Goal: Task Accomplishment & Management: Use online tool/utility

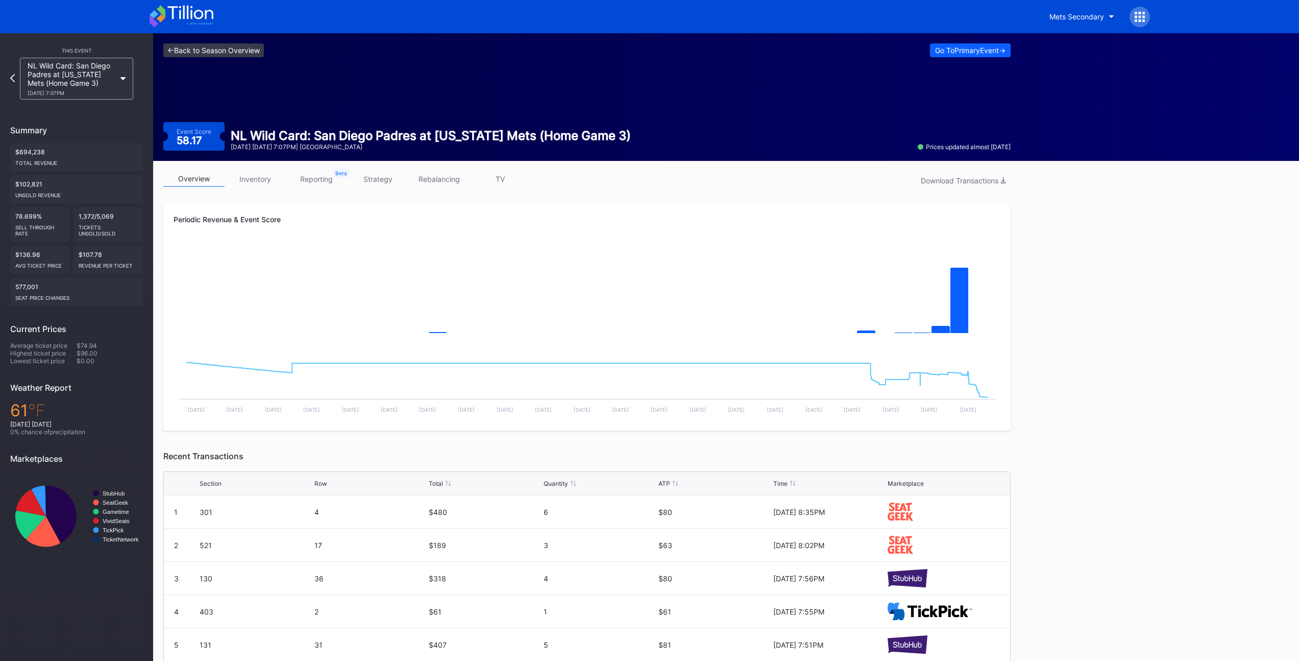
click at [202, 45] on link "<- Back to Season Overview" at bounding box center [213, 50] width 101 height 14
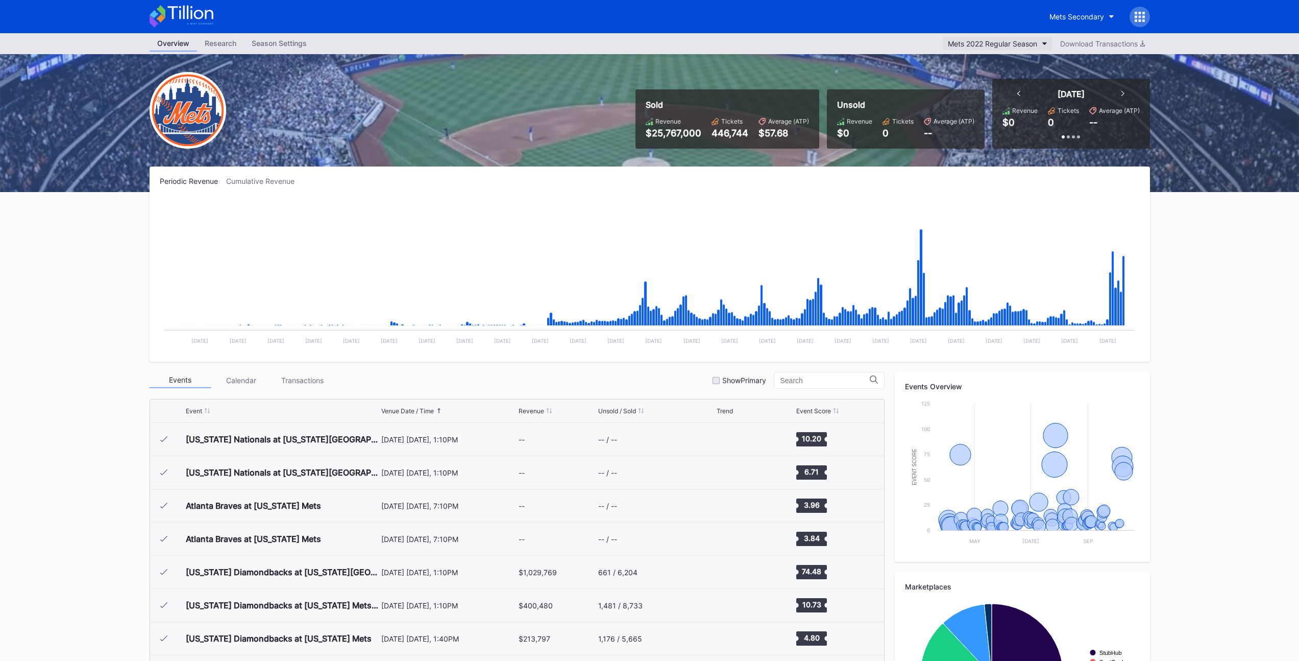
click at [976, 42] on div "Mets 2022 Regular Season" at bounding box center [992, 43] width 89 height 9
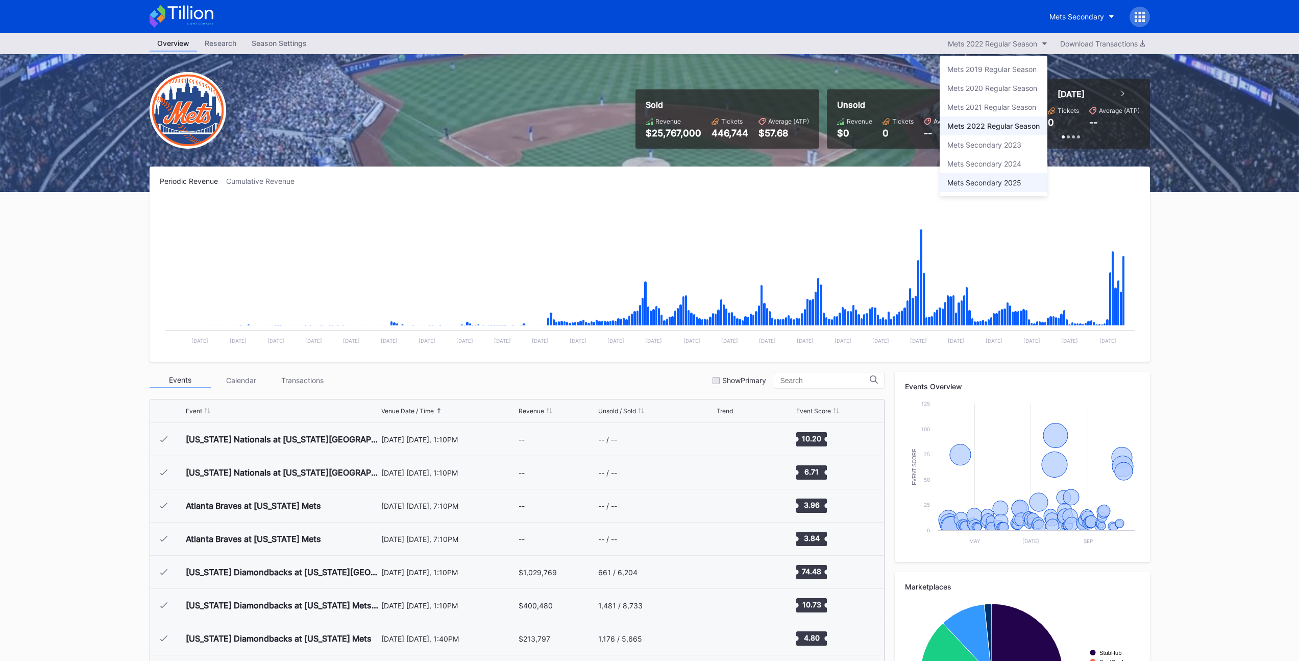
click at [979, 182] on div "Mets Secondary 2025" at bounding box center [985, 182] width 74 height 9
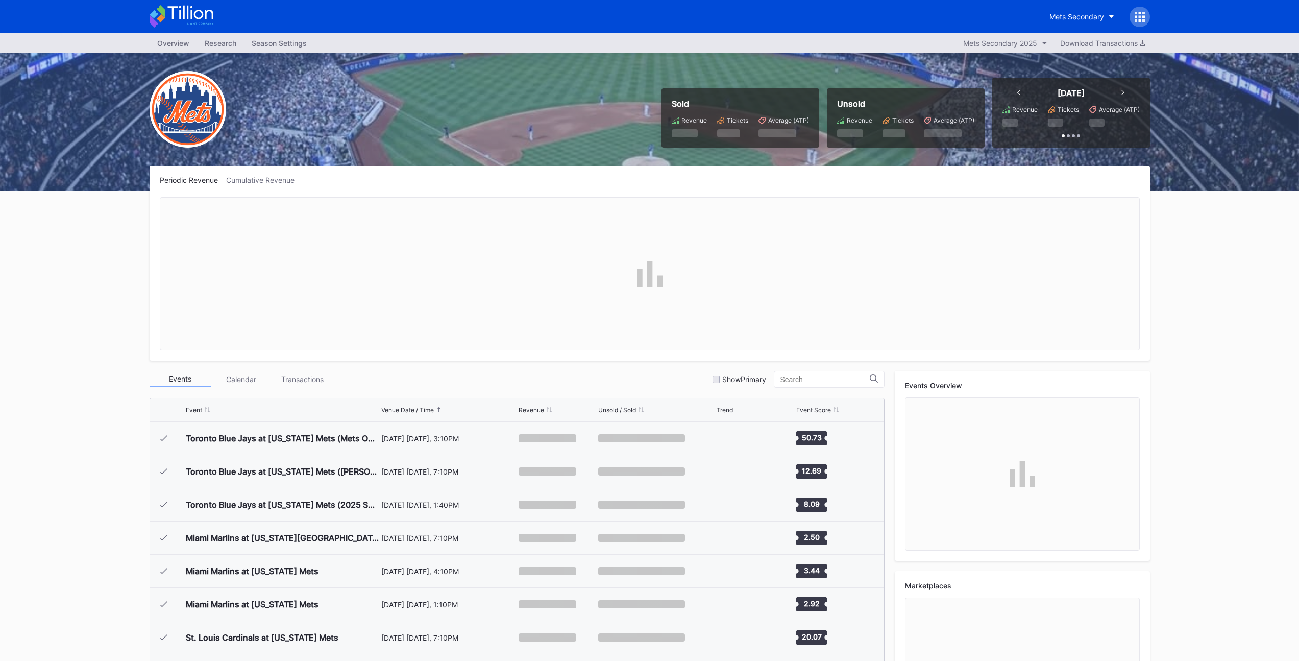
scroll to position [2555, 0]
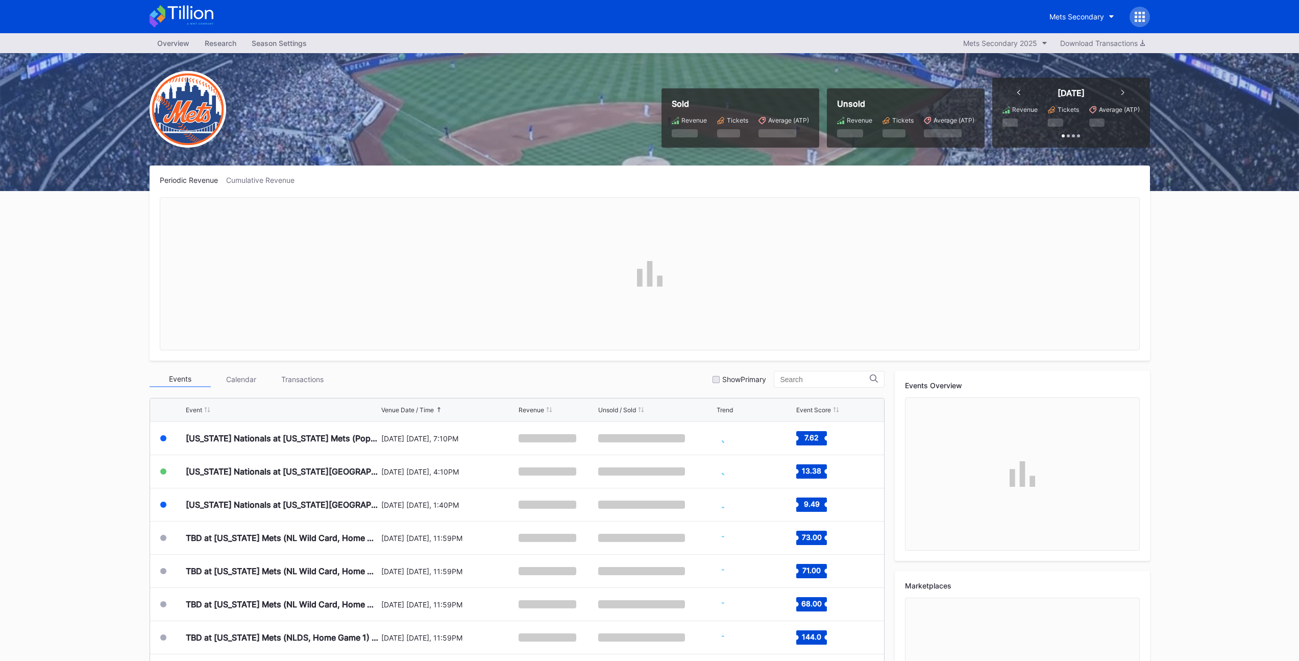
click at [92, 281] on div "Overview Research Season Settings Mets Secondary 2025 Download Transactions Sol…" at bounding box center [649, 402] width 1299 height 738
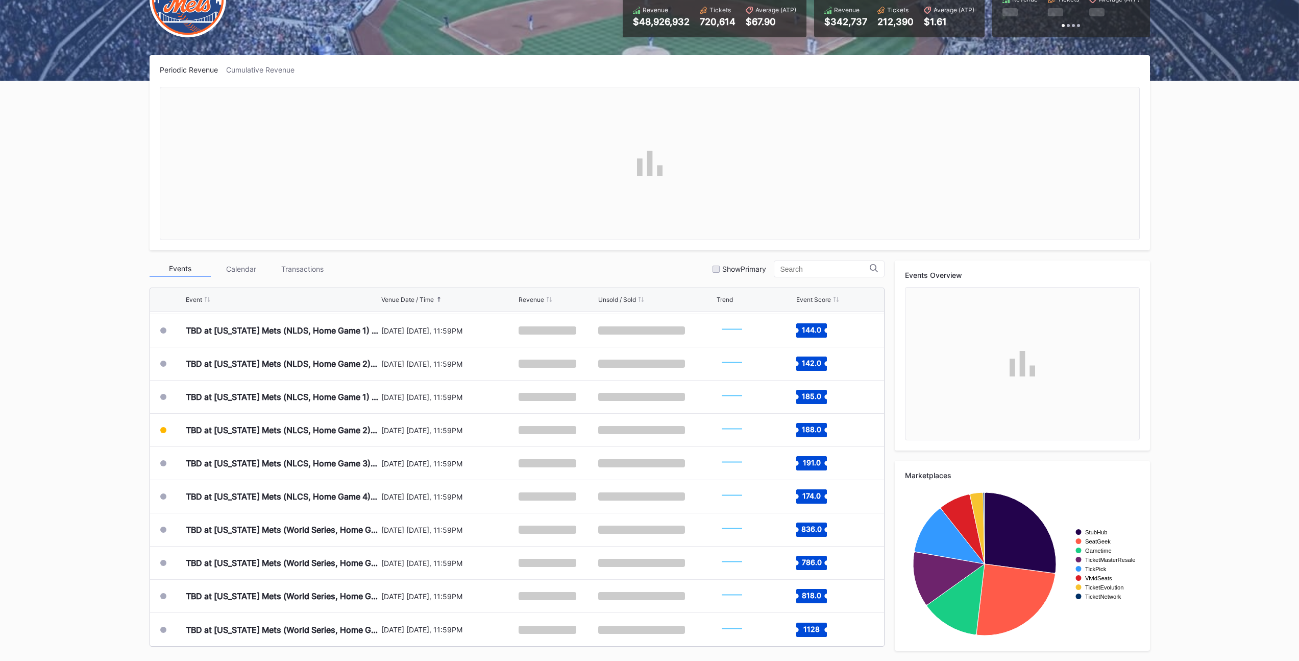
scroll to position [0, 0]
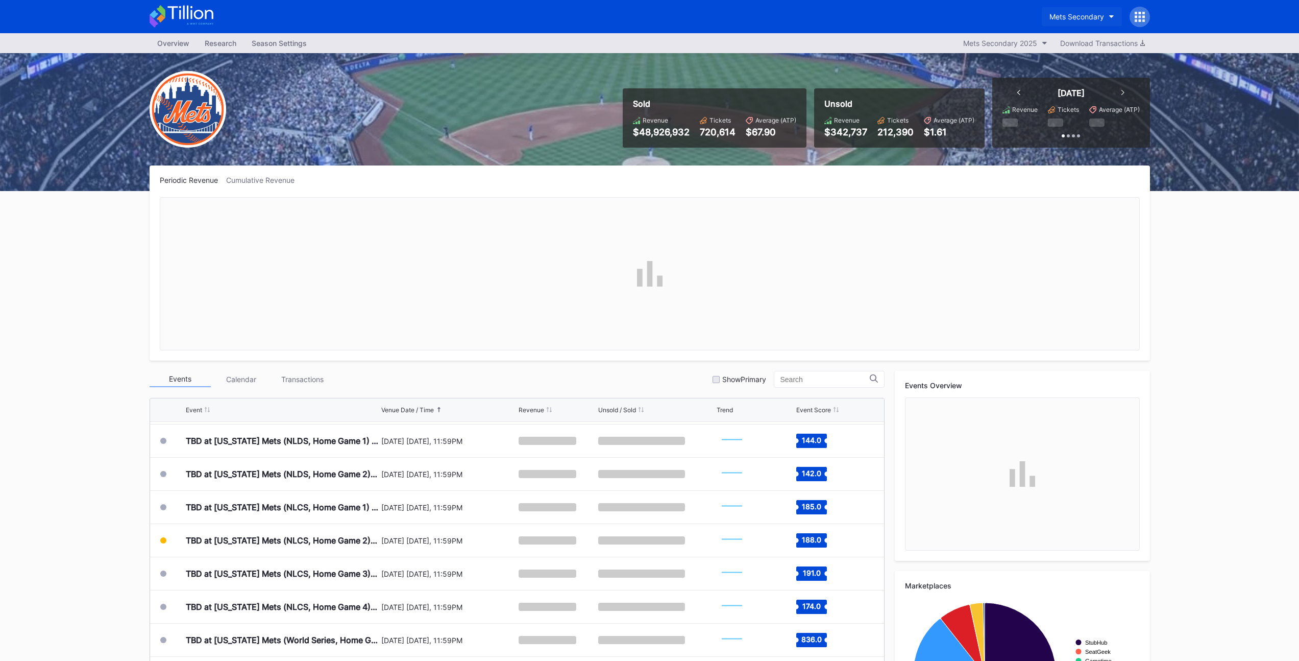
click at [1076, 18] on div "Mets Secondary" at bounding box center [1077, 16] width 55 height 9
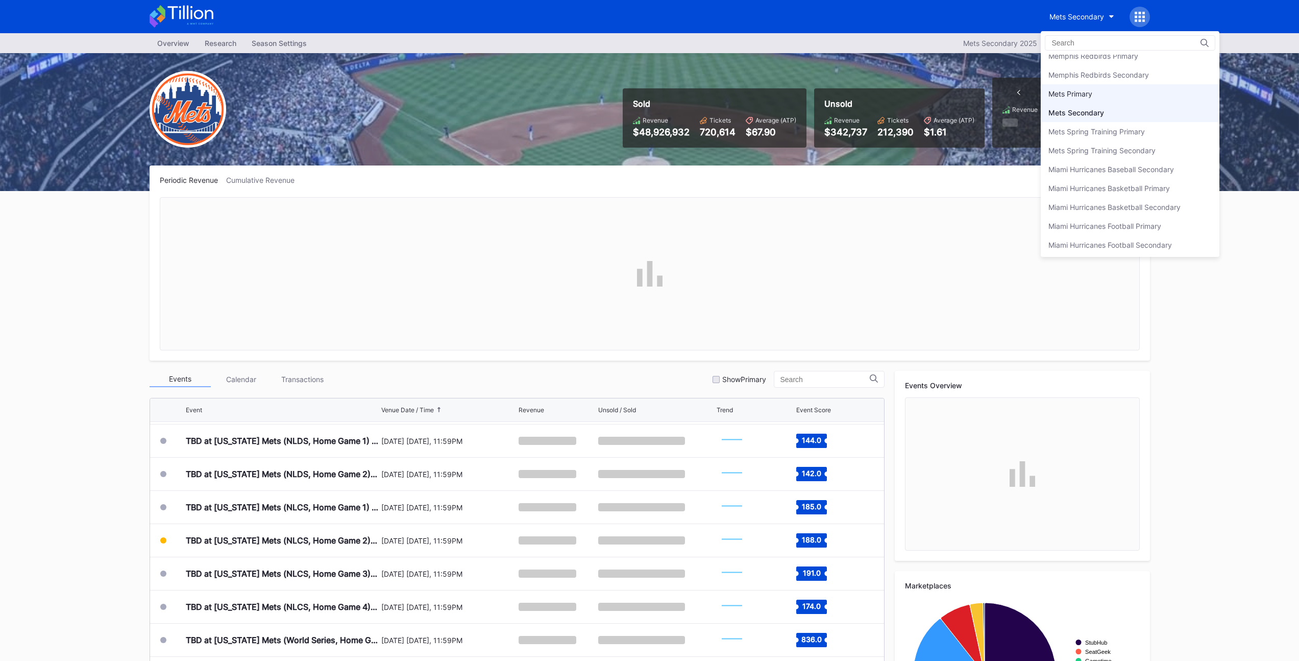
scroll to position [1550, 0]
click at [1088, 100] on div "Mets Primary" at bounding box center [1071, 100] width 44 height 9
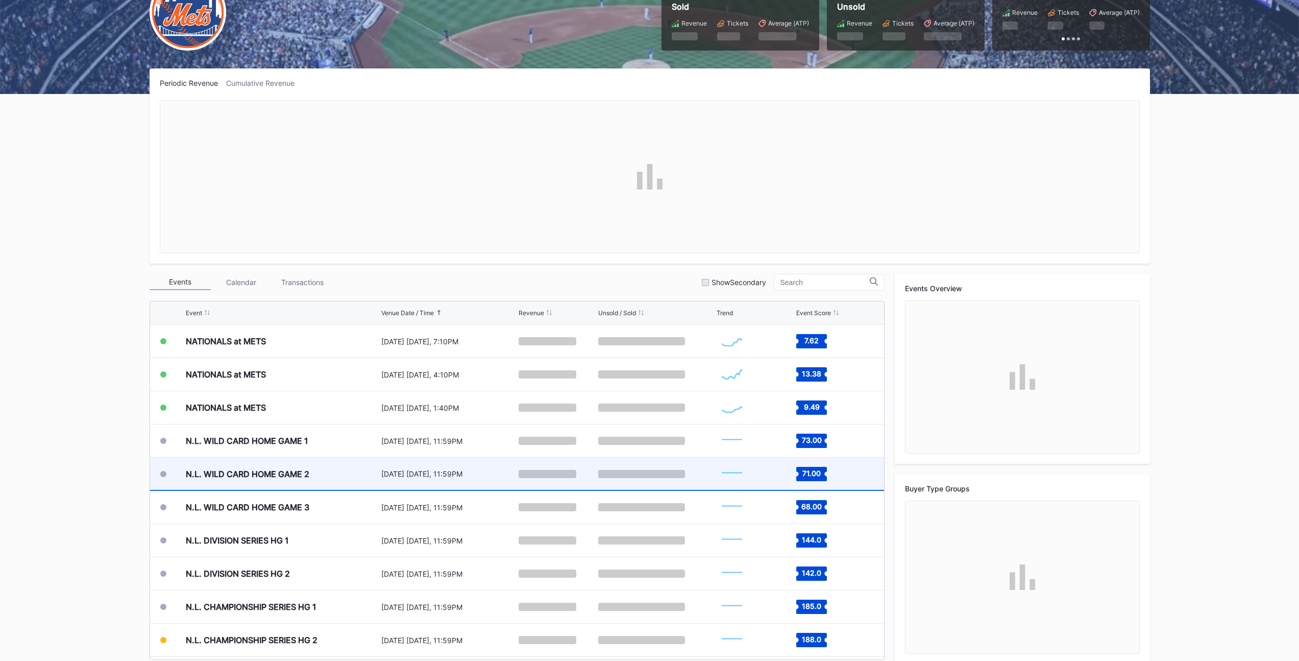
scroll to position [2752, 0]
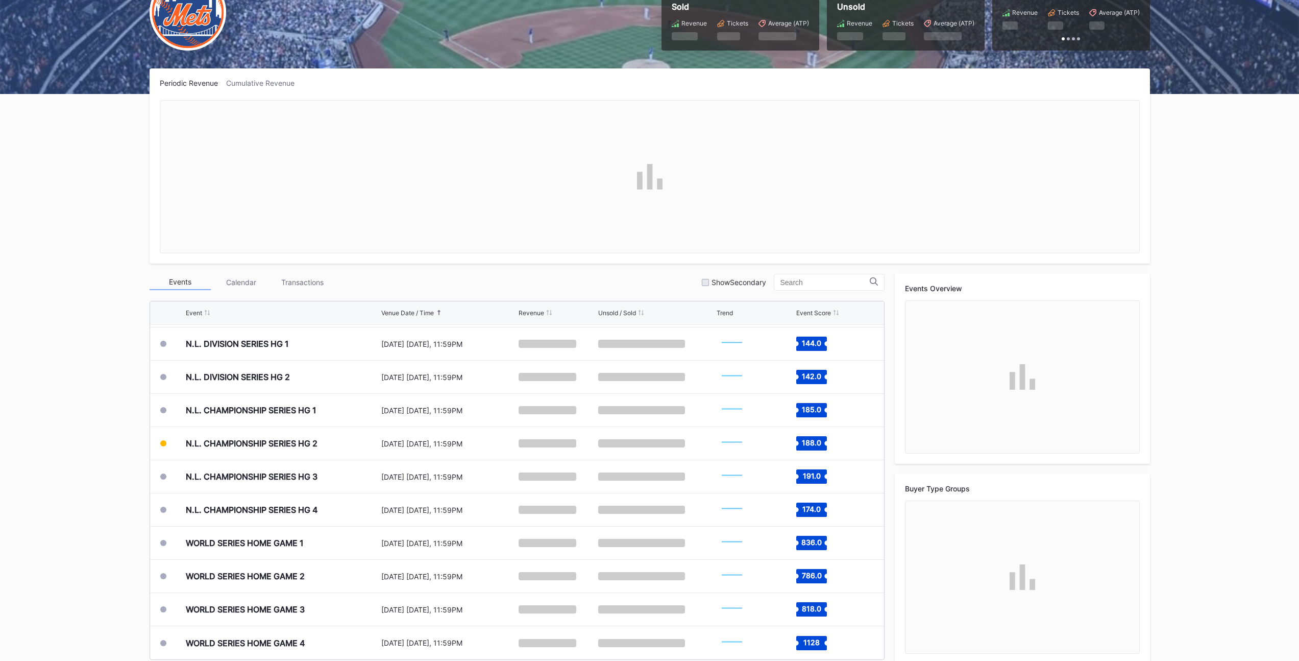
click at [86, 341] on div "Overview Research Season Settings Mets Primary 2025 Download Sold Revenue Ticke…" at bounding box center [649, 304] width 1299 height 739
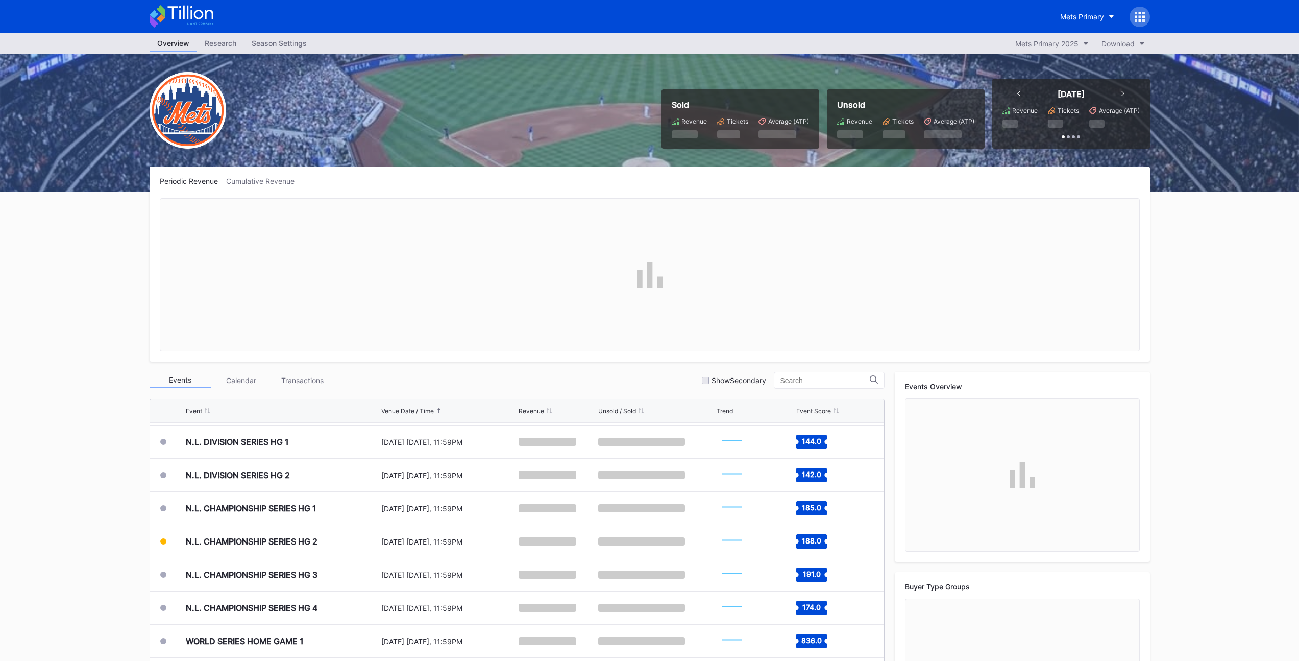
scroll to position [3, 0]
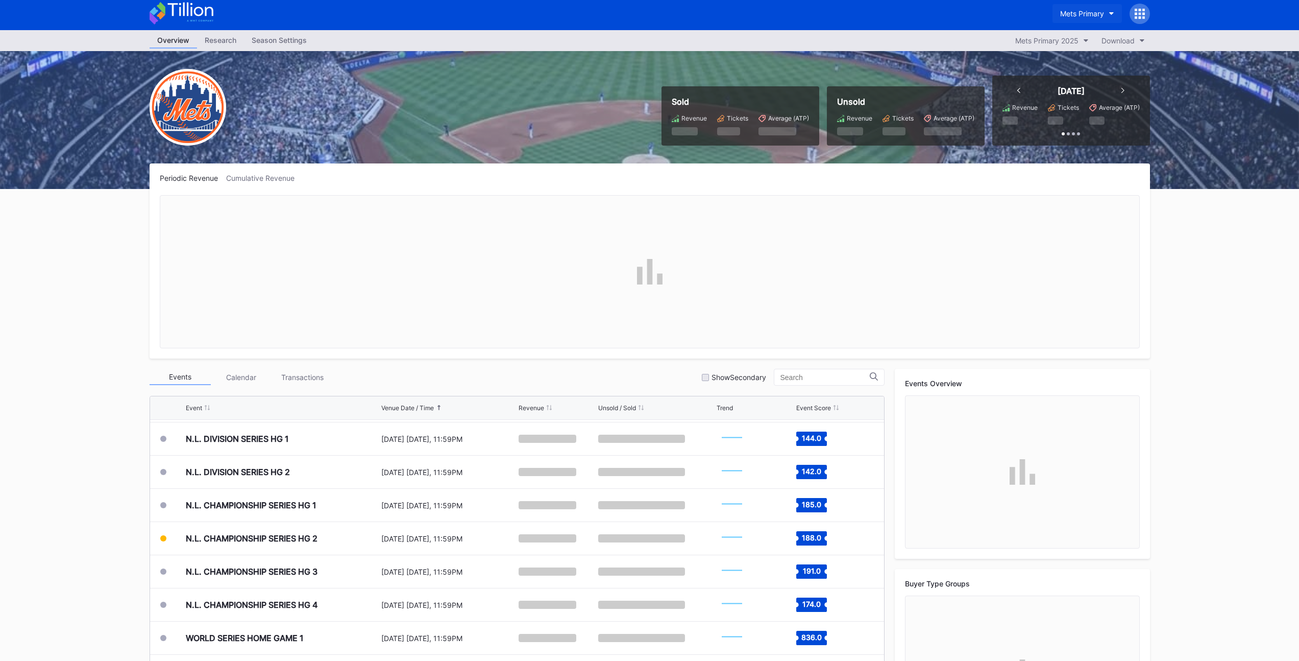
click at [1096, 17] on div "Mets Primary" at bounding box center [1082, 13] width 44 height 9
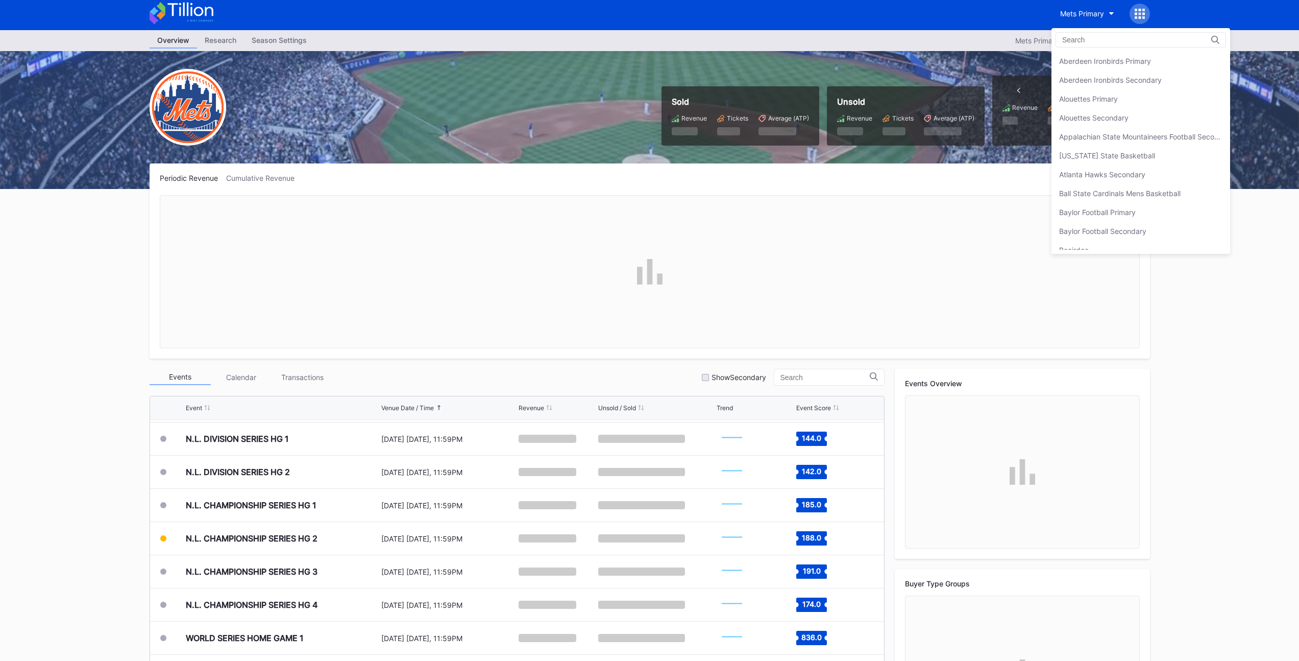
scroll to position [1587, 0]
click at [1090, 78] on div "Mets Secondary" at bounding box center [1086, 80] width 55 height 9
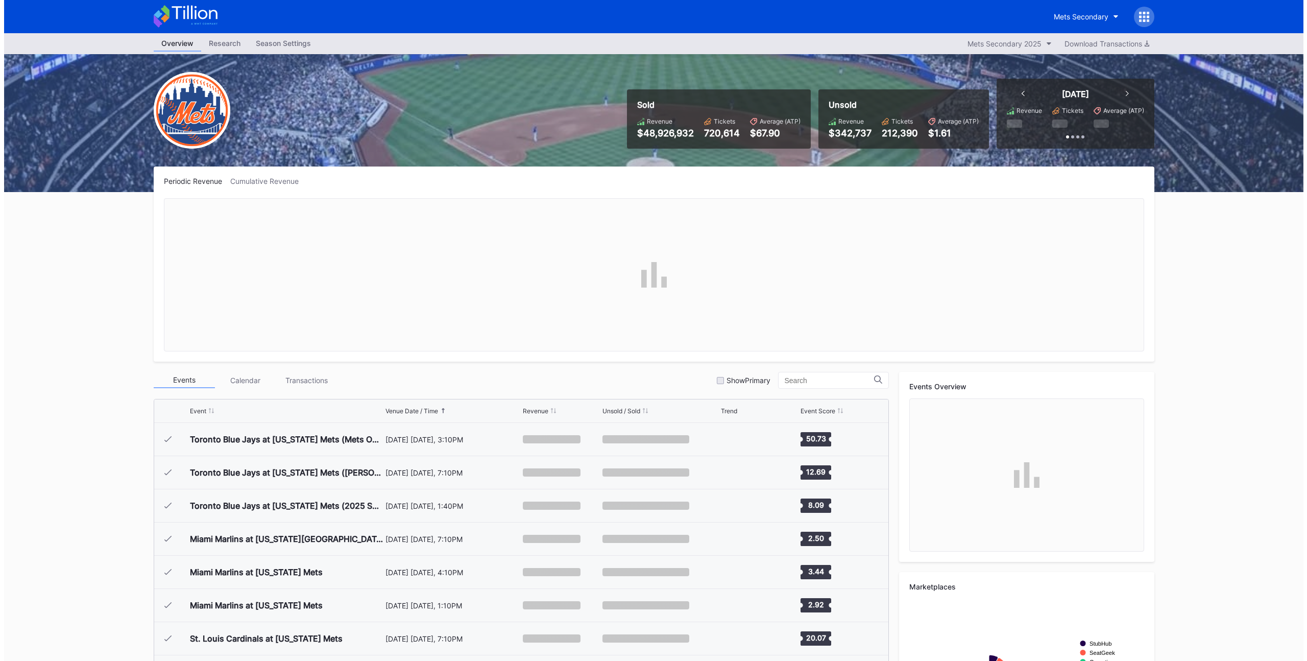
scroll to position [2555, 0]
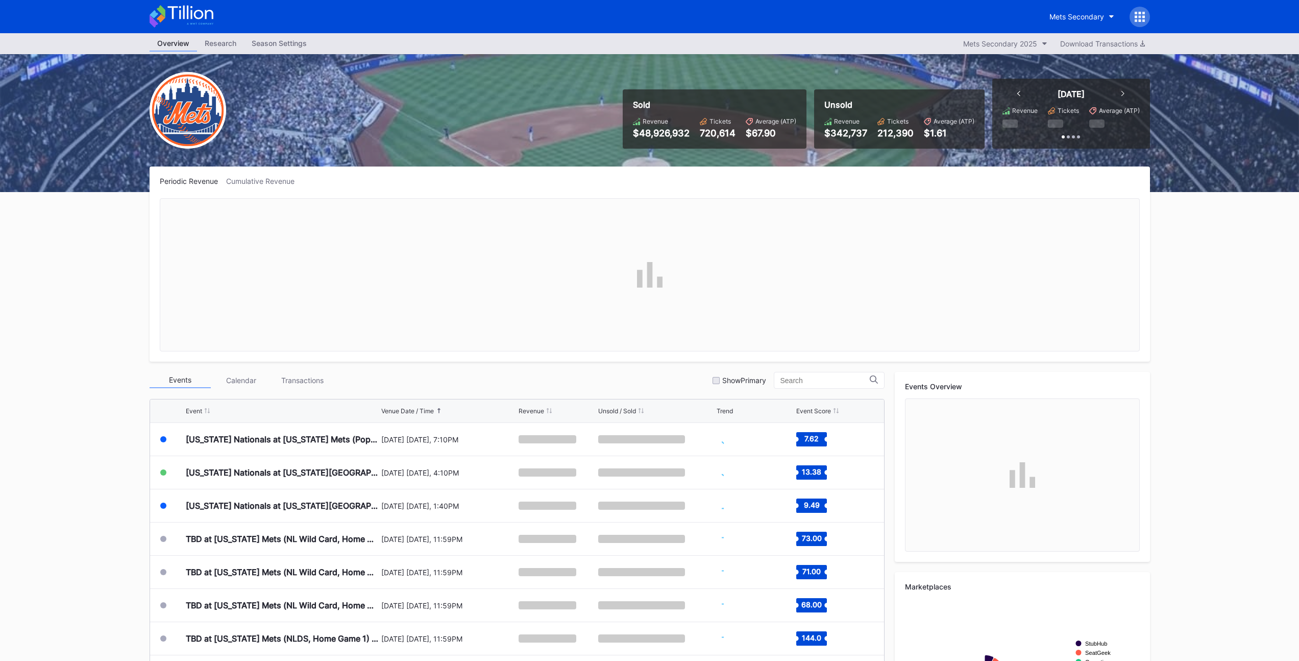
click at [1141, 18] on icon at bounding box center [1140, 17] width 10 height 10
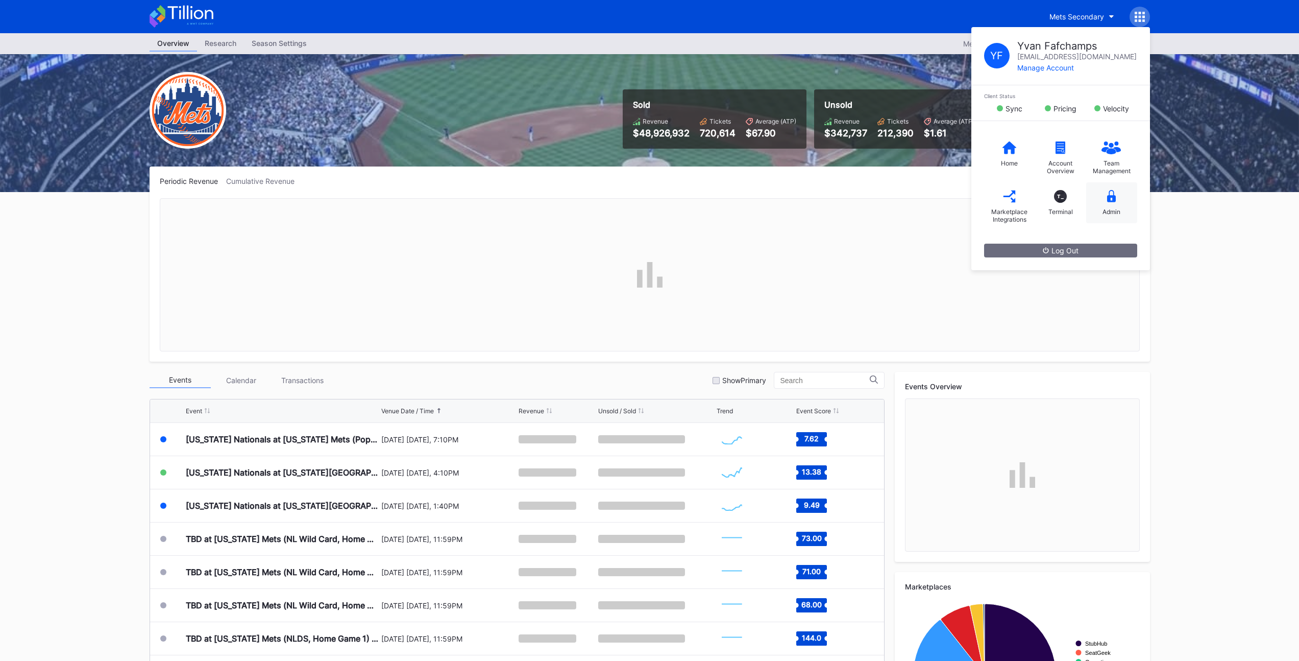
click at [1108, 204] on div "Admin" at bounding box center [1111, 202] width 51 height 41
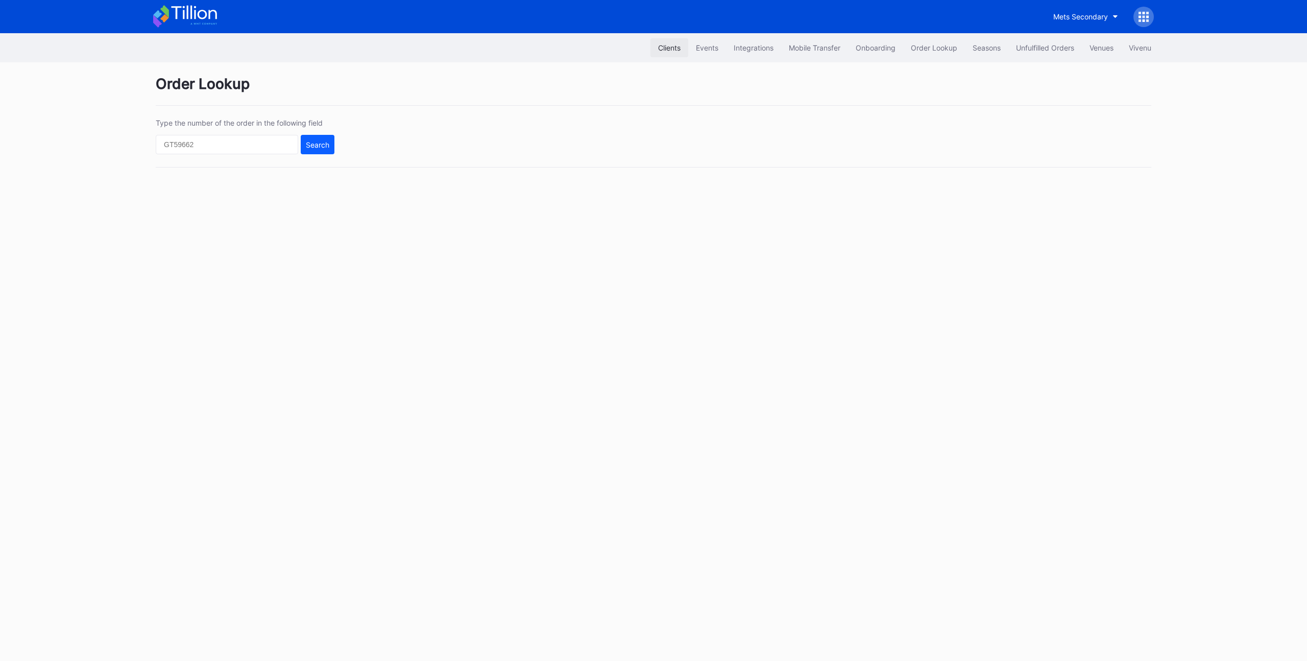
click at [681, 49] on button "Clients" at bounding box center [669, 47] width 38 height 19
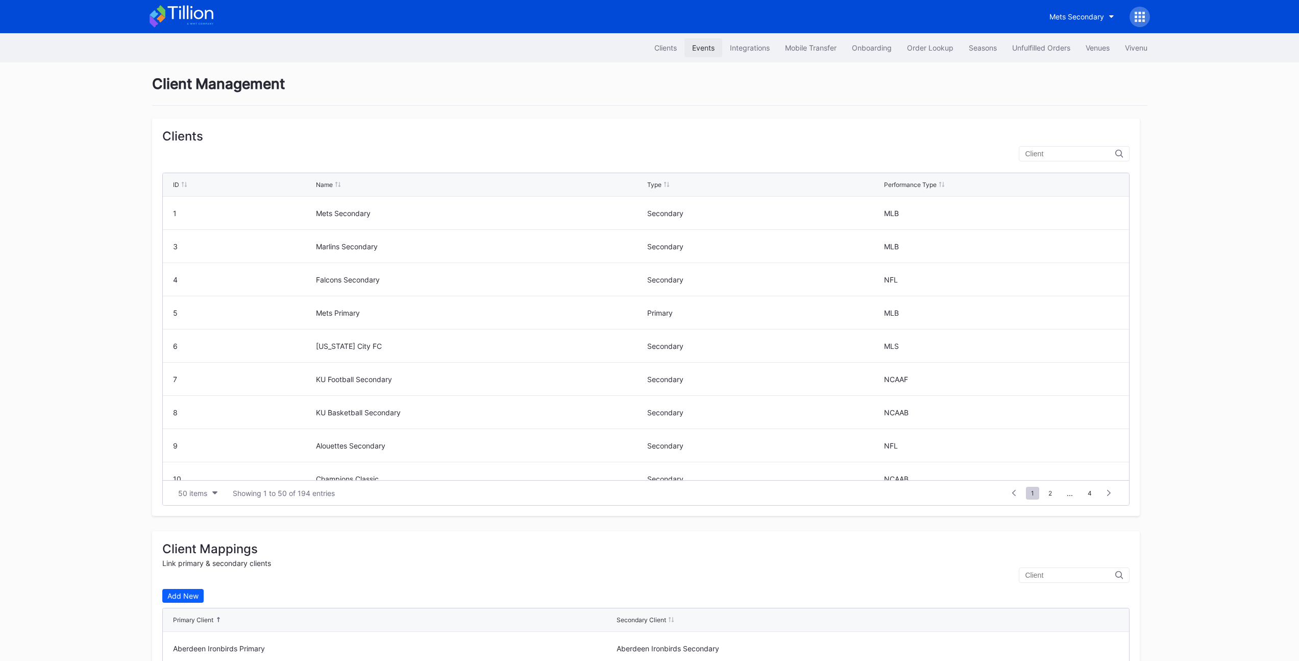
click at [702, 49] on div "Events" at bounding box center [703, 47] width 22 height 9
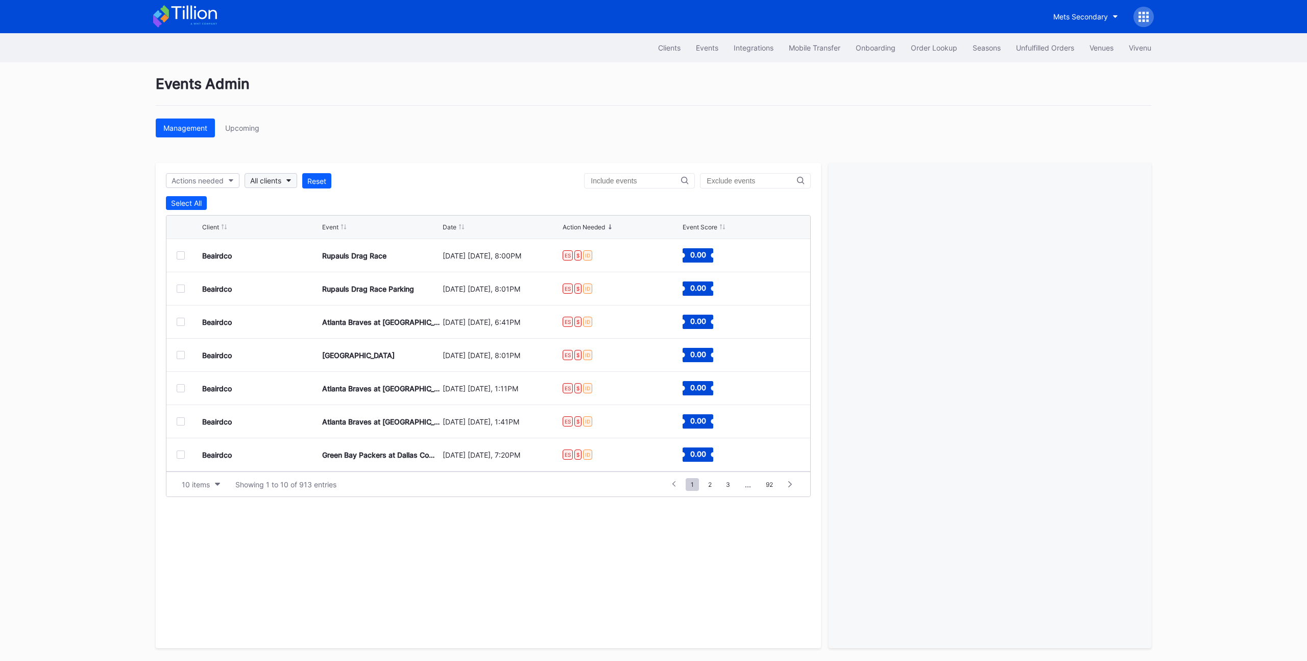
click at [281, 179] on div "All clients" at bounding box center [265, 180] width 31 height 9
type input "mets"
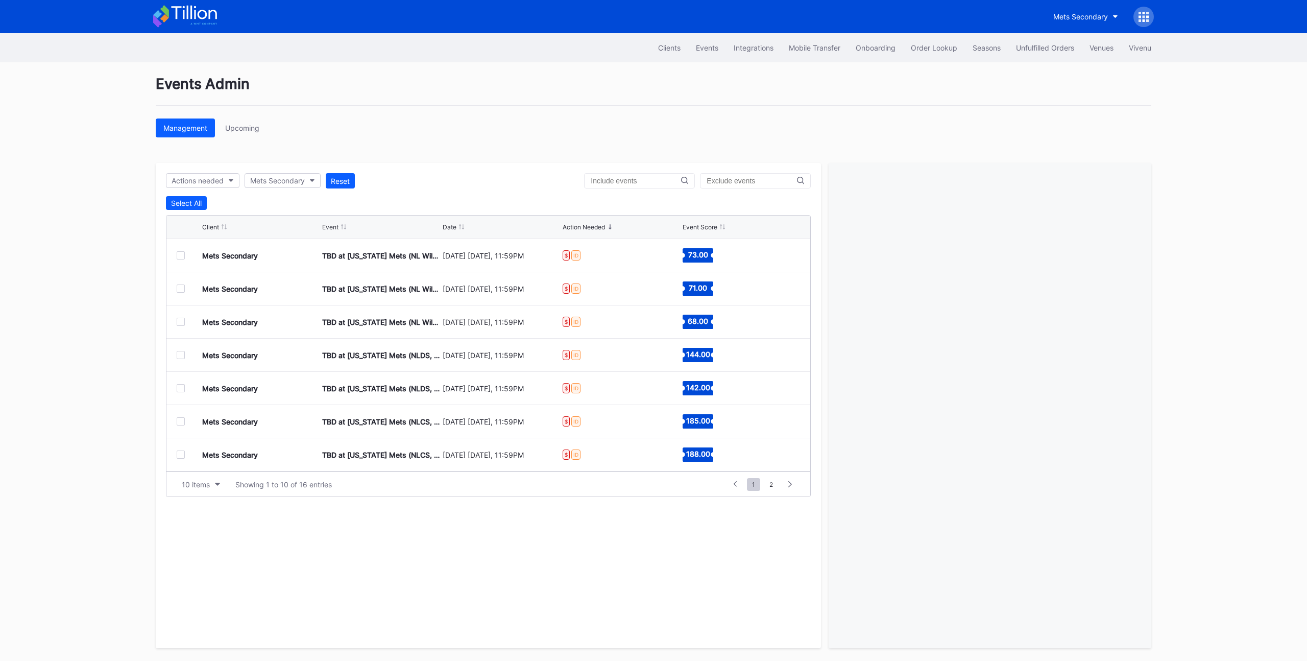
click at [179, 254] on div at bounding box center [181, 255] width 8 height 8
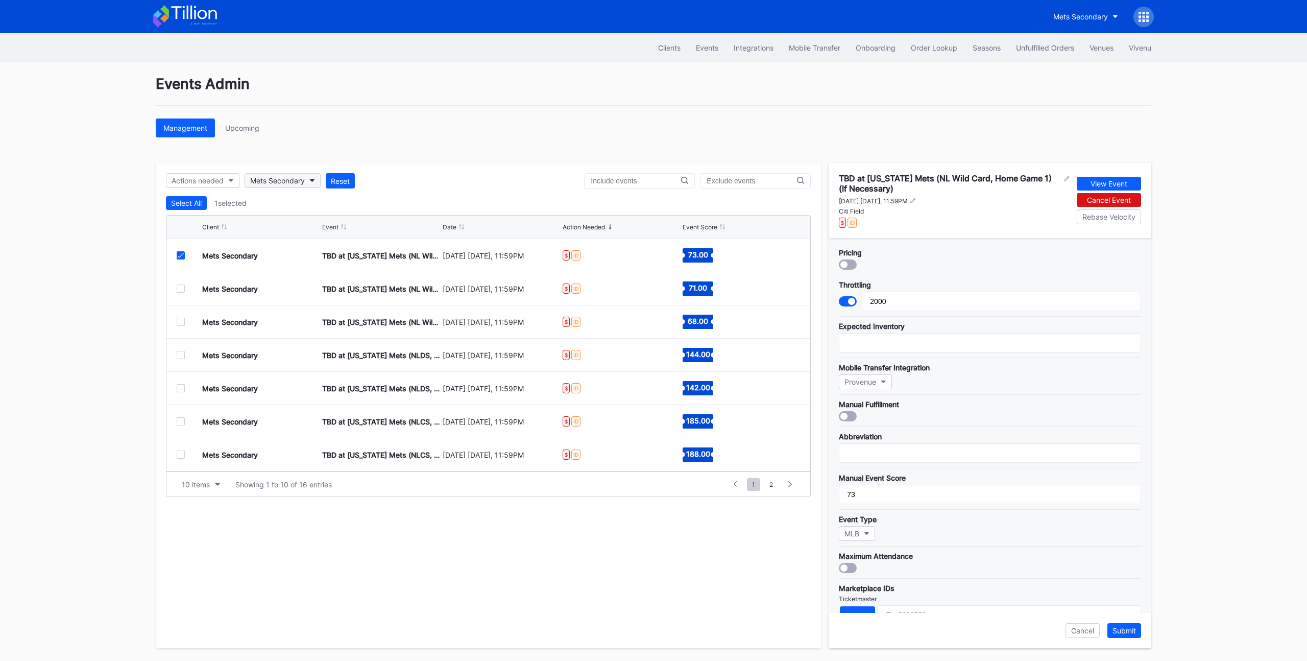
click at [289, 184] on div "Mets Secondary" at bounding box center [277, 180] width 55 height 9
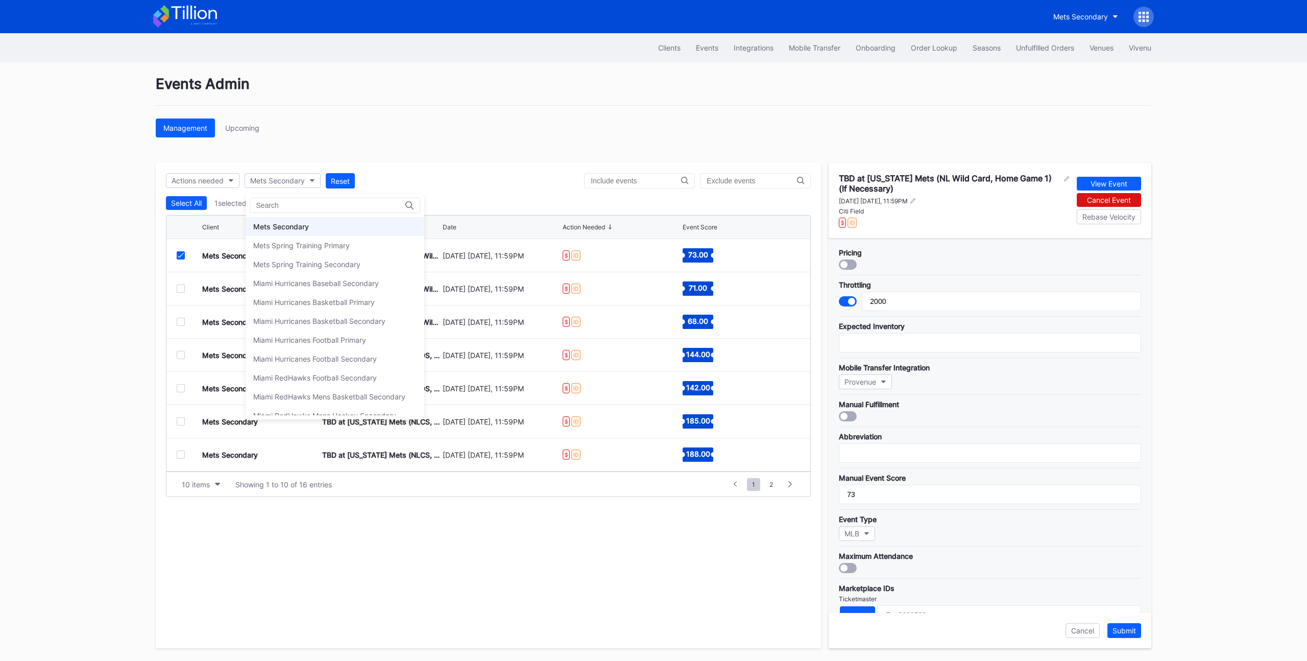
scroll to position [1592, 0]
click at [307, 225] on div "Mets Primary" at bounding box center [335, 221] width 179 height 19
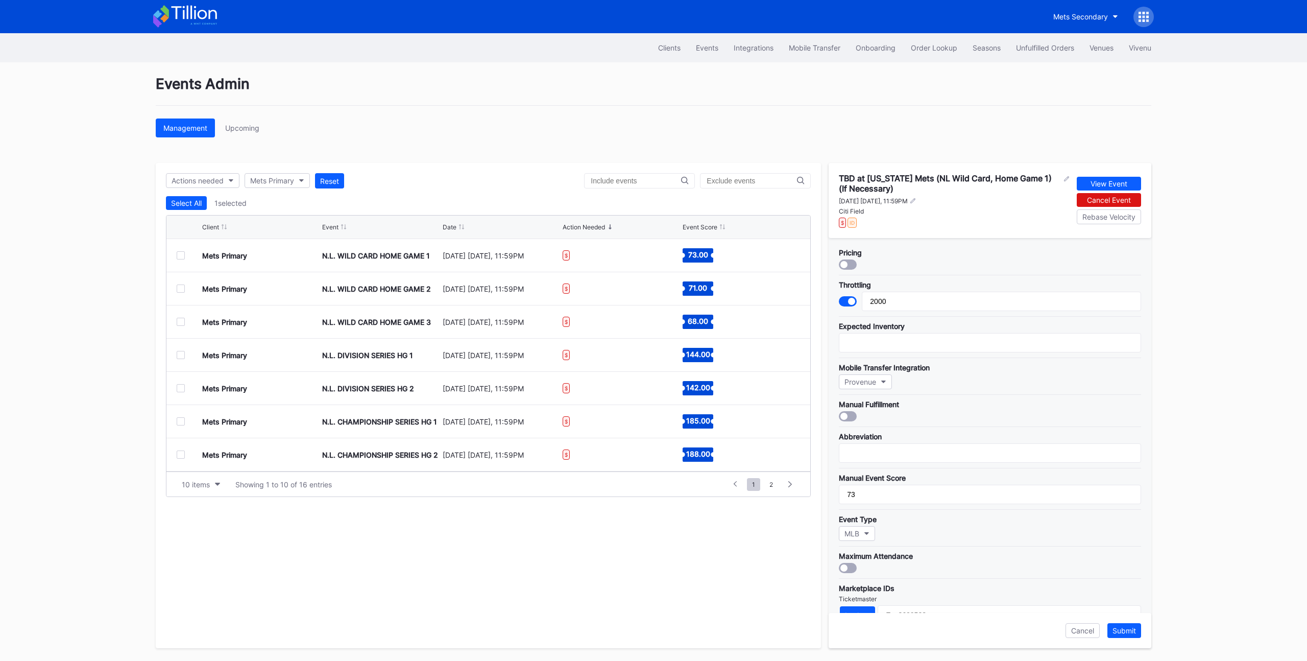
click at [180, 255] on div at bounding box center [181, 255] width 8 height 8
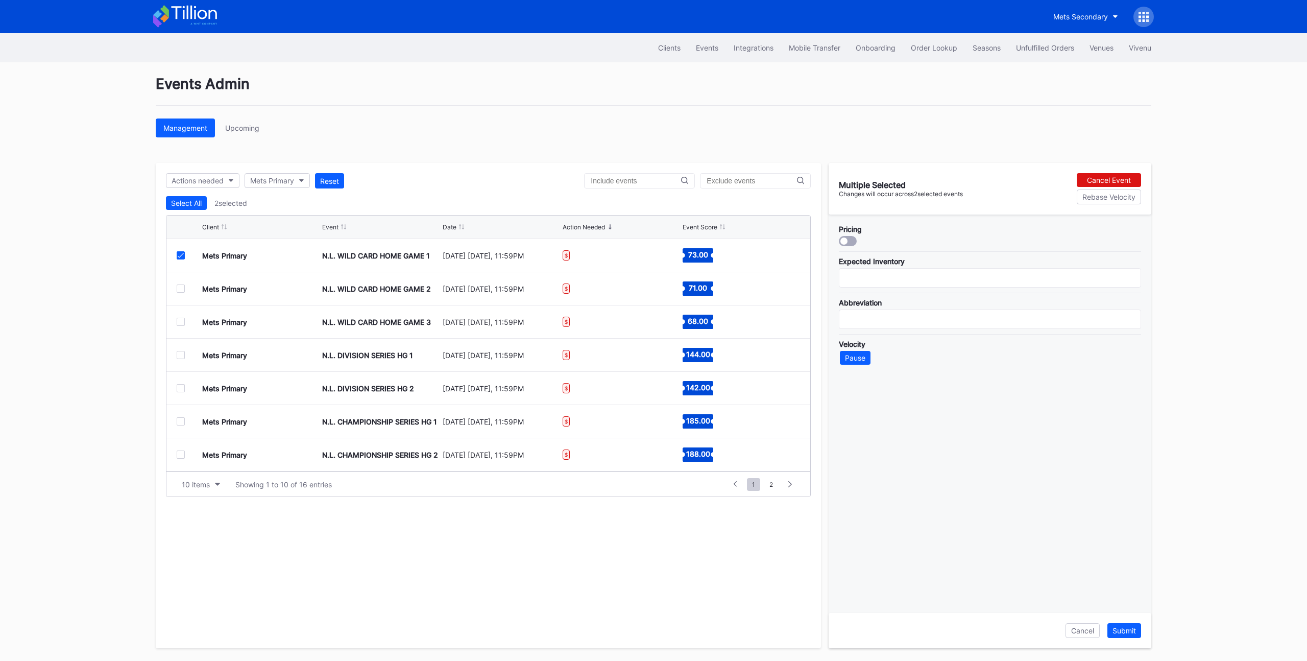
click at [180, 255] on icon at bounding box center [181, 255] width 6 height 5
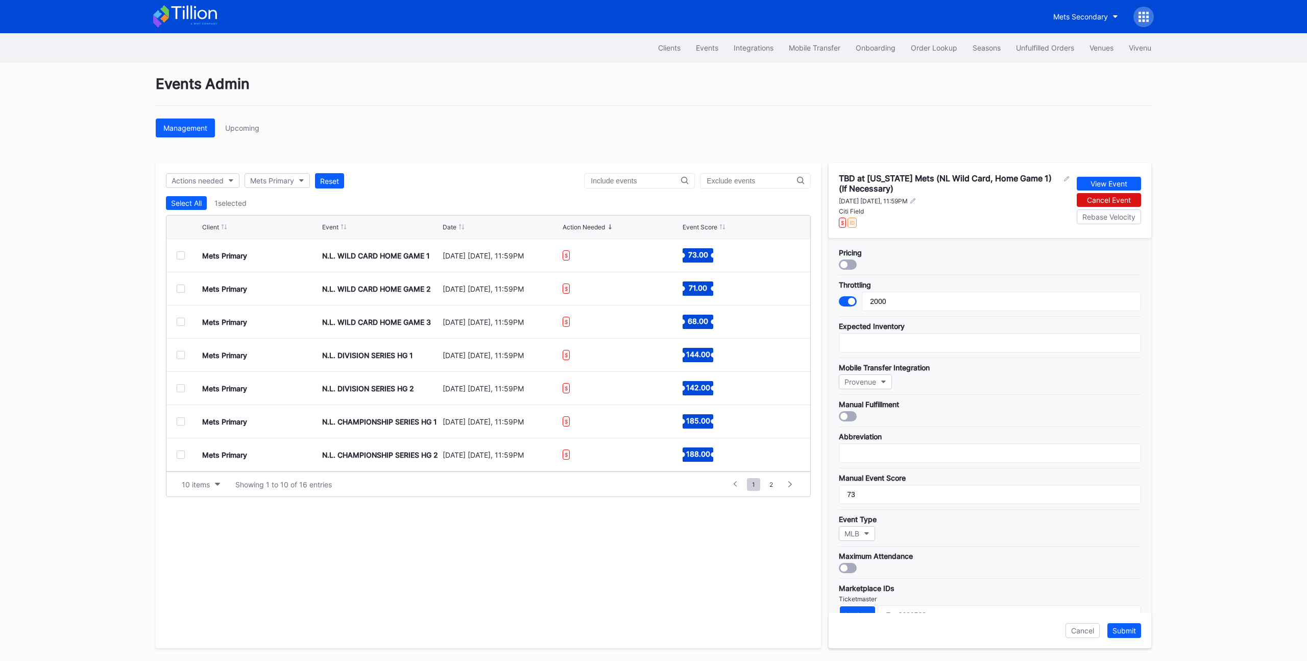
scroll to position [100, 0]
click at [213, 485] on button "10 items" at bounding box center [201, 484] width 49 height 14
click at [197, 565] on div "200 items" at bounding box center [200, 566] width 33 height 9
click at [182, 389] on div at bounding box center [181, 388] width 8 height 8
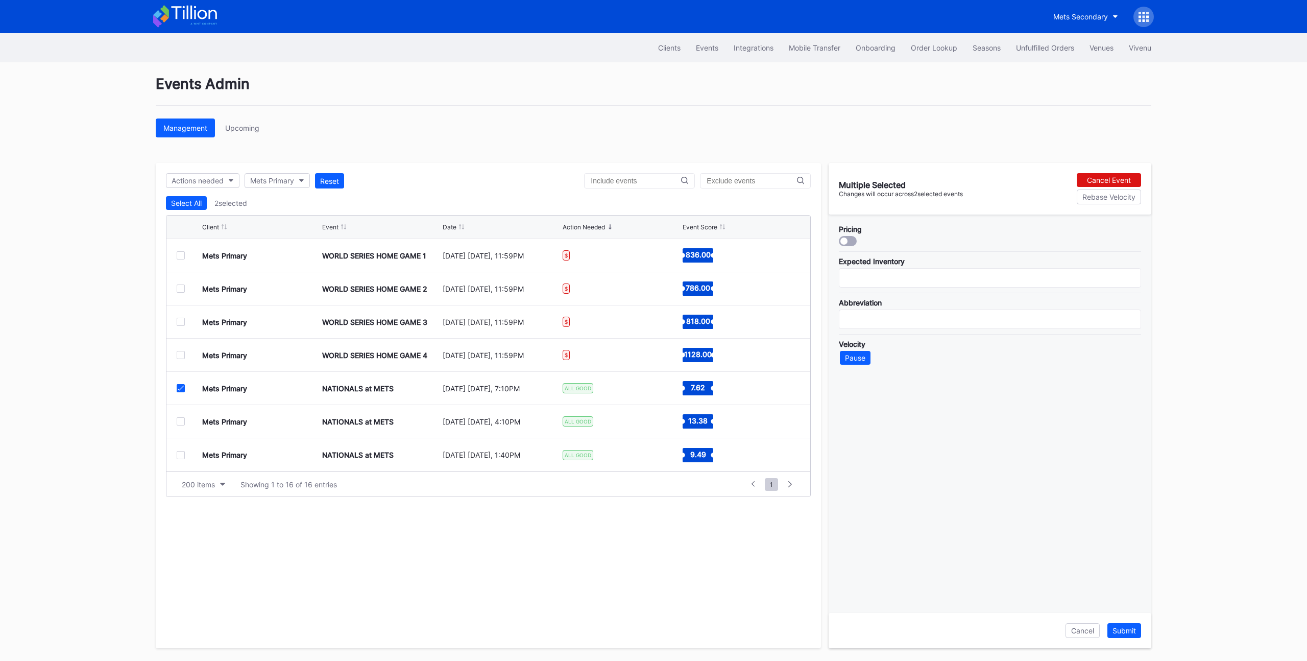
click at [182, 390] on icon at bounding box center [181, 387] width 6 height 5
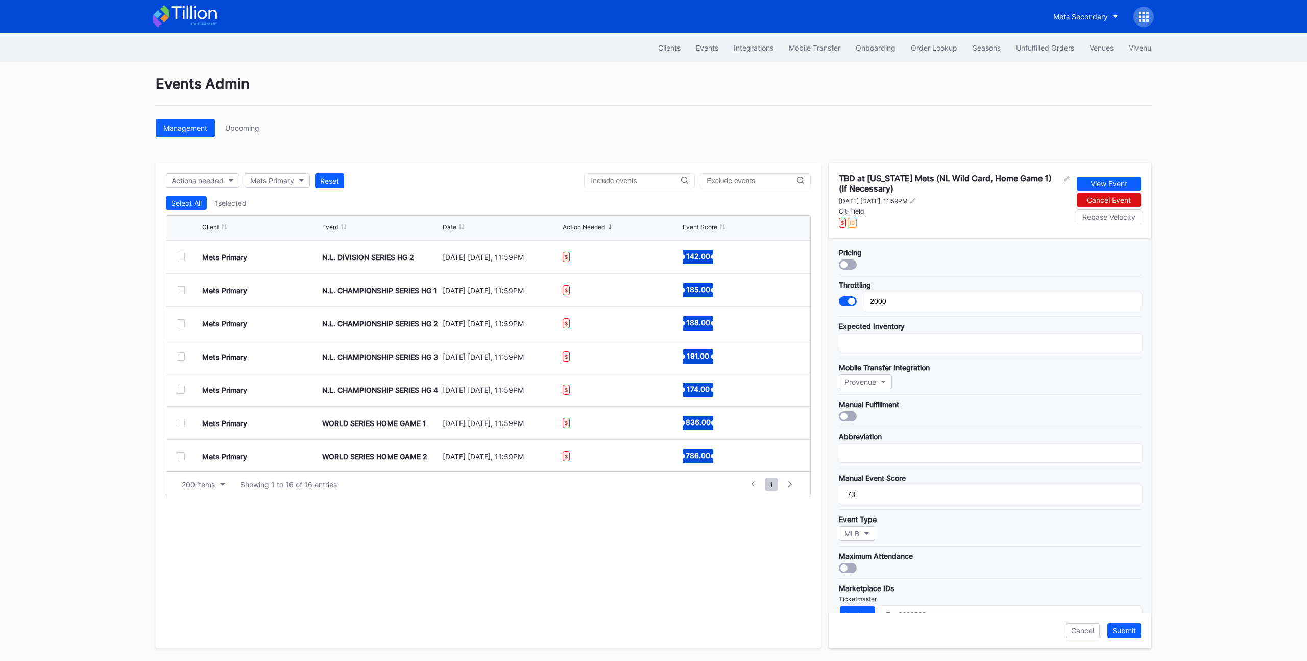
scroll to position [0, 0]
click at [188, 202] on div "Select All" at bounding box center [186, 203] width 31 height 9
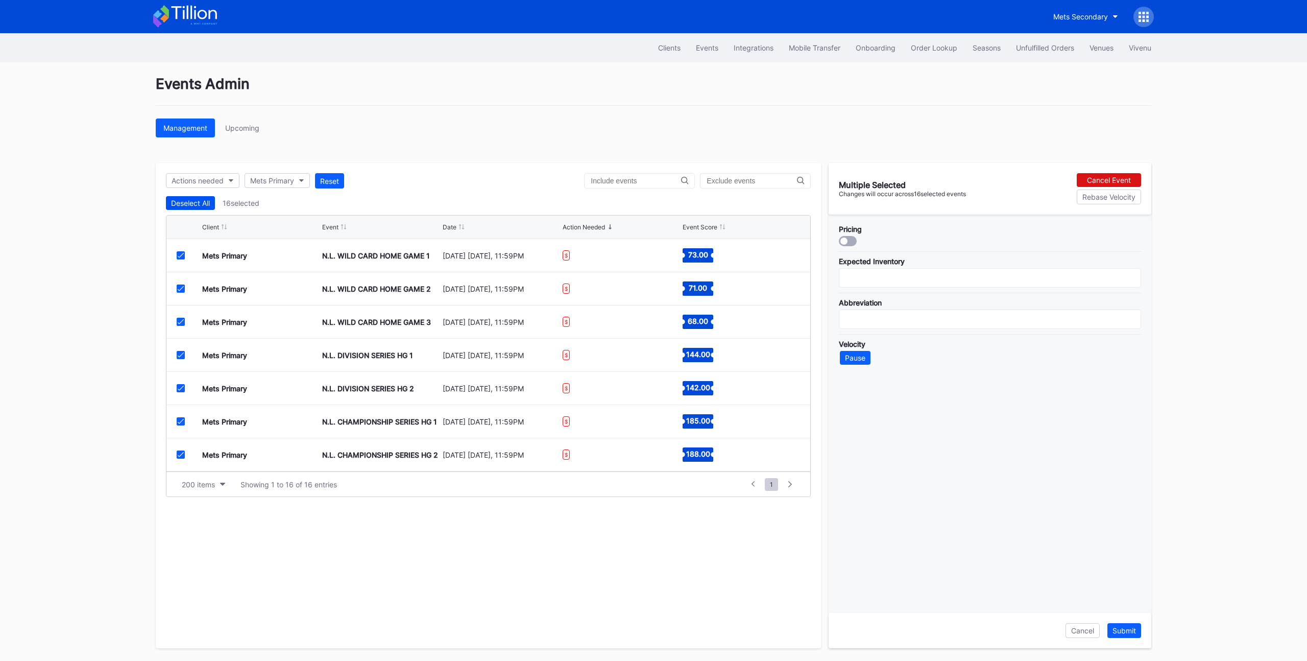
click at [188, 202] on div "Deselect All" at bounding box center [190, 203] width 39 height 9
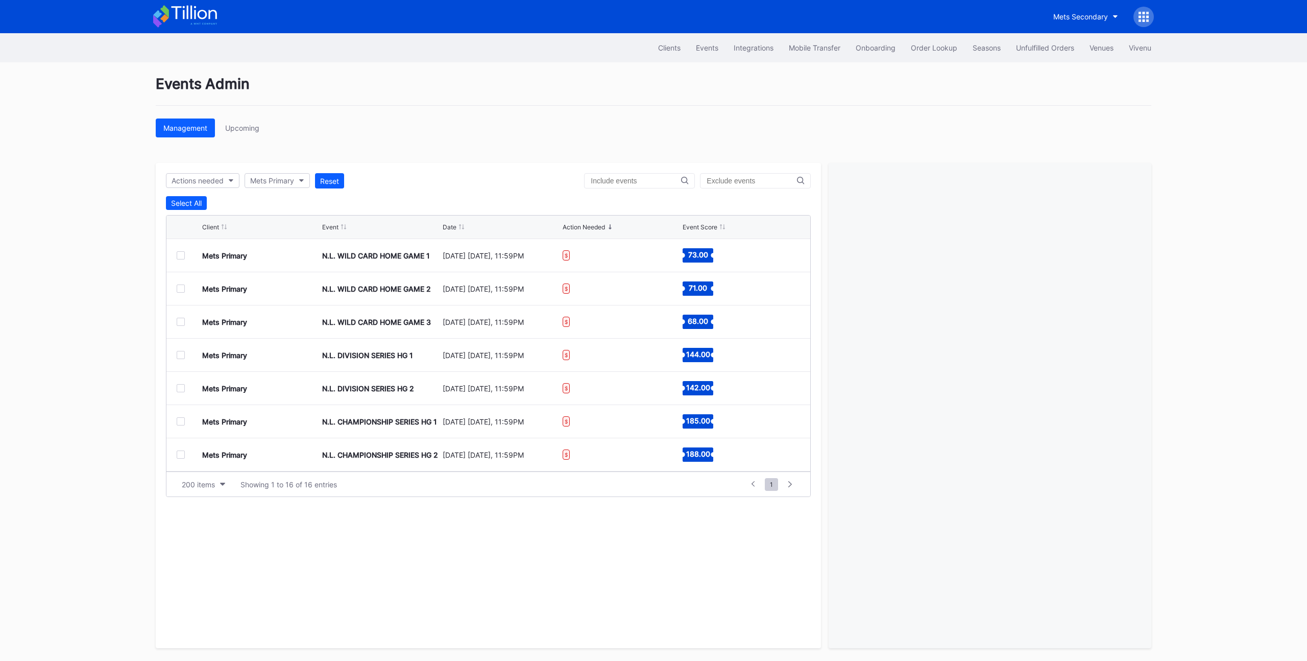
scroll to position [299, 0]
click at [178, 388] on div at bounding box center [181, 388] width 8 height 8
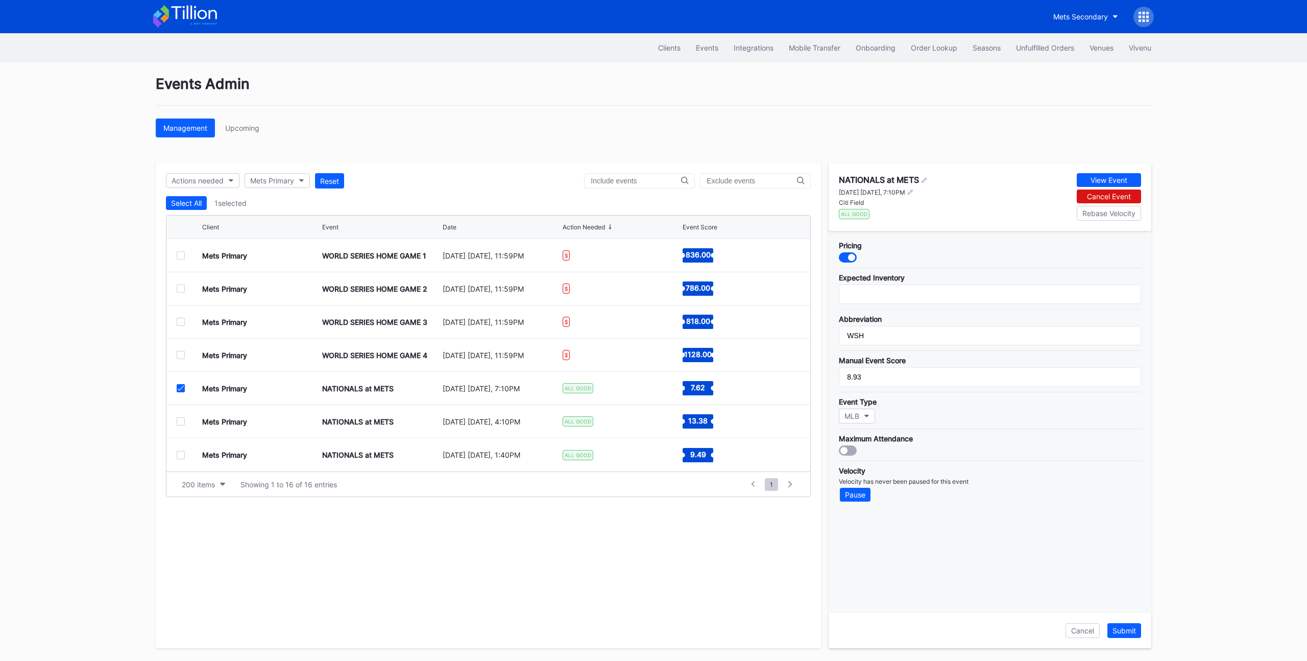
click at [182, 391] on div at bounding box center [181, 388] width 8 height 8
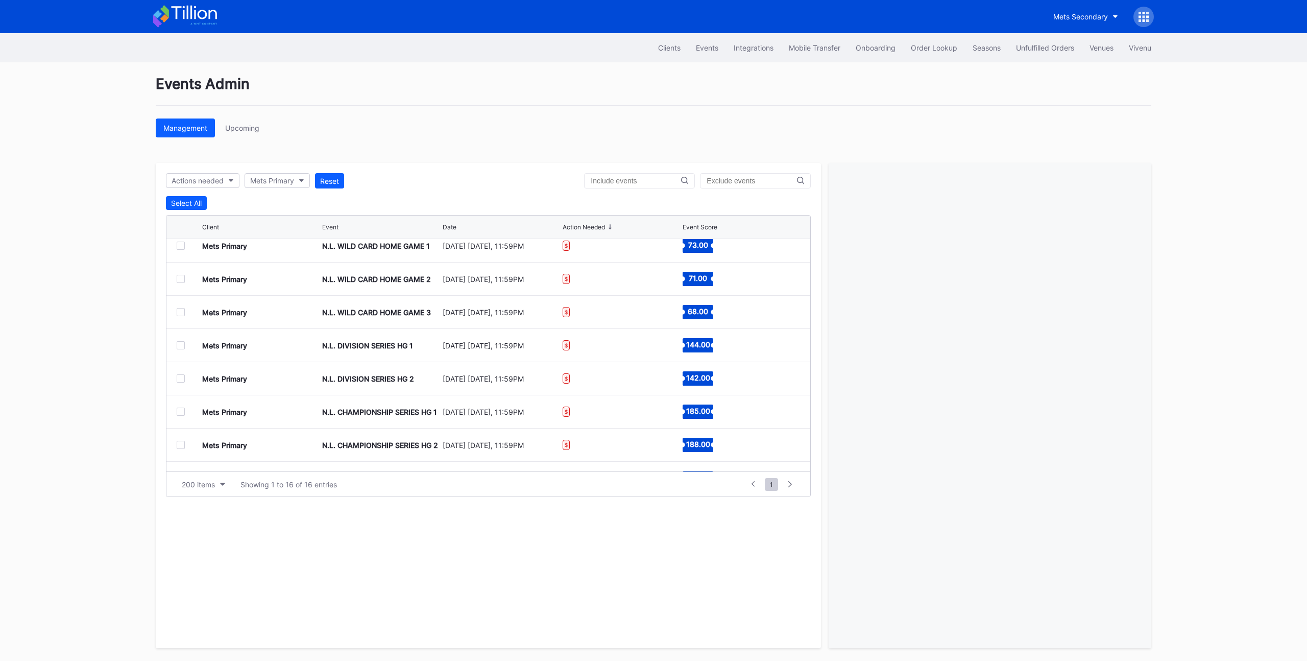
scroll to position [0, 0]
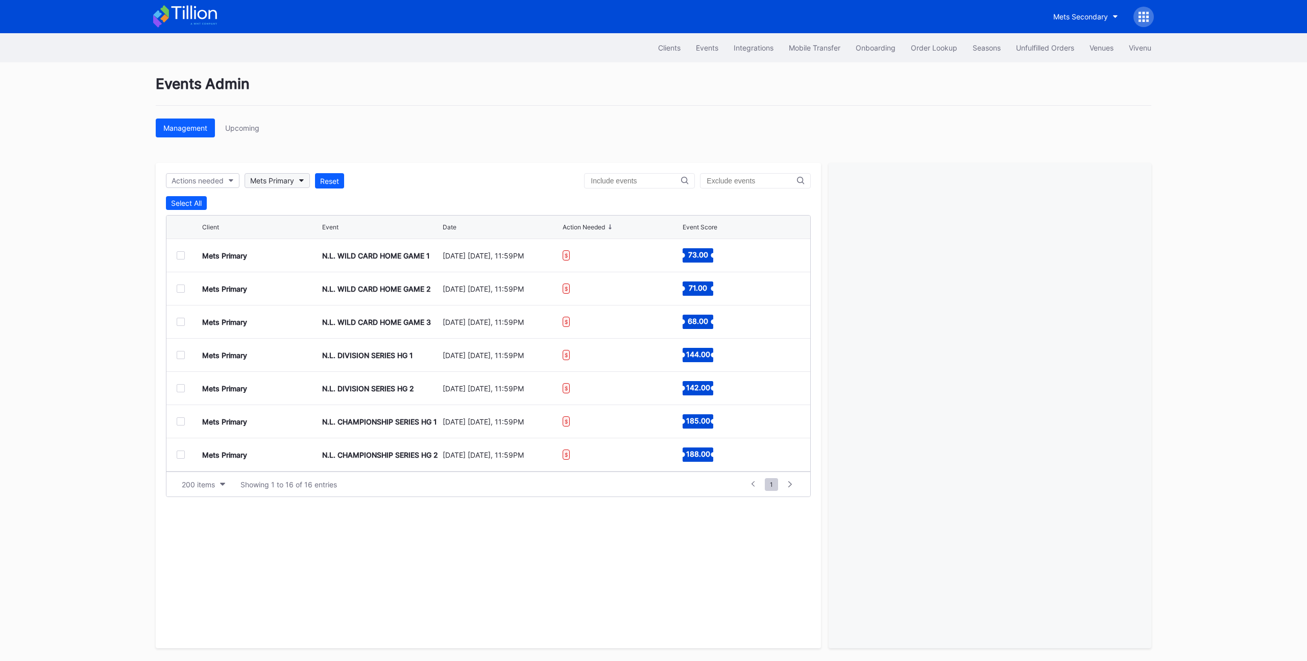
click at [293, 181] on div "Mets Primary" at bounding box center [272, 180] width 44 height 9
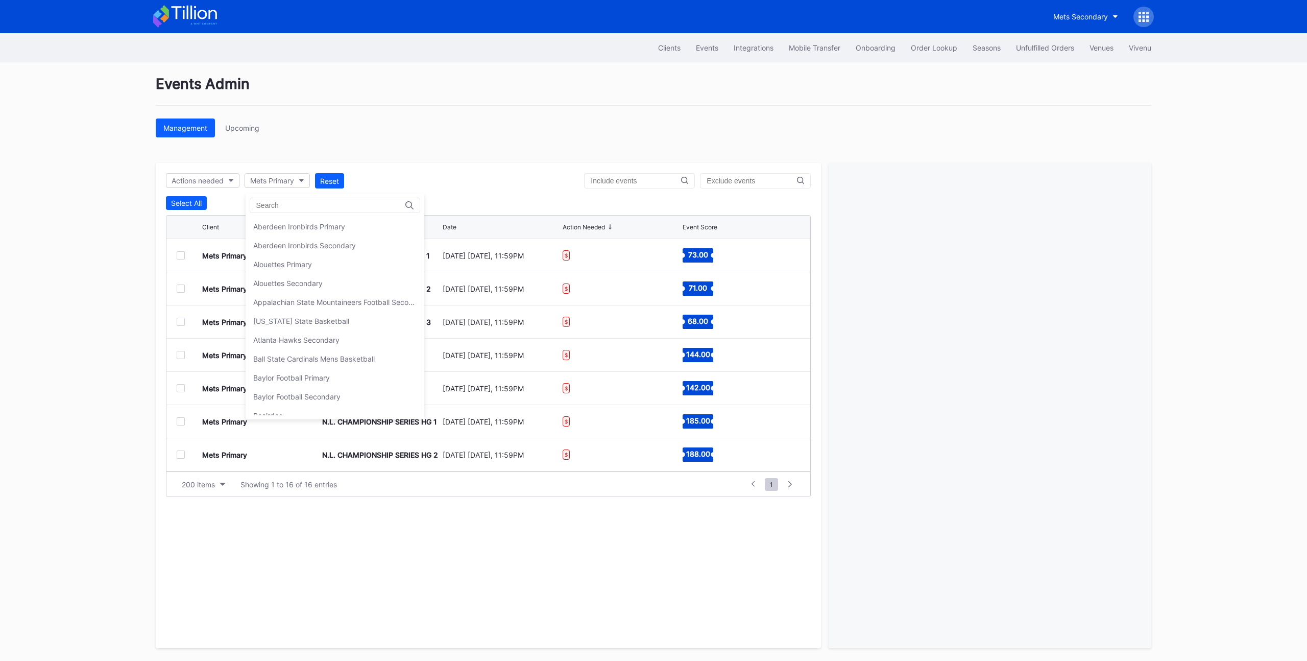
scroll to position [1587, 0]
click at [293, 246] on div "Mets Secondary" at bounding box center [280, 245] width 55 height 9
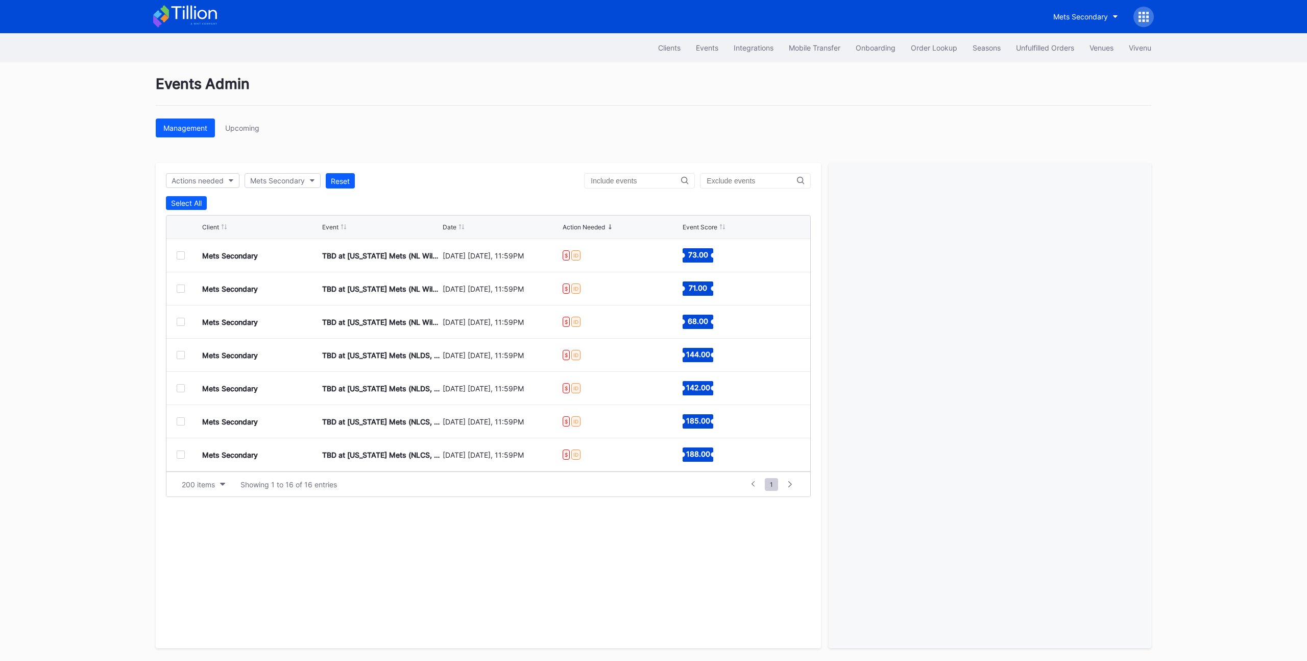
click at [408, 182] on div "Actions needed Mets Secondary Reset" at bounding box center [488, 180] width 645 height 15
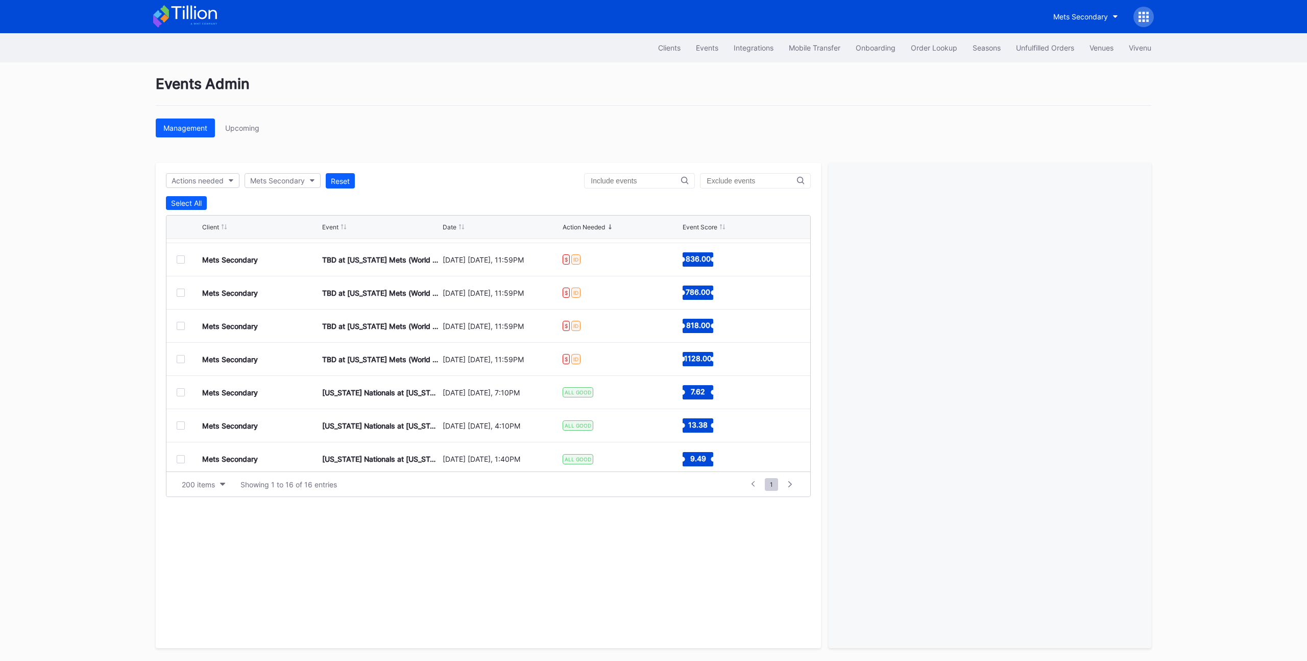
scroll to position [299, 0]
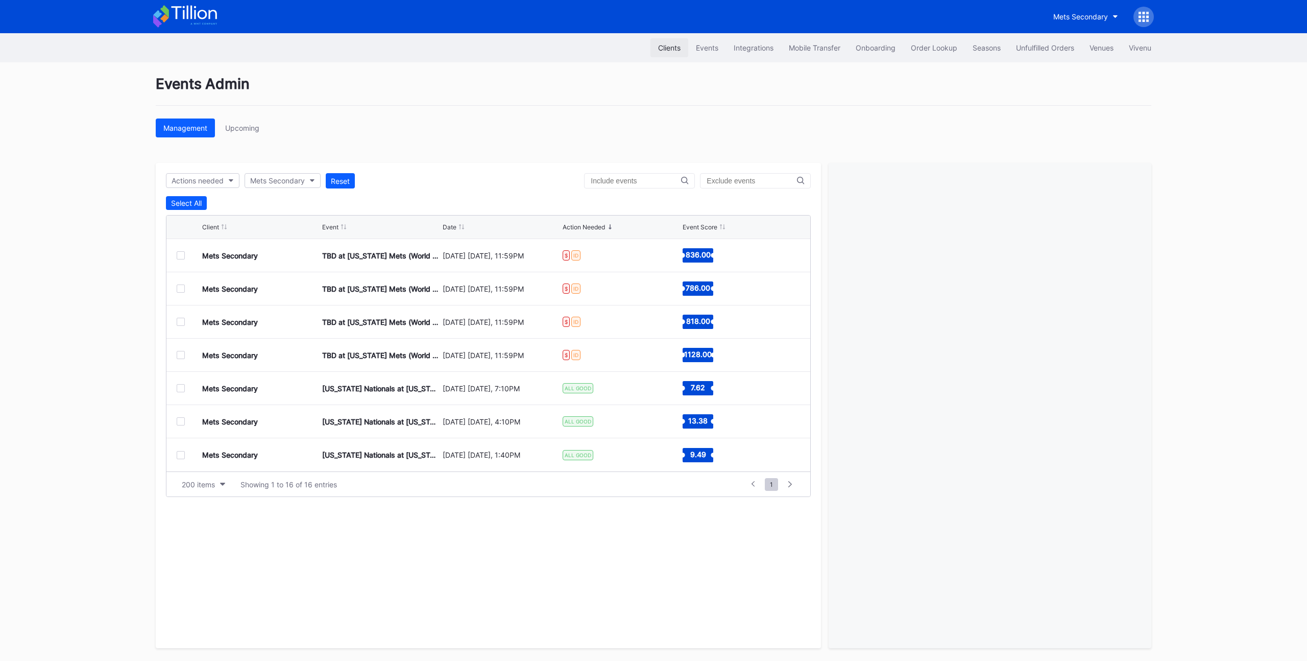
click at [665, 52] on div "Clients" at bounding box center [669, 47] width 22 height 9
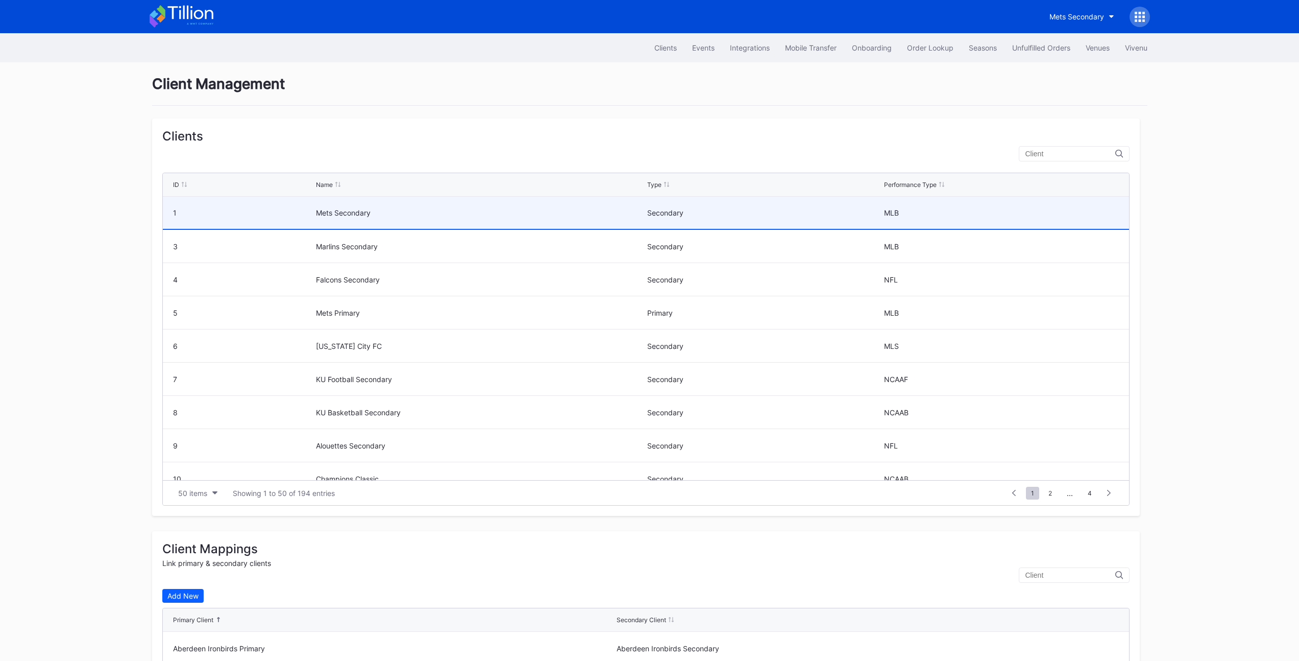
click at [424, 219] on div "Mets Secondary" at bounding box center [480, 213] width 328 height 32
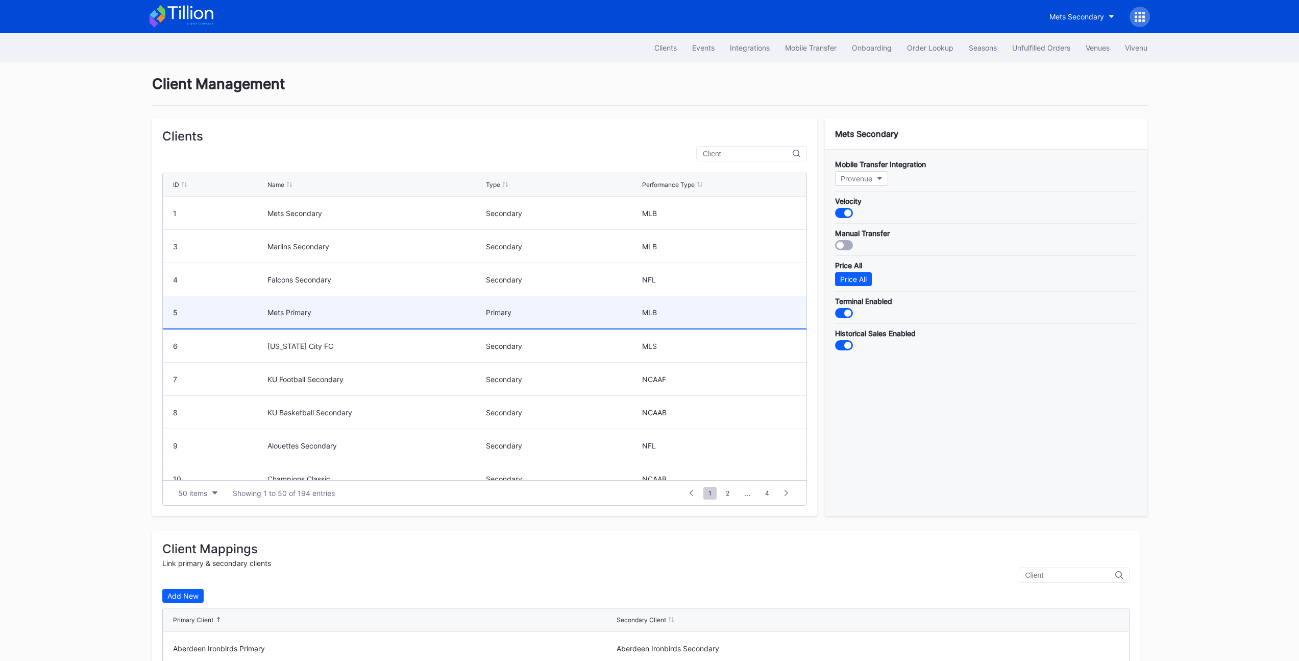
click at [375, 316] on div "Mets Primary" at bounding box center [375, 312] width 215 height 9
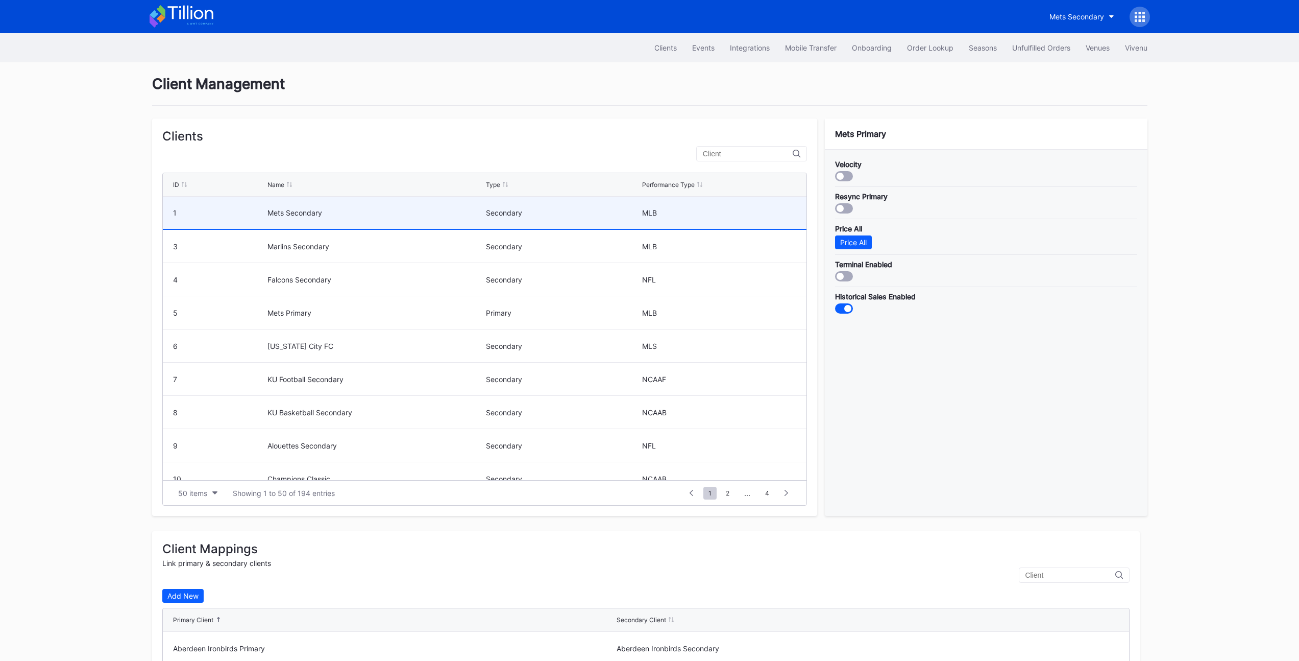
click at [402, 207] on div "Mets Secondary" at bounding box center [375, 213] width 215 height 32
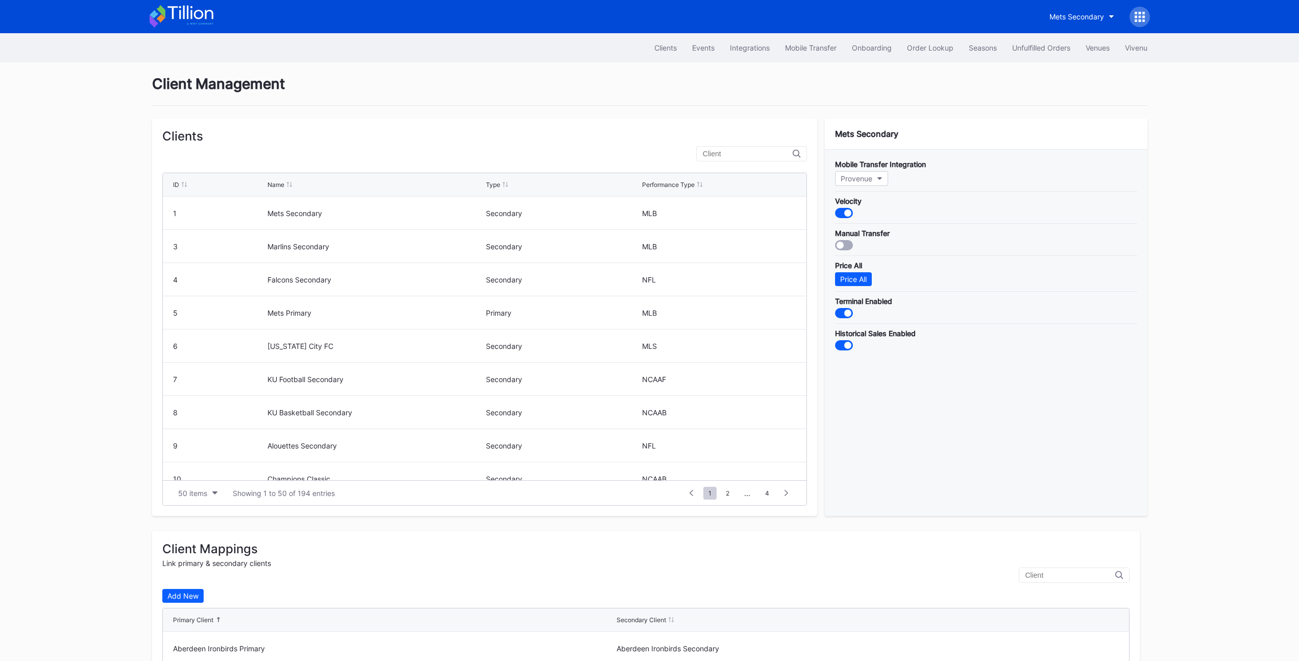
click at [483, 134] on div "Clients" at bounding box center [484, 136] width 645 height 15
click at [529, 132] on div "Clients" at bounding box center [484, 136] width 645 height 15
click at [1139, 19] on icon at bounding box center [1140, 20] width 3 height 3
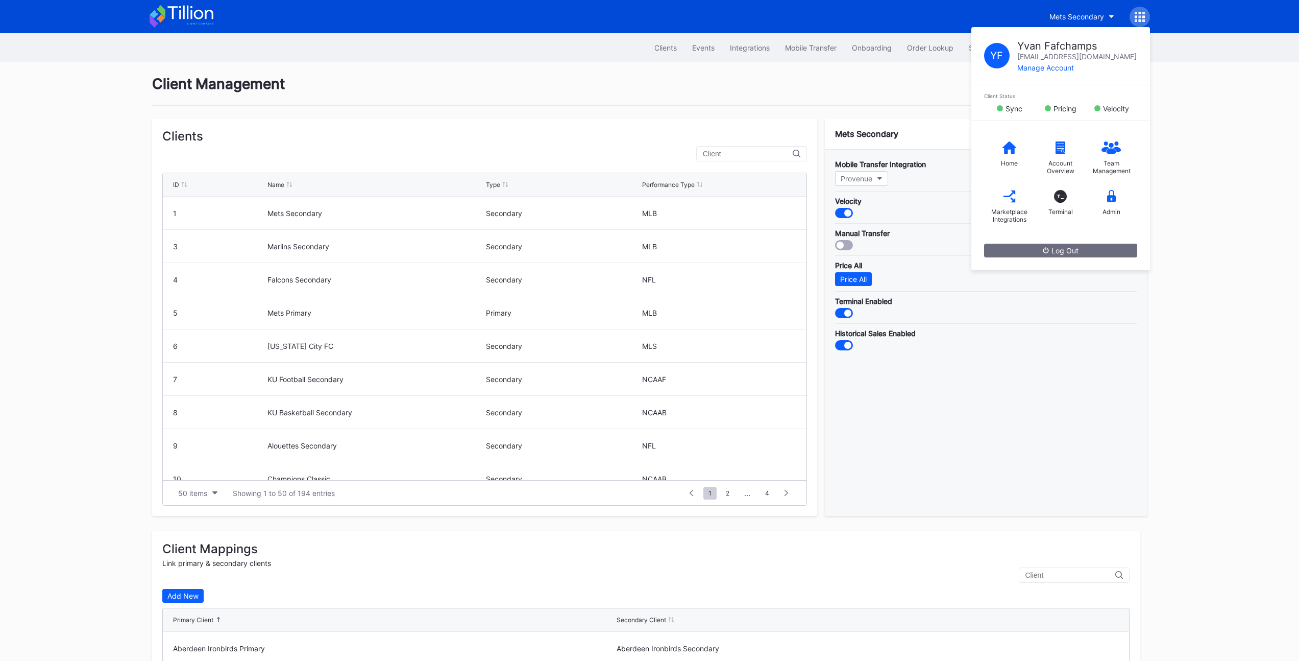
click at [756, 146] on div at bounding box center [751, 153] width 111 height 15
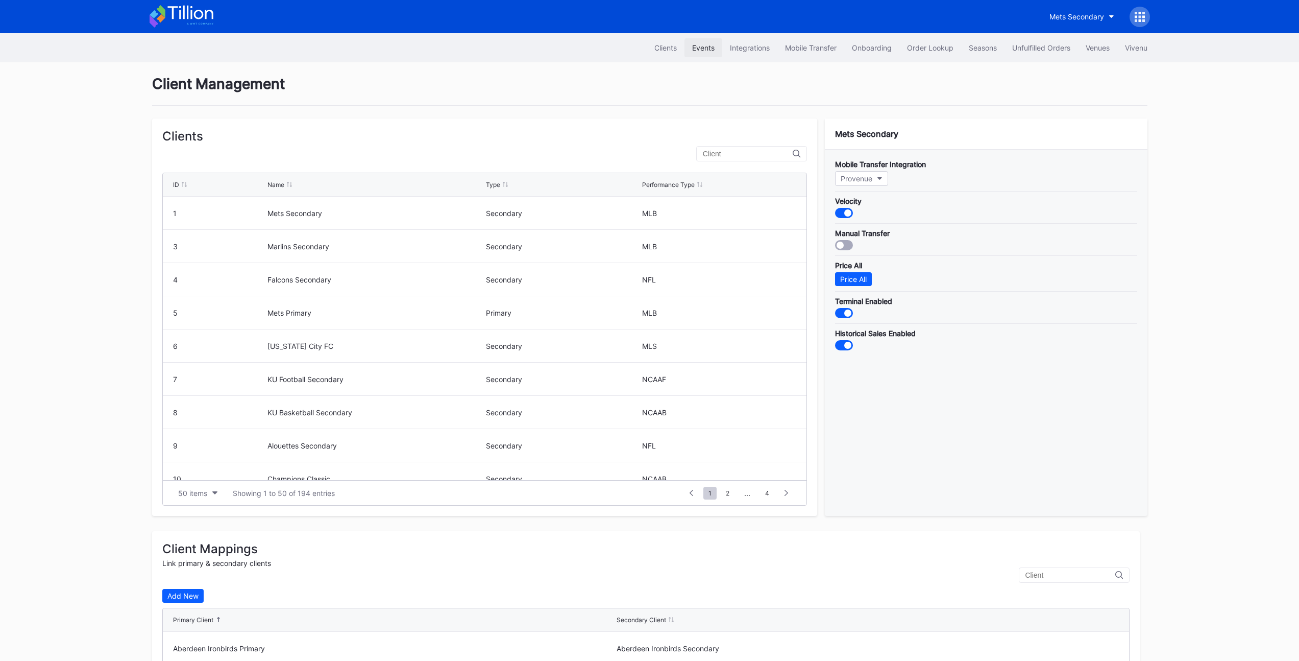
click at [699, 54] on button "Events" at bounding box center [704, 47] width 38 height 19
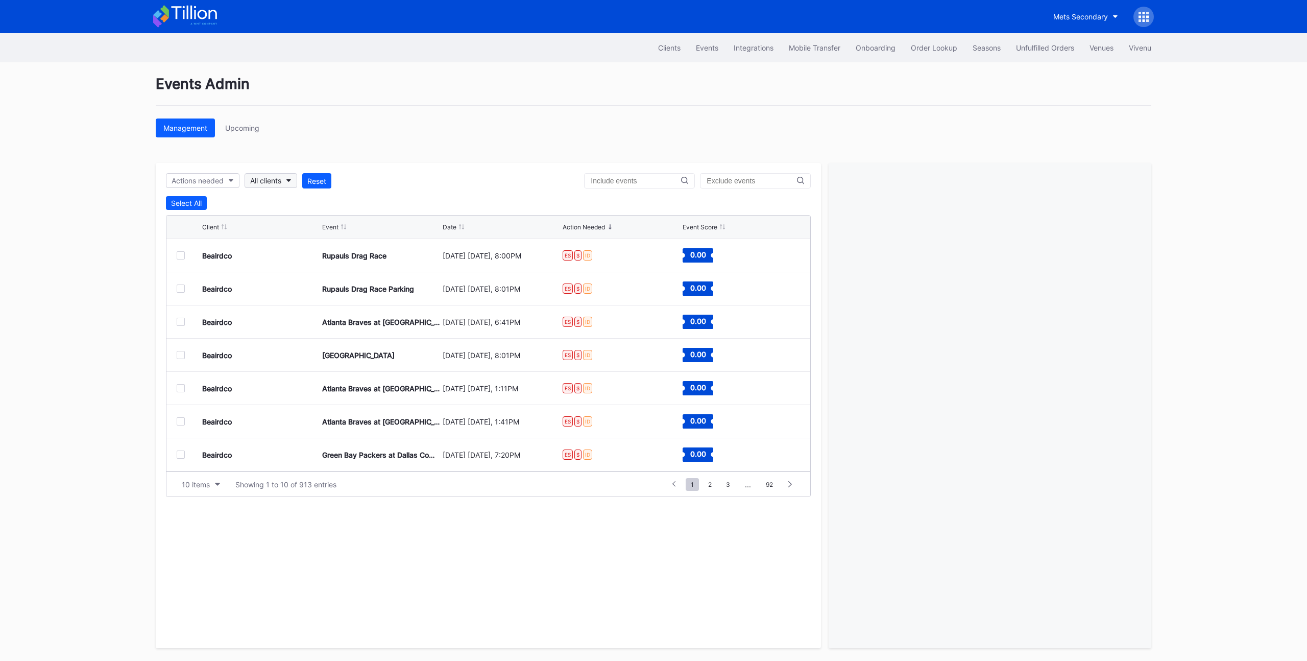
click at [286, 178] on button "All clients" at bounding box center [271, 180] width 53 height 15
type input "mets"
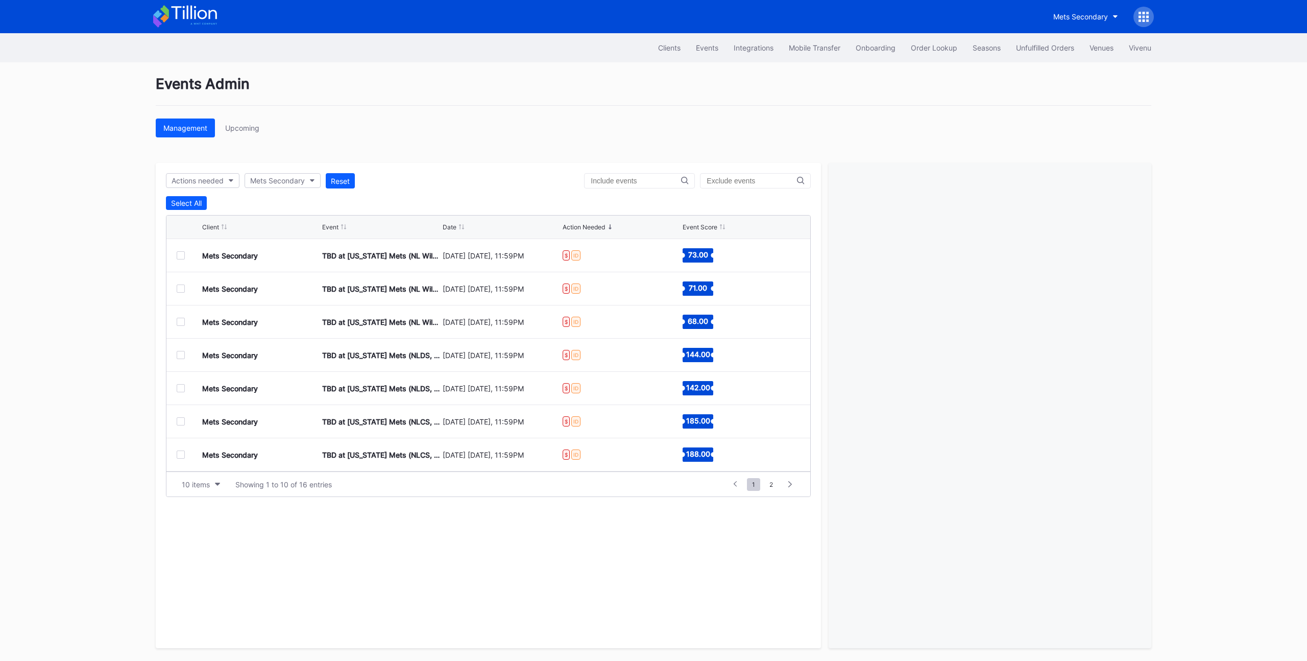
click at [179, 255] on div at bounding box center [181, 255] width 8 height 8
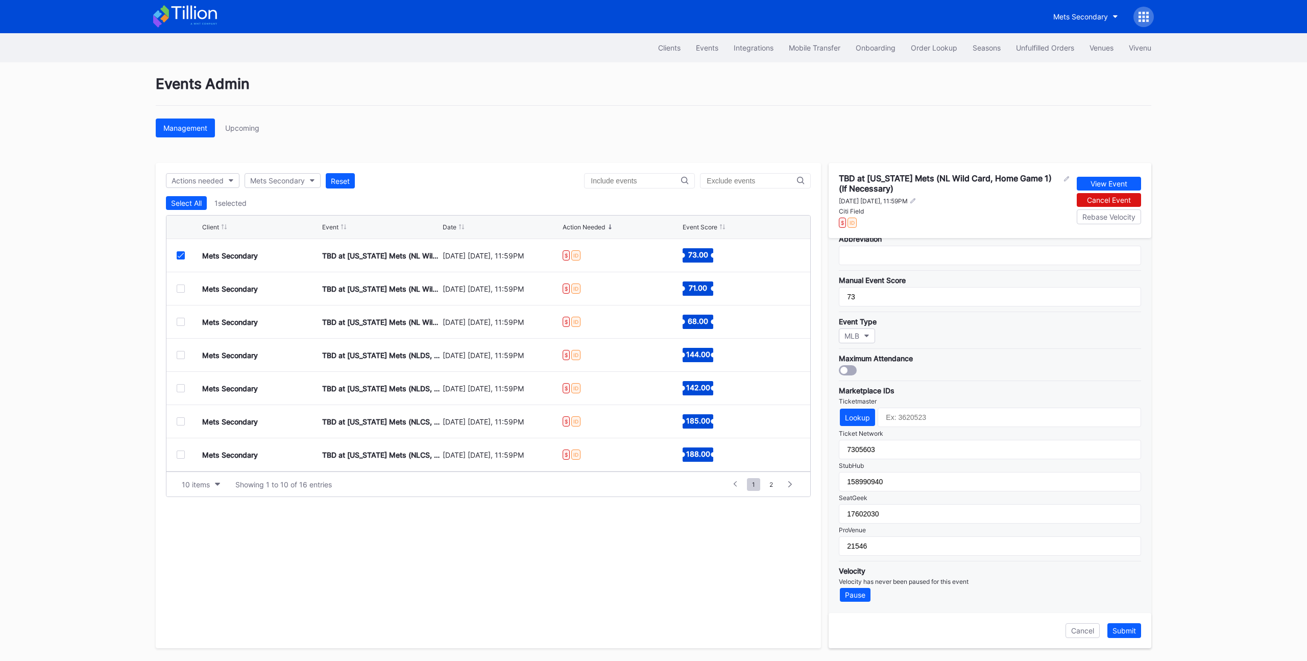
click at [178, 258] on div at bounding box center [181, 255] width 8 height 8
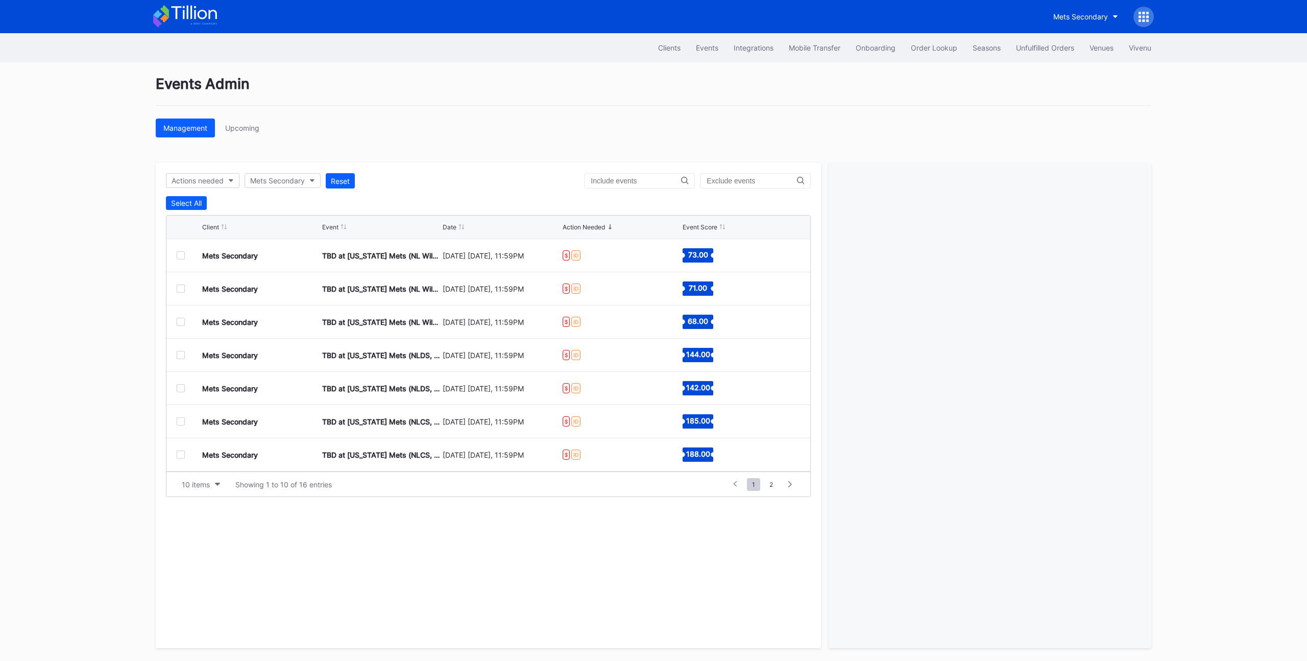
click at [182, 286] on div at bounding box center [181, 288] width 8 height 8
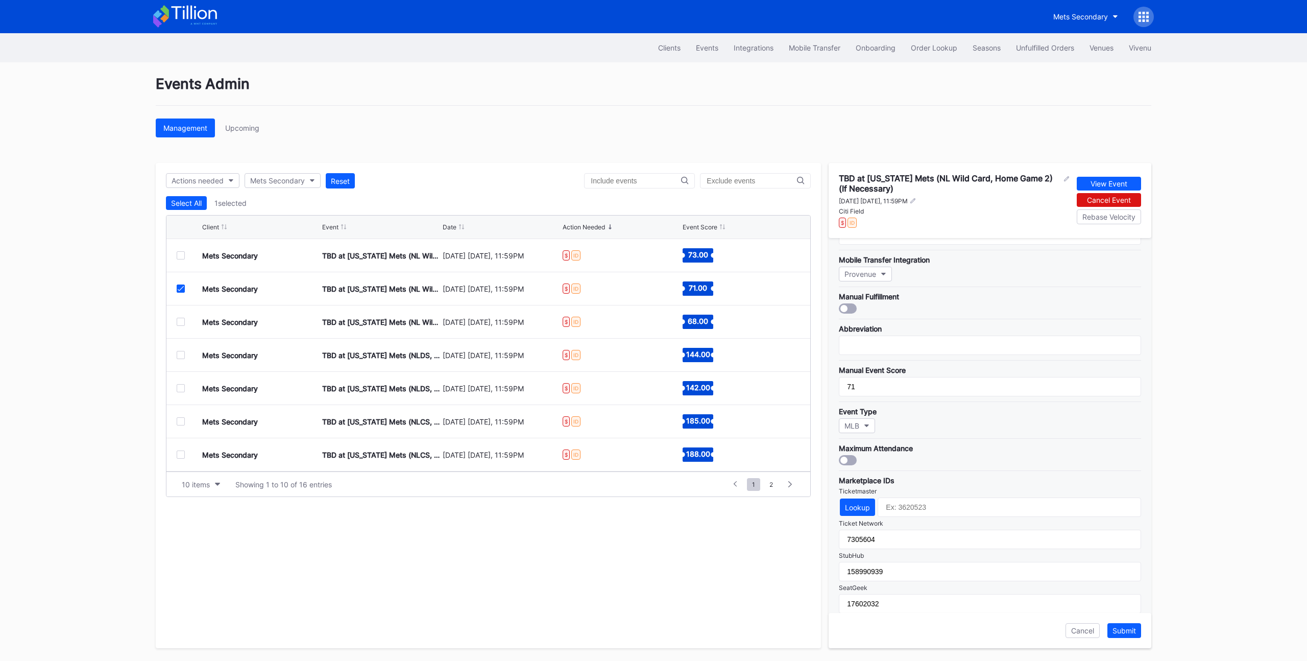
scroll to position [198, 0]
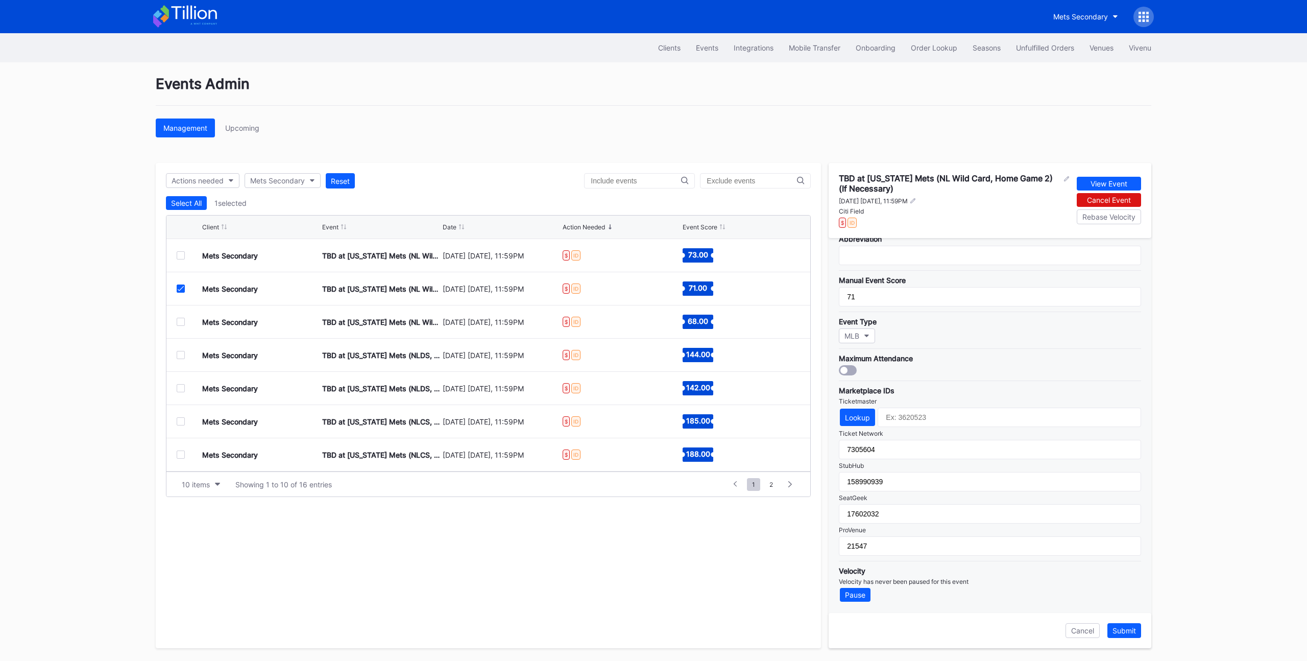
click at [179, 287] on icon at bounding box center [181, 288] width 6 height 5
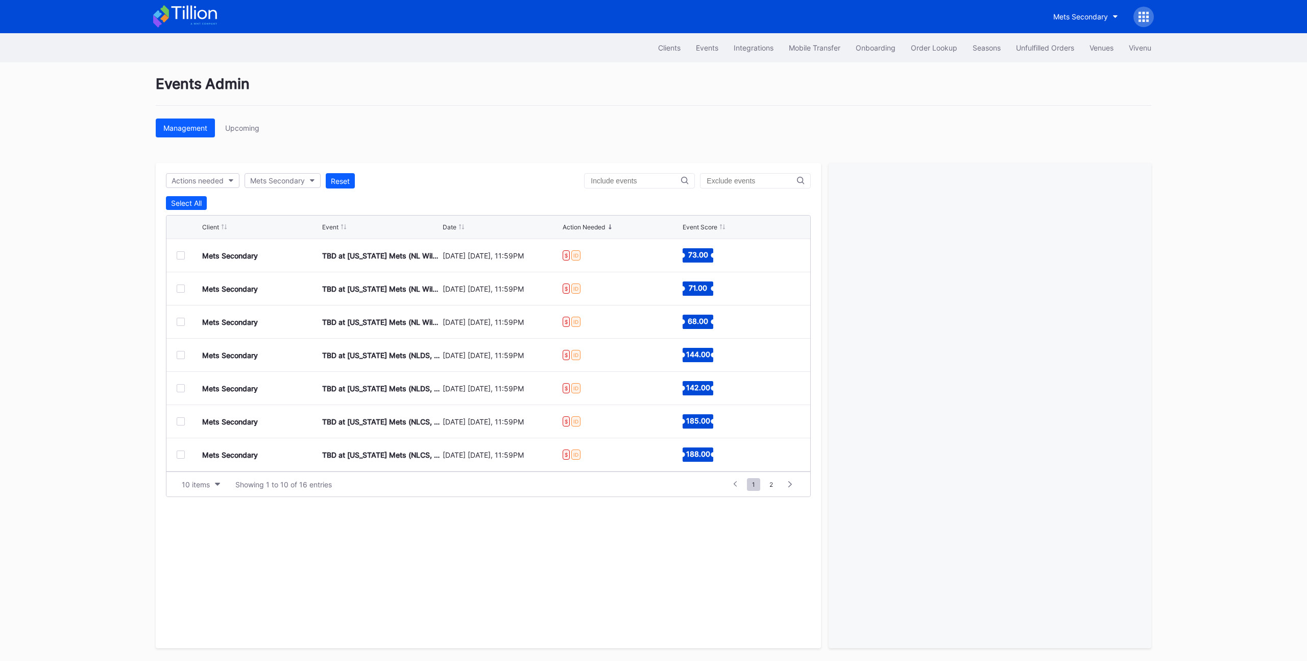
click at [182, 323] on div at bounding box center [181, 322] width 8 height 8
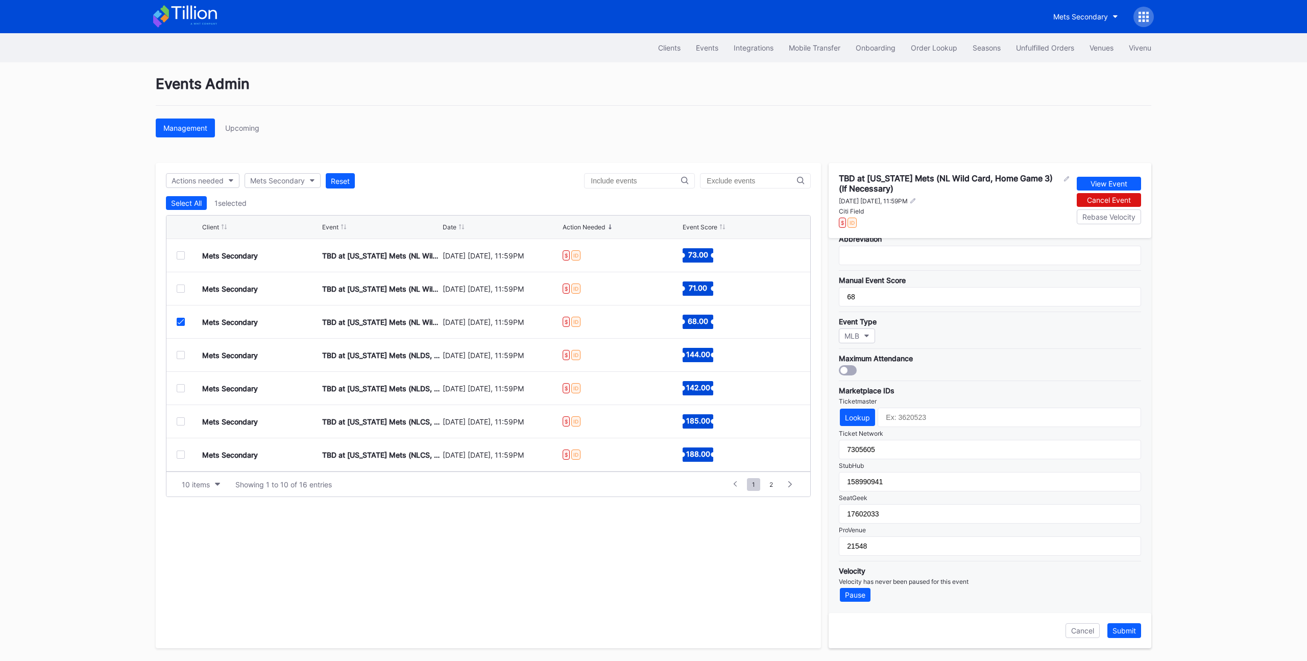
scroll to position [1, 0]
click at [183, 322] on icon at bounding box center [181, 320] width 6 height 5
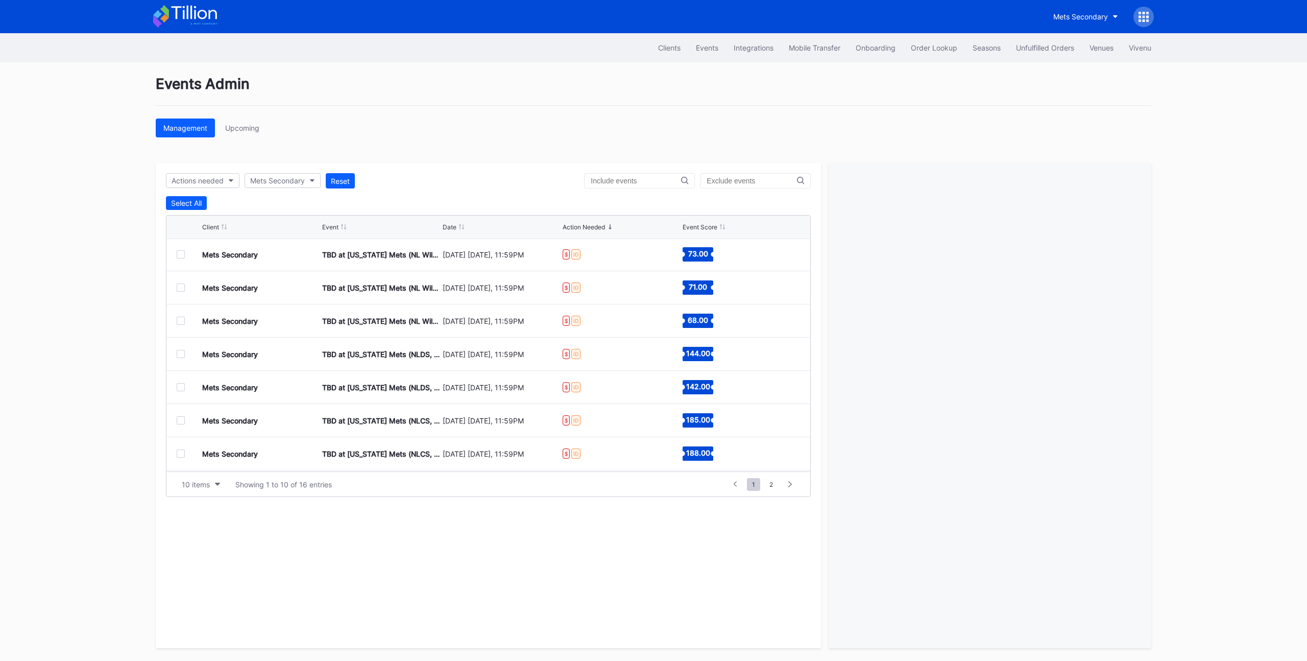
click at [179, 356] on div at bounding box center [181, 354] width 8 height 8
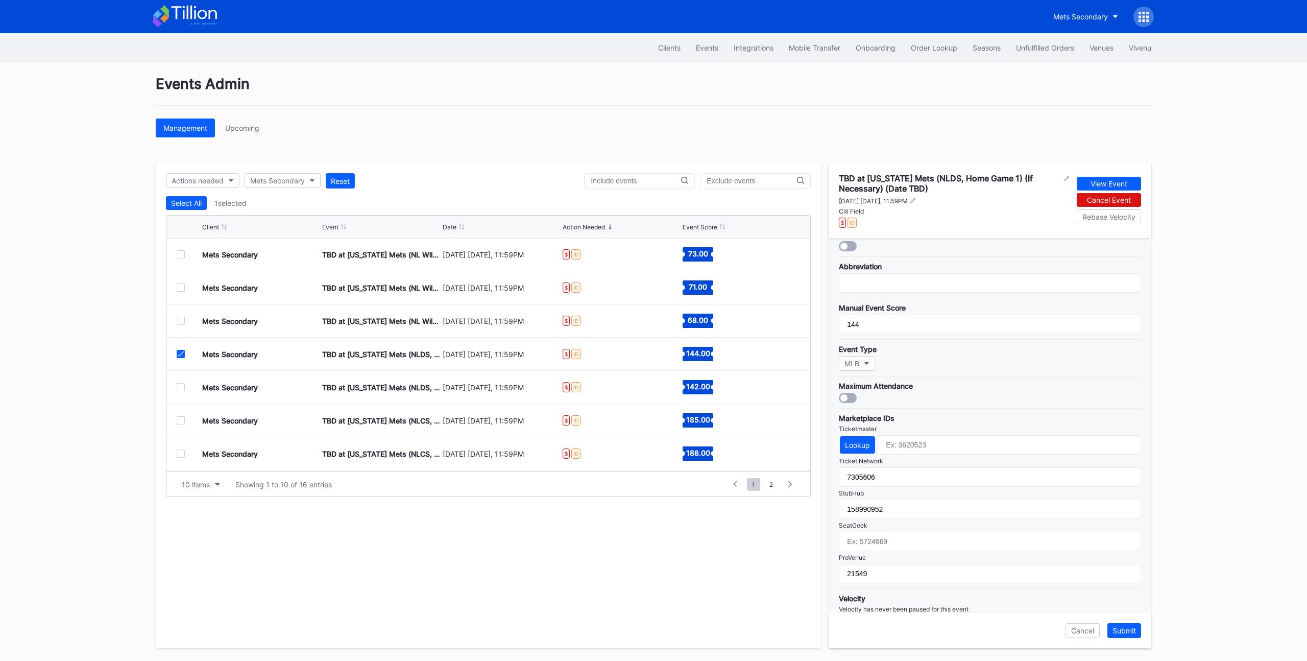
scroll to position [198, 0]
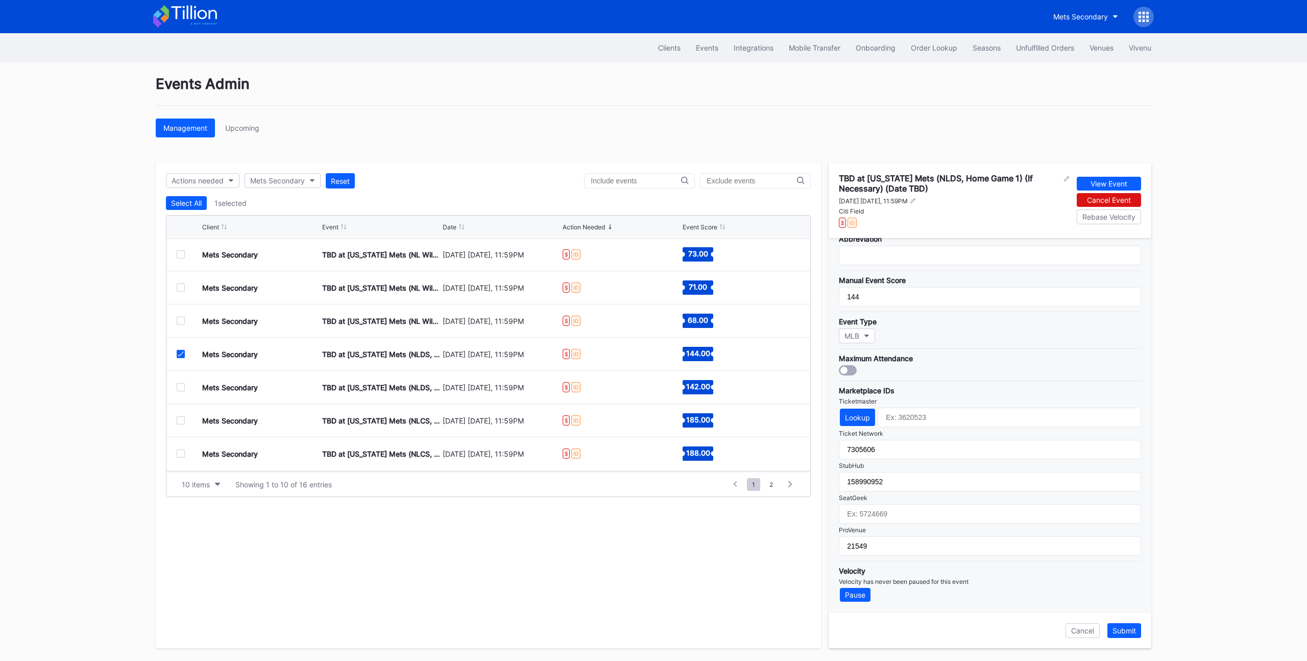
click at [181, 355] on icon at bounding box center [181, 353] width 6 height 5
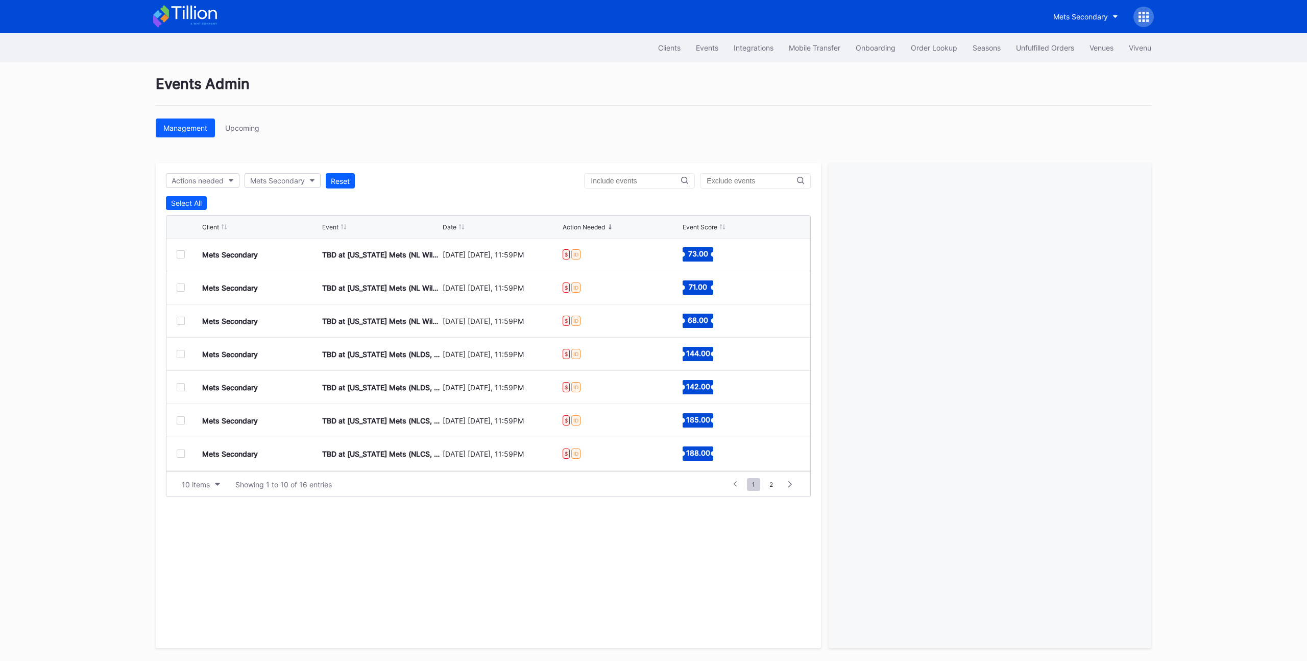
drag, startPoint x: 182, startPoint y: 389, endPoint x: 205, endPoint y: 391, distance: 22.5
click at [182, 389] on div at bounding box center [181, 387] width 8 height 8
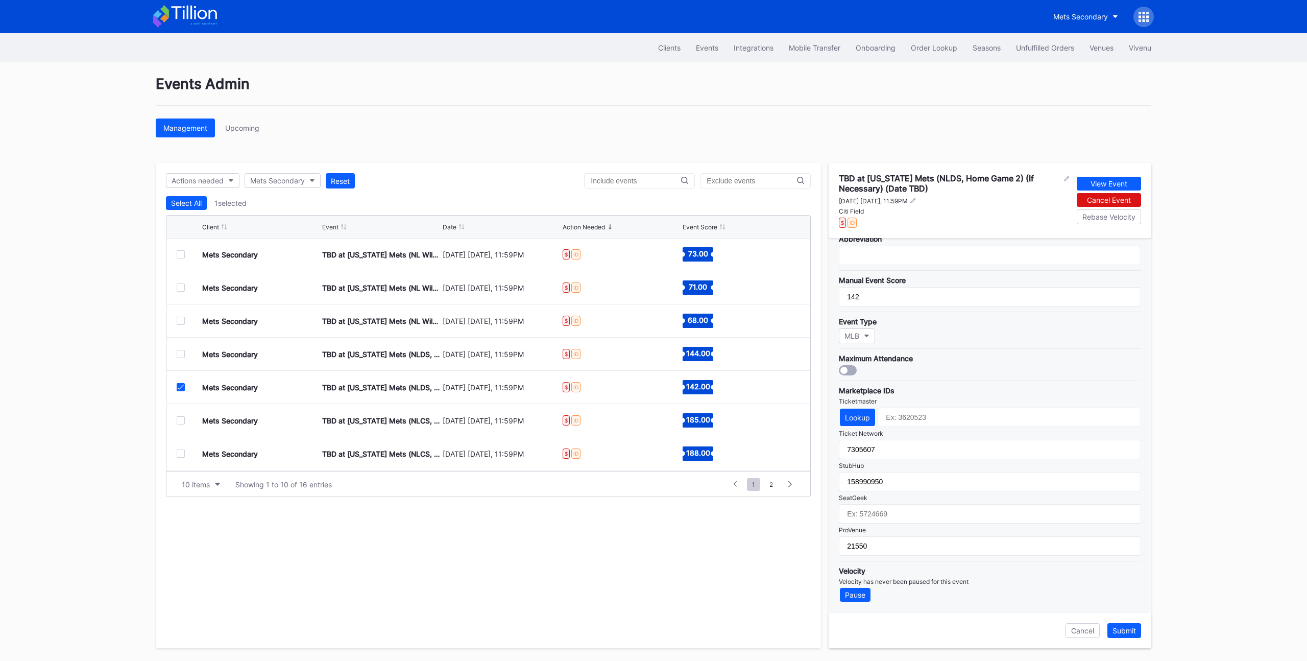
click at [181, 389] on icon at bounding box center [181, 386] width 6 height 5
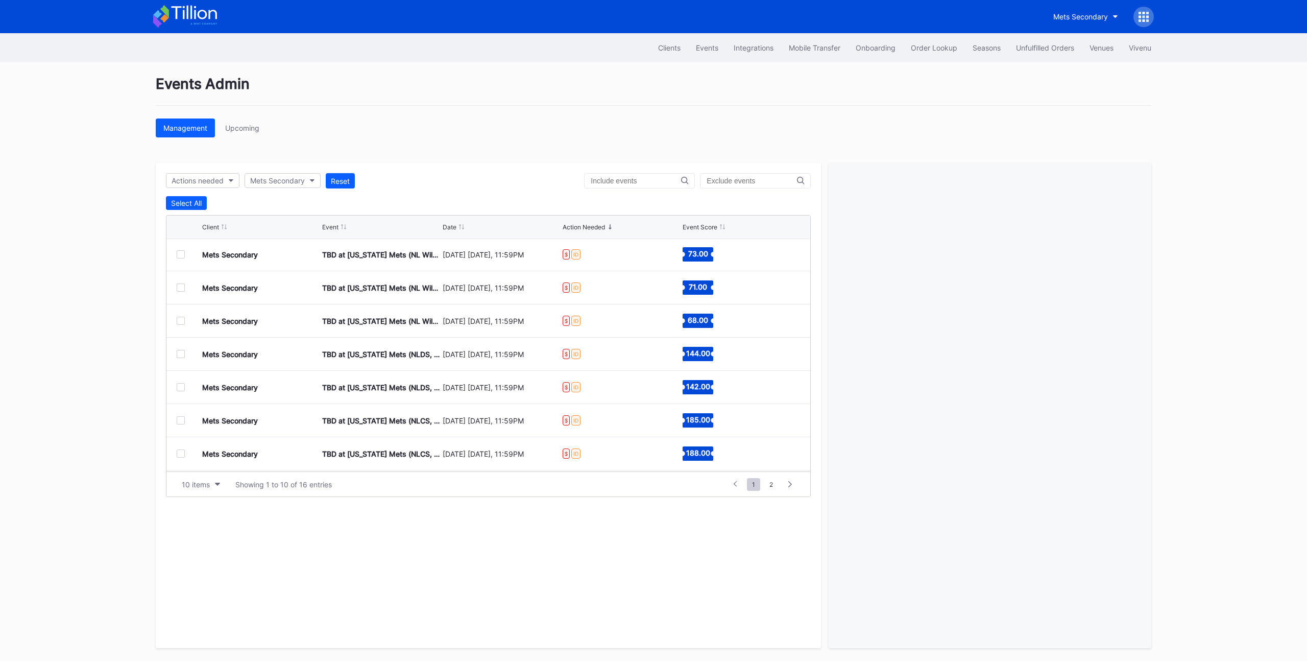
click at [179, 423] on div at bounding box center [181, 420] width 8 height 8
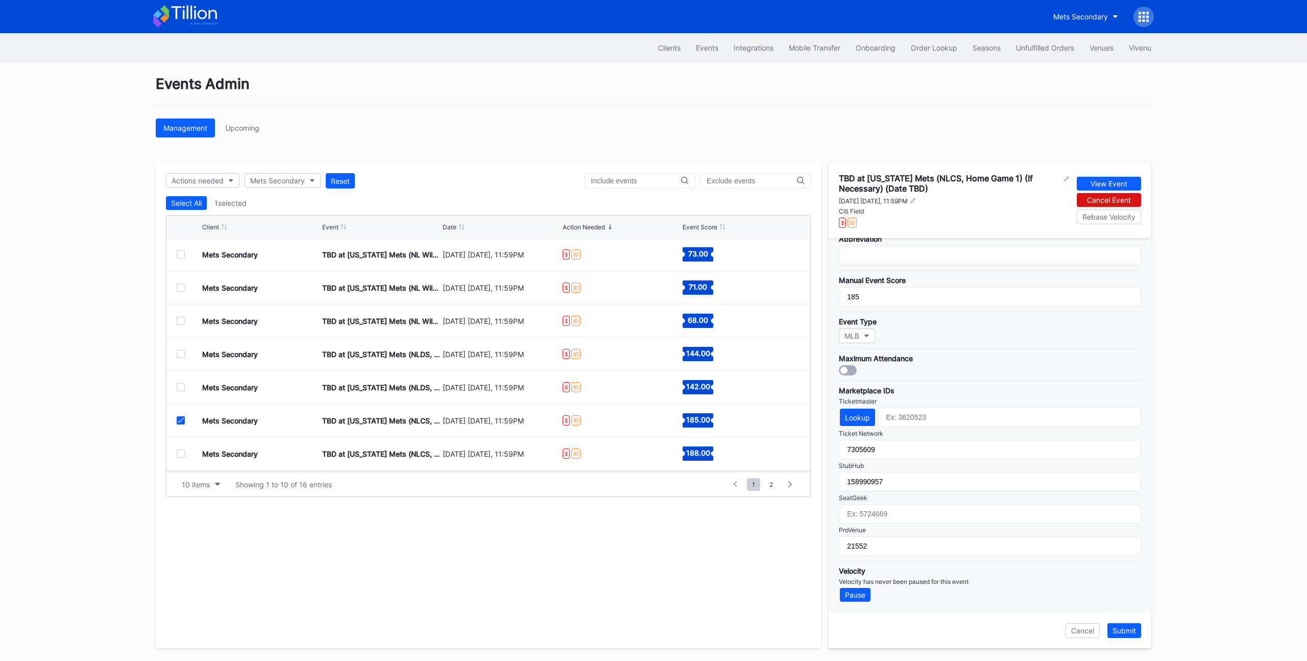
click at [185, 422] on div at bounding box center [190, 420] width 26 height 8
click at [182, 419] on icon at bounding box center [181, 420] width 6 height 5
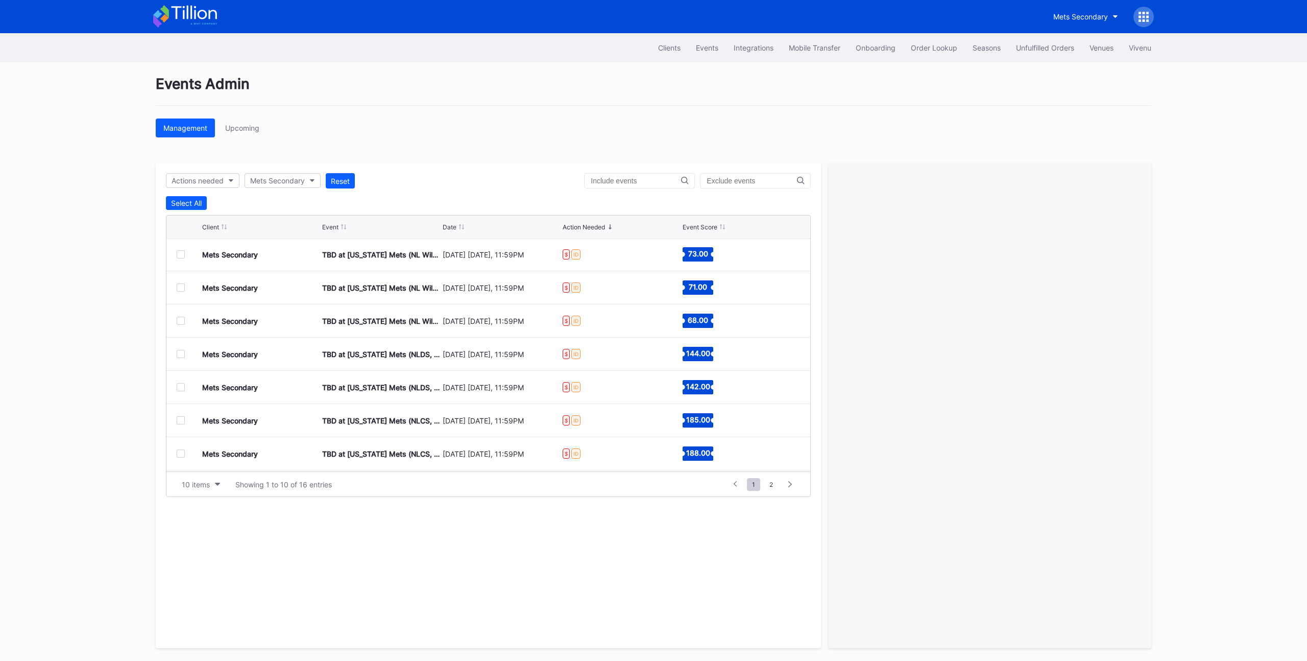
click at [181, 453] on div at bounding box center [181, 453] width 8 height 8
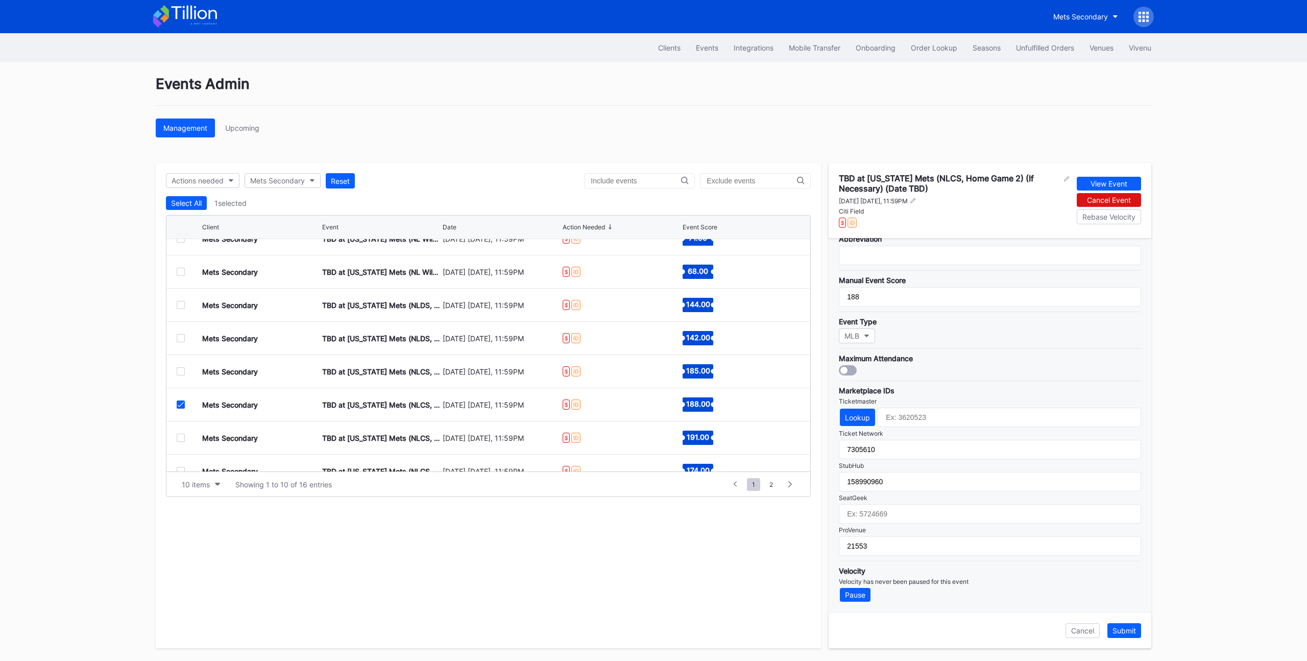
scroll to position [100, 0]
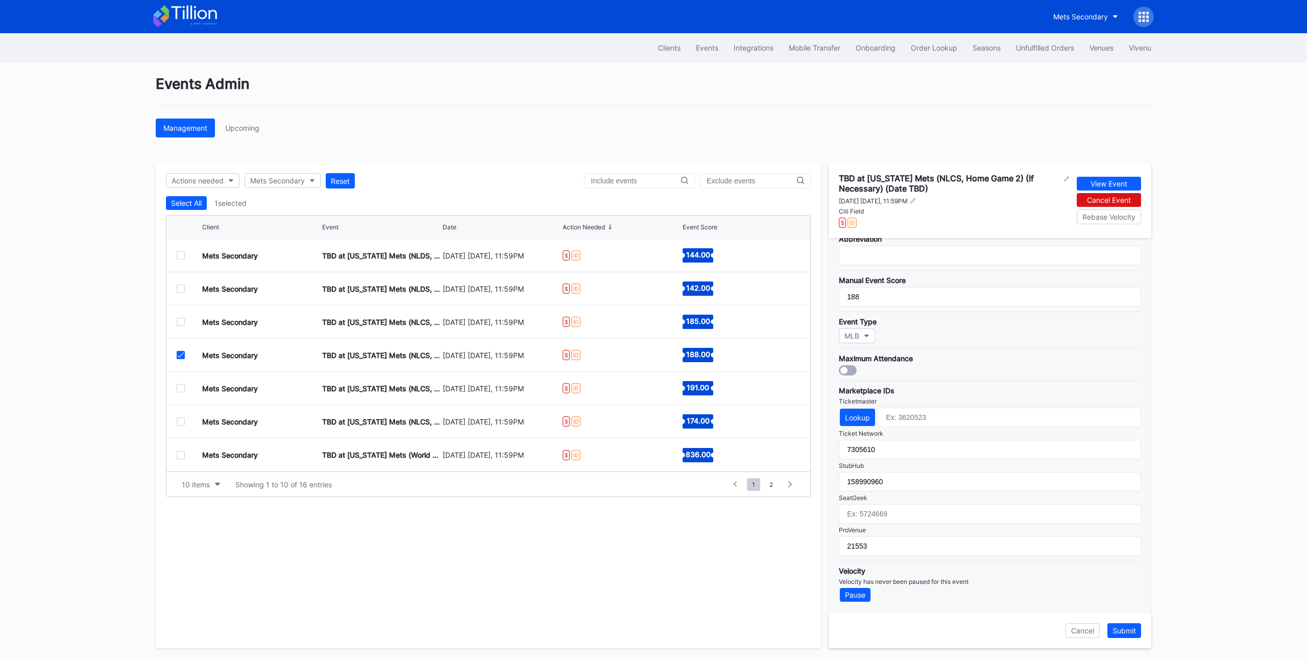
click at [180, 391] on div at bounding box center [181, 388] width 8 height 8
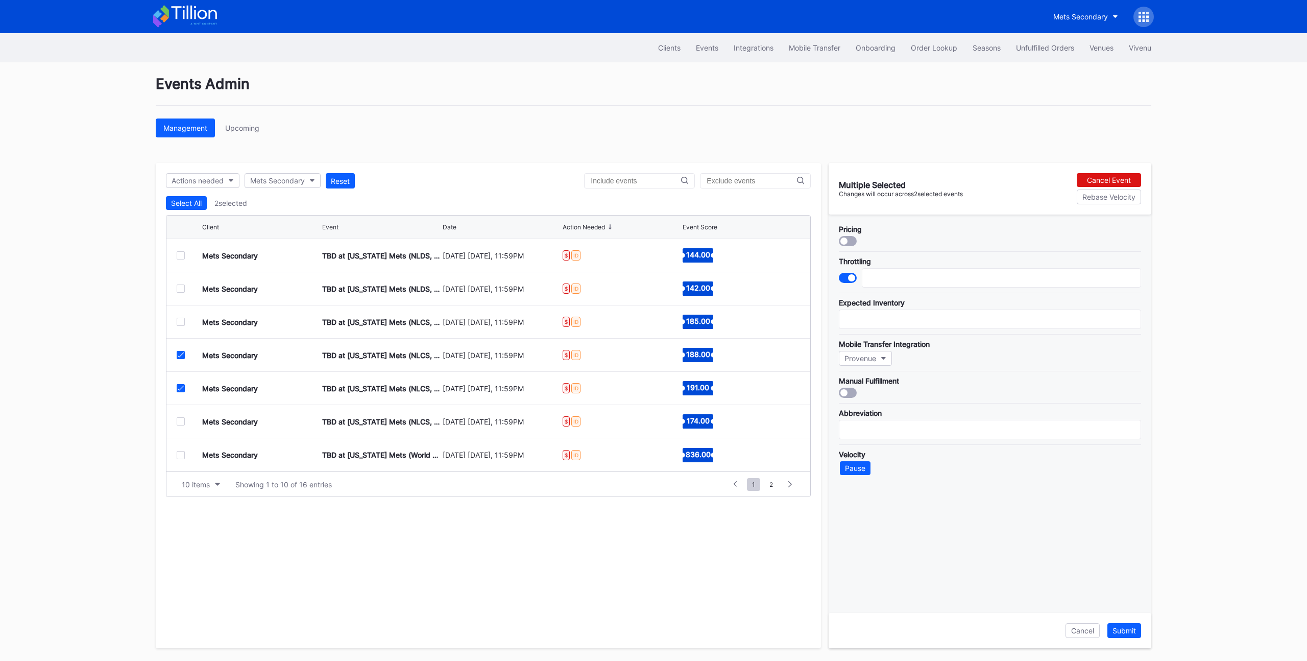
scroll to position [0, 0]
click at [183, 352] on icon at bounding box center [181, 354] width 6 height 5
type input "2000"
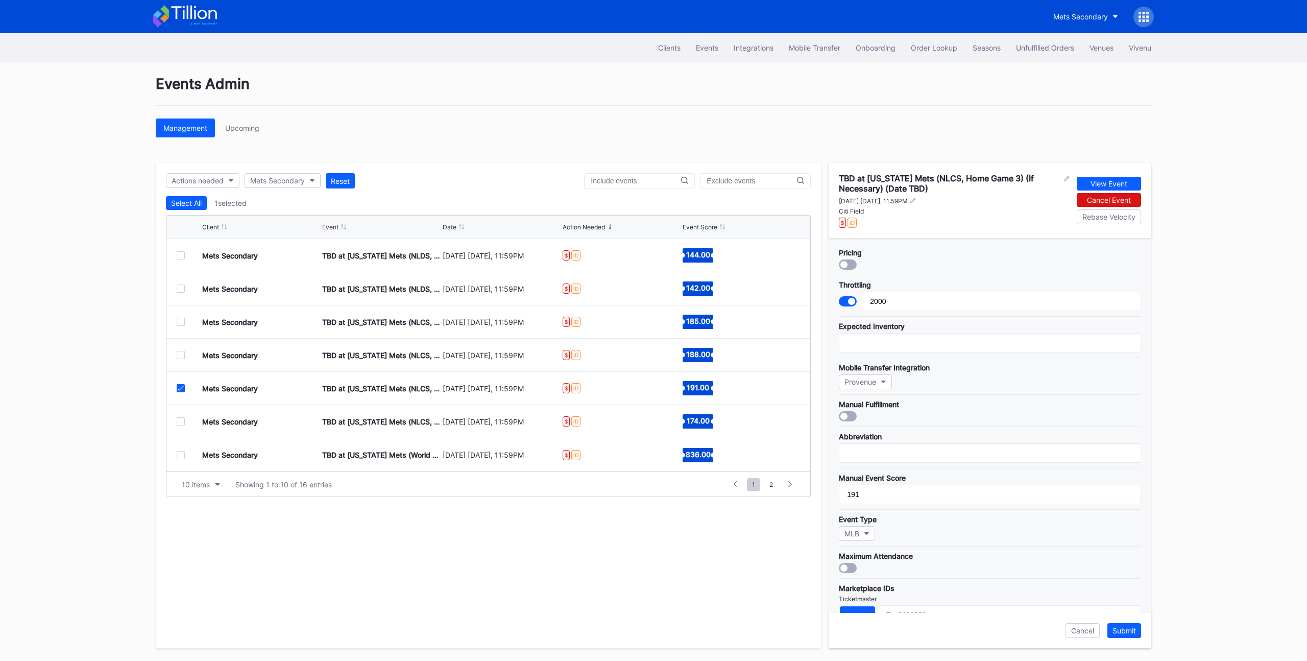
scroll to position [198, 0]
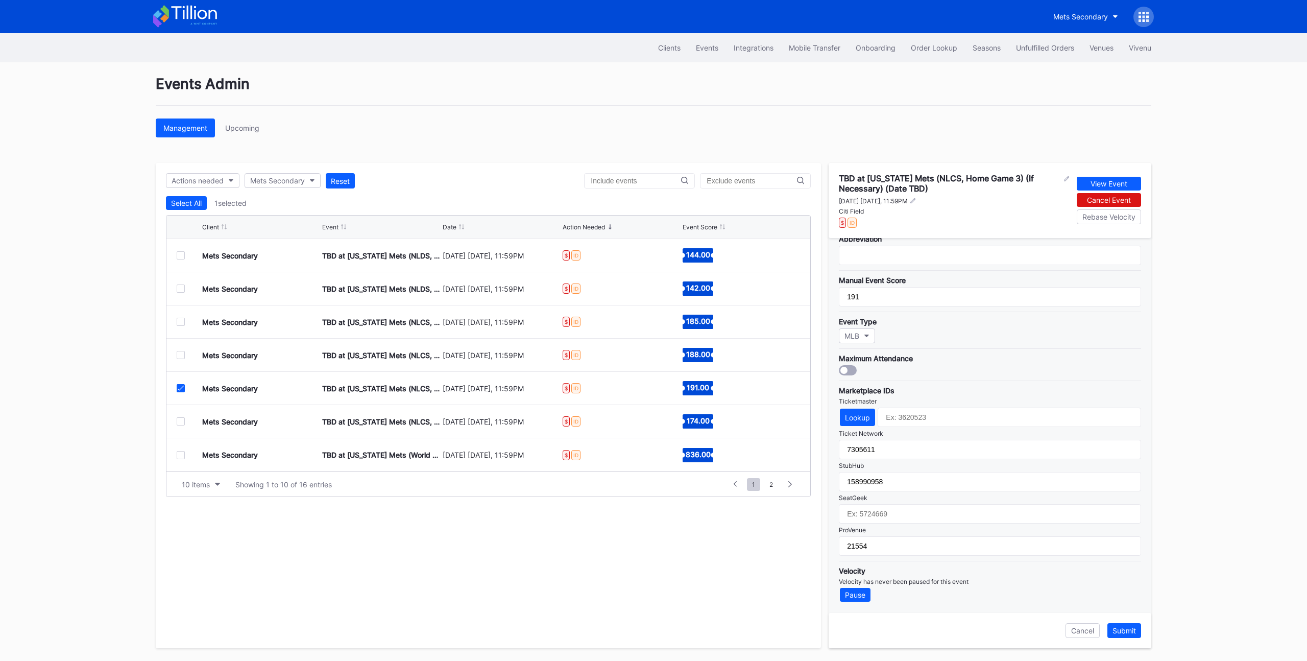
click at [181, 391] on div at bounding box center [181, 388] width 8 height 8
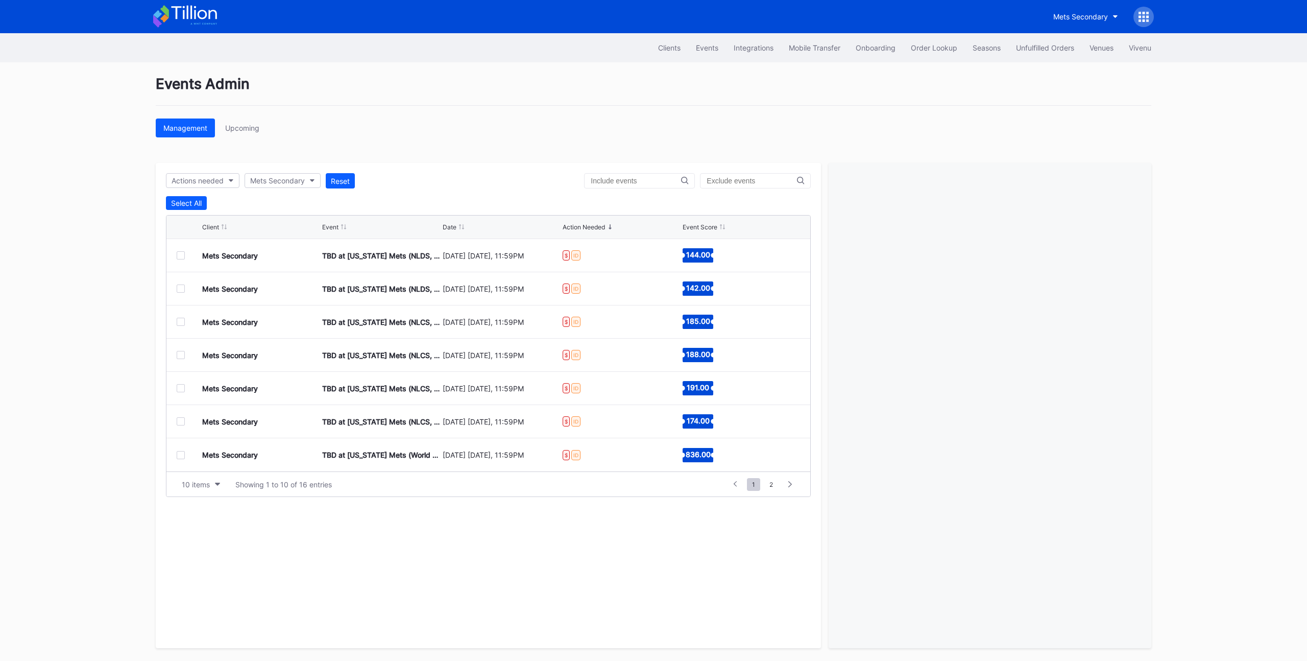
click at [181, 423] on div at bounding box center [181, 421] width 8 height 8
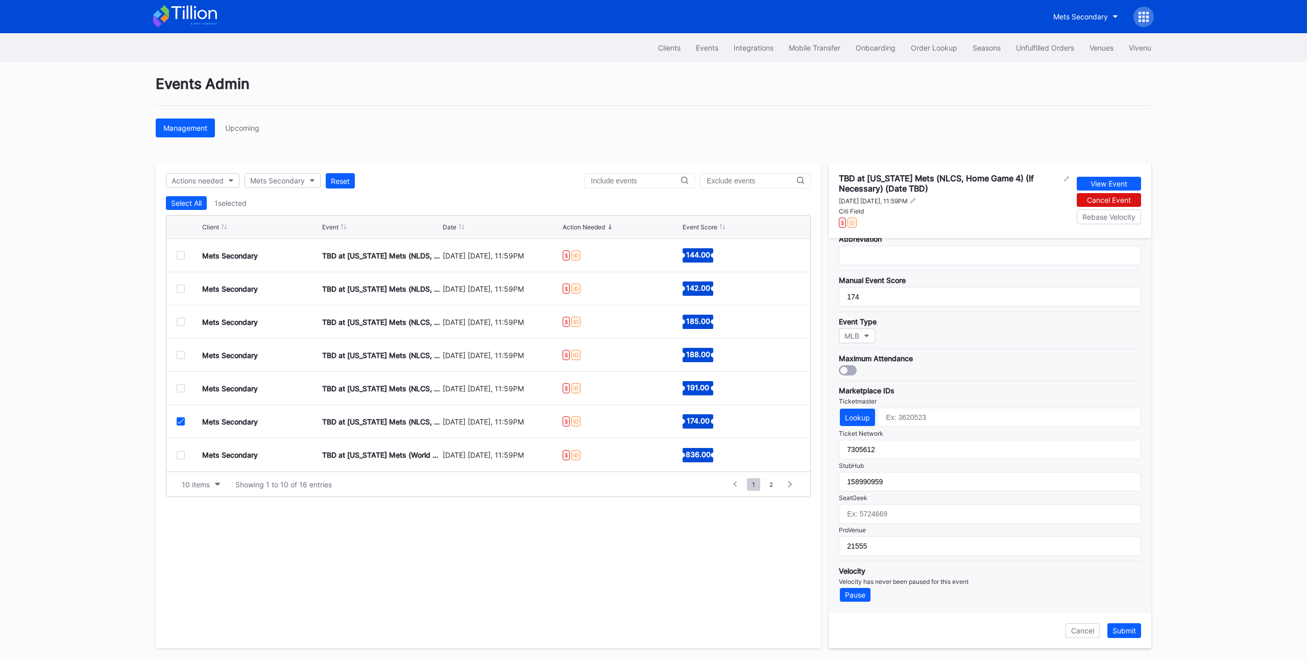
click at [187, 425] on div at bounding box center [190, 421] width 26 height 8
click at [182, 423] on icon at bounding box center [181, 421] width 6 height 5
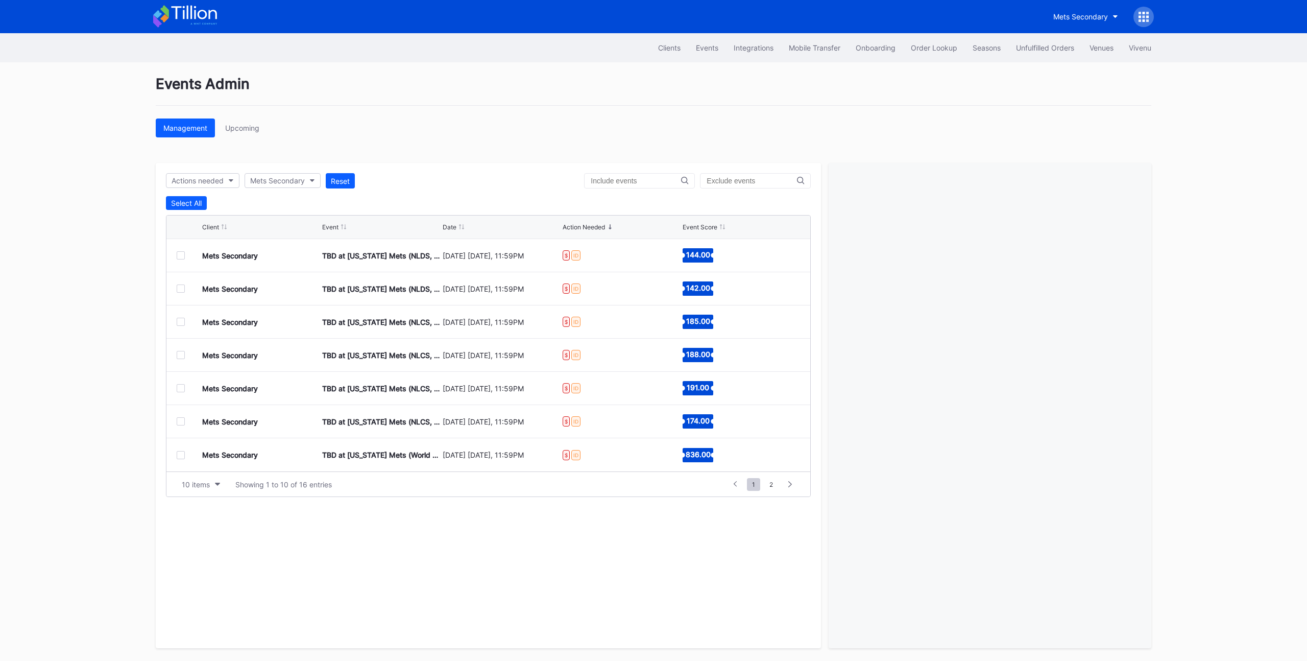
drag, startPoint x: 179, startPoint y: 457, endPoint x: 217, endPoint y: 450, distance: 39.5
click at [179, 457] on div at bounding box center [181, 455] width 8 height 8
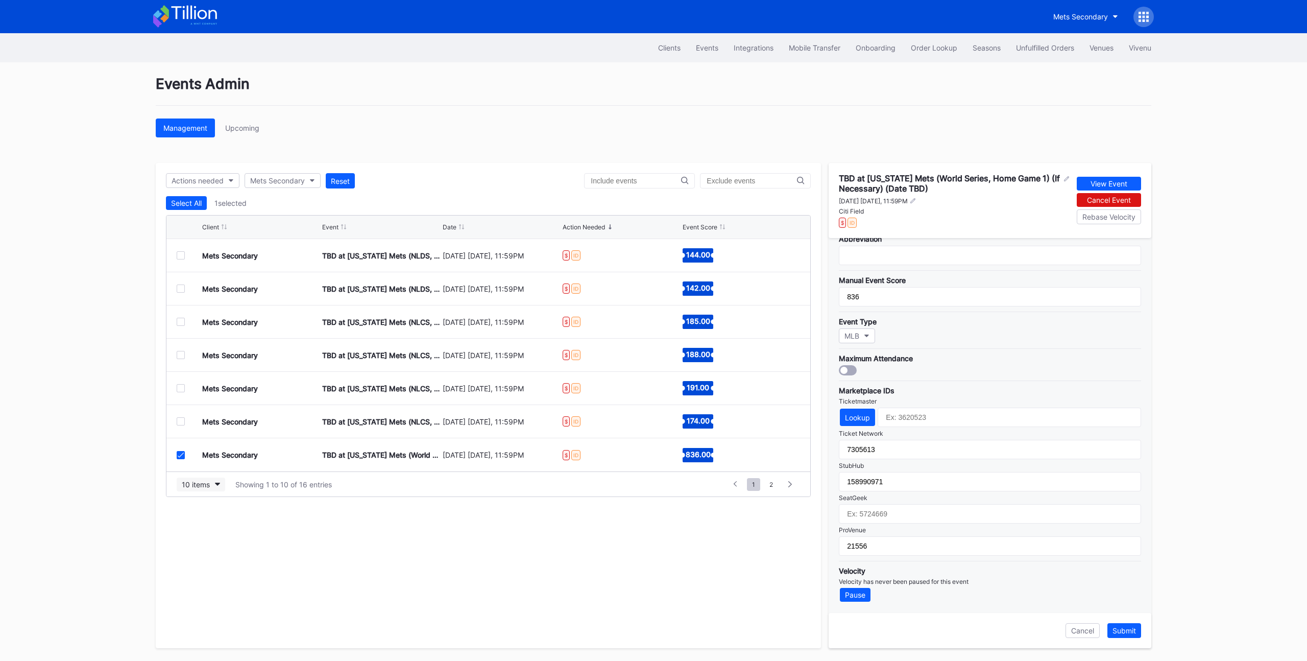
click at [208, 485] on div "10 items" at bounding box center [196, 484] width 28 height 9
click at [197, 571] on div "200 items" at bounding box center [201, 566] width 49 height 19
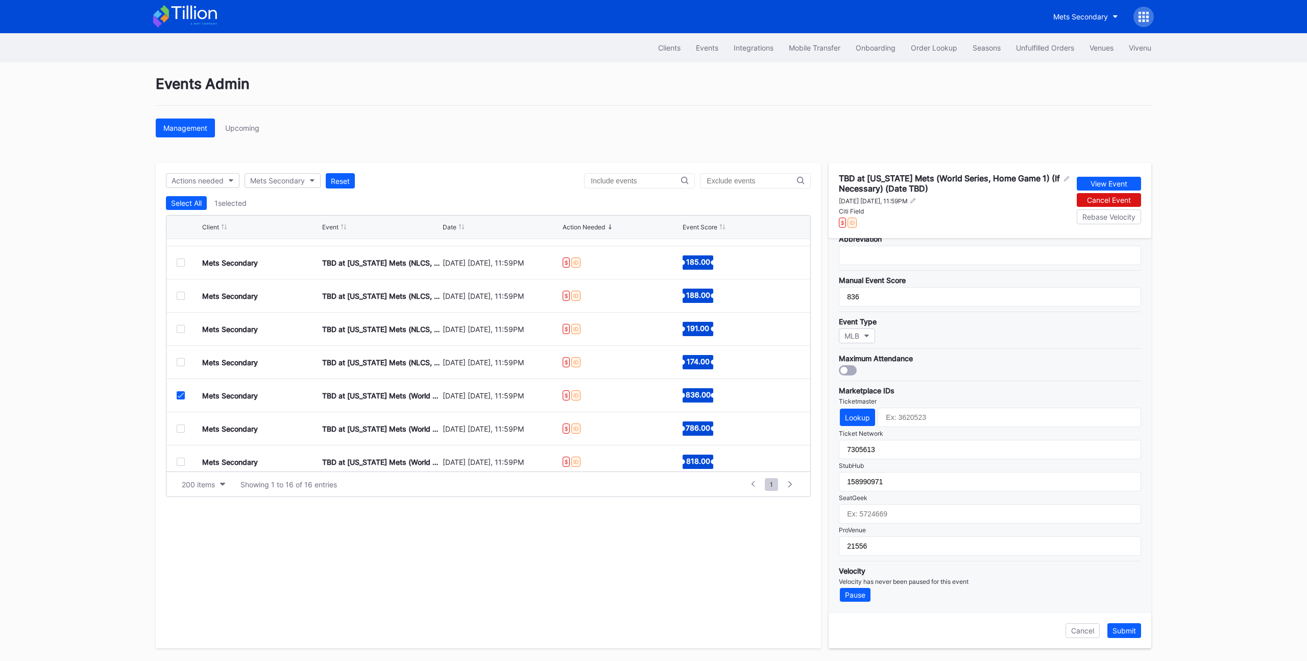
scroll to position [205, 0]
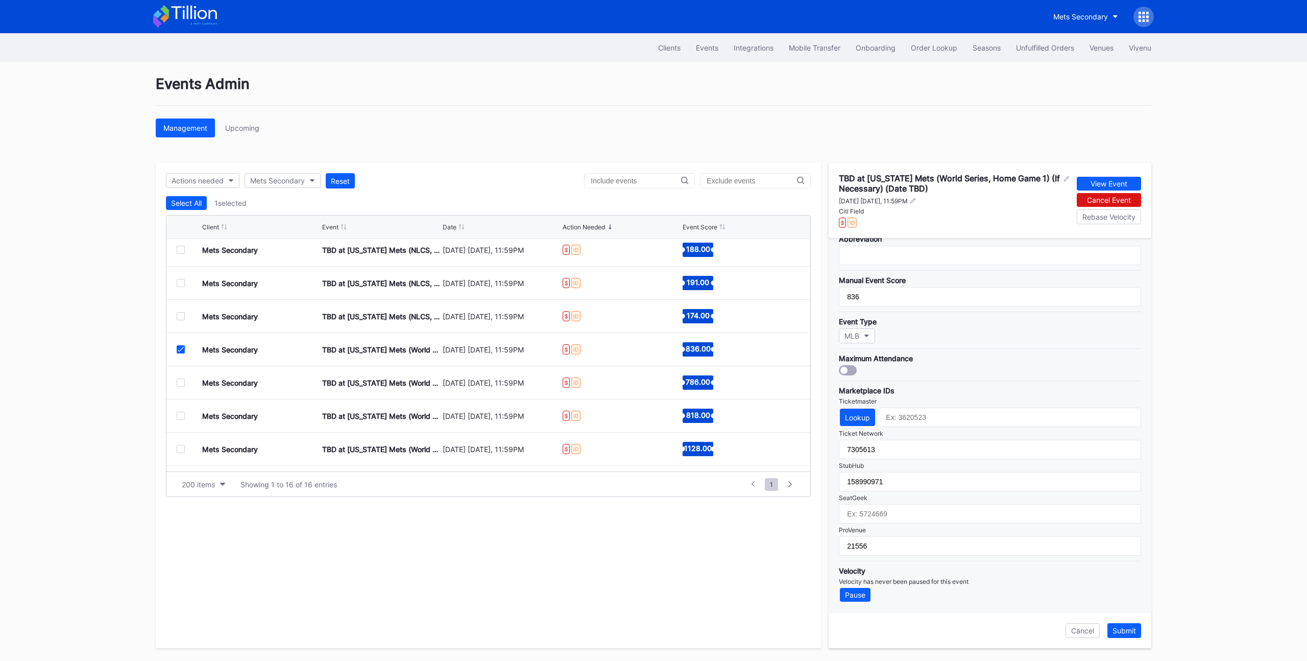
click at [179, 350] on icon at bounding box center [181, 349] width 6 height 5
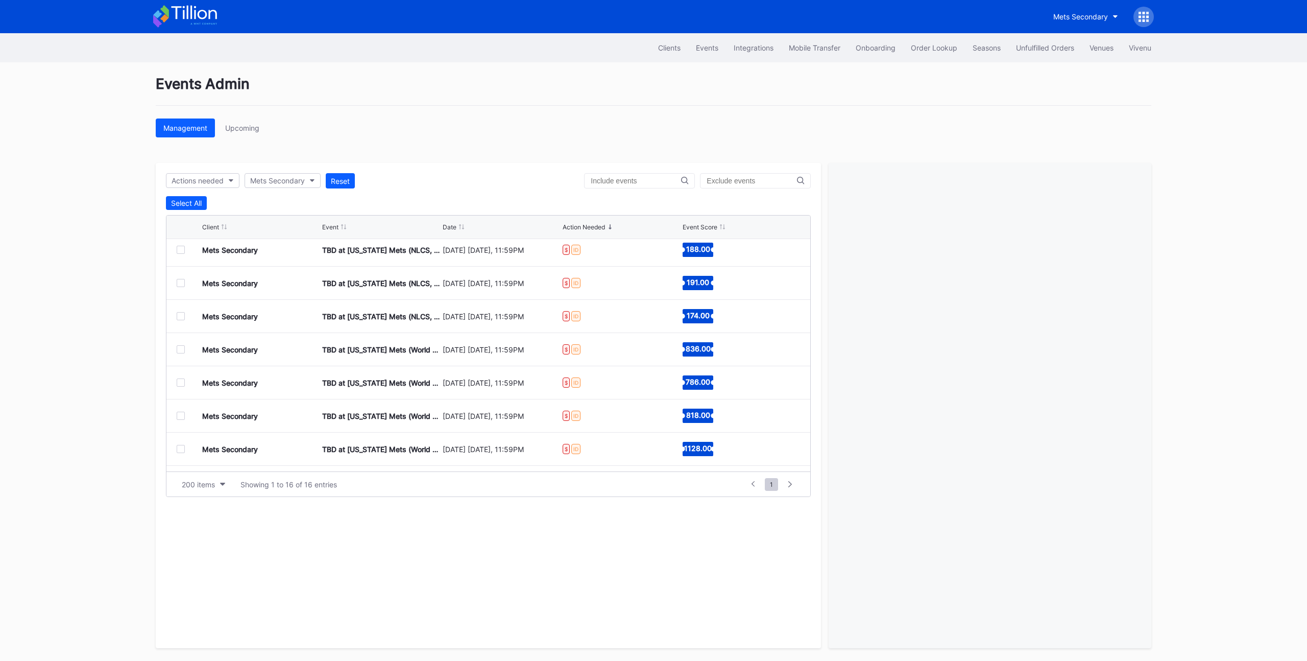
click at [181, 383] on div at bounding box center [181, 382] width 8 height 8
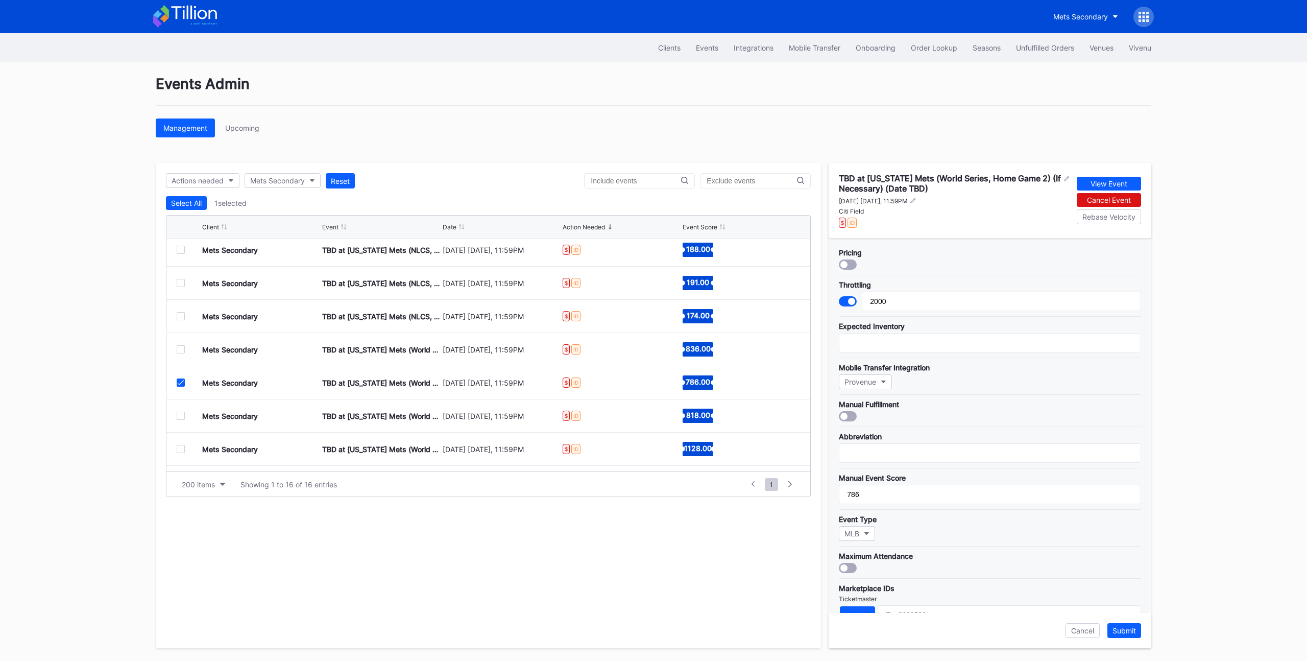
scroll to position [198, 0]
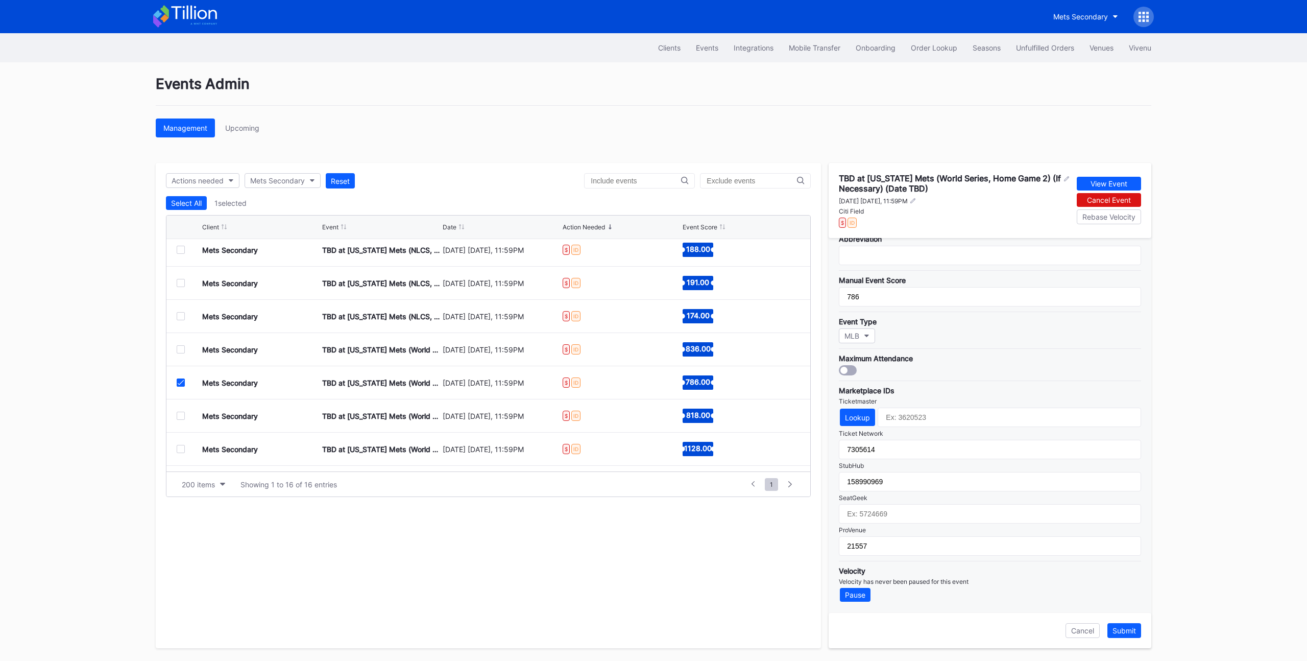
click at [183, 383] on icon at bounding box center [181, 382] width 6 height 5
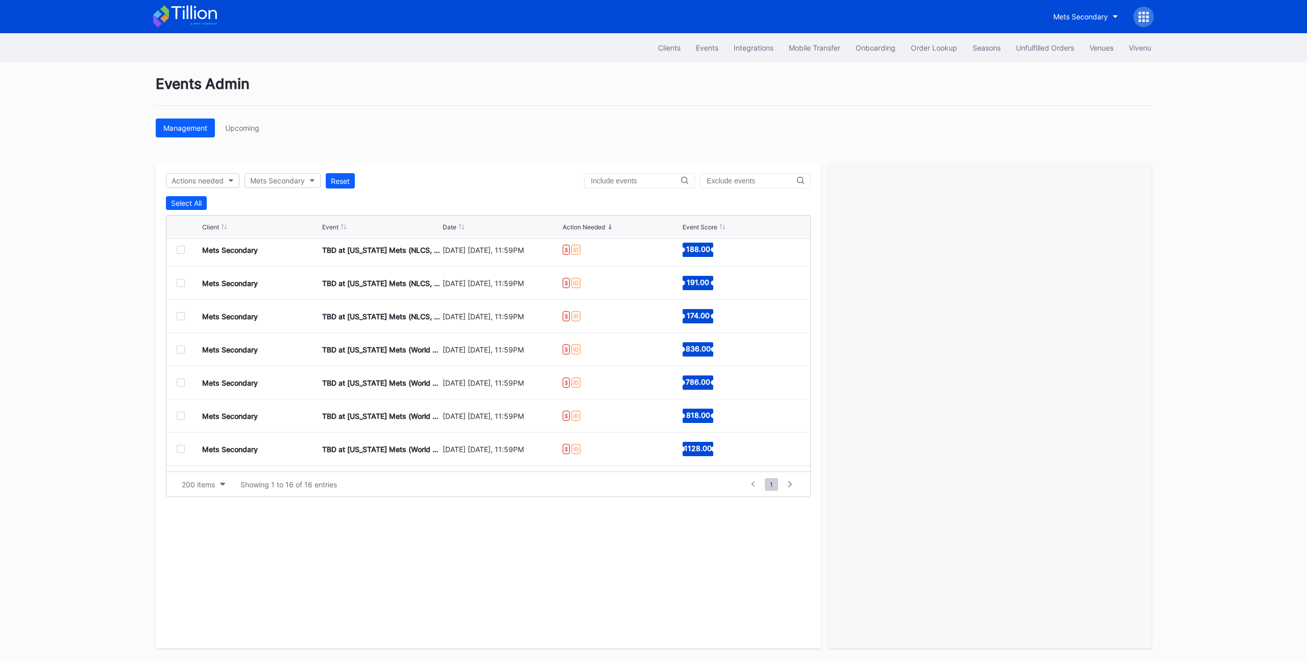
click at [183, 416] on div at bounding box center [181, 416] width 8 height 8
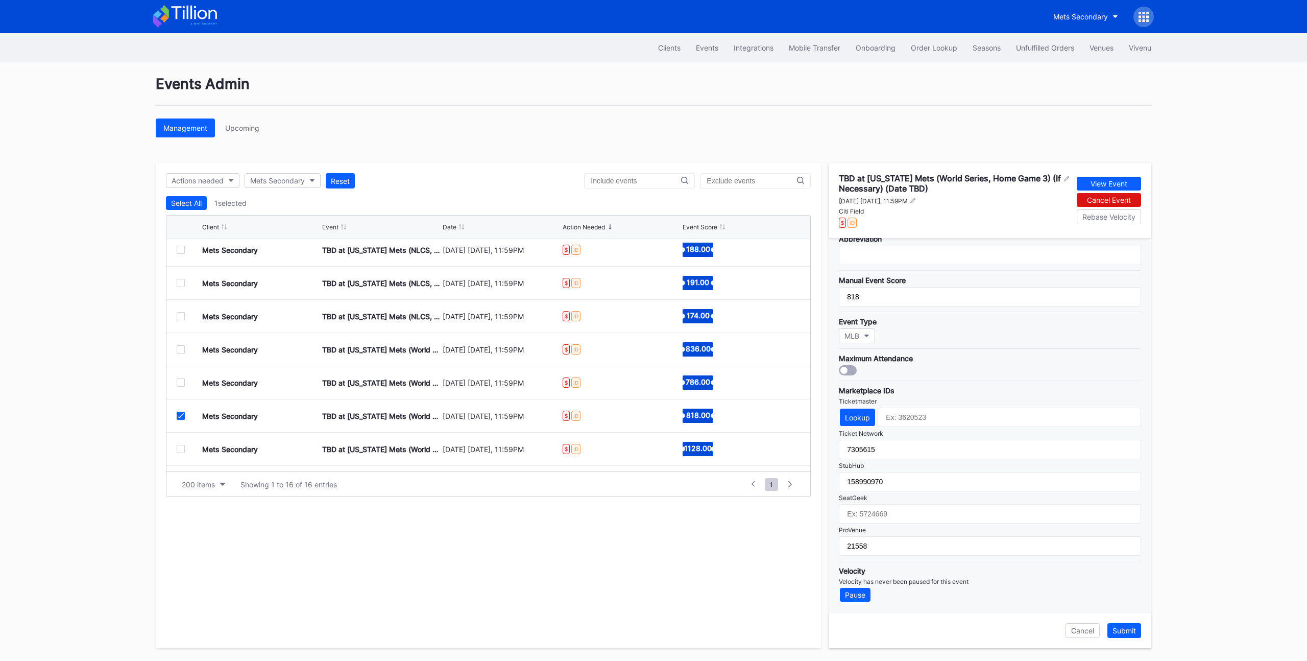
click at [180, 413] on icon at bounding box center [181, 415] width 6 height 5
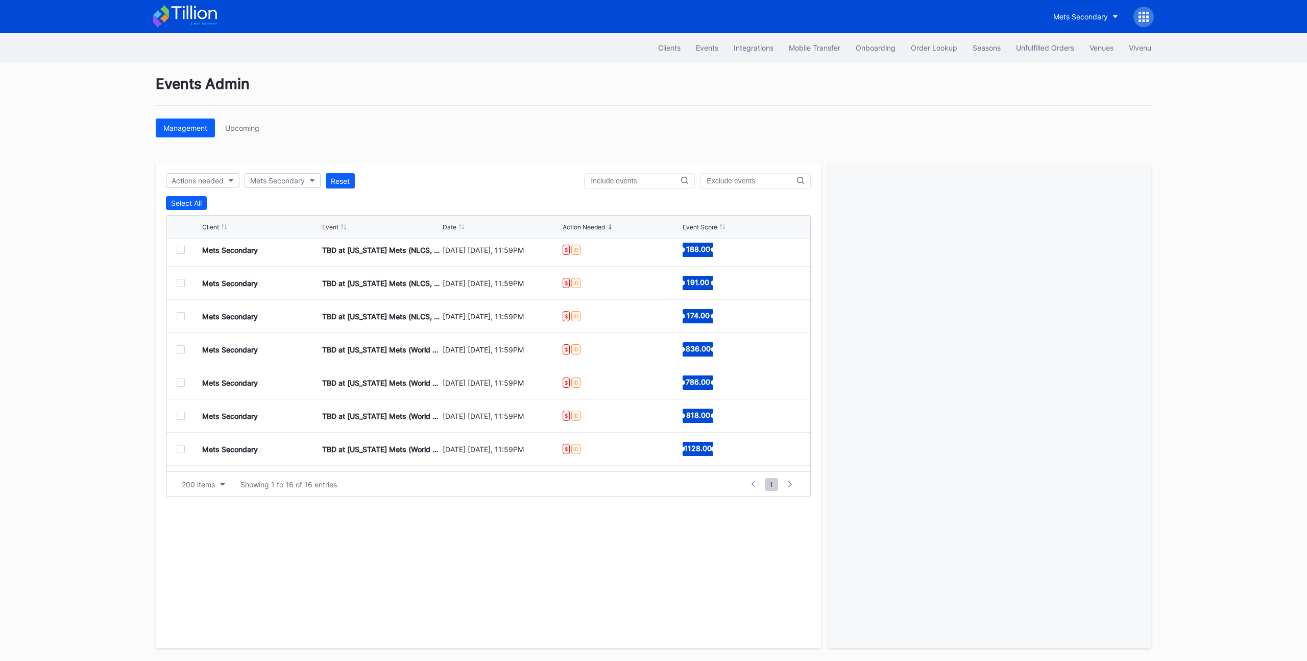
click at [180, 451] on div at bounding box center [181, 449] width 8 height 8
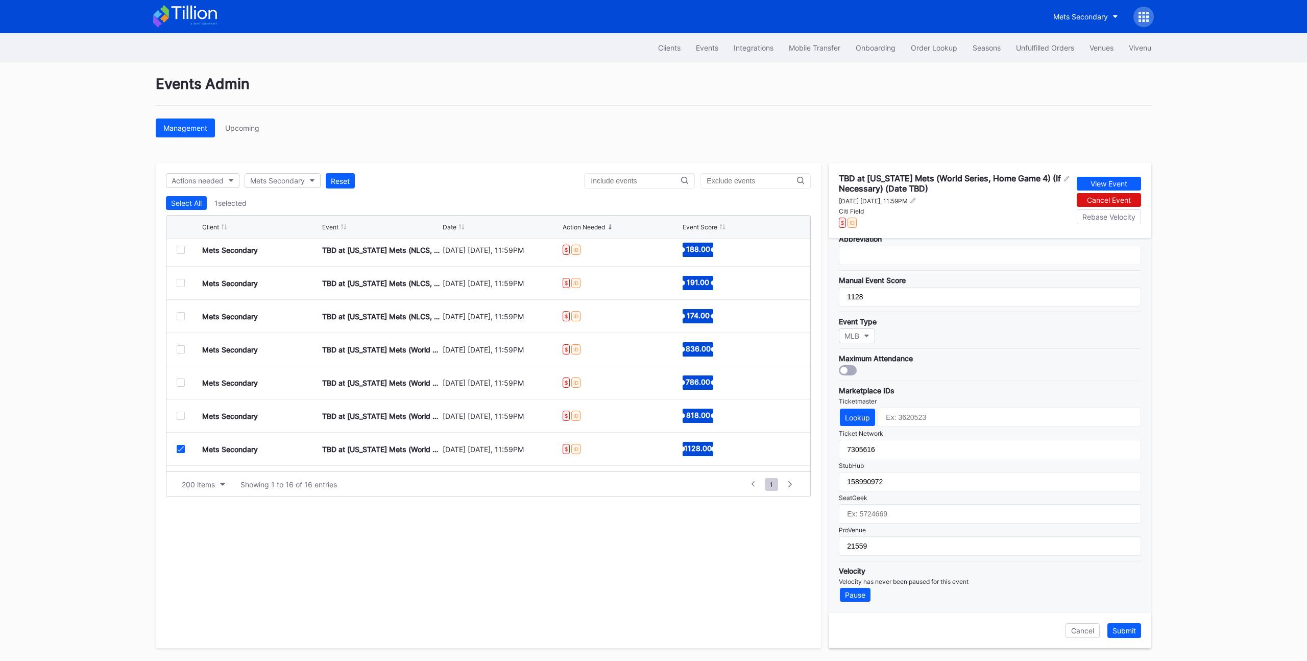
click at [181, 451] on icon at bounding box center [181, 448] width 6 height 5
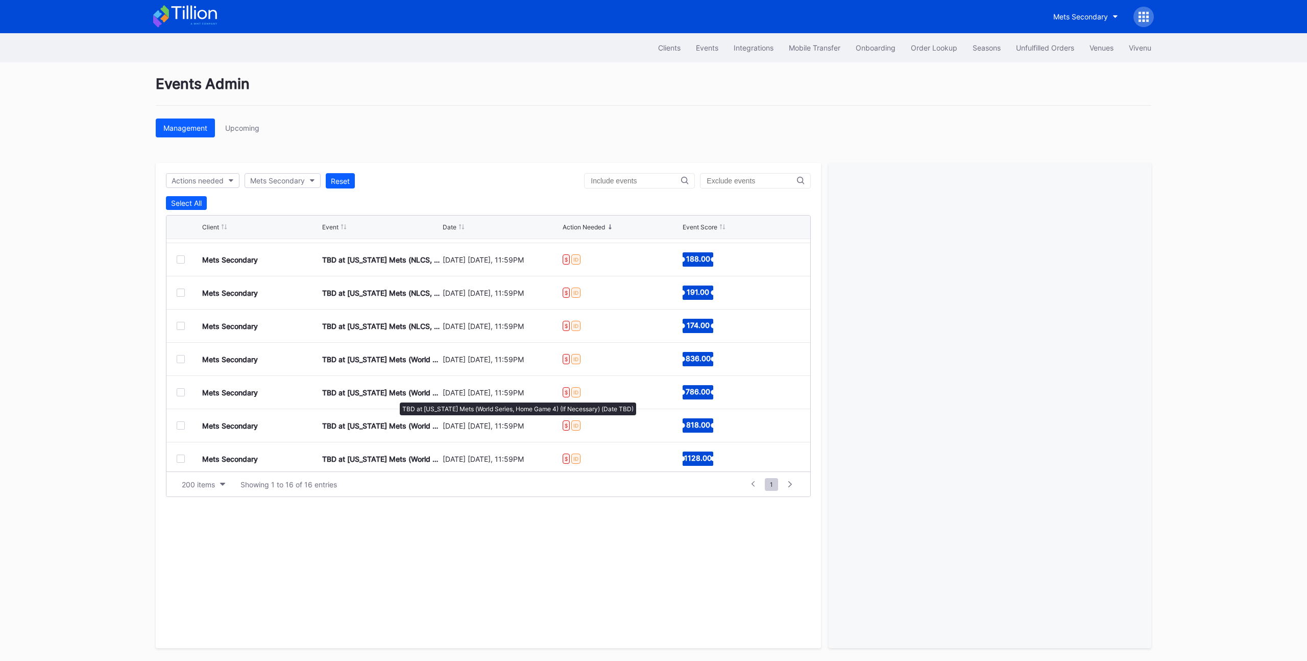
scroll to position [0, 0]
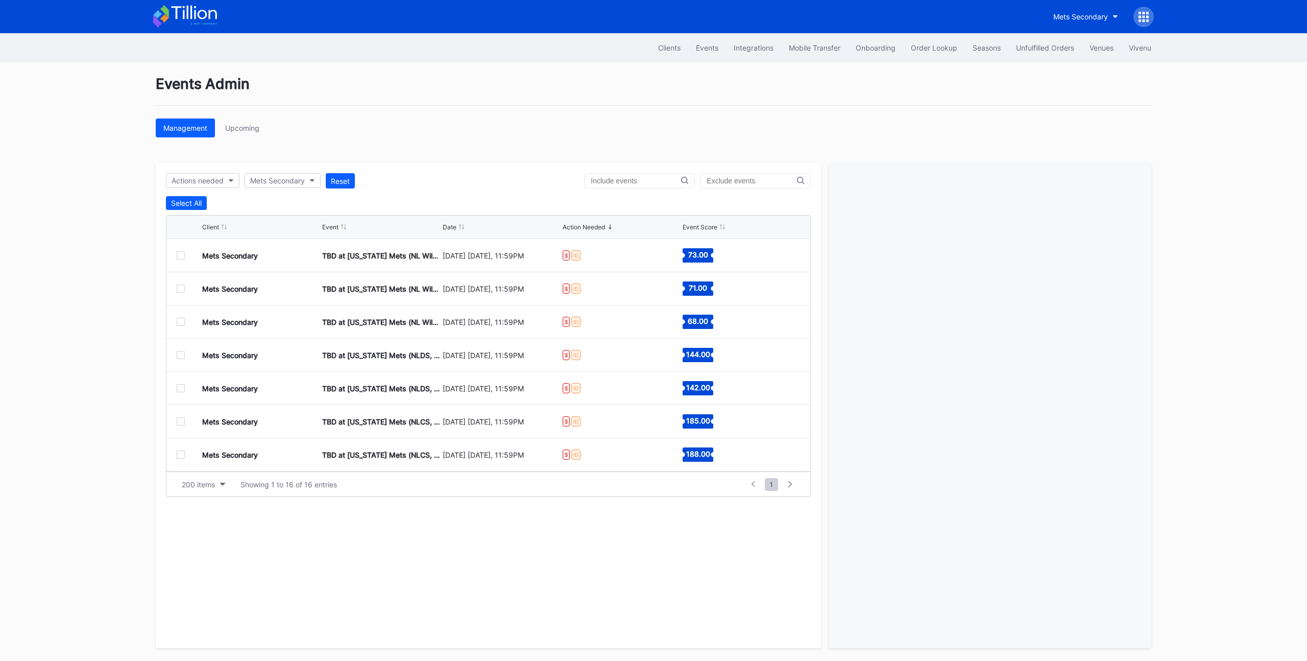
click at [181, 258] on div at bounding box center [181, 255] width 8 height 8
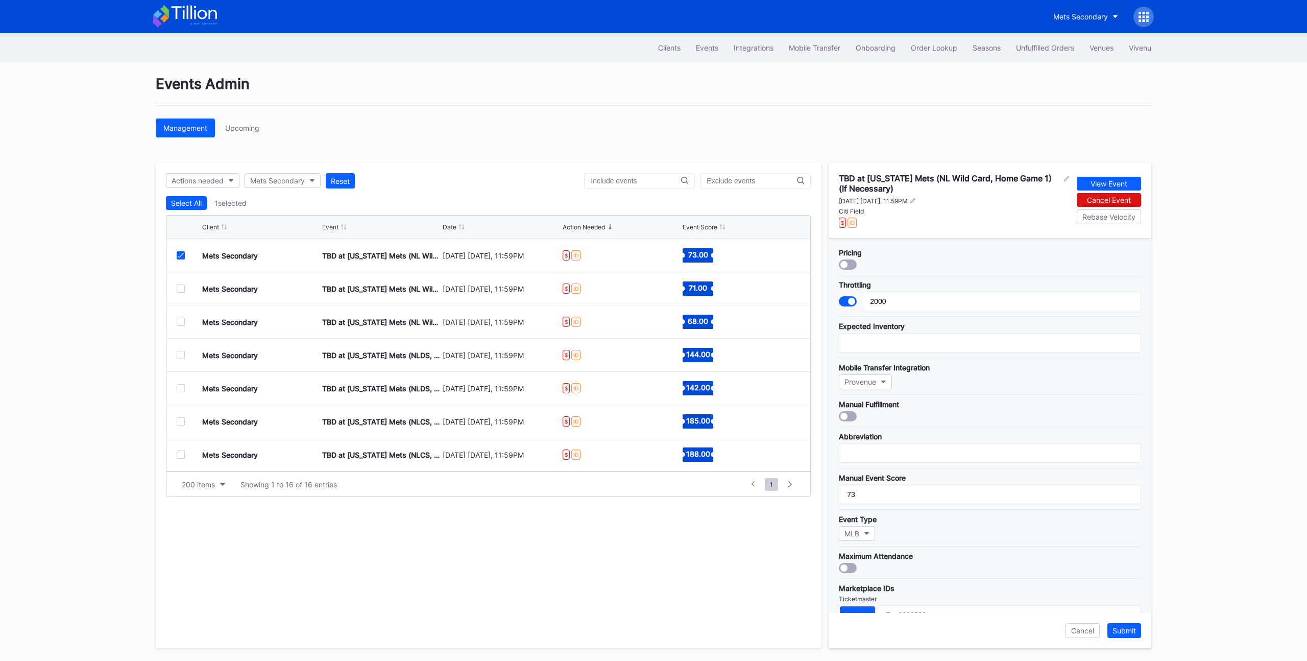
click at [303, 188] on div "Mets Secondary" at bounding box center [283, 180] width 76 height 15
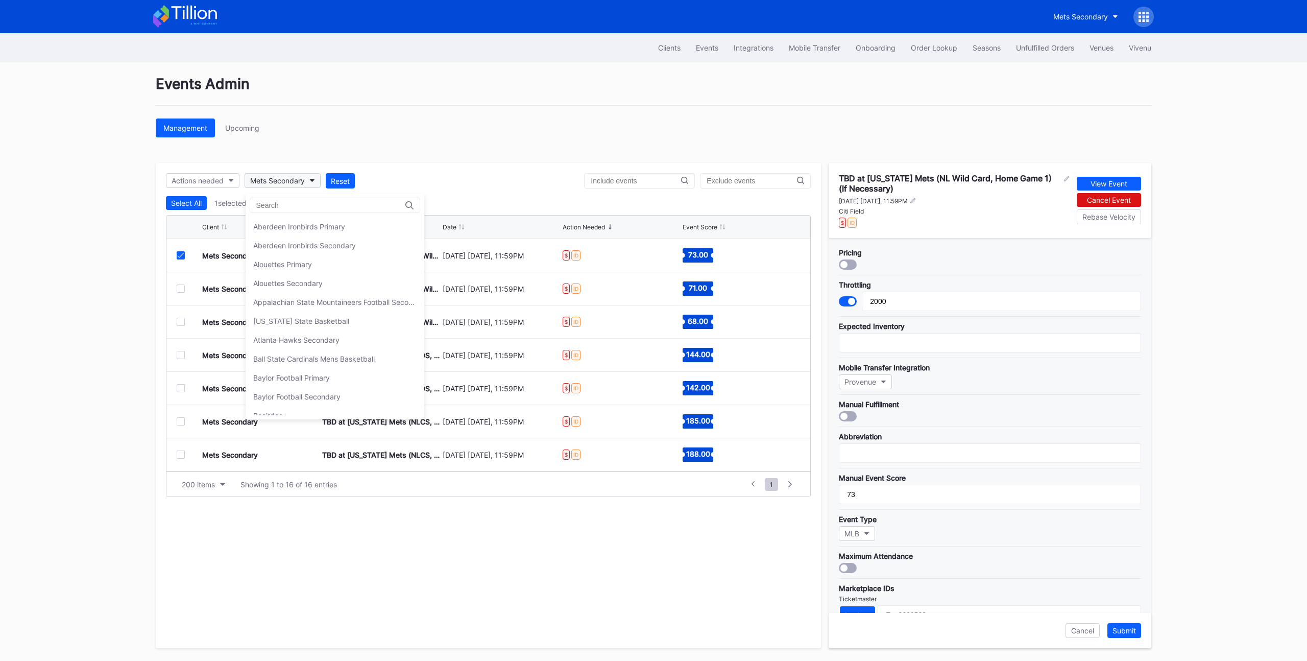
scroll to position [1606, 0]
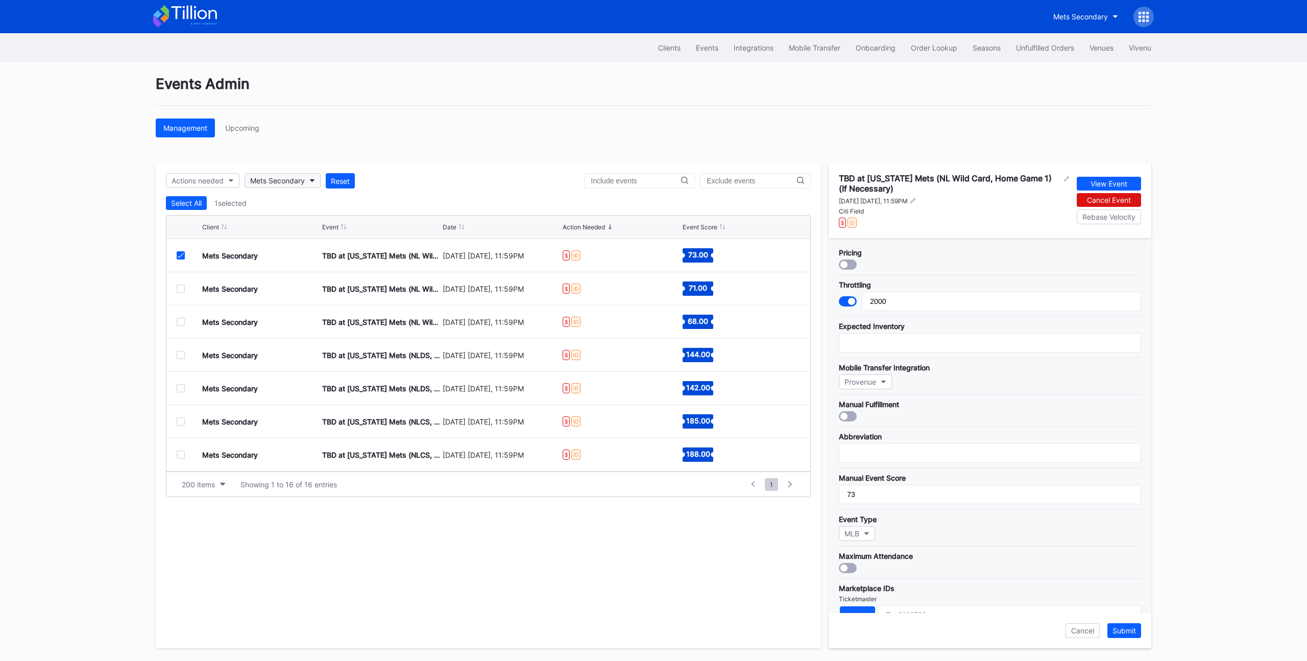
click at [304, 186] on button "Mets Secondary" at bounding box center [283, 180] width 76 height 15
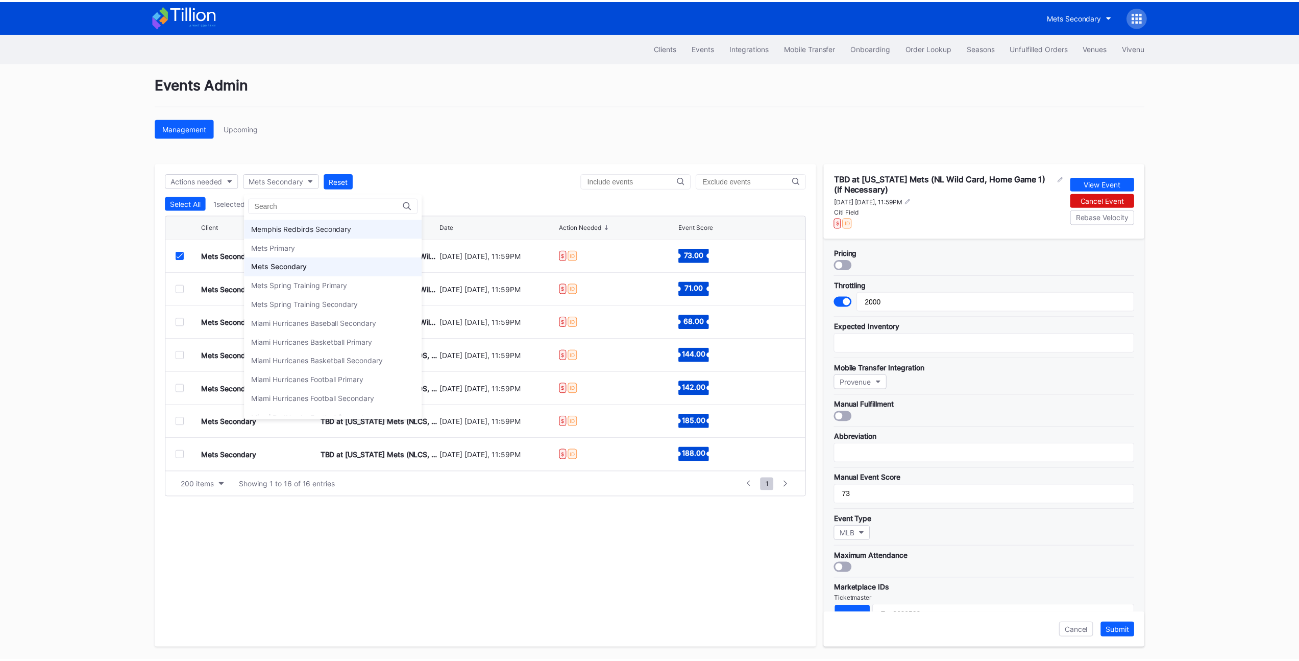
scroll to position [1569, 0]
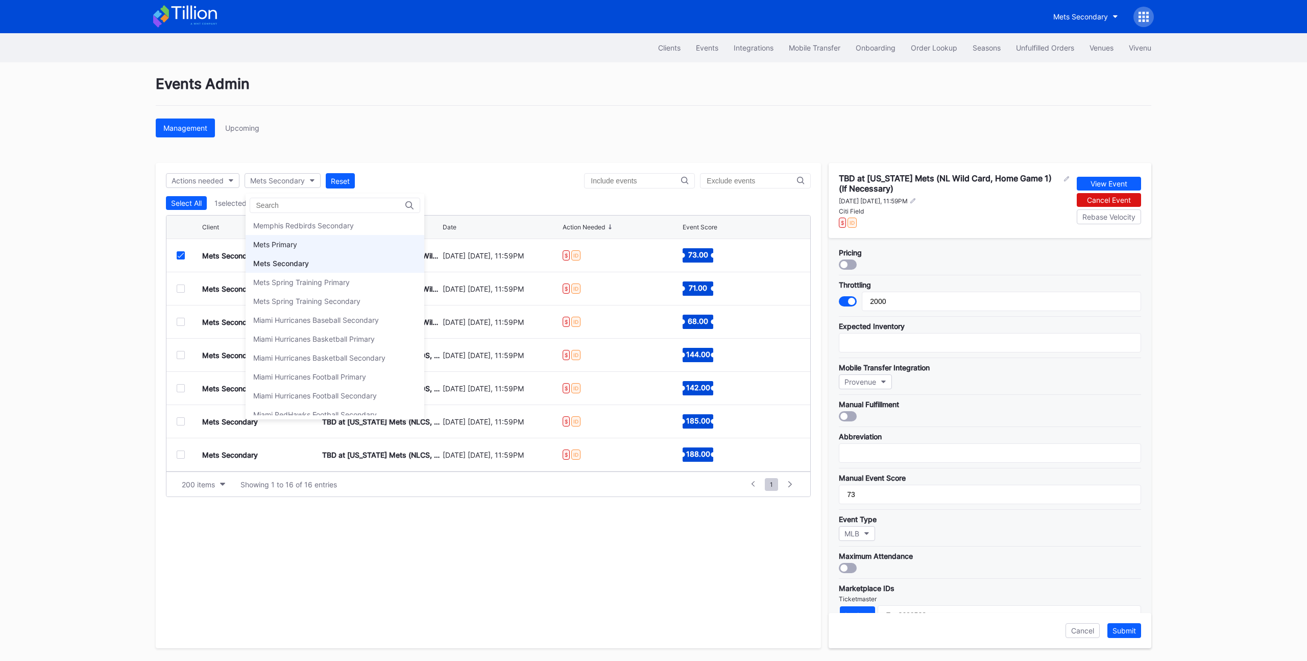
click at [298, 241] on div "Mets Primary" at bounding box center [335, 244] width 179 height 19
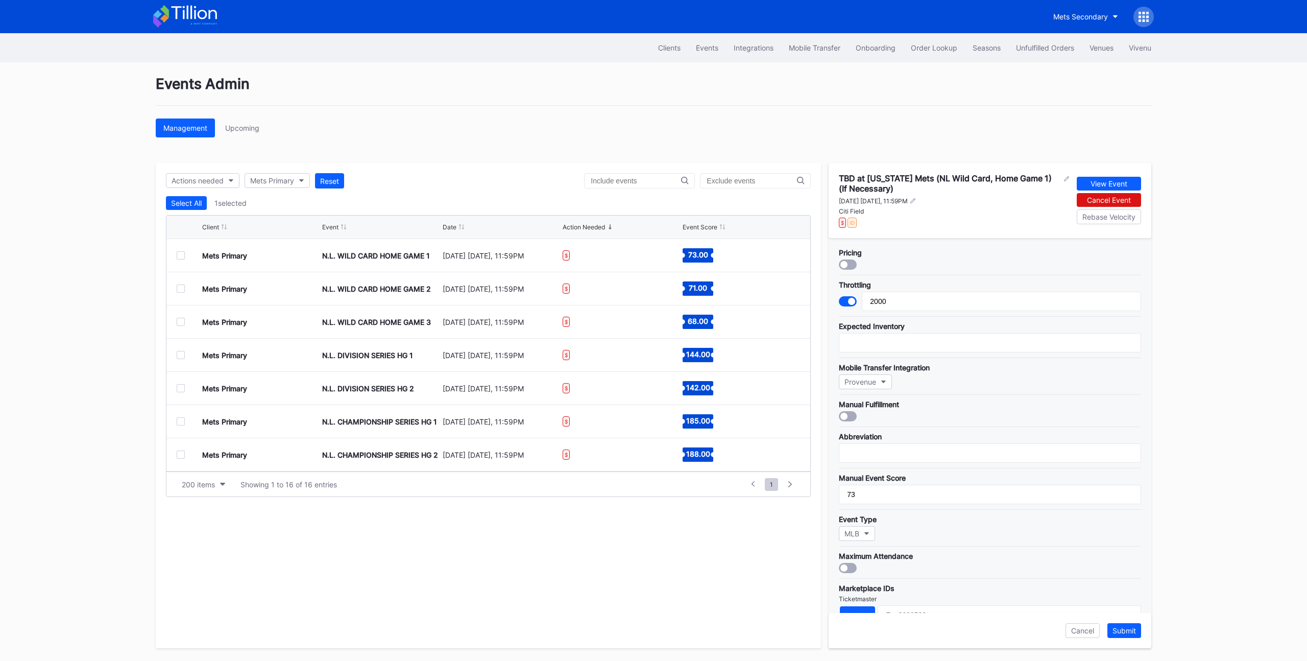
click at [183, 257] on div at bounding box center [181, 255] width 8 height 8
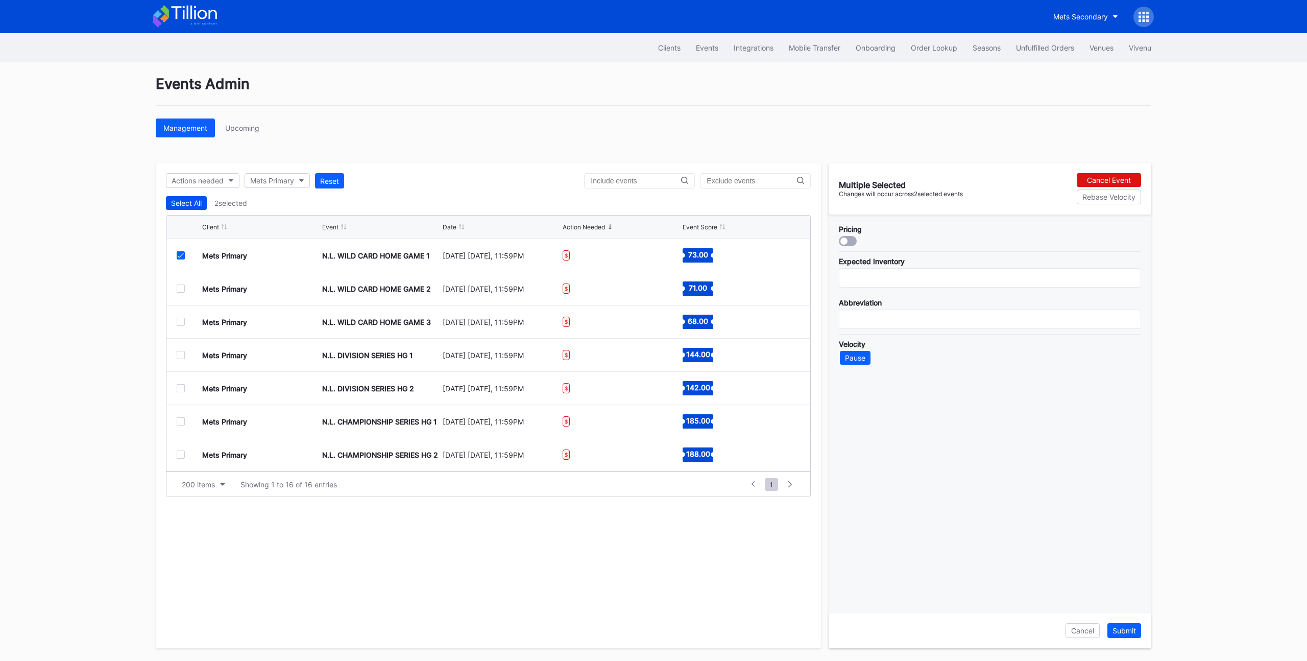
click at [202, 206] on button "Select All" at bounding box center [186, 203] width 41 height 14
click at [202, 206] on div "Deselect All" at bounding box center [190, 203] width 39 height 9
click at [183, 254] on div at bounding box center [181, 255] width 8 height 8
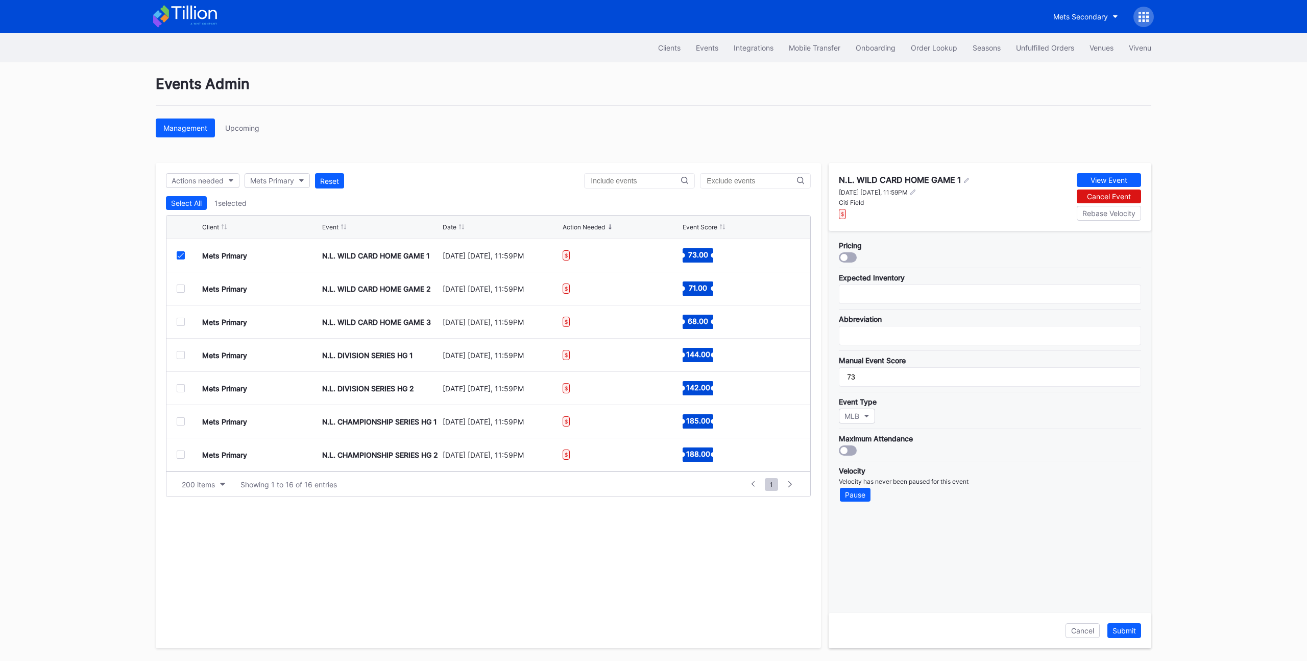
drag, startPoint x: 527, startPoint y: 162, endPoint x: 563, endPoint y: 157, distance: 35.7
click at [547, 159] on div "Events Admin Management Upcoming Actions needed Mets Primary Reset Select All 1…" at bounding box center [653, 361] width 1021 height 598
click at [1146, 20] on icon at bounding box center [1147, 20] width 3 height 3
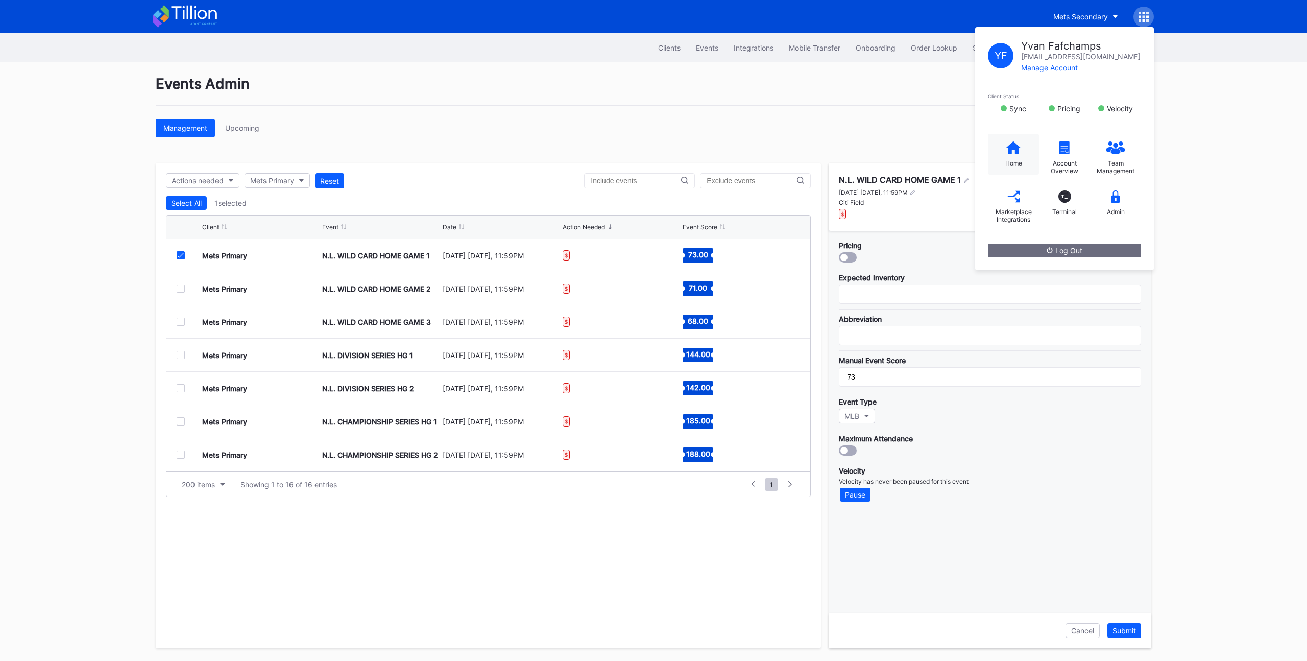
click at [1004, 157] on div "Home" at bounding box center [1013, 154] width 51 height 41
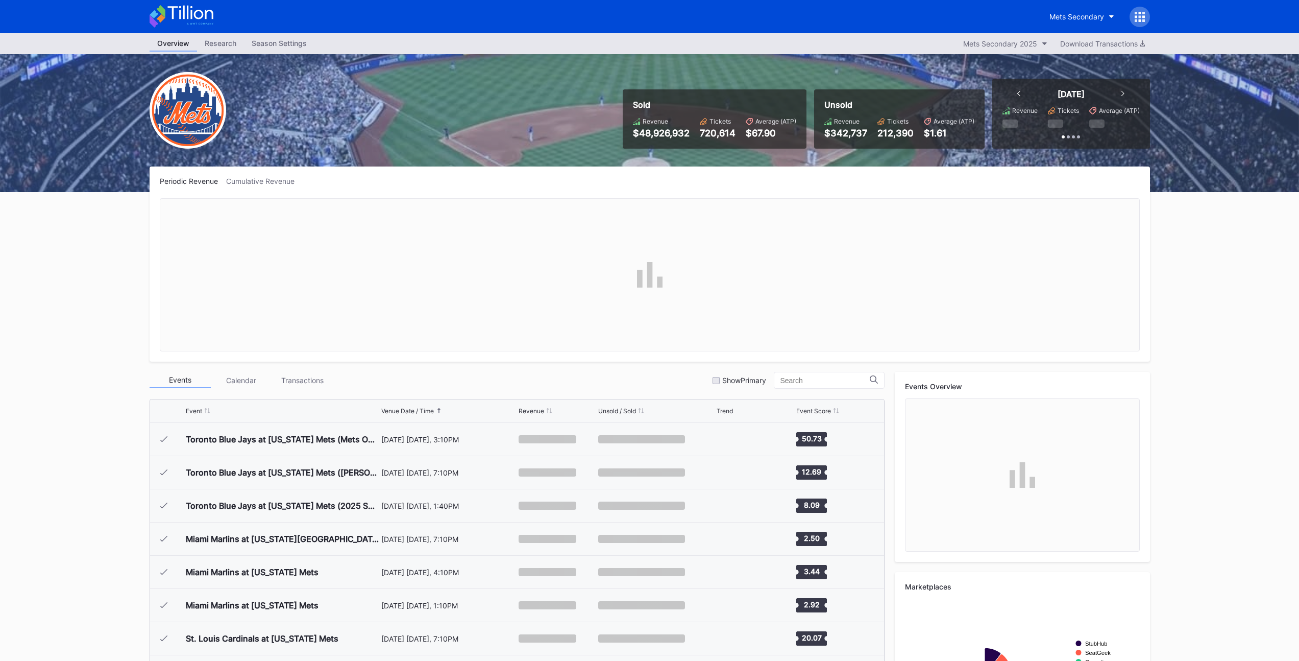
scroll to position [2555, 0]
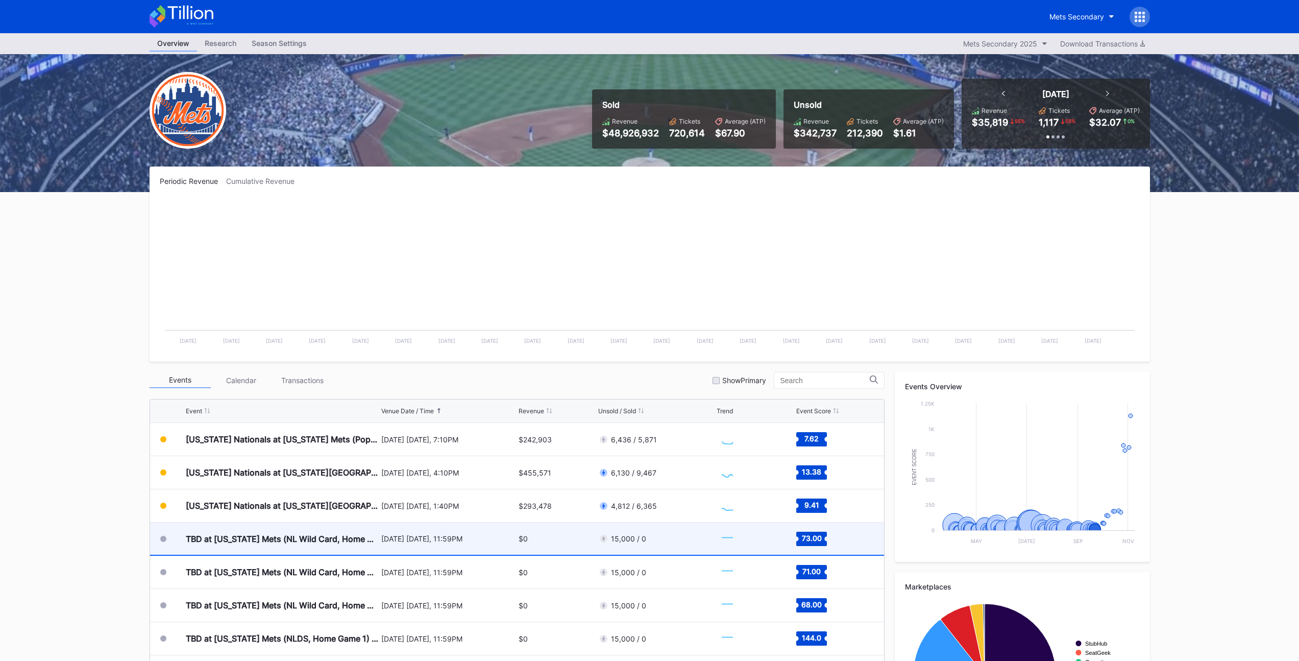
click at [267, 547] on div "TBD at New York Mets (NL Wild Card, Home Game 1) (If Necessary)" at bounding box center [282, 538] width 193 height 32
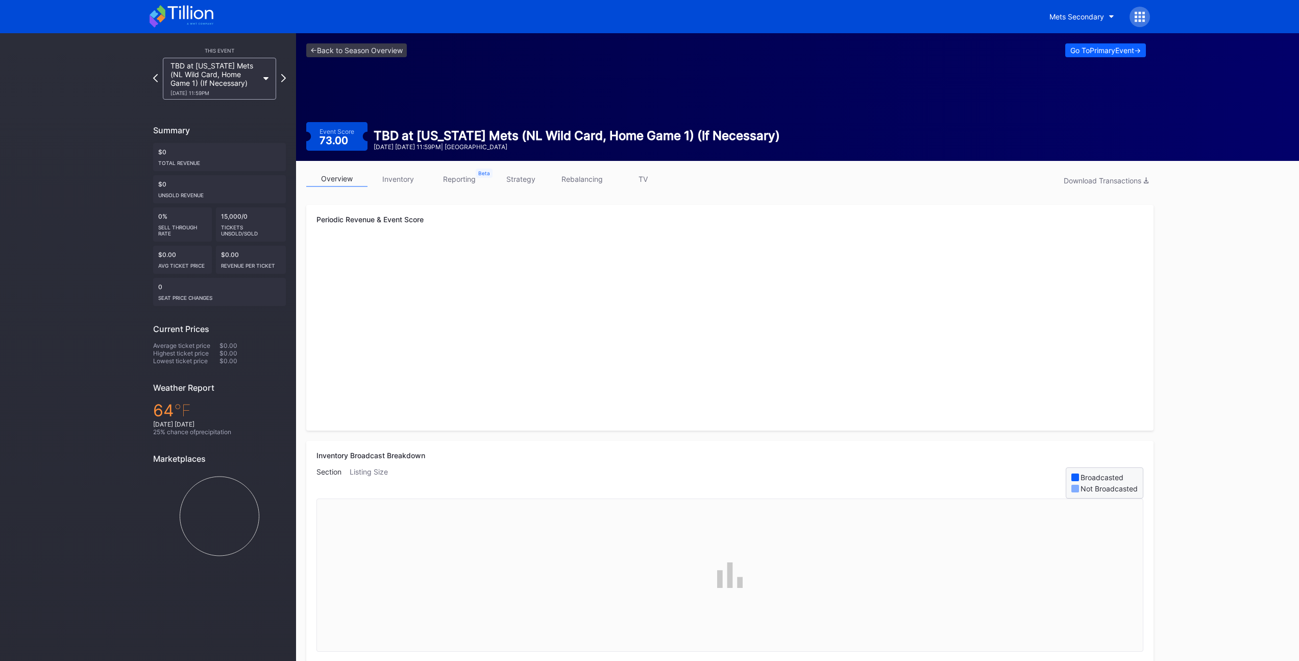
click at [526, 184] on link "strategy" at bounding box center [520, 179] width 61 height 16
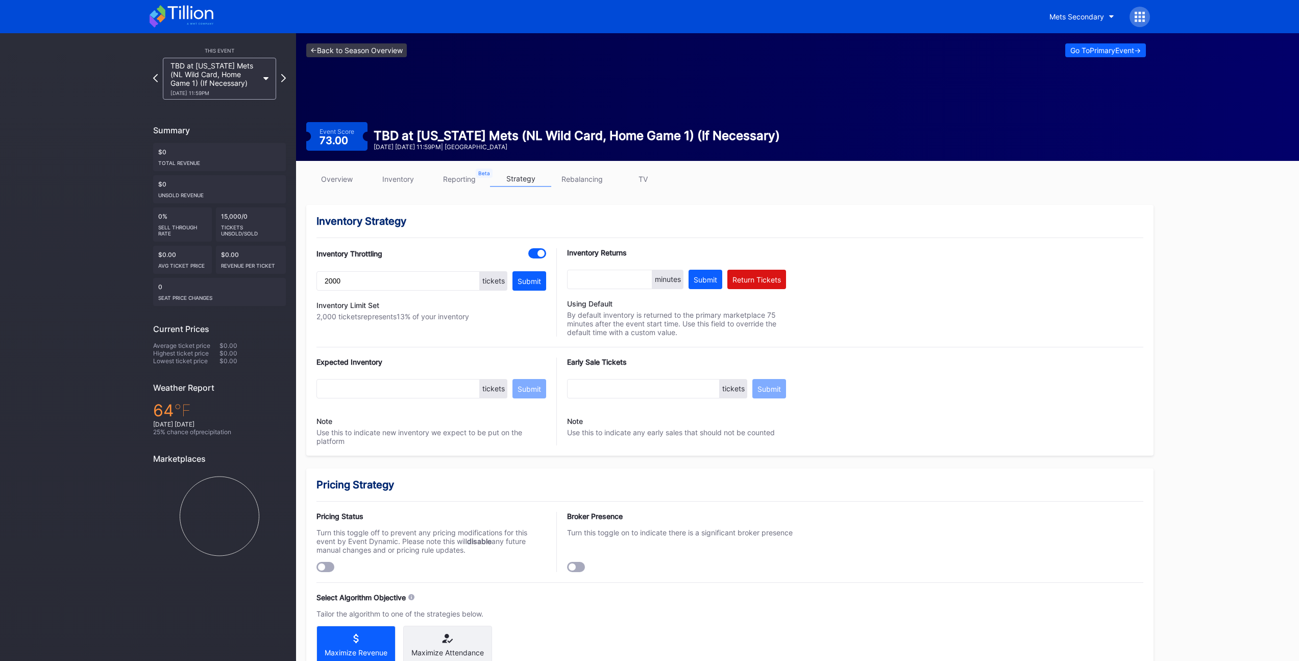
click at [349, 55] on link "<- Back to Season Overview" at bounding box center [356, 50] width 101 height 14
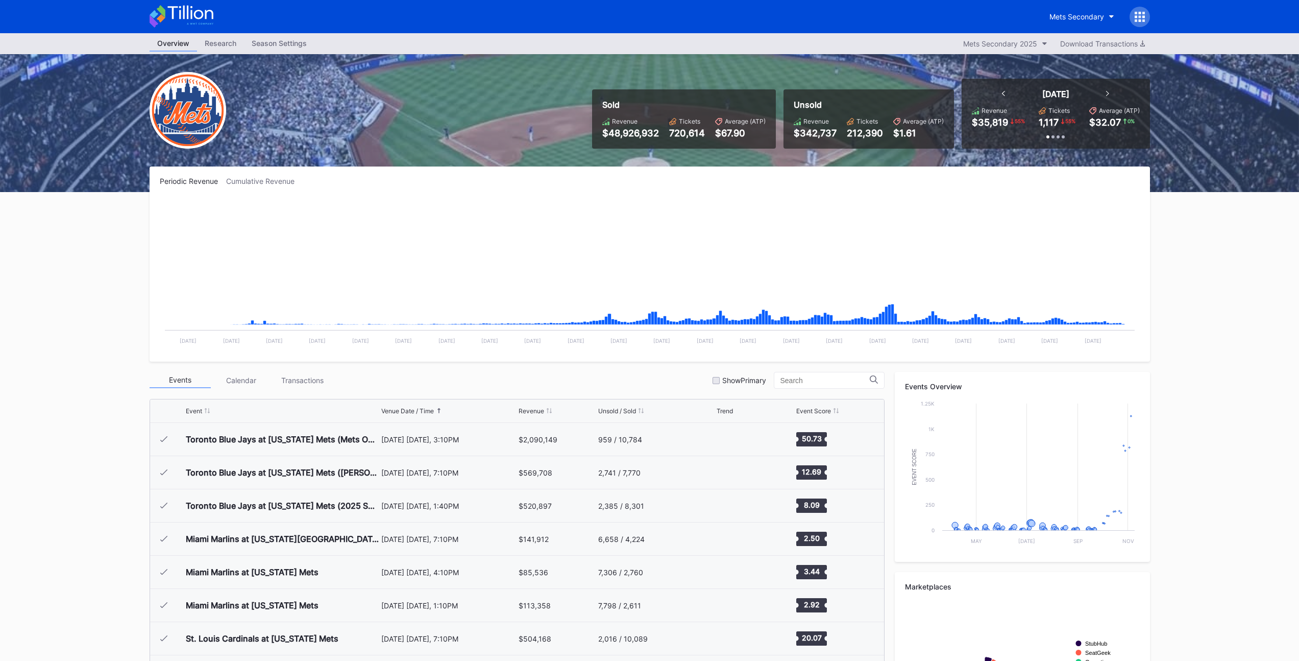
scroll to position [2555, 0]
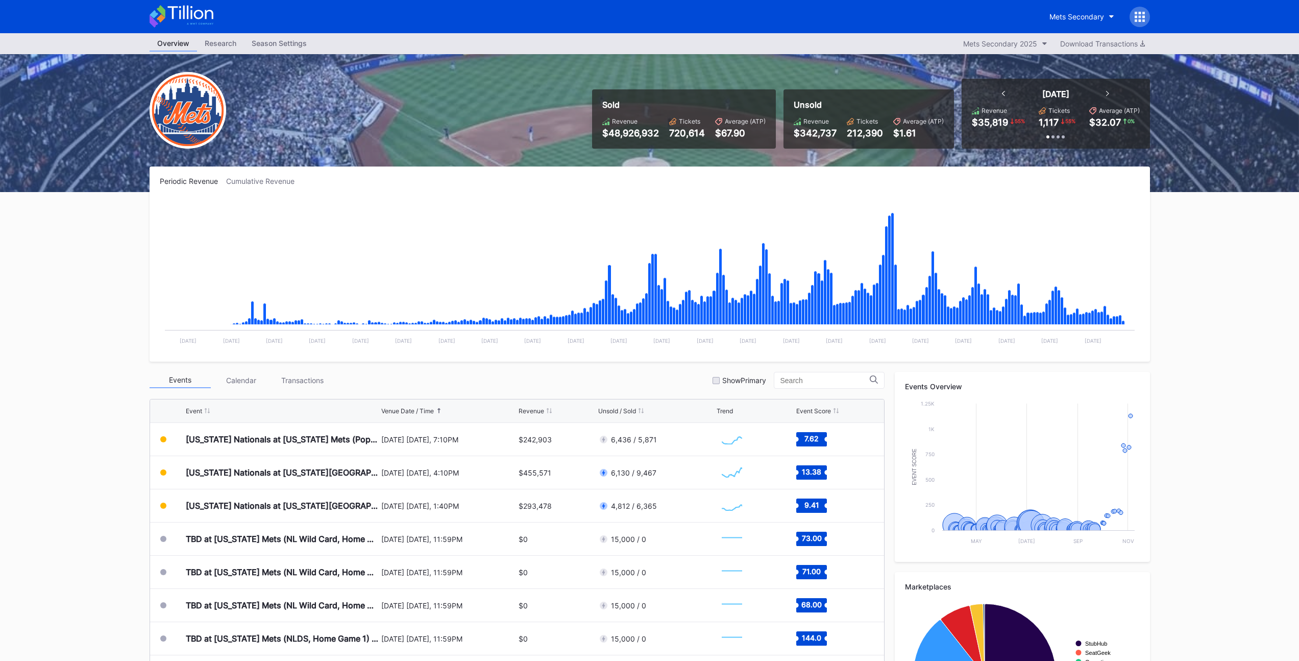
click at [1198, 338] on div "Overview Research Season Settings Mets Secondary 2025 Download Transactions Sol…" at bounding box center [649, 402] width 1299 height 739
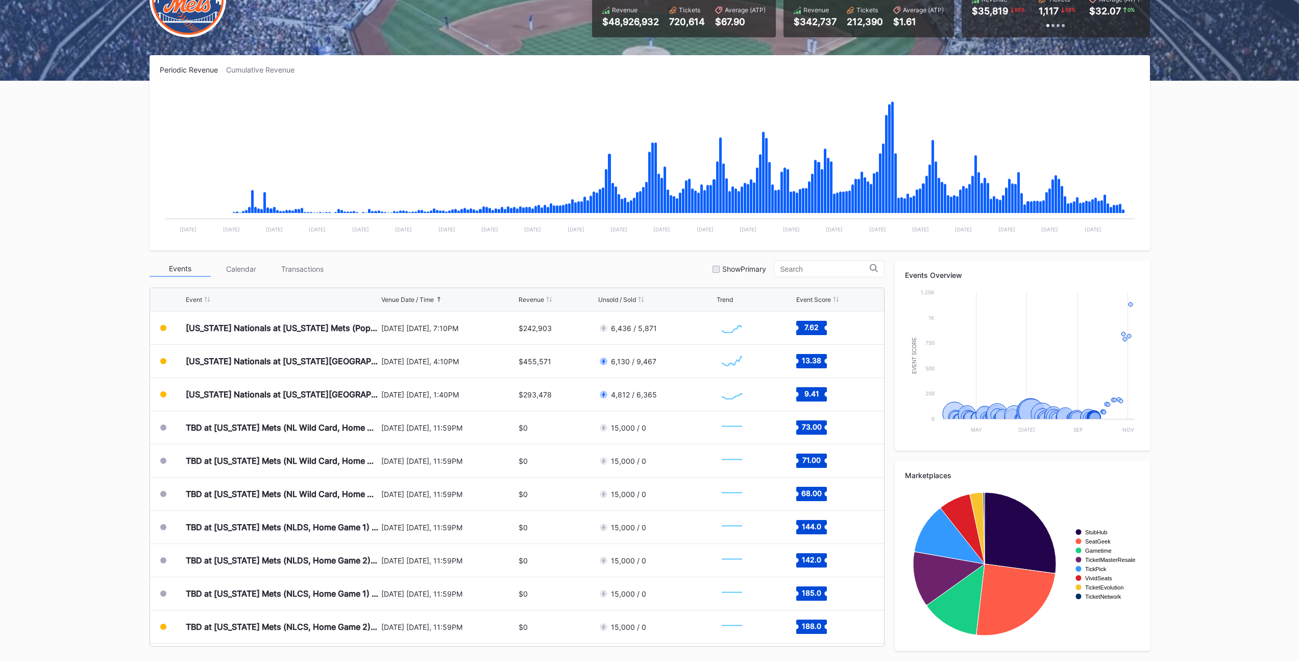
click at [1177, 222] on div "Overview Research Season Settings Mets Secondary 2025 Download Transactions Sol…" at bounding box center [649, 291] width 1299 height 739
click at [1173, 226] on div "Overview Research Season Settings Mets Secondary 2025 Download Transactions Sol…" at bounding box center [649, 291] width 1299 height 739
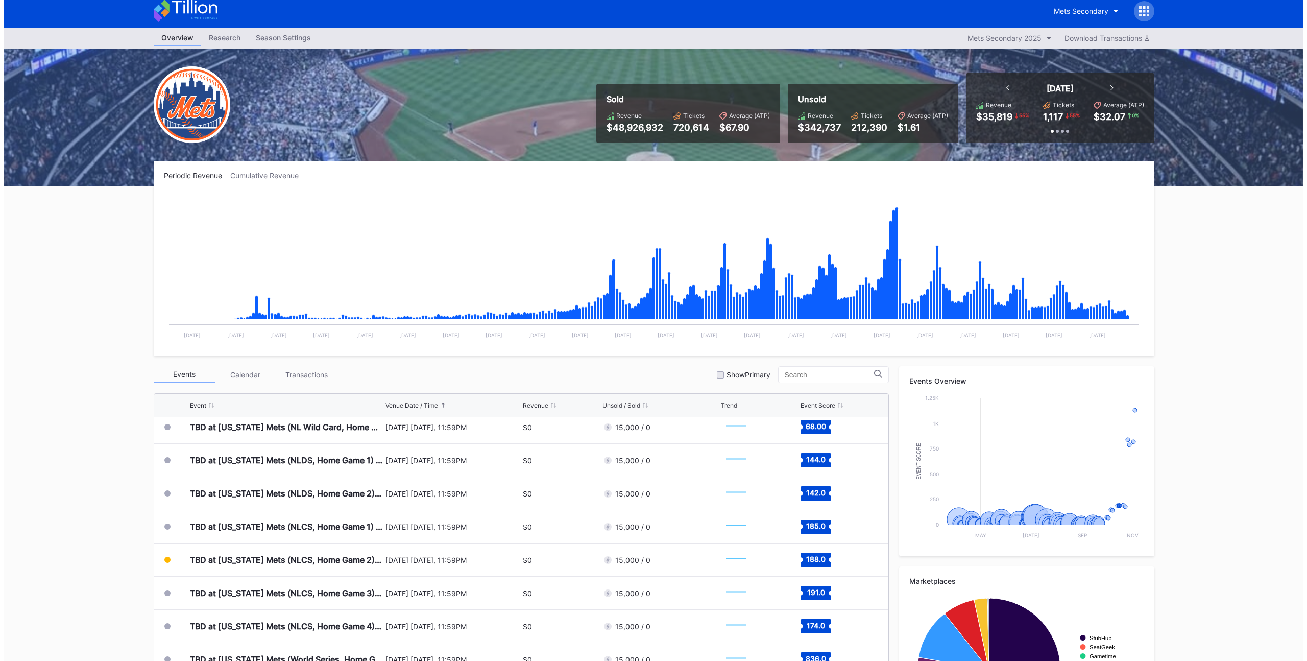
scroll to position [0, 0]
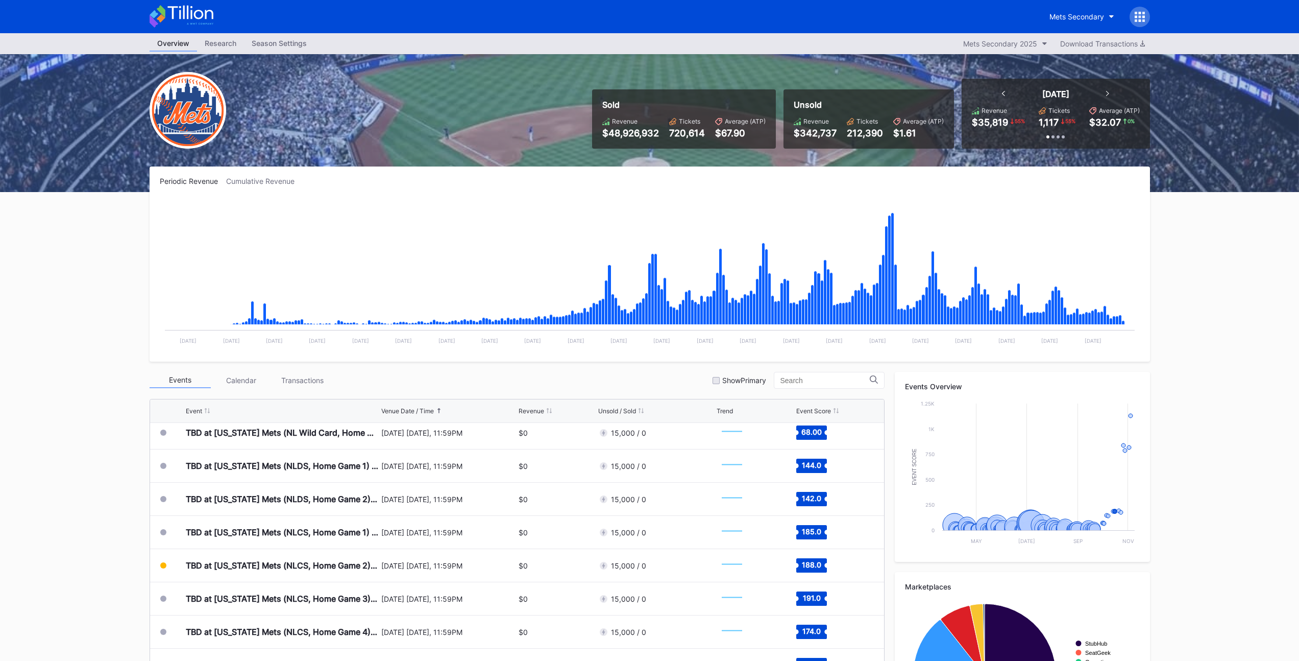
click at [1144, 19] on icon at bounding box center [1144, 20] width 3 height 3
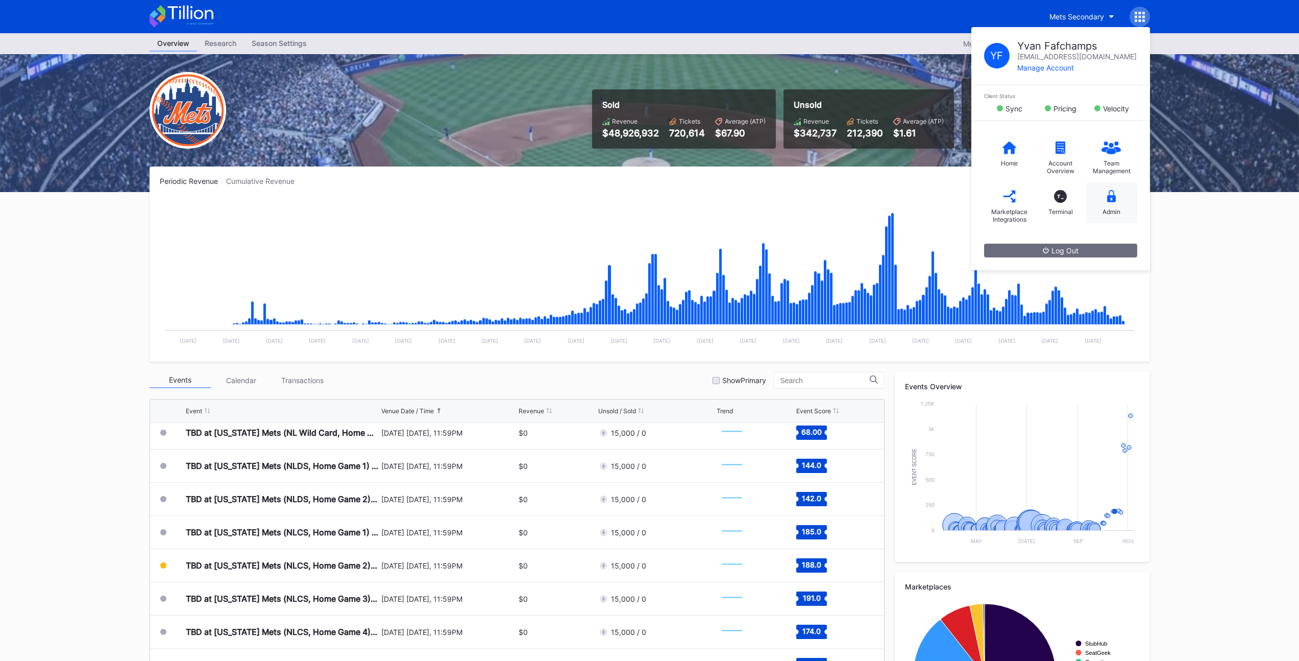
click at [1110, 209] on div "Admin" at bounding box center [1112, 212] width 18 height 8
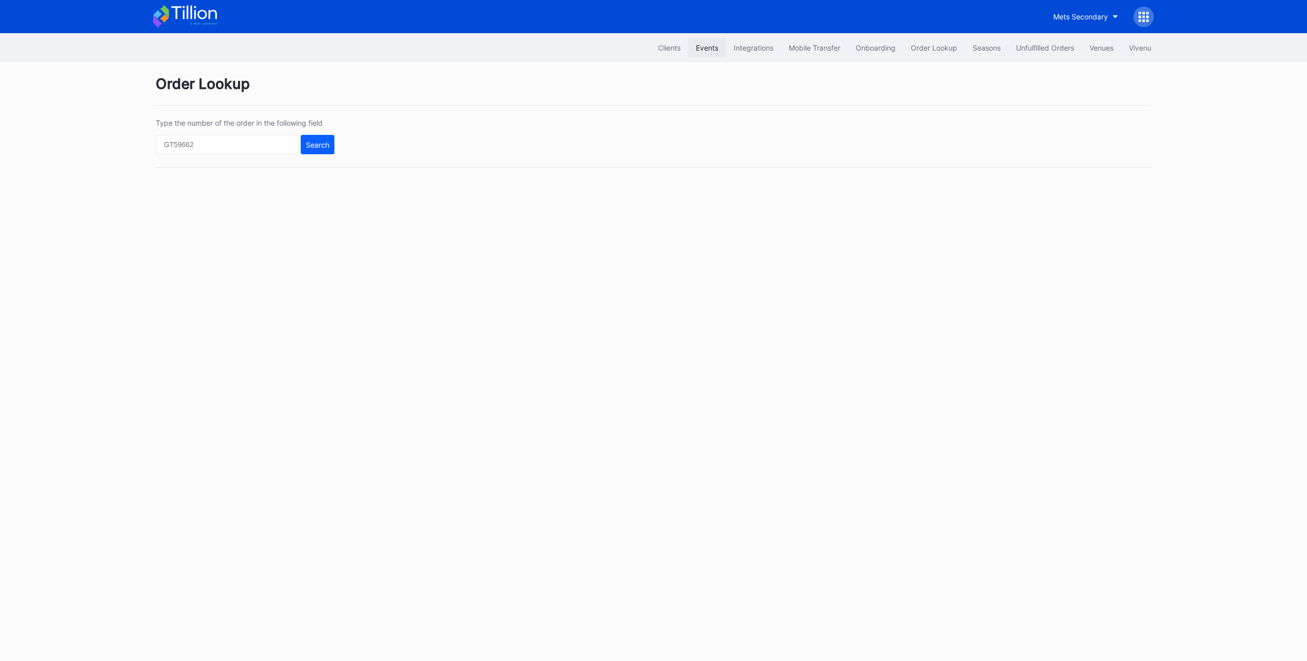
click at [702, 56] on button "Events" at bounding box center [707, 47] width 38 height 19
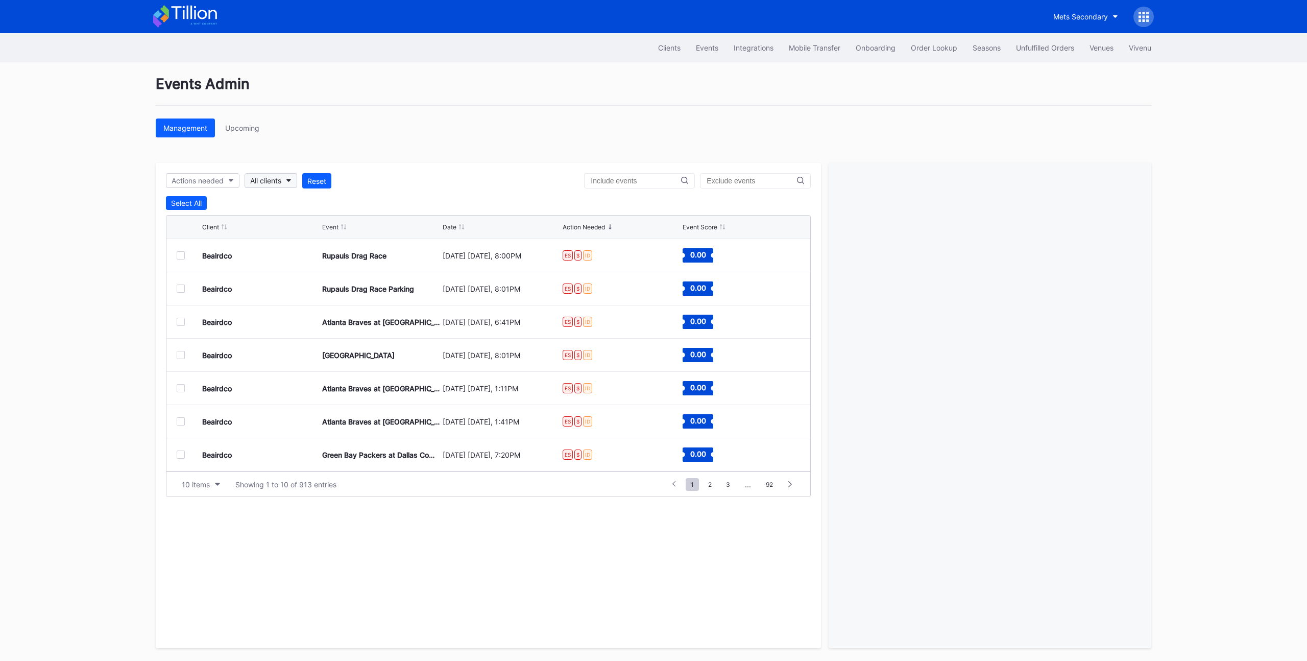
click at [259, 181] on div "All clients" at bounding box center [265, 180] width 31 height 9
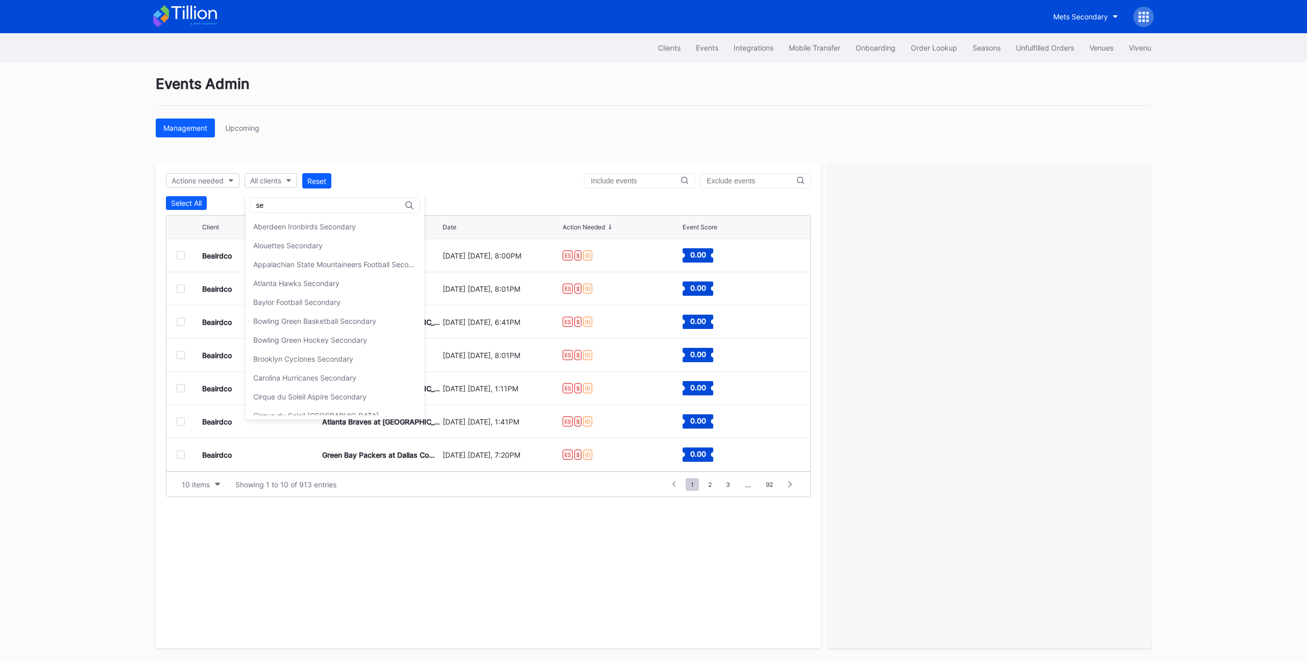
type input "s"
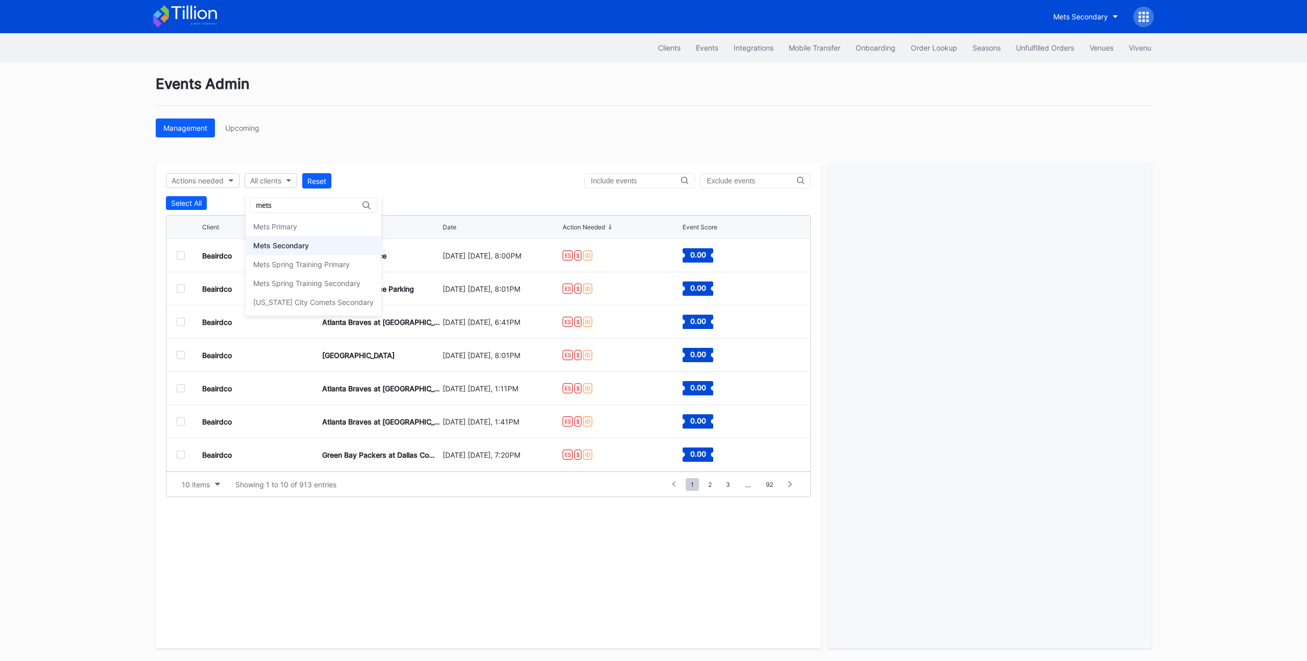
type input "mets"
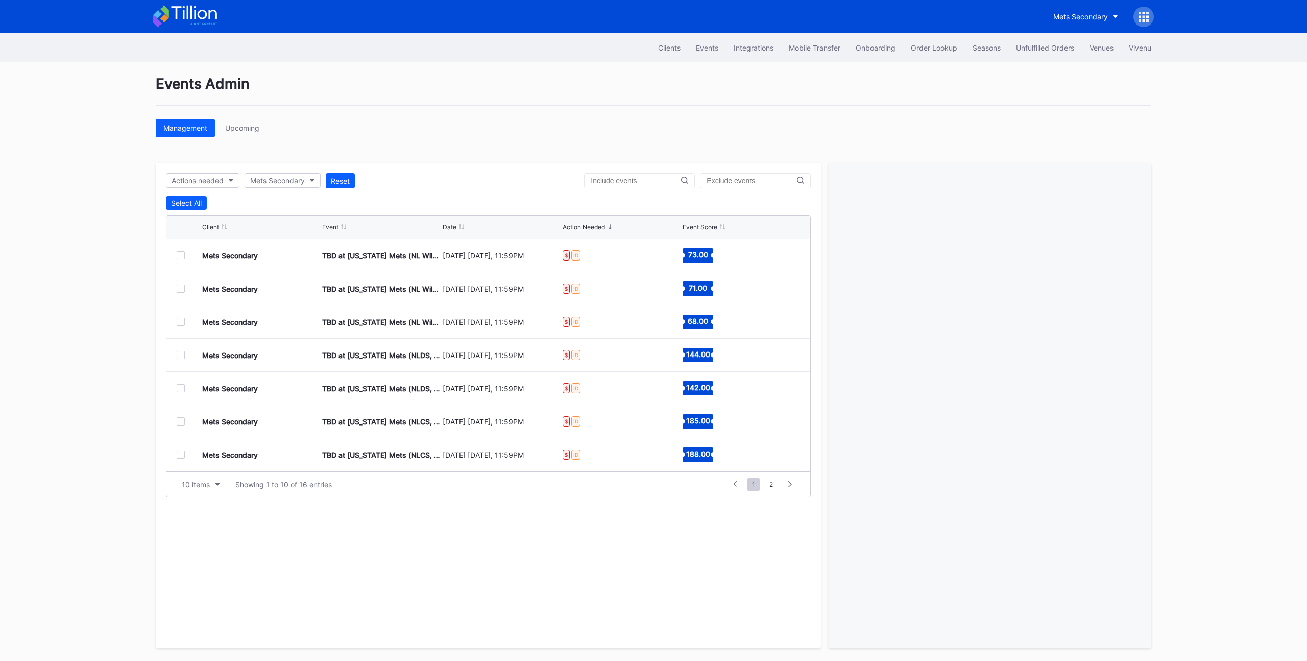
click at [400, 136] on div "Management Upcoming" at bounding box center [654, 127] width 996 height 19
click at [178, 202] on div "Select All" at bounding box center [186, 203] width 31 height 9
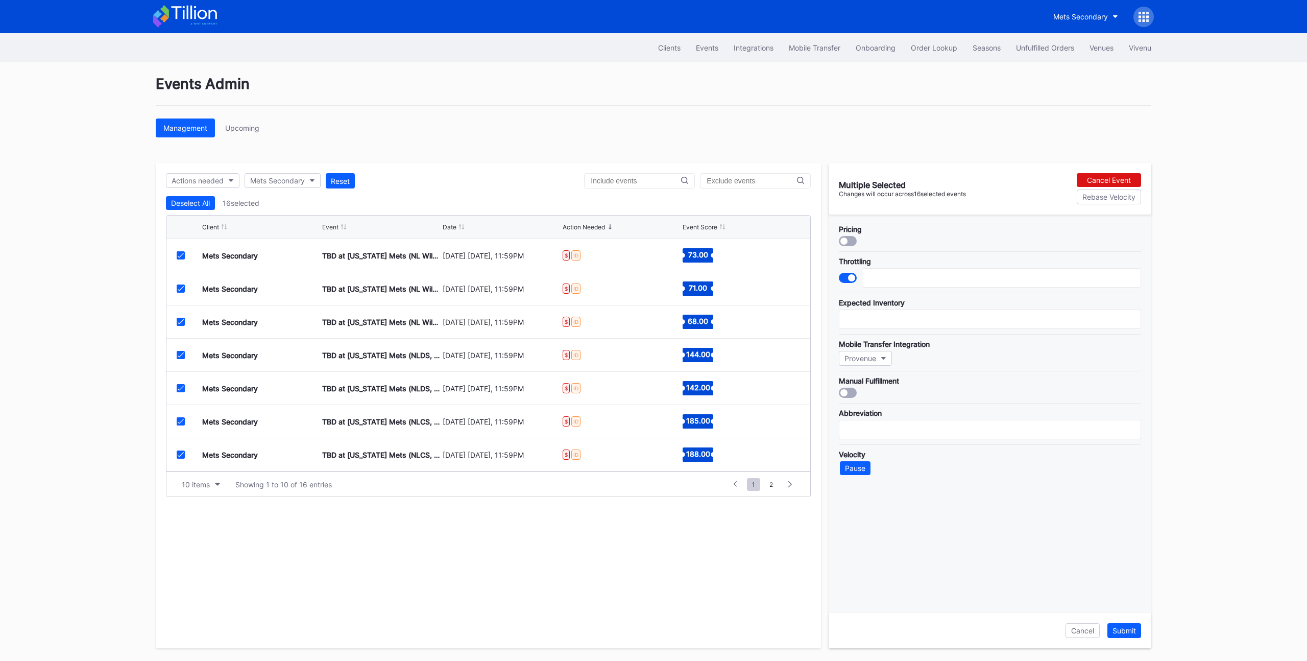
scroll to position [100, 0]
click at [192, 480] on div "10 items" at bounding box center [196, 484] width 28 height 9
click at [200, 567] on div "200 items" at bounding box center [200, 566] width 33 height 9
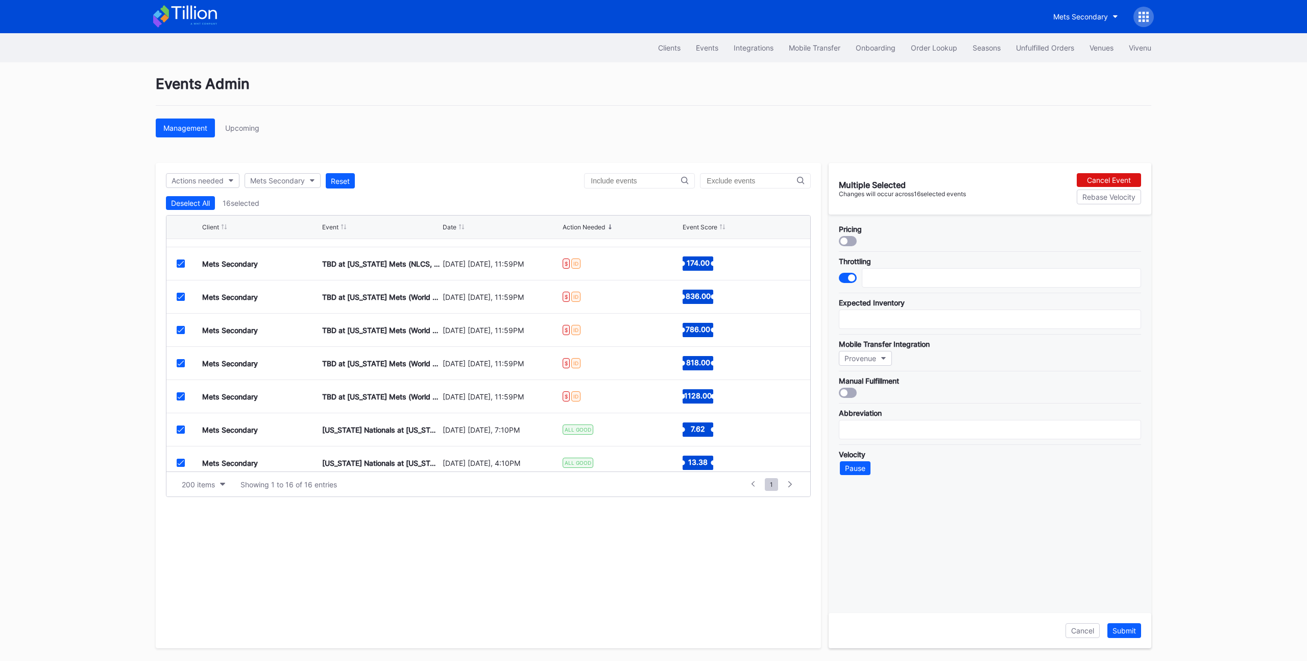
scroll to position [299, 0]
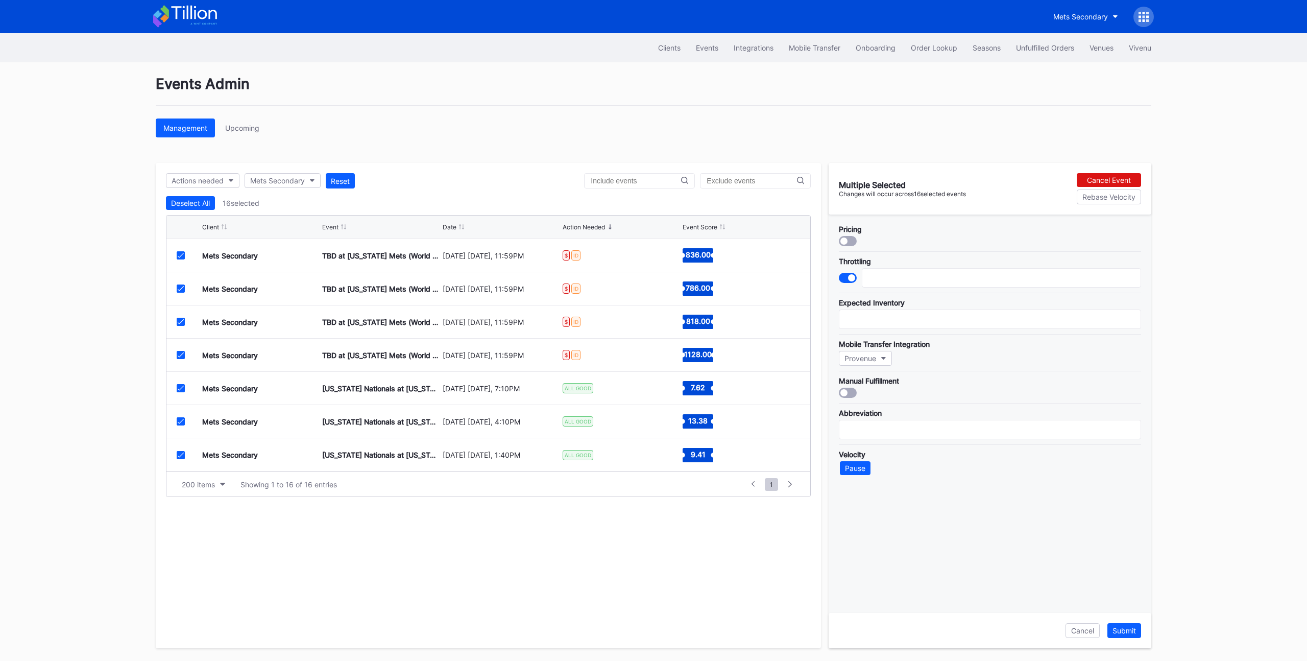
click at [179, 456] on icon at bounding box center [181, 454] width 6 height 5
click at [180, 422] on icon at bounding box center [181, 421] width 6 height 5
click at [182, 389] on icon at bounding box center [181, 387] width 6 height 5
click at [449, 227] on div "Date" at bounding box center [450, 227] width 14 height 8
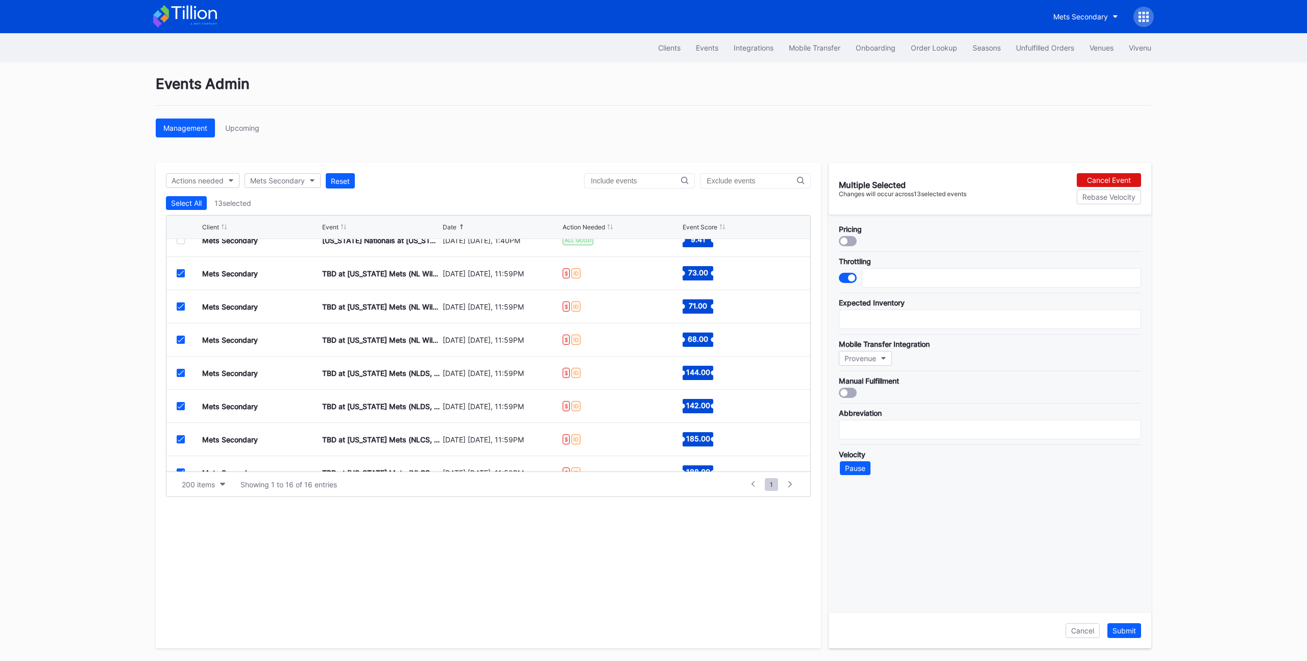
scroll to position [89, 0]
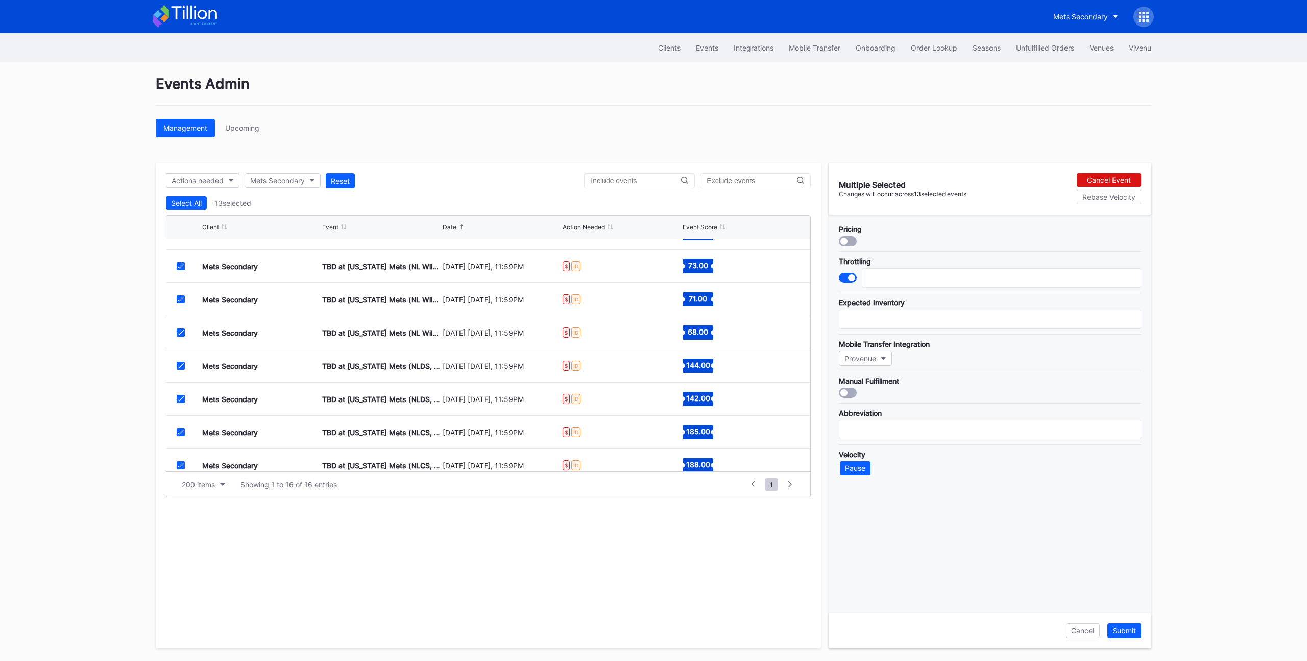
click at [881, 489] on div "Pricing Throttling Expected Inventory Mobile Transfer Integration Provenue Manu…" at bounding box center [990, 413] width 323 height 398
click at [856, 470] on div "Pause" at bounding box center [855, 468] width 20 height 9
click at [208, 206] on div "Select All 13 selected" at bounding box center [488, 203] width 645 height 14
click at [201, 206] on div "Select All" at bounding box center [186, 203] width 31 height 9
click at [191, 204] on div "Deselect All" at bounding box center [190, 203] width 39 height 9
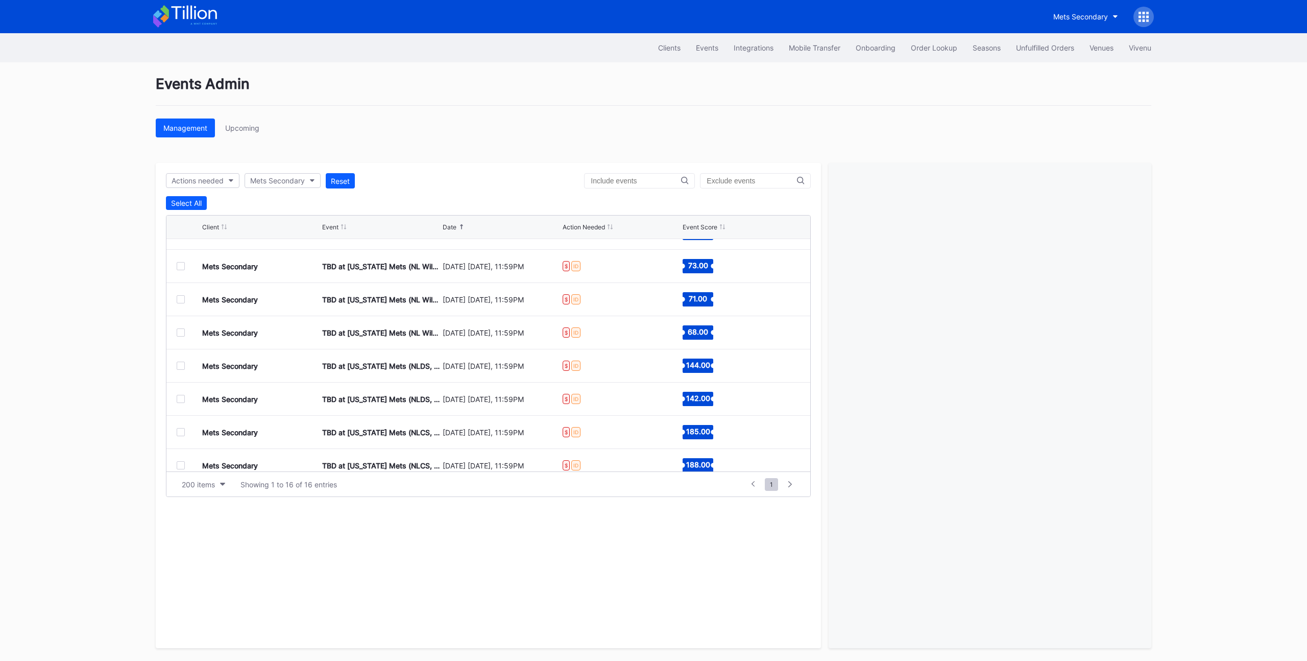
click at [180, 268] on div at bounding box center [181, 266] width 8 height 8
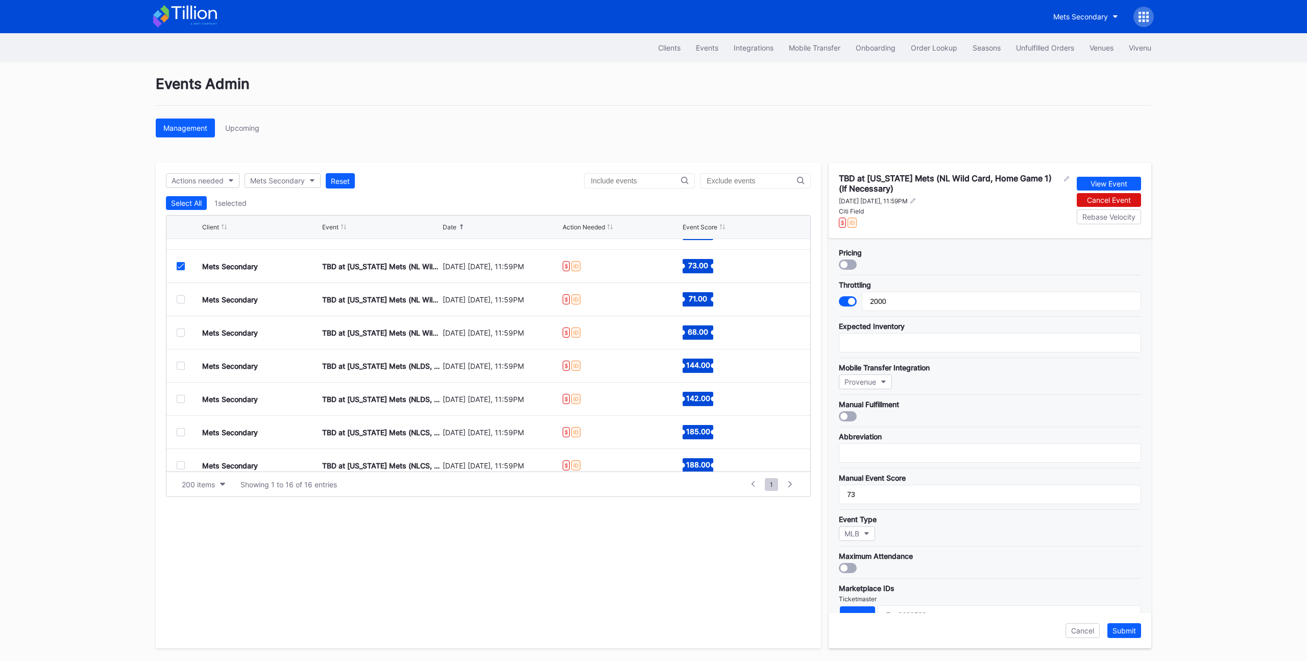
scroll to position [198, 0]
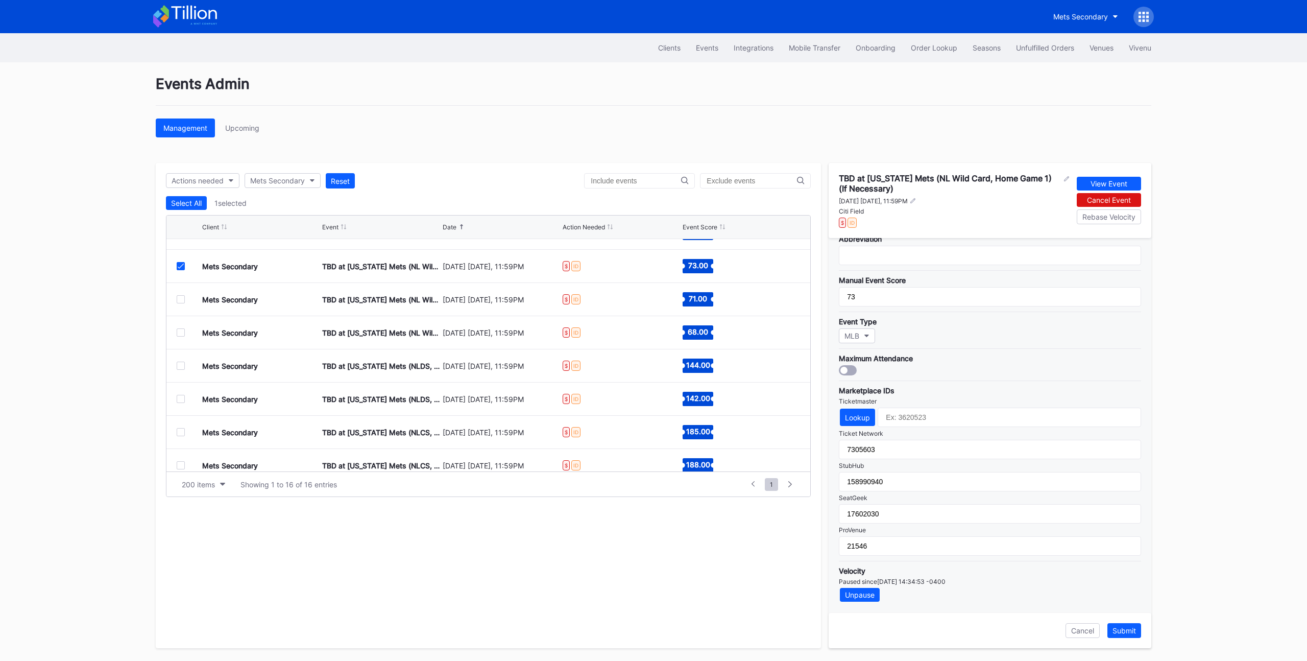
drag, startPoint x: 992, startPoint y: 583, endPoint x: 899, endPoint y: 583, distance: 92.9
click at [899, 583] on div "Paused since Thu, 18 Sep 2025 14:34:53 -0400" at bounding box center [990, 581] width 302 height 8
click at [927, 583] on div "Paused since Thu, 18 Sep 2025 14:34:53 -0400" at bounding box center [990, 581] width 302 height 8
click at [181, 267] on icon at bounding box center [181, 265] width 6 height 5
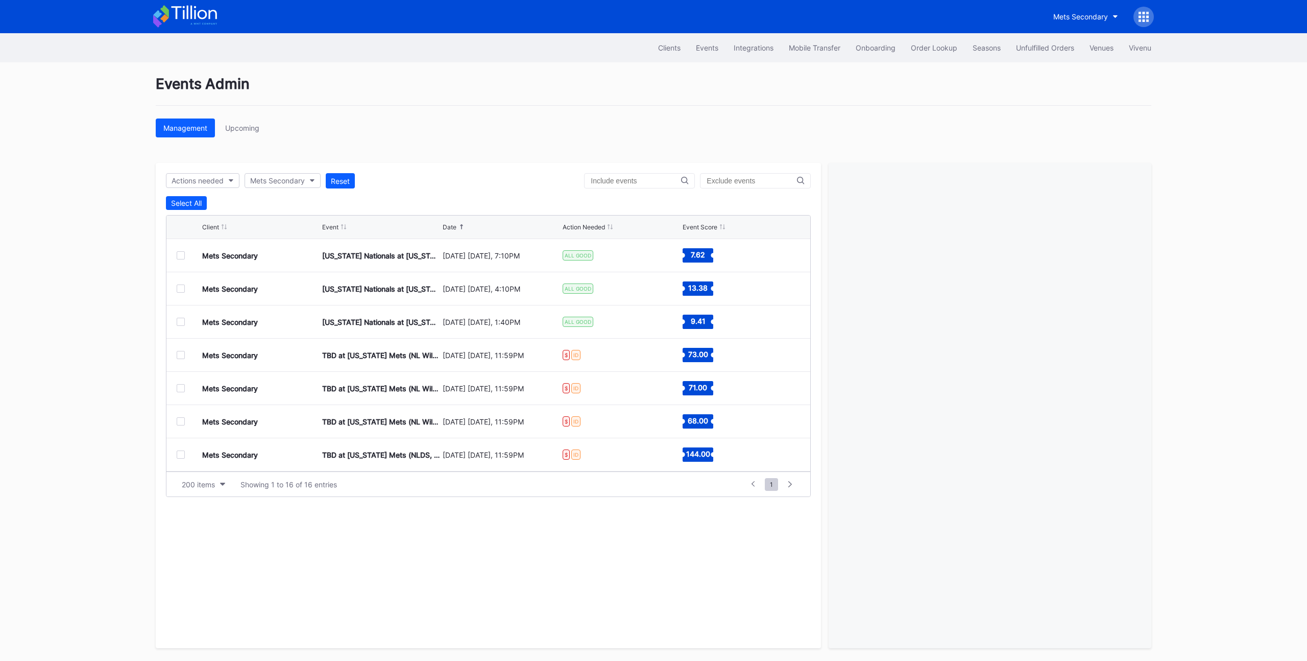
scroll to position [1, 0]
click at [471, 136] on div "Management Upcoming" at bounding box center [654, 127] width 996 height 19
click at [468, 155] on div "Events Admin Management Upcoming Actions needed Mets Secondary Reset Select All…" at bounding box center [653, 361] width 1021 height 598
click at [428, 157] on div "Events Admin Management Upcoming Actions needed Mets Secondary Reset Select All…" at bounding box center [653, 361] width 1021 height 598
click at [296, 179] on div "Mets Secondary" at bounding box center [277, 180] width 55 height 9
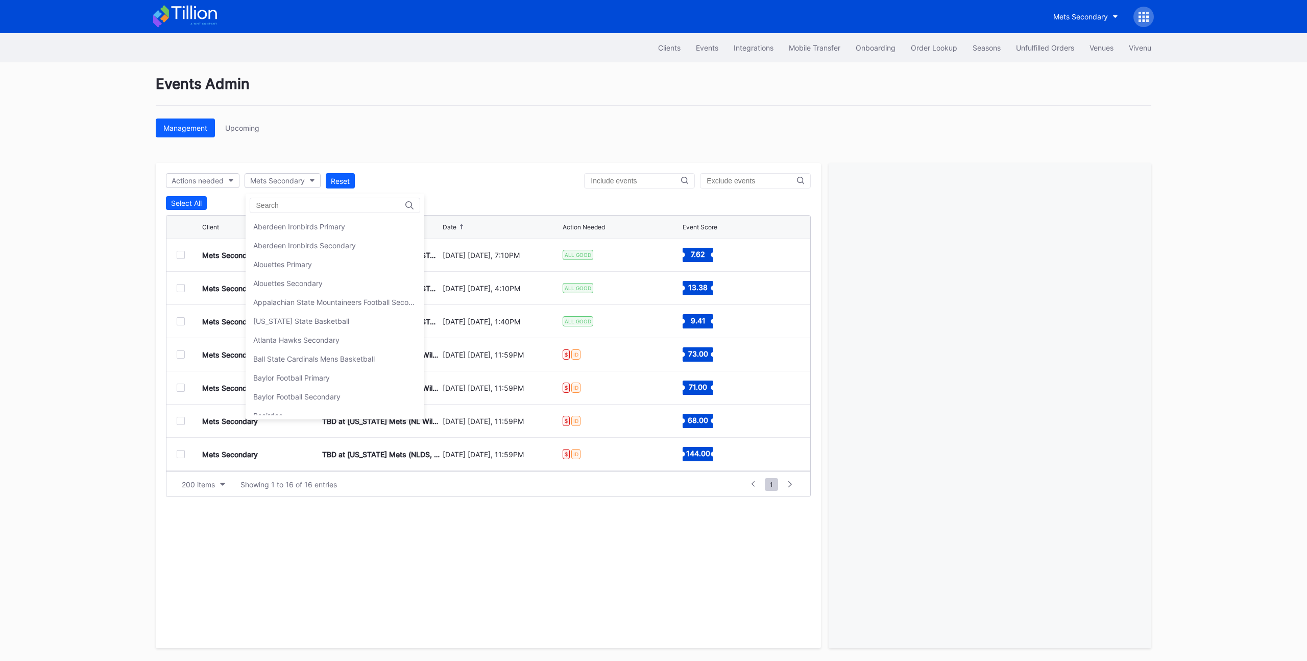
scroll to position [1606, 0]
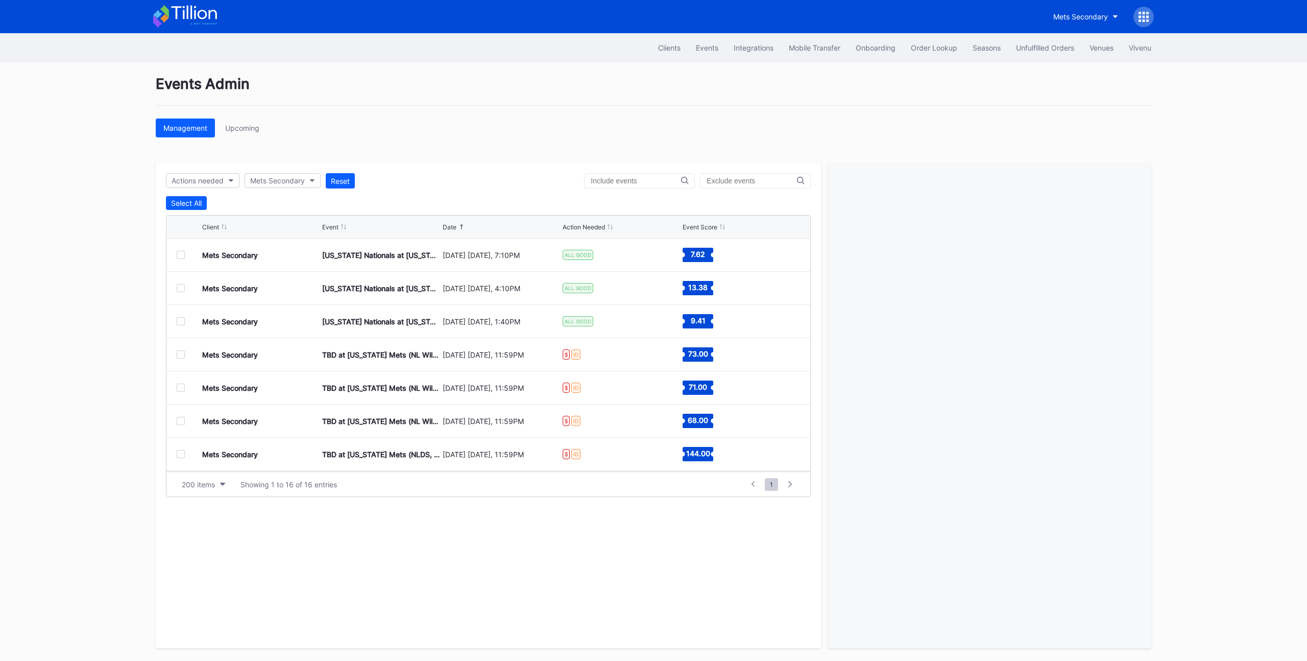
click at [396, 172] on div "Actions needed Mets Secondary Reset Select All Client Event Date Action Needed …" at bounding box center [488, 405] width 665 height 485
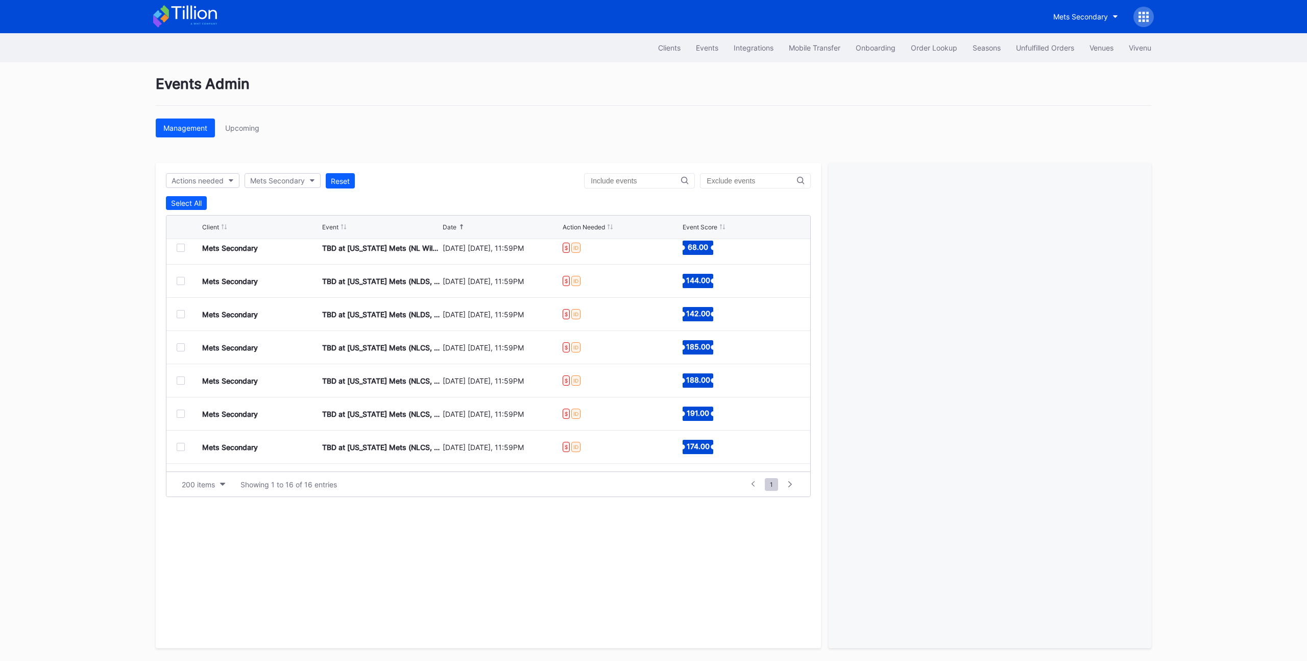
scroll to position [219, 0]
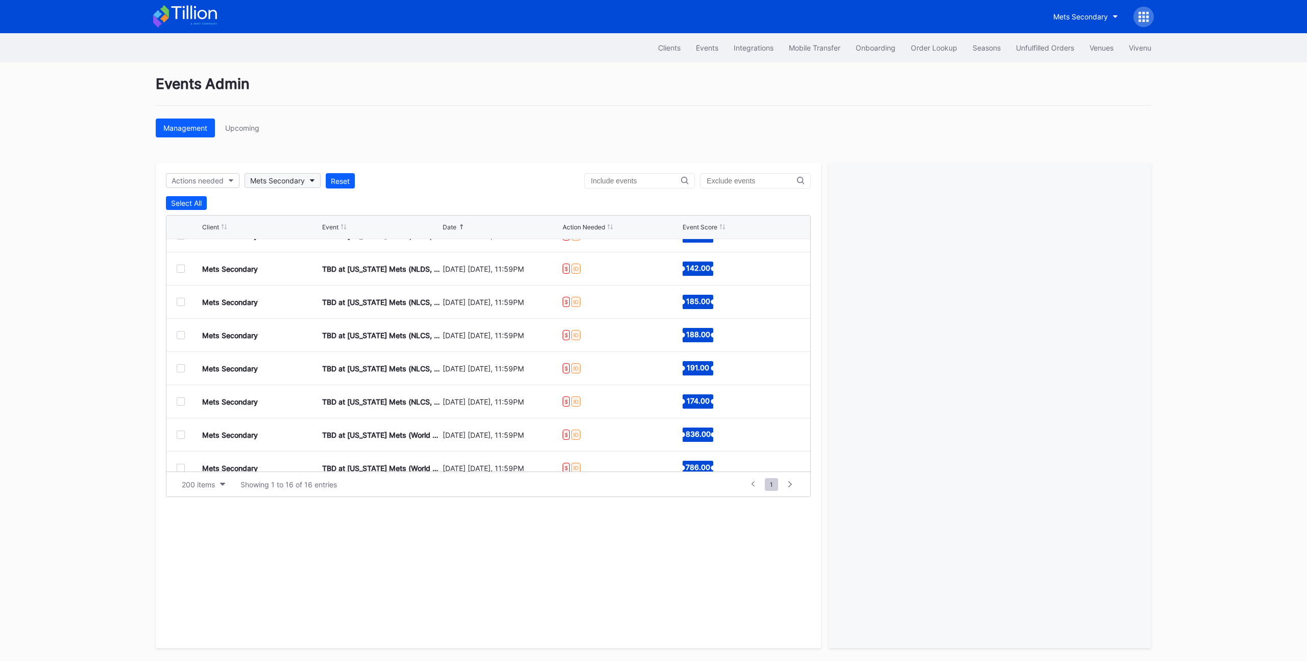
click at [292, 181] on div "Mets Secondary" at bounding box center [277, 180] width 55 height 9
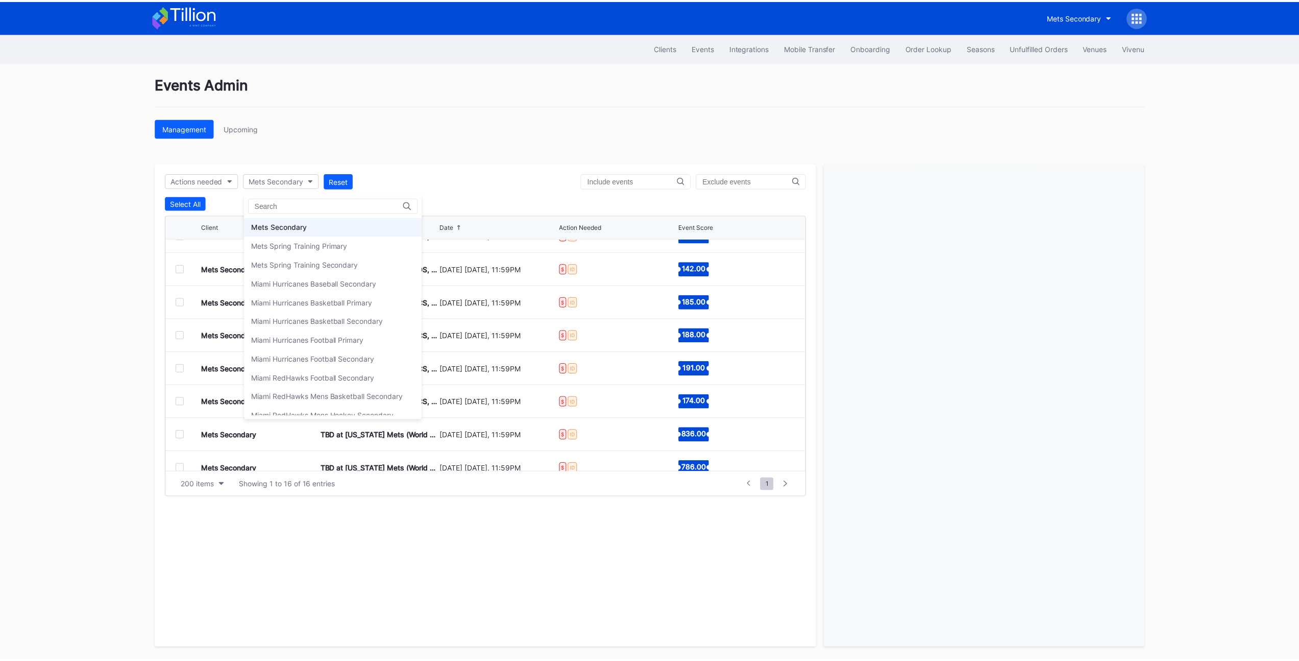
scroll to position [1564, 0]
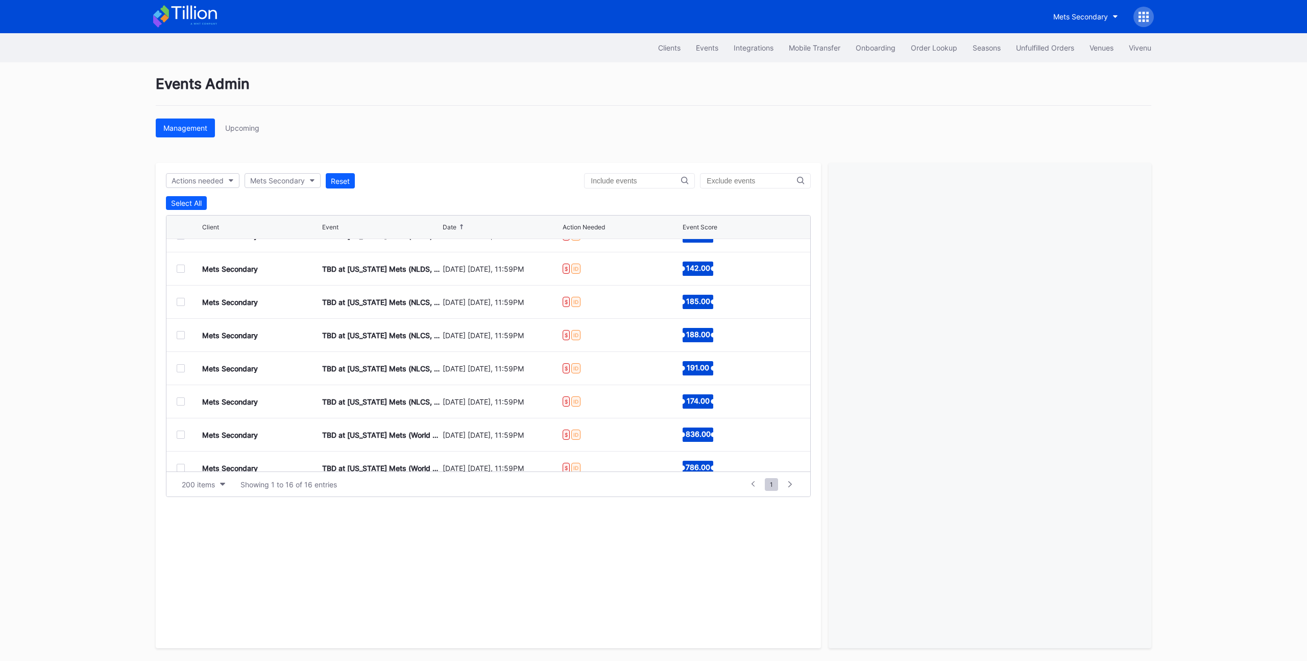
click at [402, 154] on div "Events Admin Management Upcoming Actions needed Mets Secondary Reset Select All…" at bounding box center [653, 361] width 1021 height 598
click at [669, 47] on div "Clients" at bounding box center [669, 47] width 22 height 9
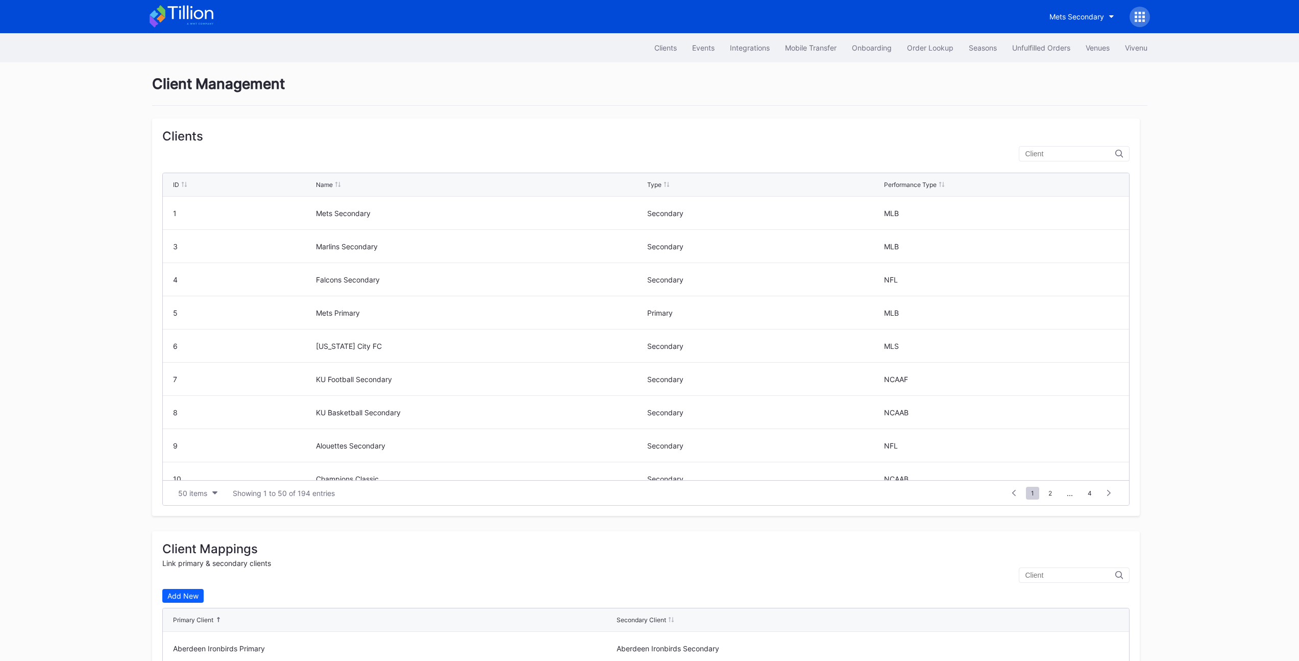
click at [1065, 153] on input "text" at bounding box center [1071, 154] width 90 height 8
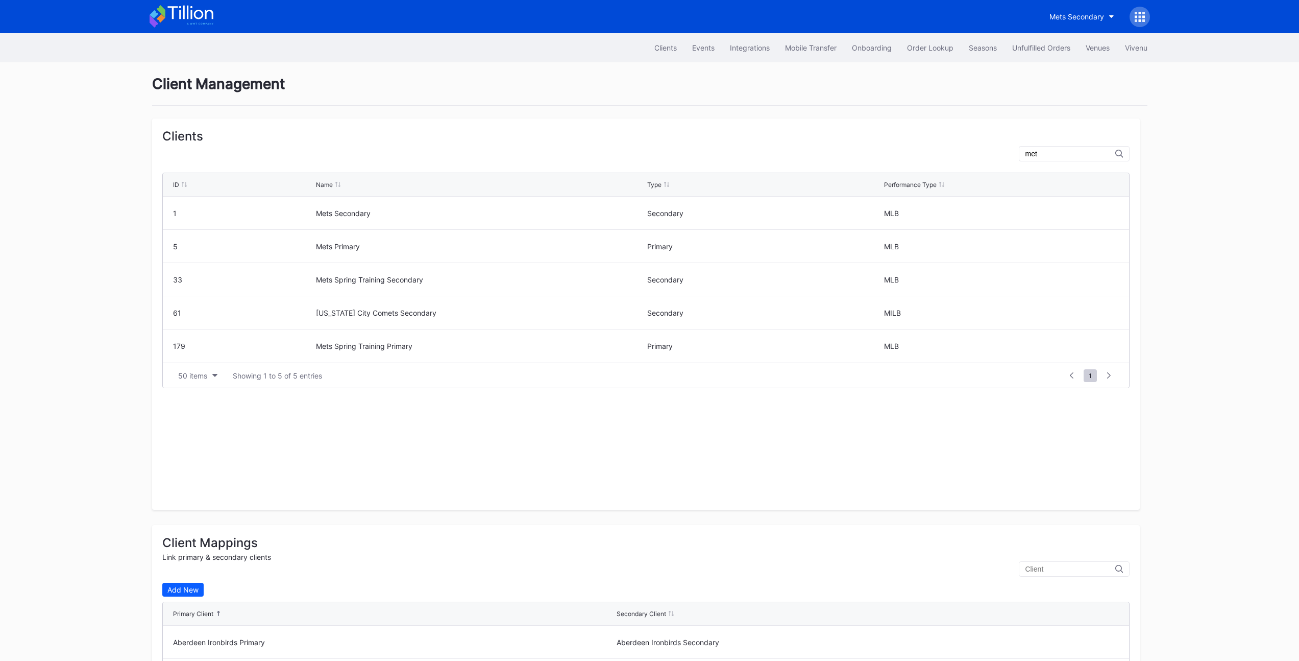
type input "mets"
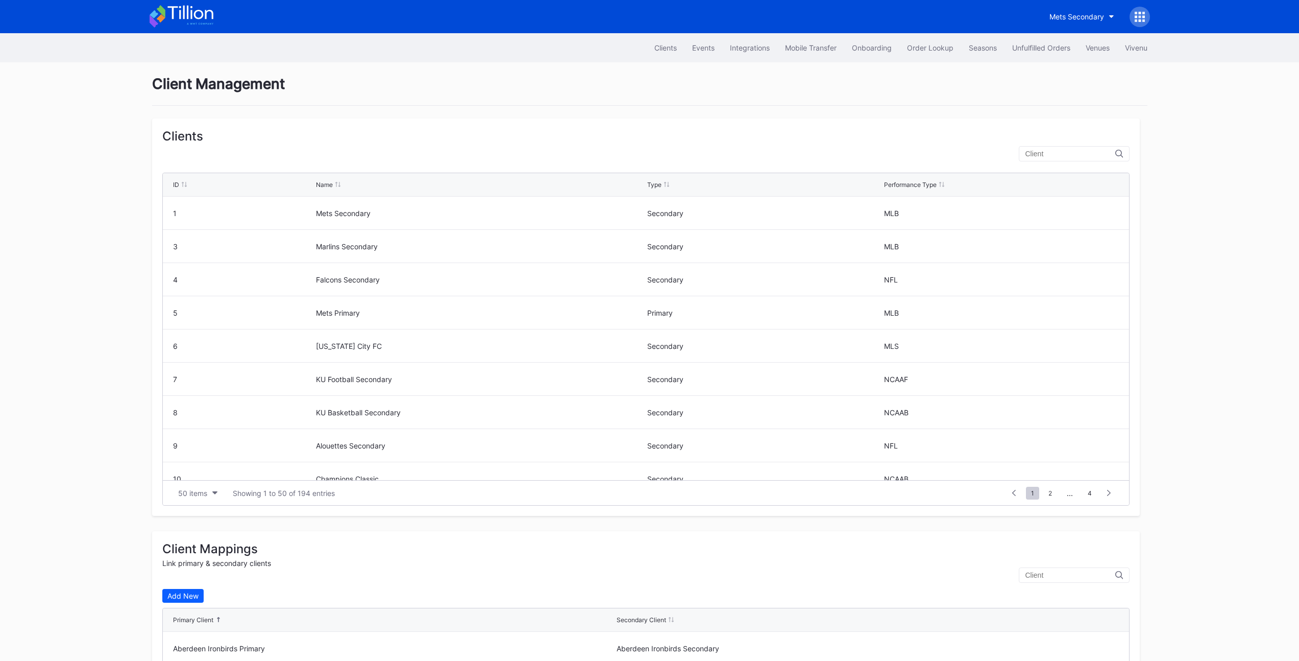
click at [1139, 20] on icon at bounding box center [1140, 20] width 3 height 3
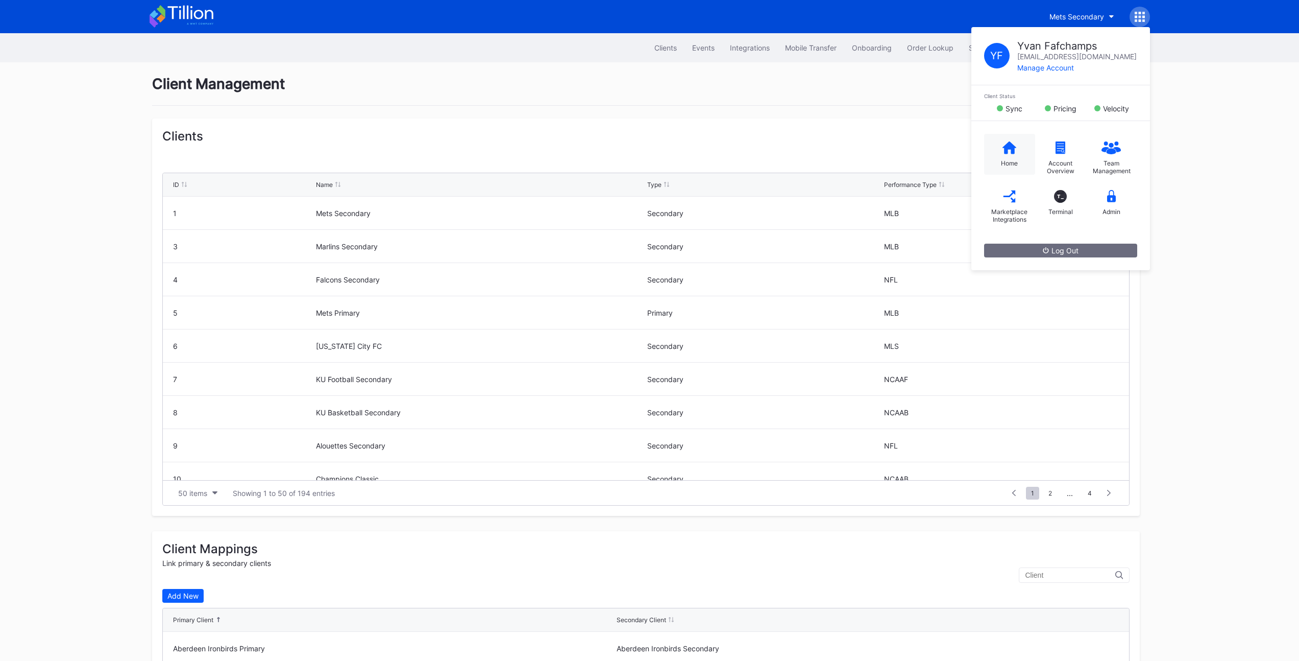
click at [1003, 151] on icon at bounding box center [1010, 147] width 14 height 13
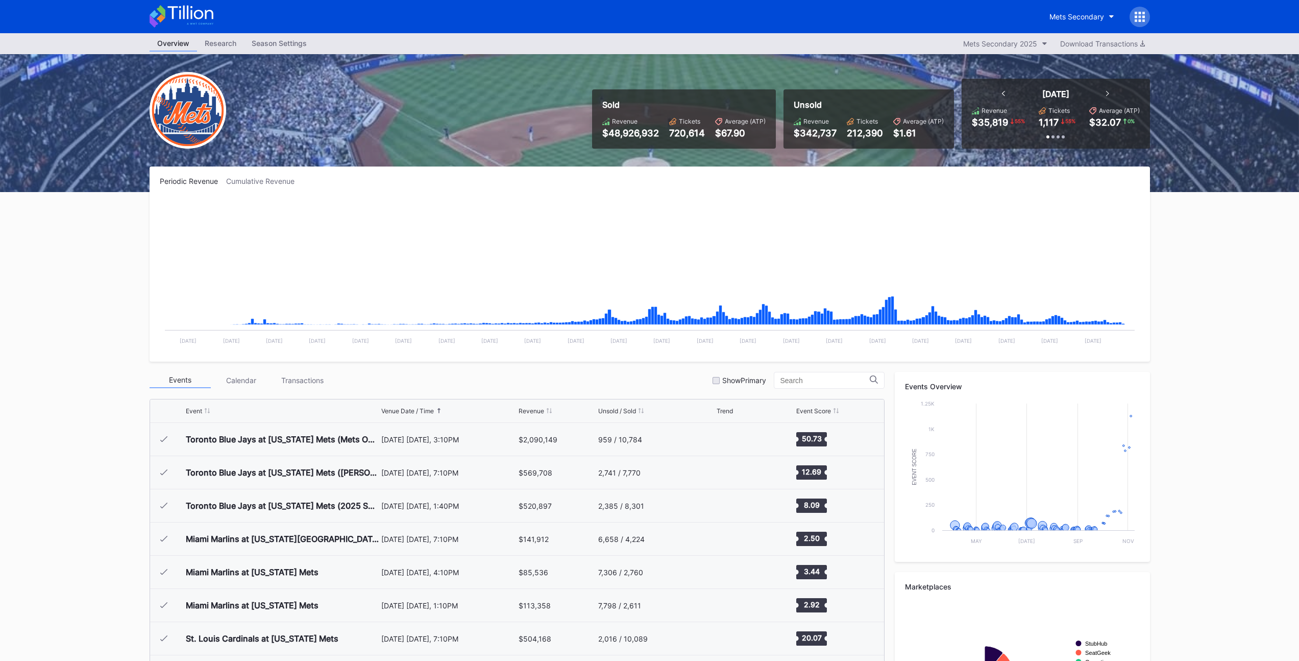
scroll to position [2555, 0]
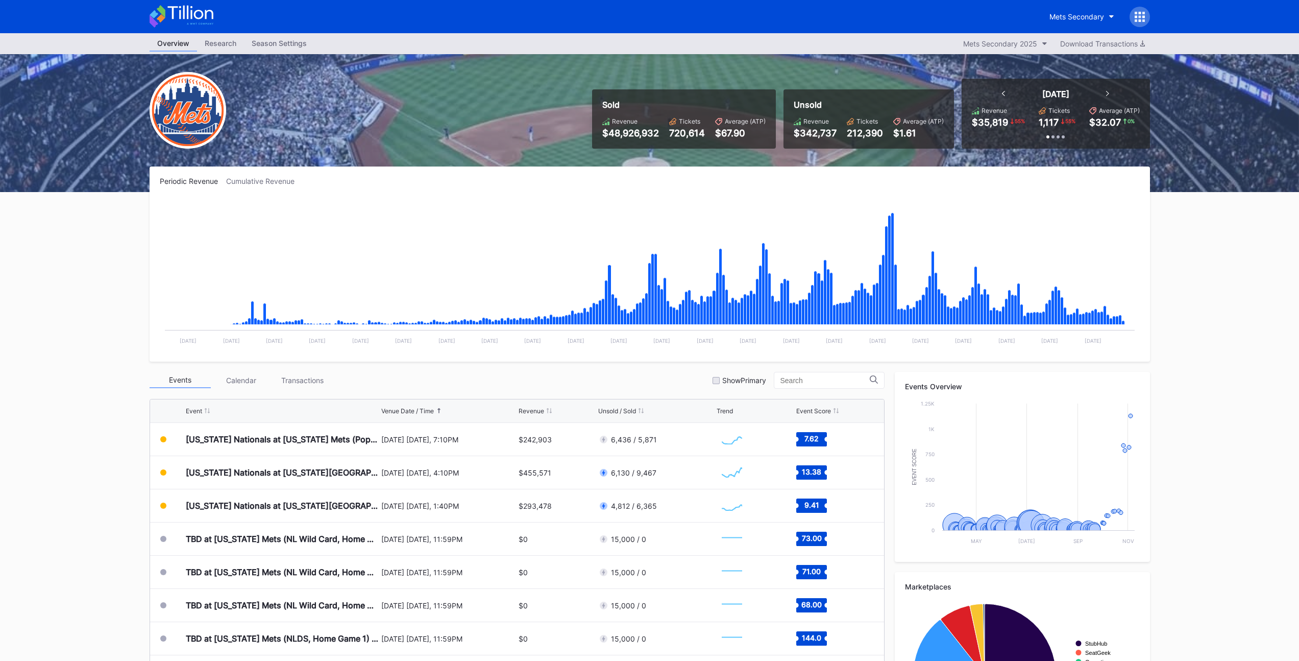
click at [103, 295] on div "Overview Research Season Settings Mets Secondary 2025 Download Transactions Sol…" at bounding box center [649, 402] width 1299 height 739
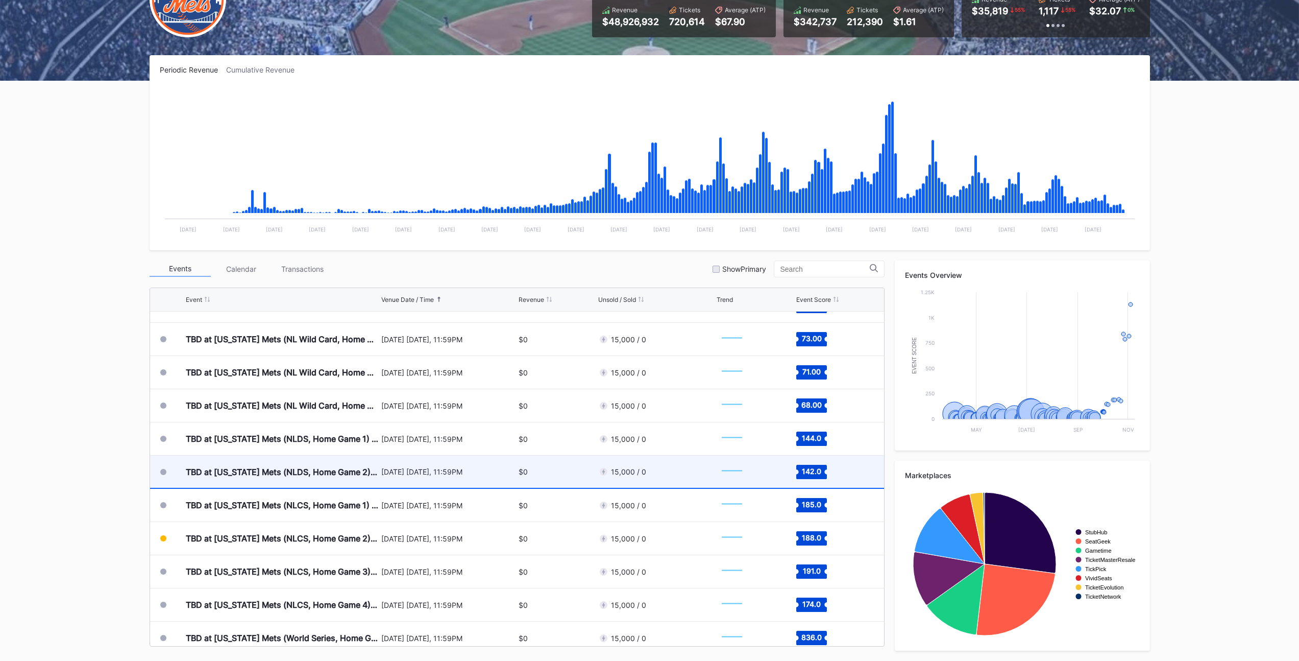
scroll to position [2659, 0]
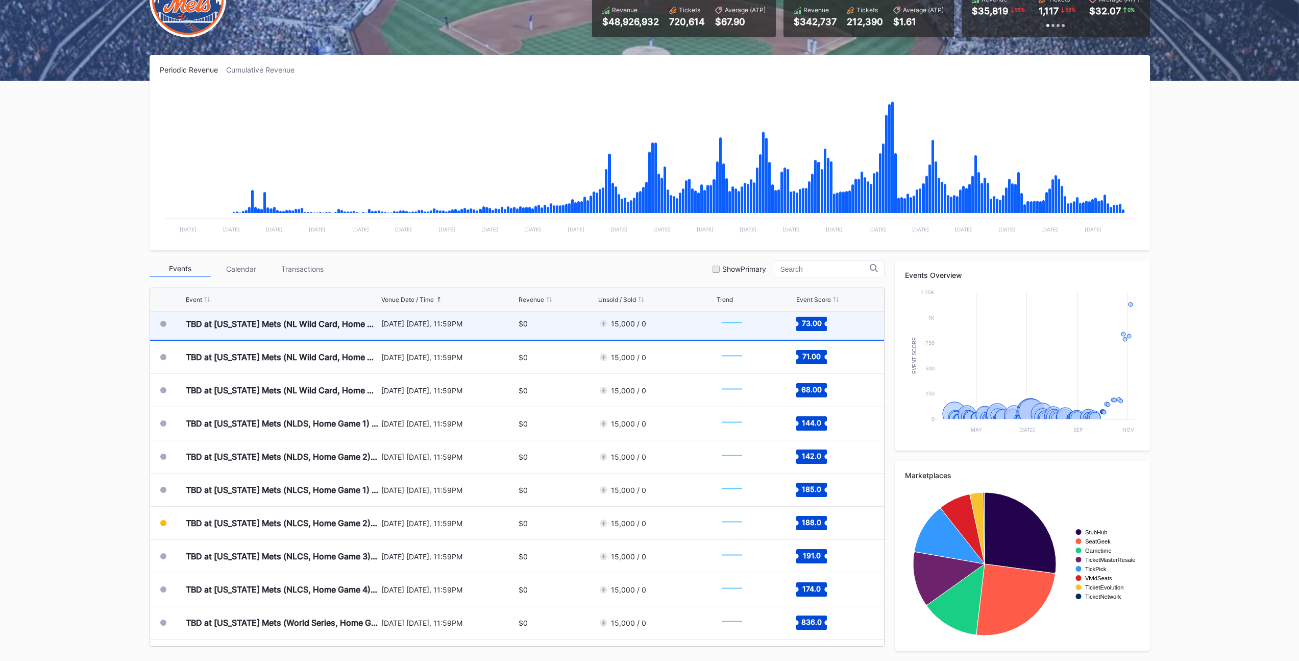
click at [277, 333] on div "TBD at New York Mets (NL Wild Card, Home Game 1) (If Necessary)" at bounding box center [282, 323] width 193 height 32
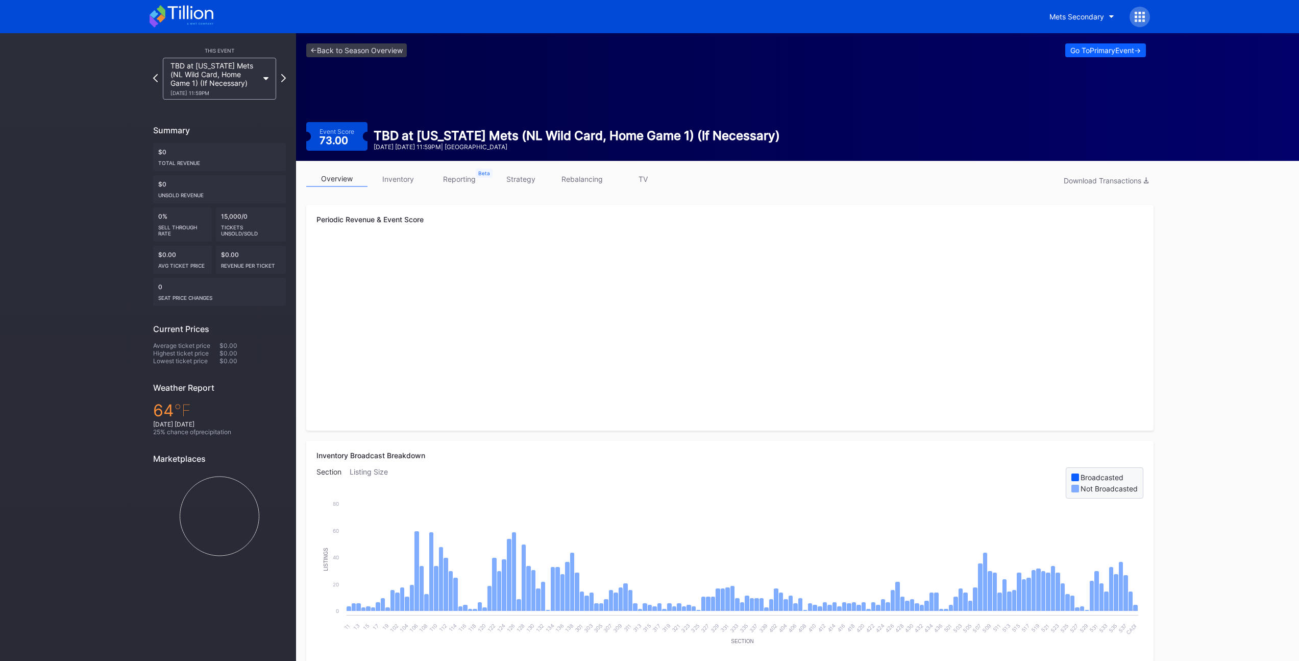
click at [515, 184] on link "strategy" at bounding box center [520, 179] width 61 height 16
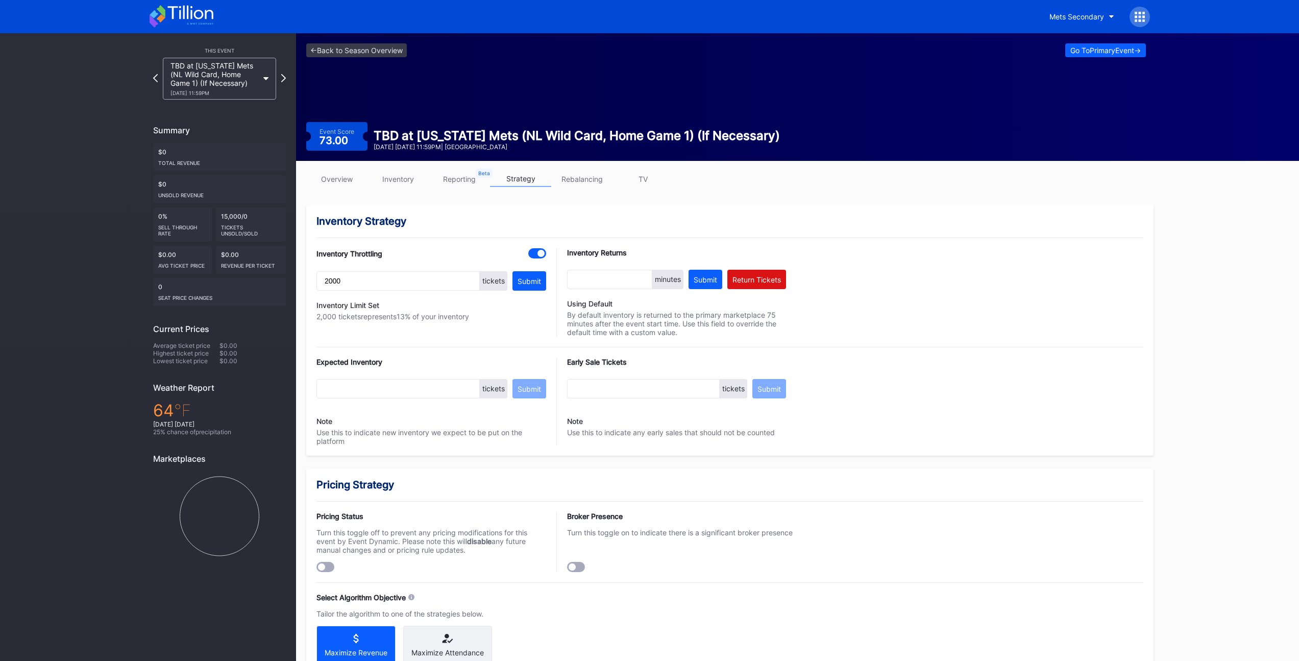
click at [530, 216] on div "Inventory Strategy" at bounding box center [730, 221] width 827 height 12
drag, startPoint x: 354, startPoint y: 282, endPoint x: 191, endPoint y: 280, distance: 162.9
click at [194, 281] on div "This Event TBD at New York Mets (NL Wild Card, Home Game 1) (If Necessary) 9/30…" at bounding box center [649, 575] width 1299 height 1084
click at [515, 223] on div "Inventory Strategy" at bounding box center [730, 221] width 827 height 12
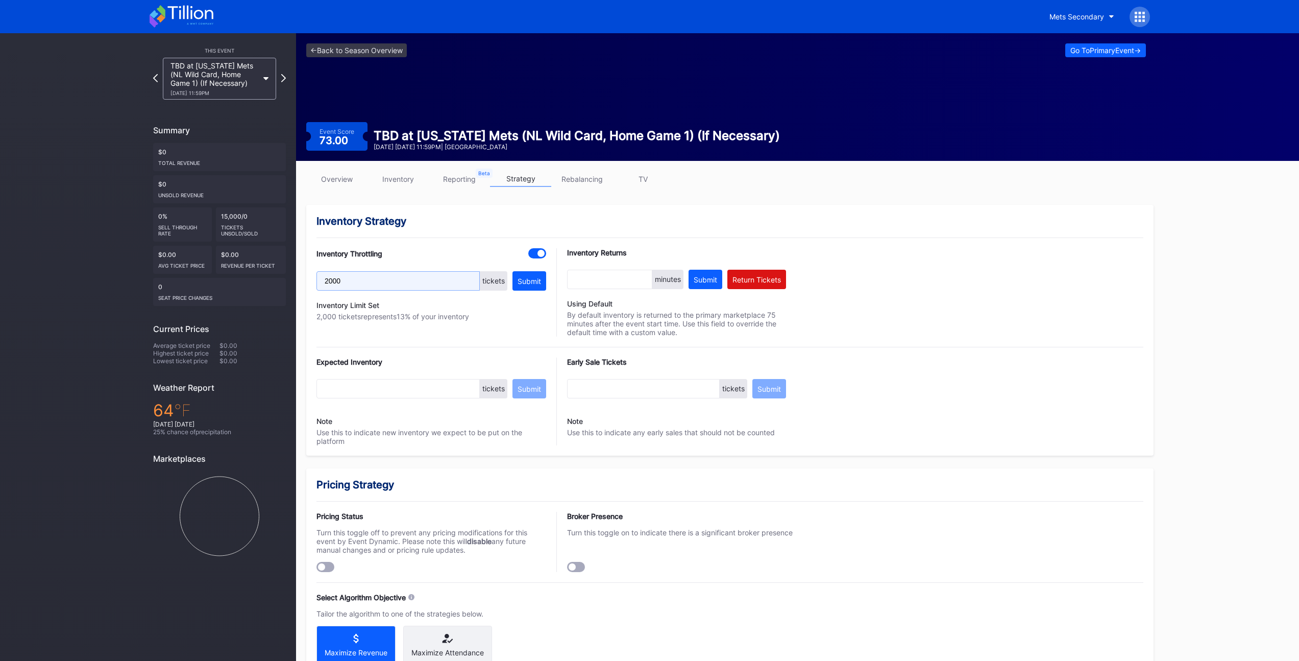
drag, startPoint x: 325, startPoint y: 280, endPoint x: 290, endPoint y: 279, distance: 35.3
click at [305, 280] on div "overview inventory reporting strategy rebalancing TV Inventory Strategy Invento…" at bounding box center [730, 639] width 868 height 956
click at [480, 230] on div "Inventory Strategy Inventory Throttling 2000 tickets Submit Inventory Limit Set…" at bounding box center [730, 330] width 848 height 251
click at [880, 170] on div "overview inventory reporting strategy rebalancing TV Inventory Strategy Invento…" at bounding box center [730, 639] width 868 height 956
click at [780, 160] on div "<- Back to Season Overview Go To Primary Event -> Event Score 73.00 TBD at [US_…" at bounding box center [726, 97] width 860 height 128
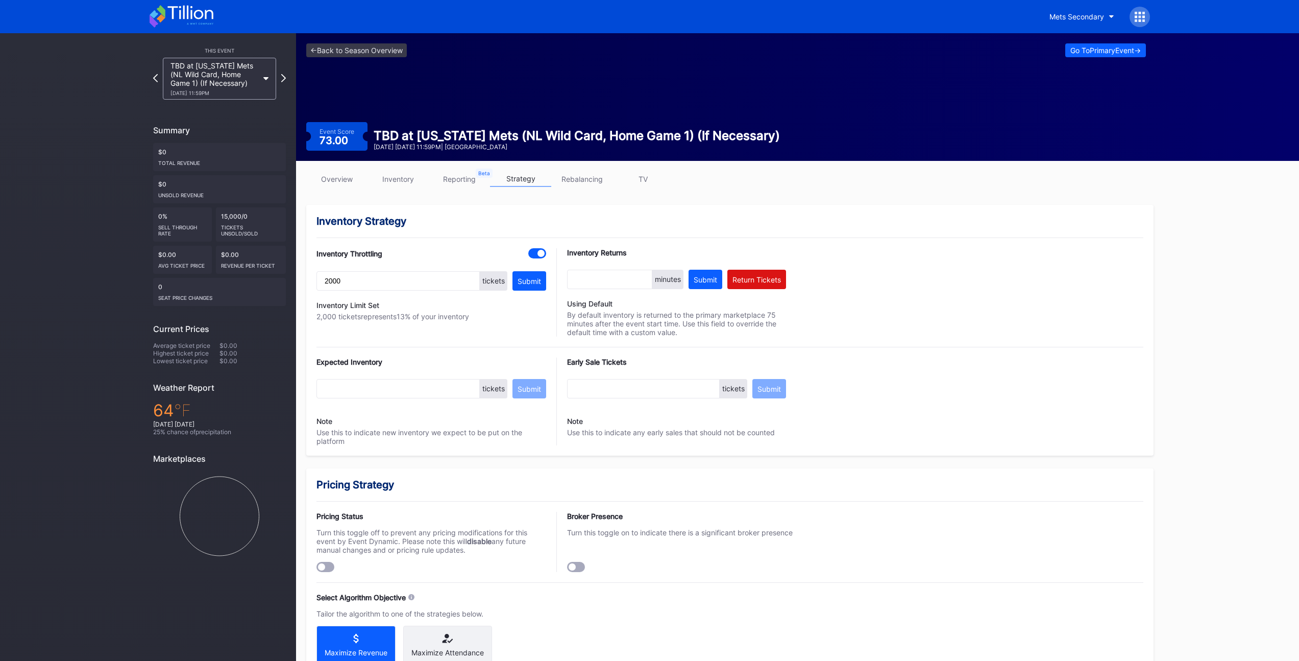
click at [724, 191] on div "overview inventory reporting strategy rebalancing TV" at bounding box center [730, 181] width 848 height 21
click at [750, 152] on div "<- Back to Season Overview Go To Primary Event -> Event Score 73.00 TBD at New …" at bounding box center [726, 97] width 860 height 128
click at [651, 117] on div "<- Back to Season Overview Go To Primary Event -> Event Score 73.00 TBD at New …" at bounding box center [726, 97] width 860 height 128
click at [603, 106] on div "<- Back to Season Overview Go To Primary Event -> Event Score 73.00 TBD at New …" at bounding box center [726, 97] width 860 height 128
click at [504, 71] on div "<- Back to Season Overview Go To Primary Event -> Event Score 73.00 TBD at New …" at bounding box center [726, 97] width 860 height 128
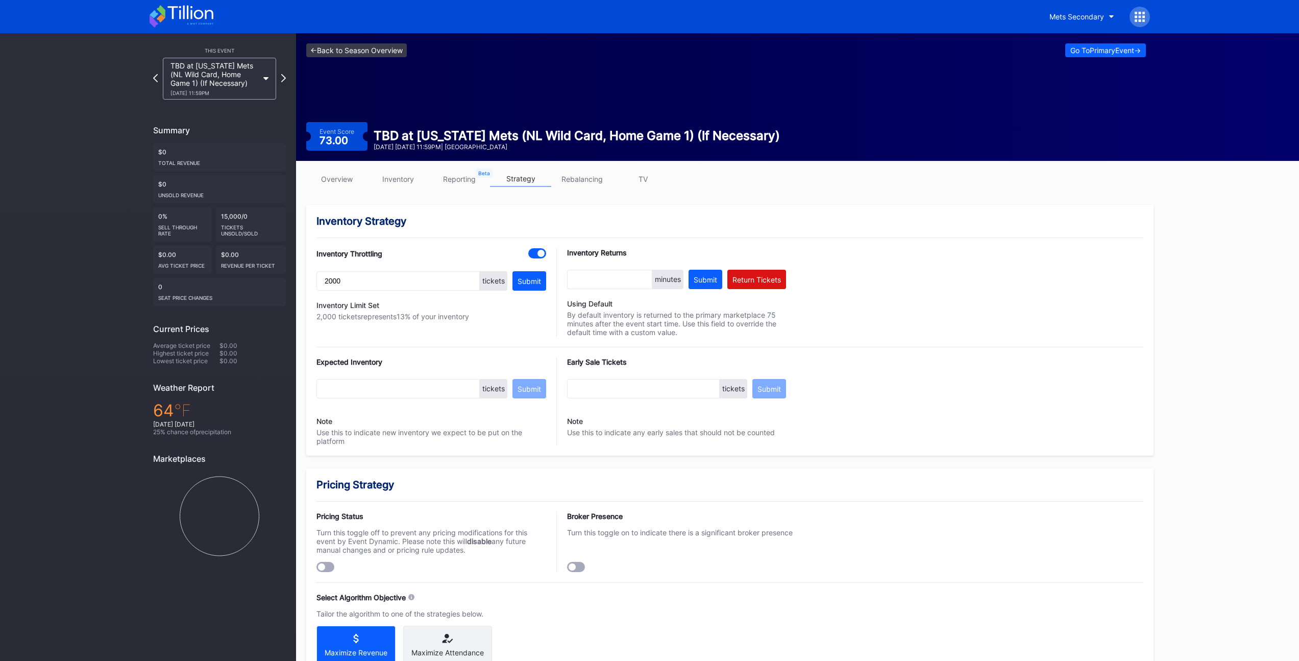
click at [360, 51] on link "<- Back to Season Overview" at bounding box center [356, 50] width 101 height 14
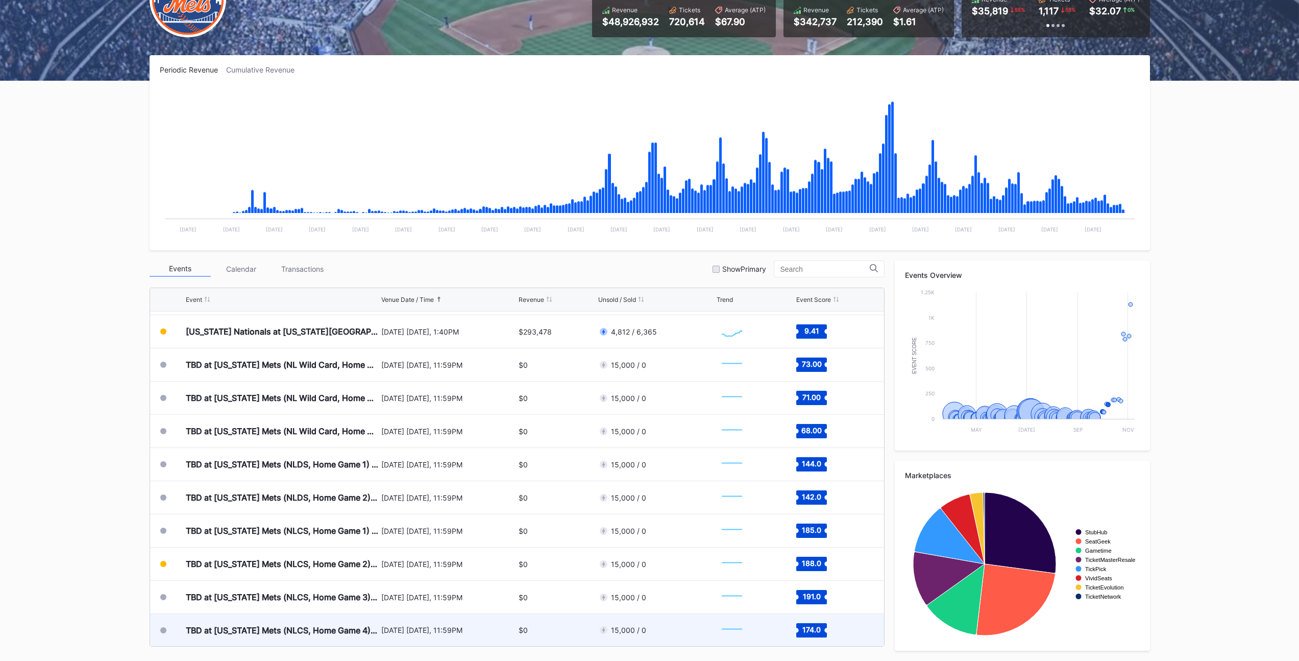
scroll to position [2752, 0]
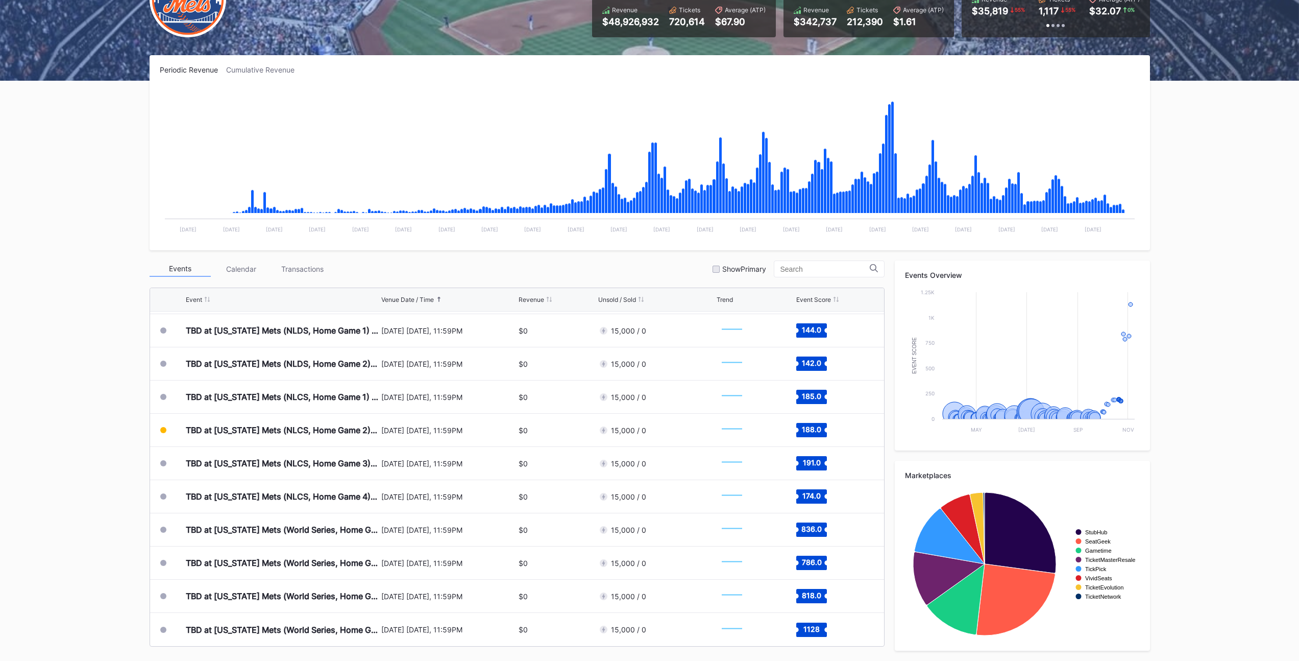
click at [115, 464] on div "Overview Research Season Settings Mets Secondary 2025 Download Transactions Sol…" at bounding box center [649, 291] width 1299 height 739
click at [128, 414] on div "Overview Research Season Settings Mets Secondary 2025 Download Transactions Sol…" at bounding box center [649, 291] width 1299 height 739
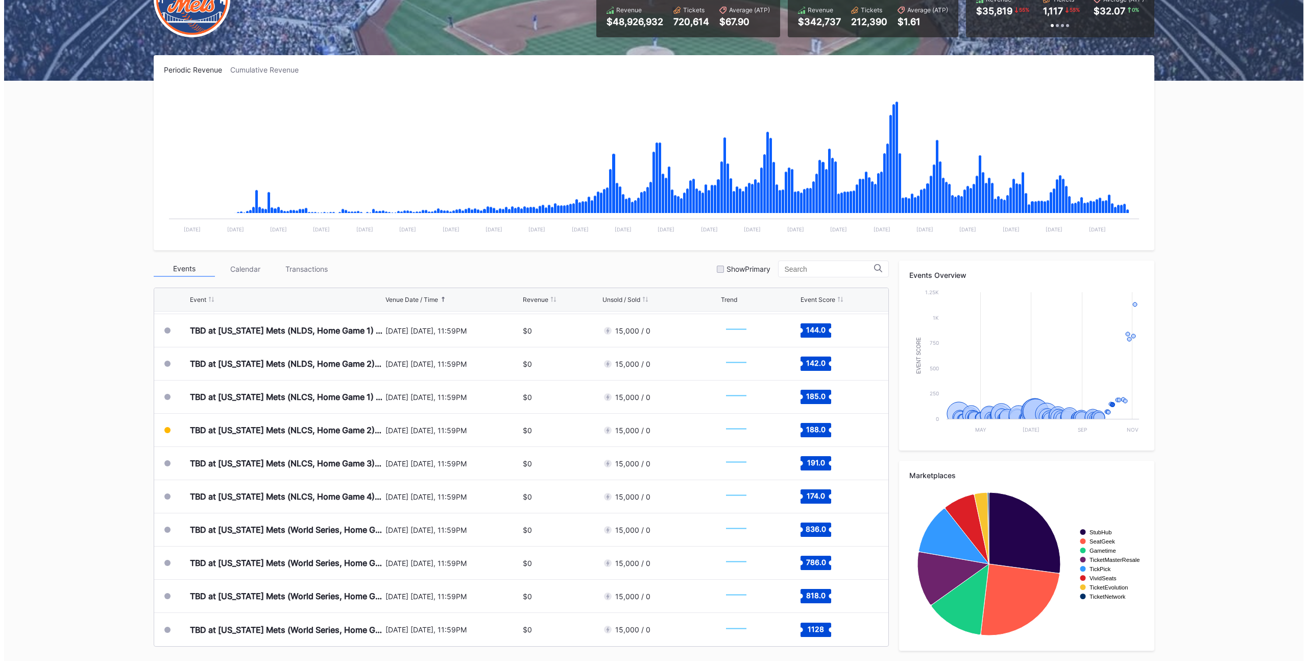
scroll to position [0, 0]
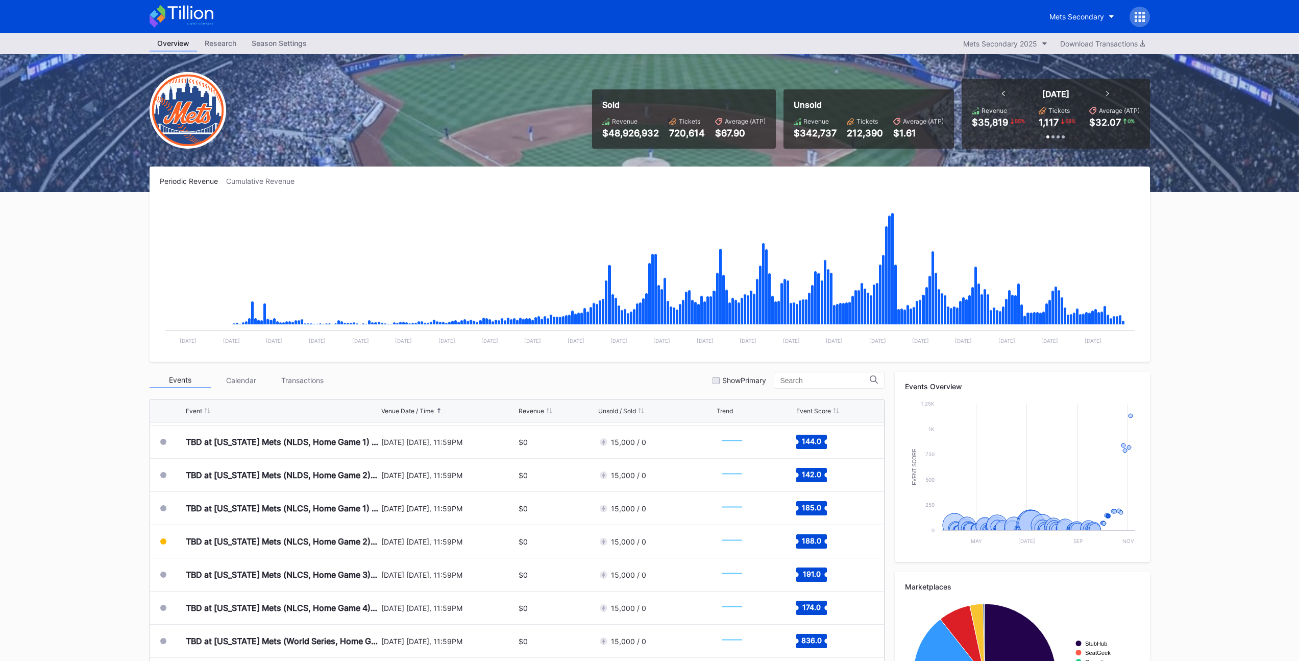
click at [1139, 15] on icon at bounding box center [1140, 17] width 10 height 10
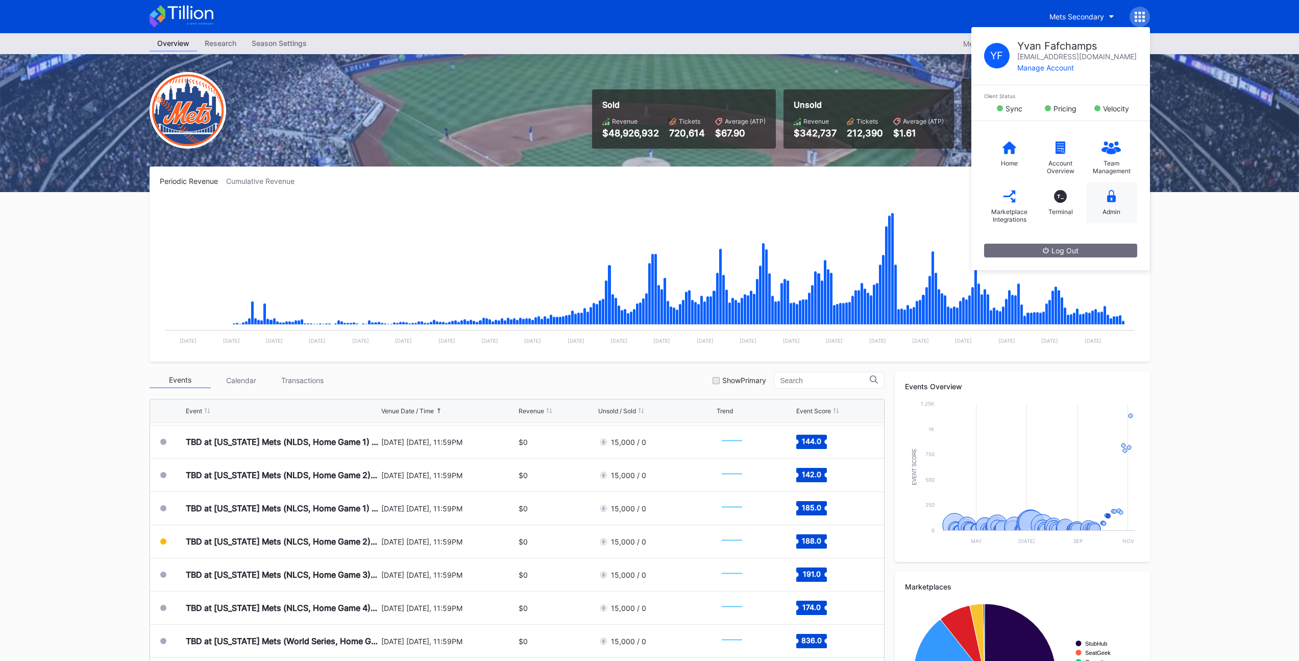
click at [1105, 187] on div "Admin" at bounding box center [1111, 202] width 51 height 41
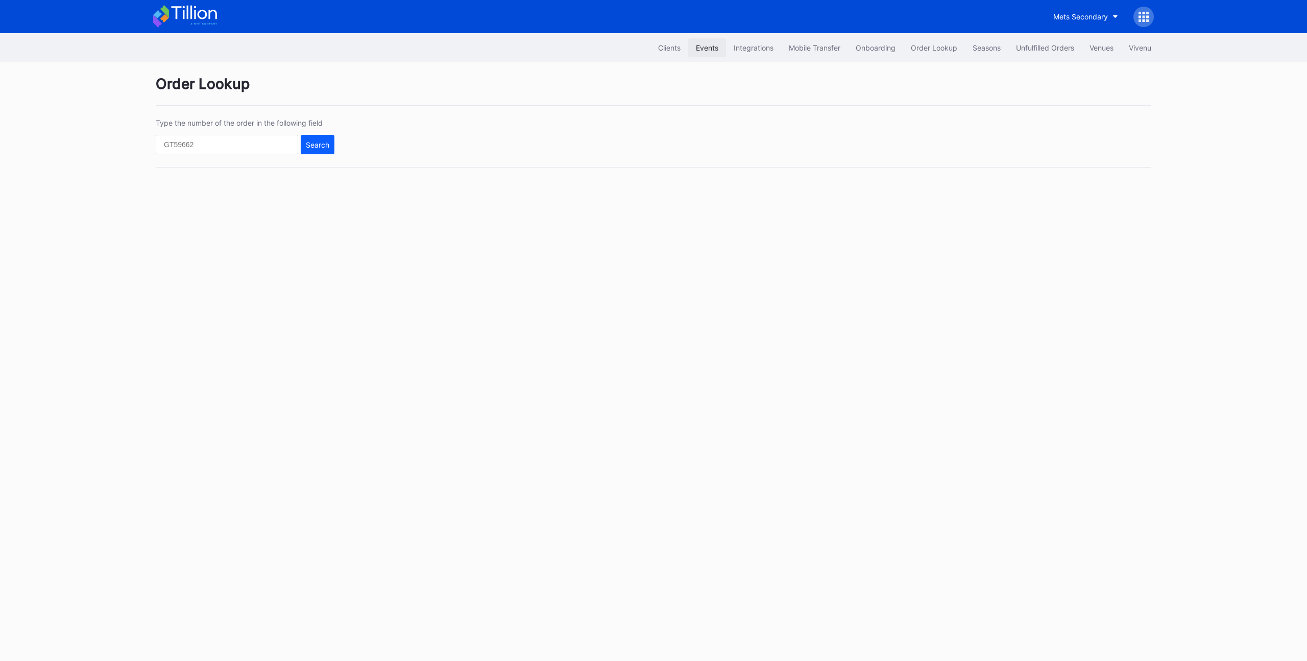
click at [708, 55] on button "Events" at bounding box center [707, 47] width 38 height 19
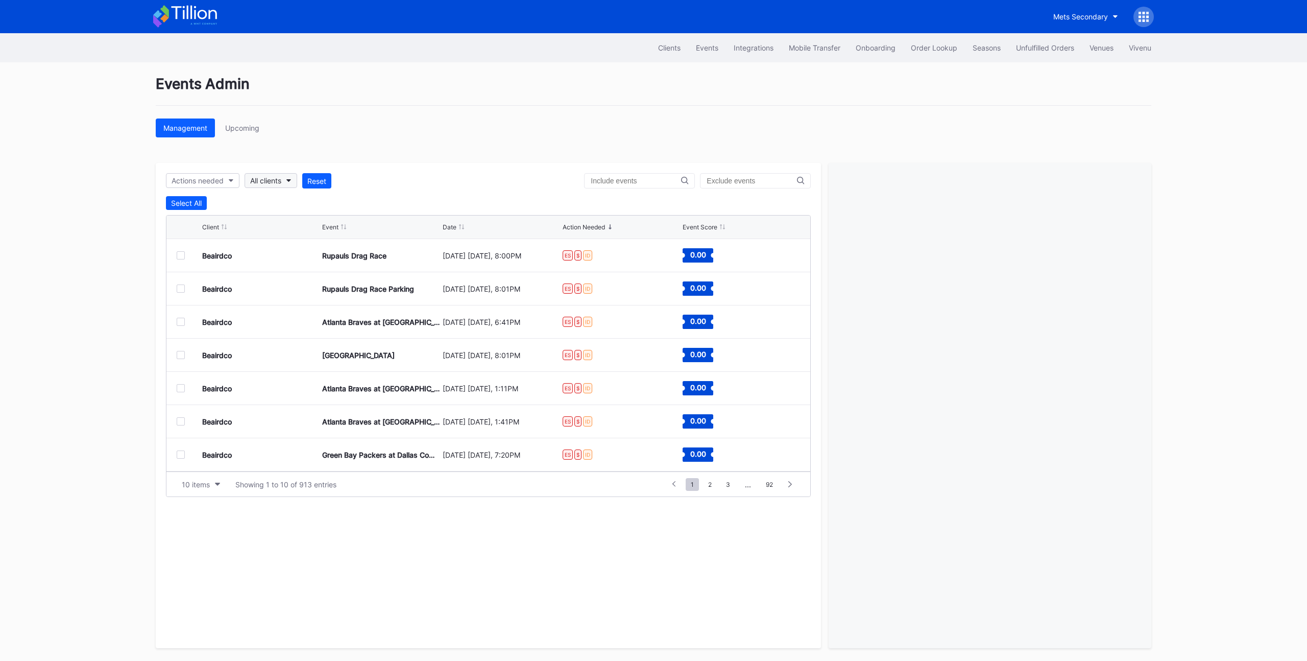
click at [263, 178] on div "All clients" at bounding box center [265, 180] width 31 height 9
type input "mets"
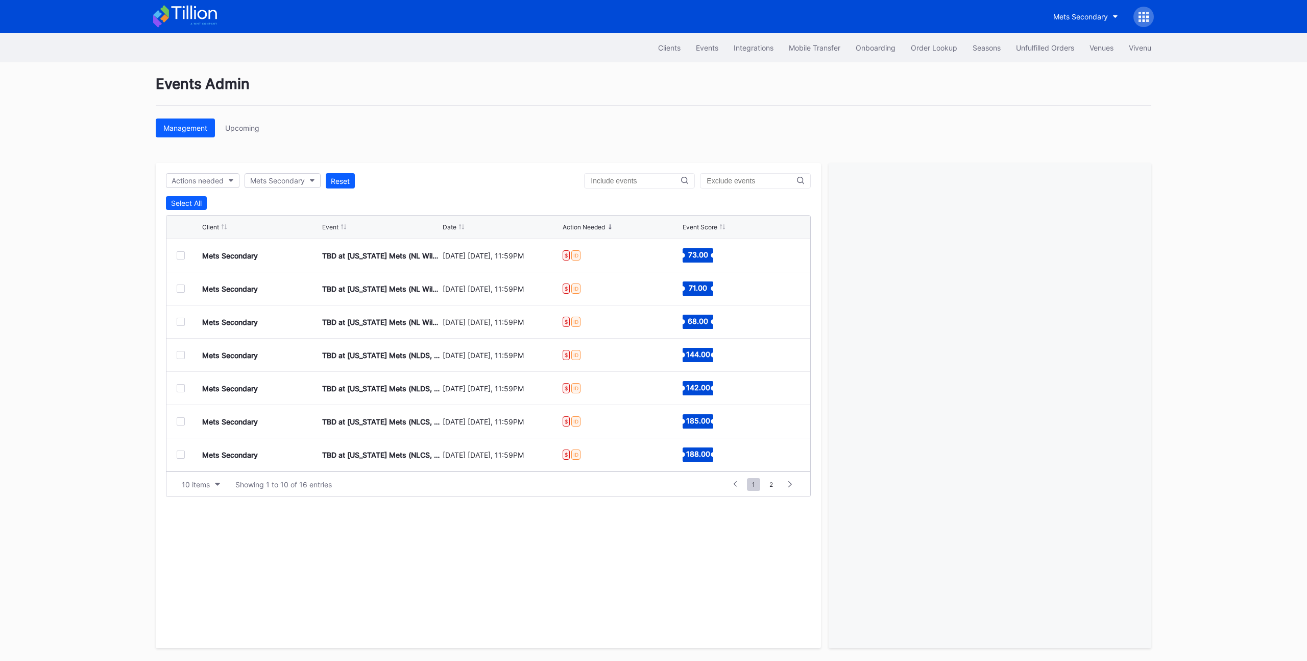
click at [182, 254] on div at bounding box center [181, 255] width 8 height 8
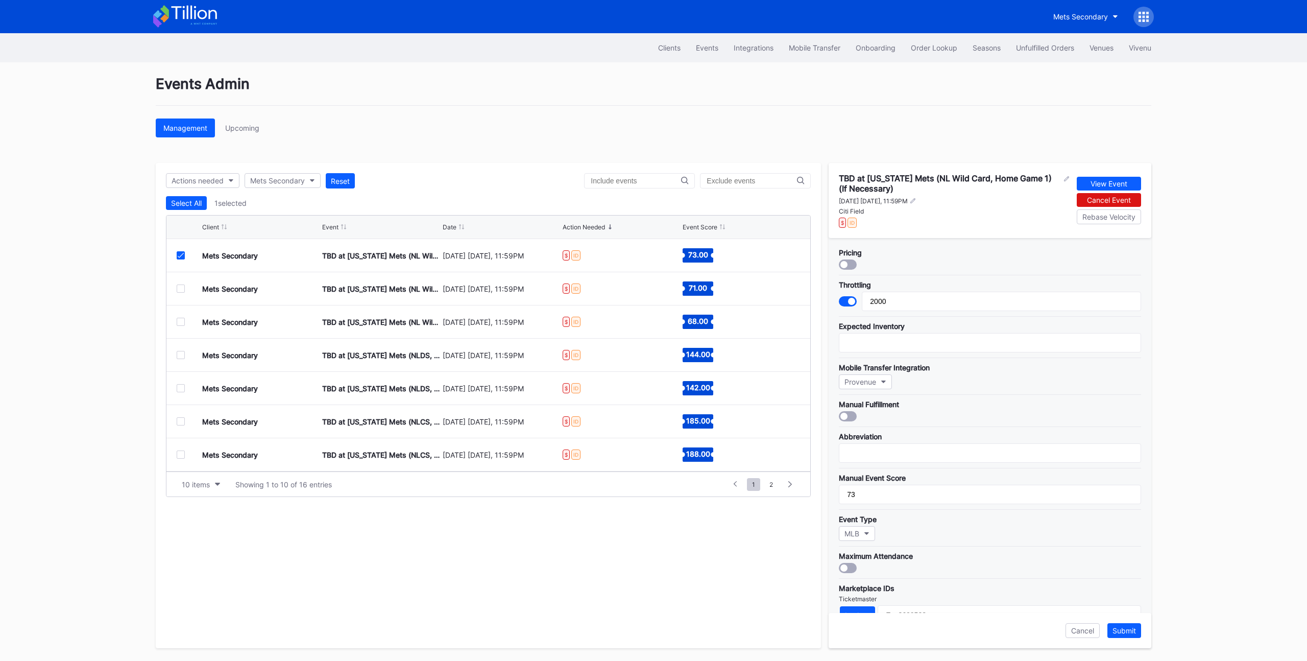
scroll to position [117, 0]
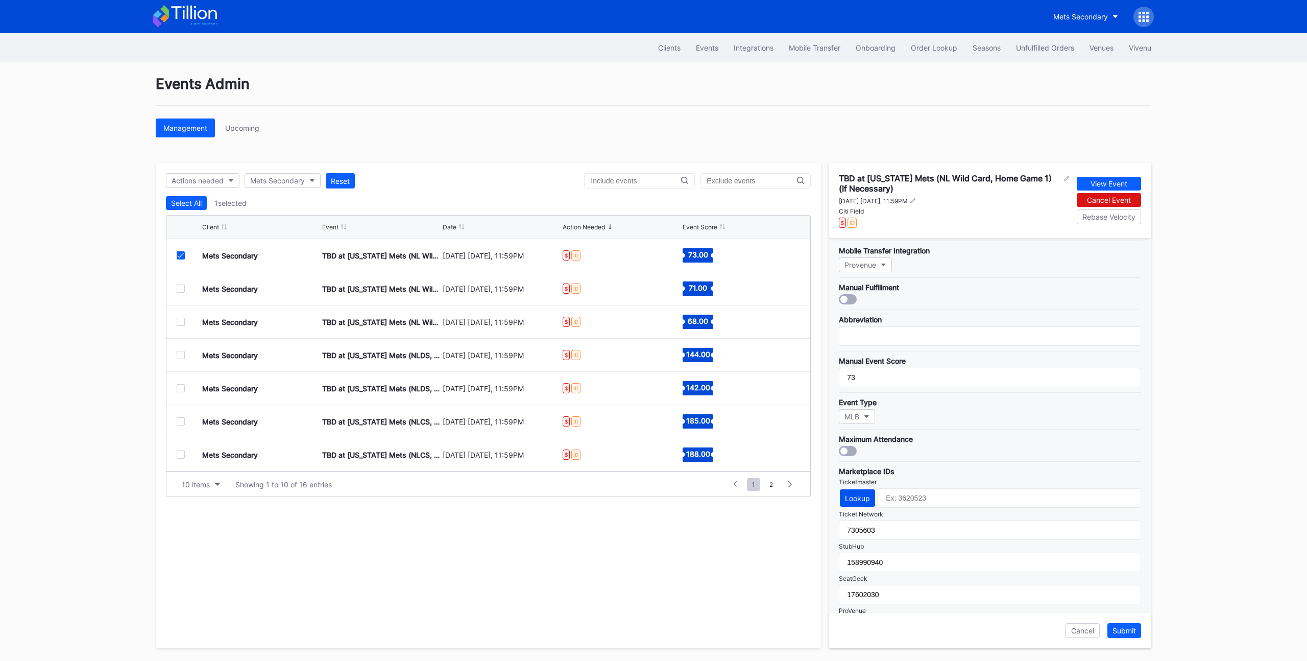
click at [860, 499] on div "Lookup" at bounding box center [857, 498] width 25 height 9
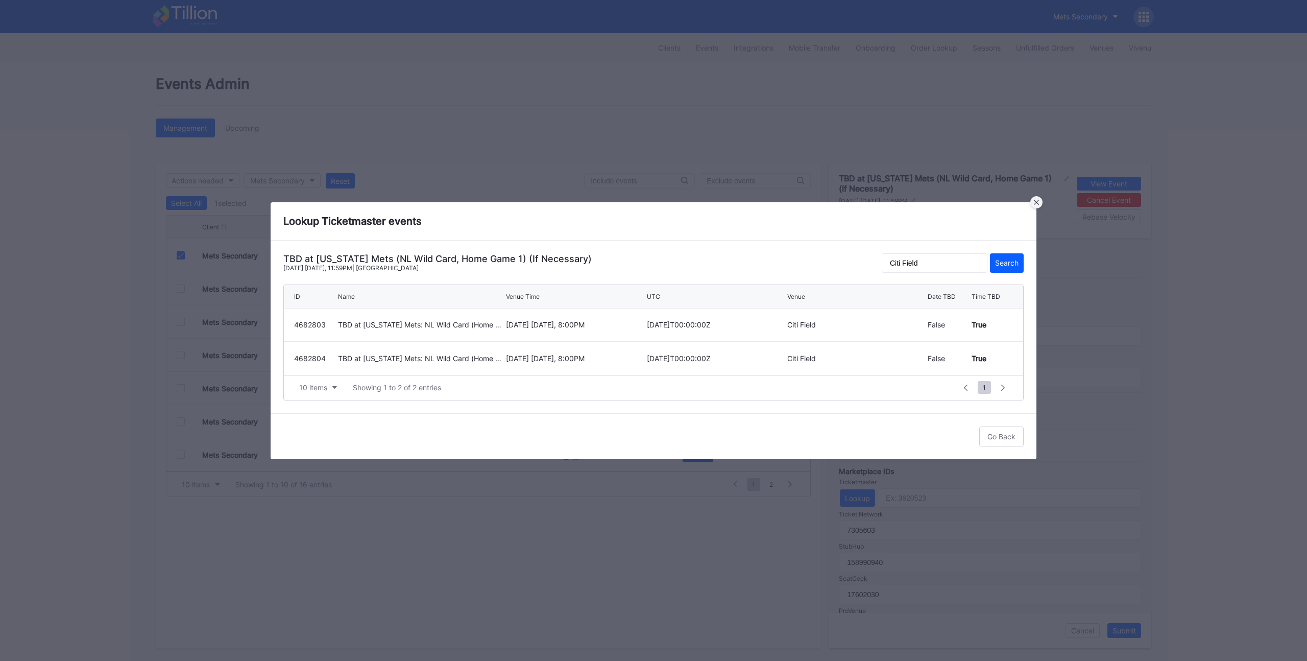
click at [1034, 206] on div at bounding box center [1036, 202] width 12 height 12
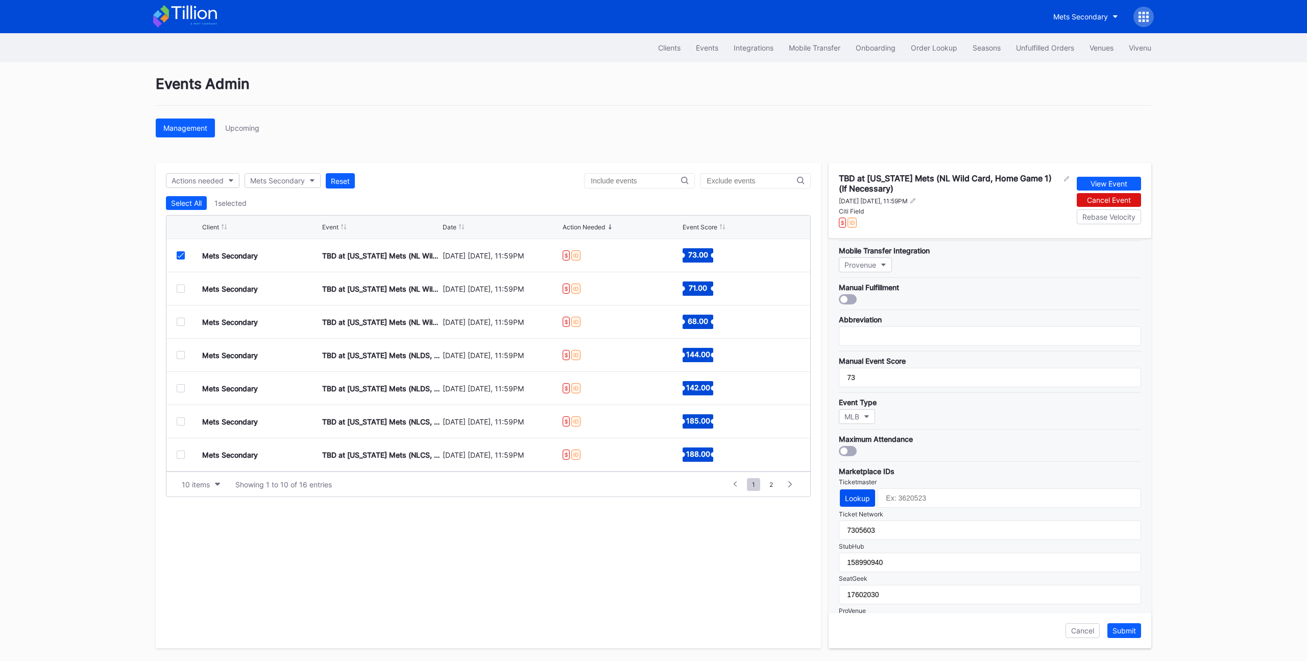
click at [859, 497] on div "Lookup" at bounding box center [857, 498] width 25 height 9
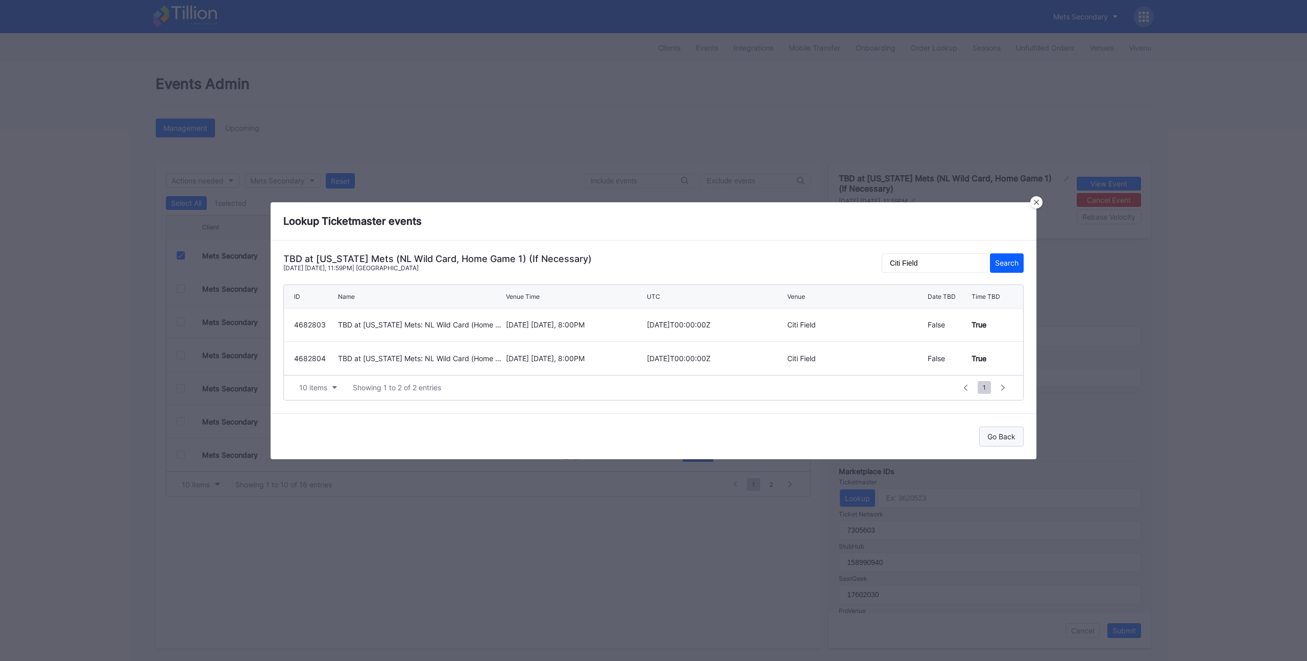
click at [1010, 440] on div "Go Back" at bounding box center [1001, 436] width 28 height 9
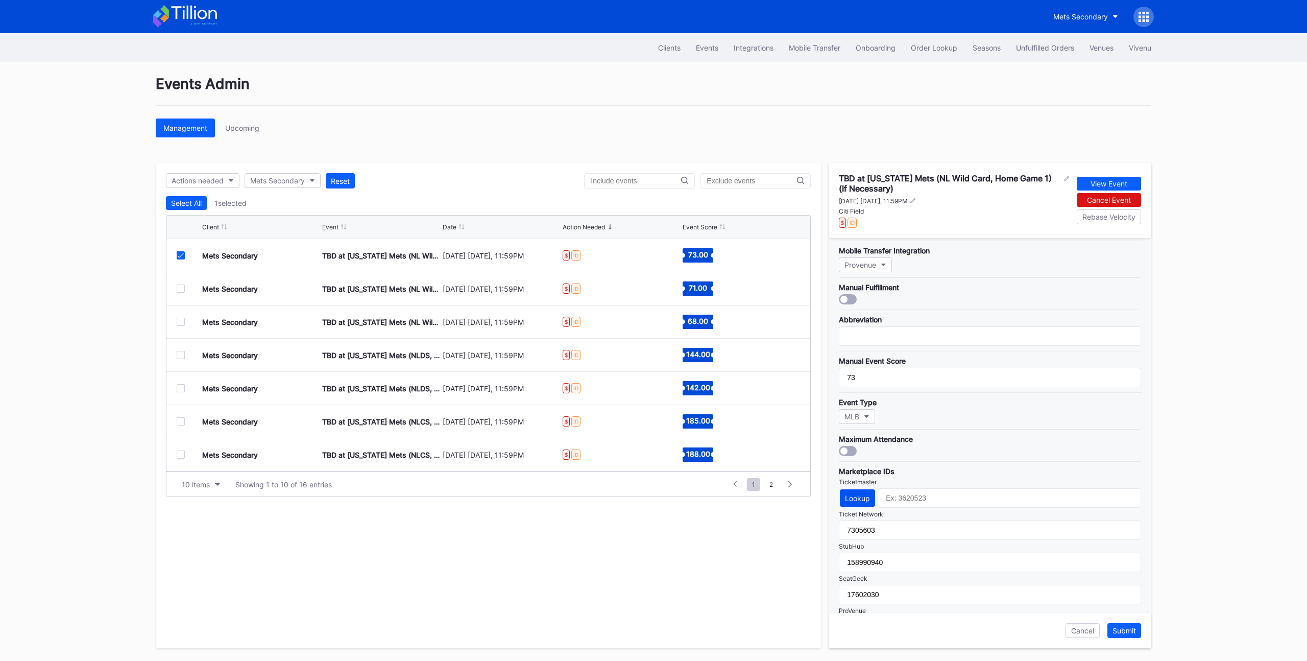
click at [859, 498] on div "Lookup" at bounding box center [857, 498] width 25 height 9
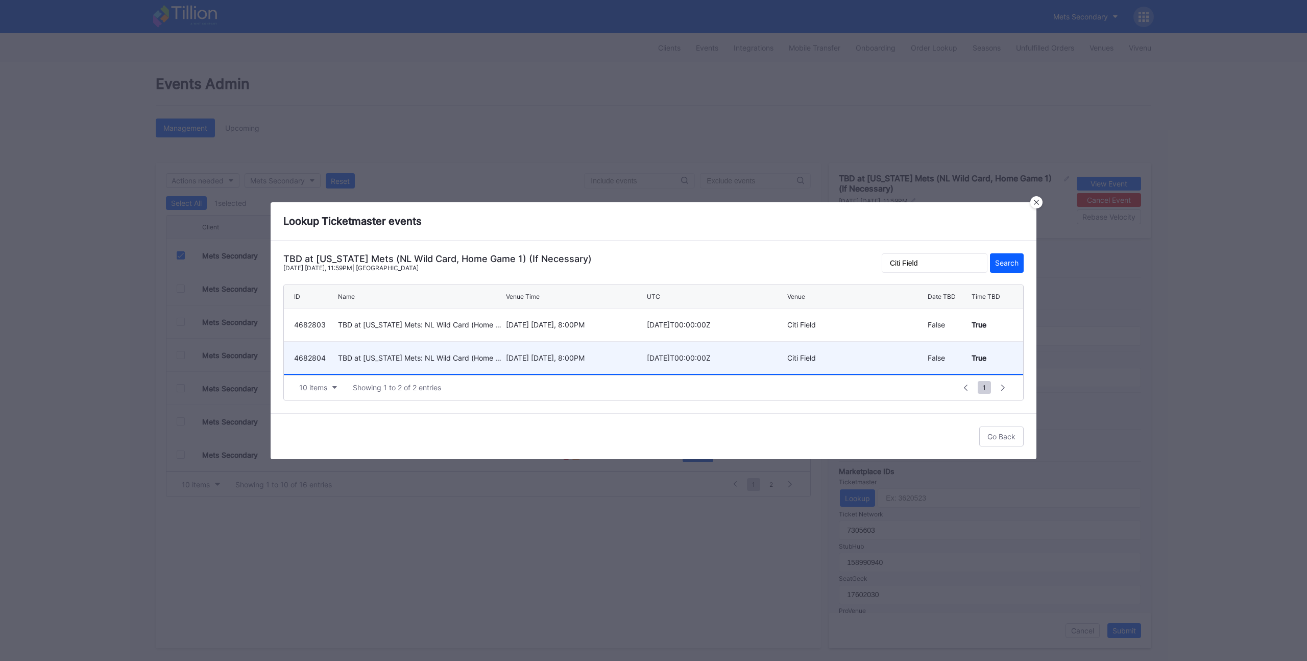
click at [574, 359] on div "September 30 Tuesday, 8:00PM" at bounding box center [575, 357] width 138 height 9
type input "4682804"
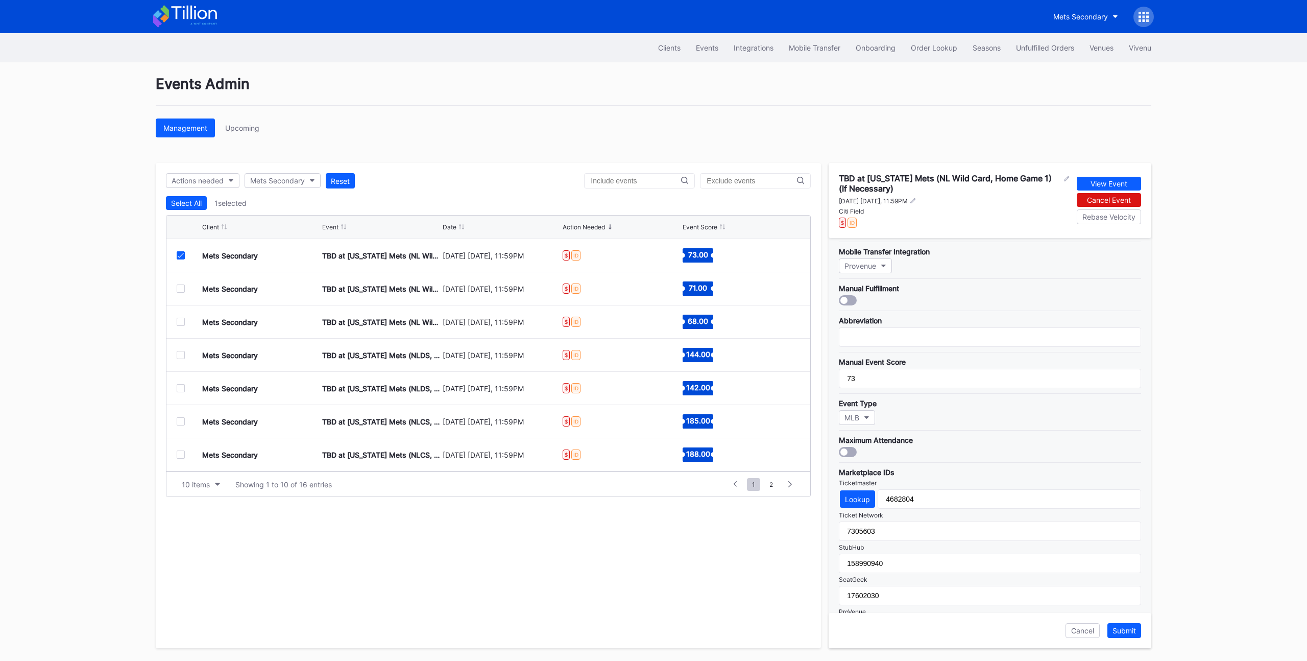
scroll to position [105, 0]
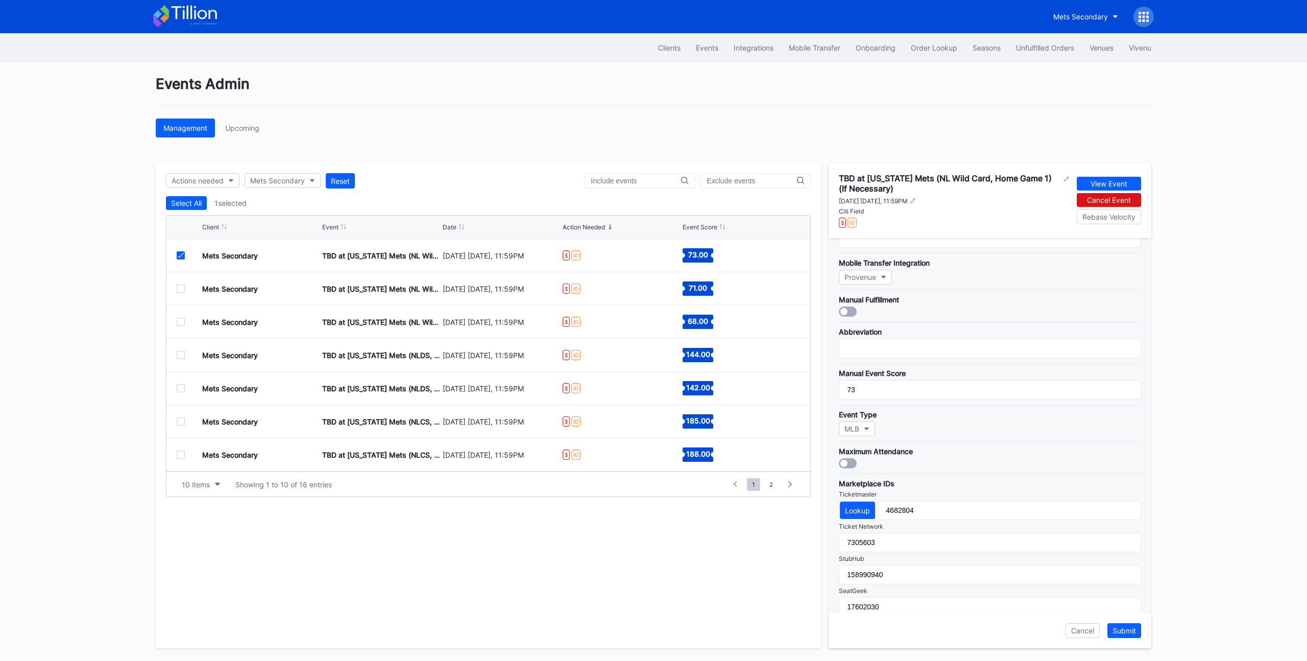
click at [179, 257] on icon at bounding box center [181, 255] width 6 height 5
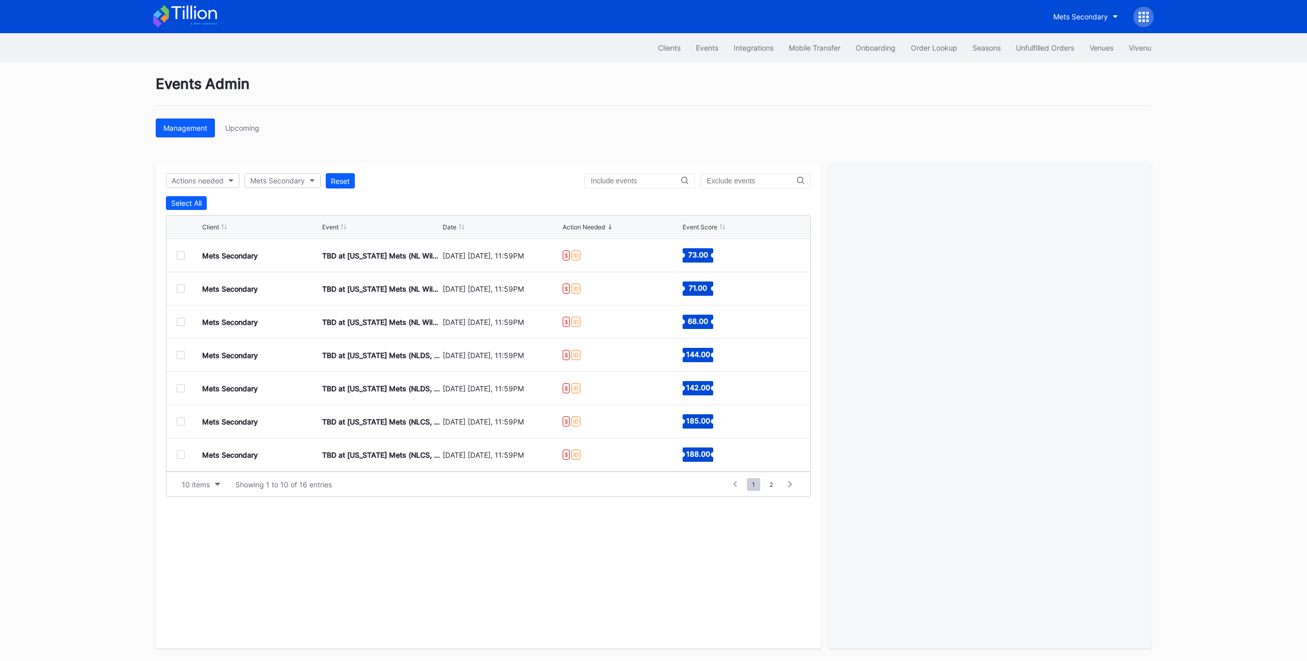
click at [182, 287] on div at bounding box center [181, 288] width 8 height 8
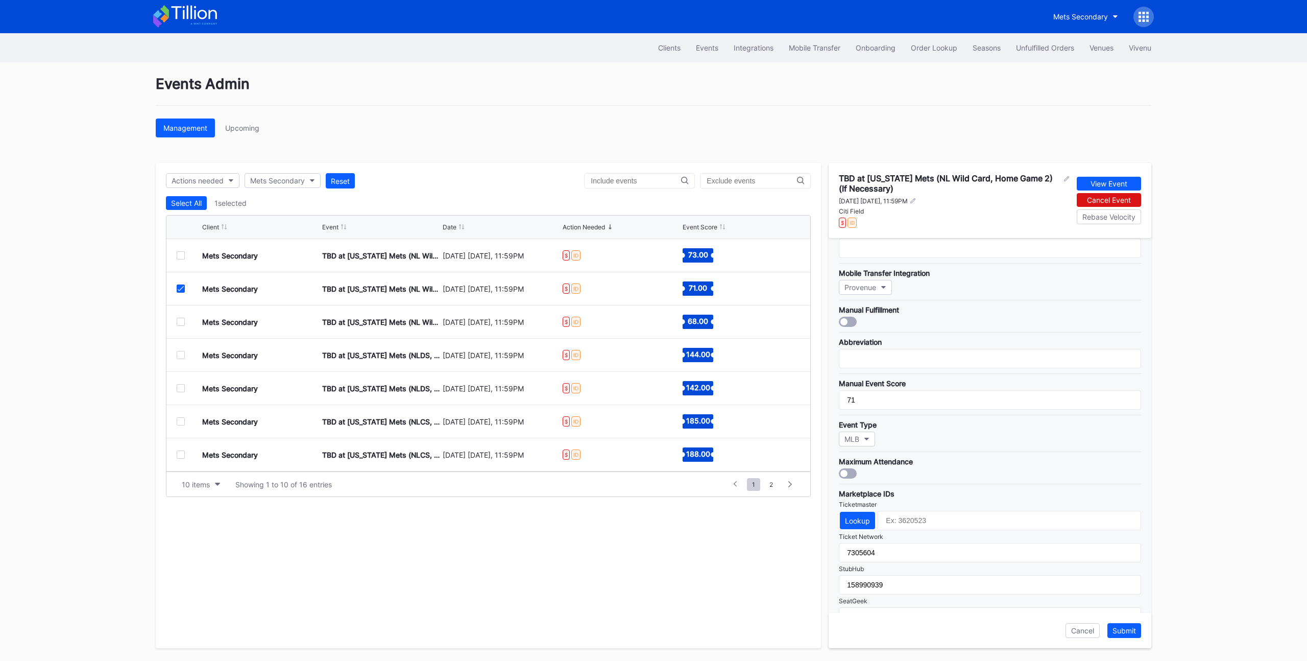
scroll to position [93, 0]
click at [856, 527] on button "Lookup" at bounding box center [857, 521] width 35 height 17
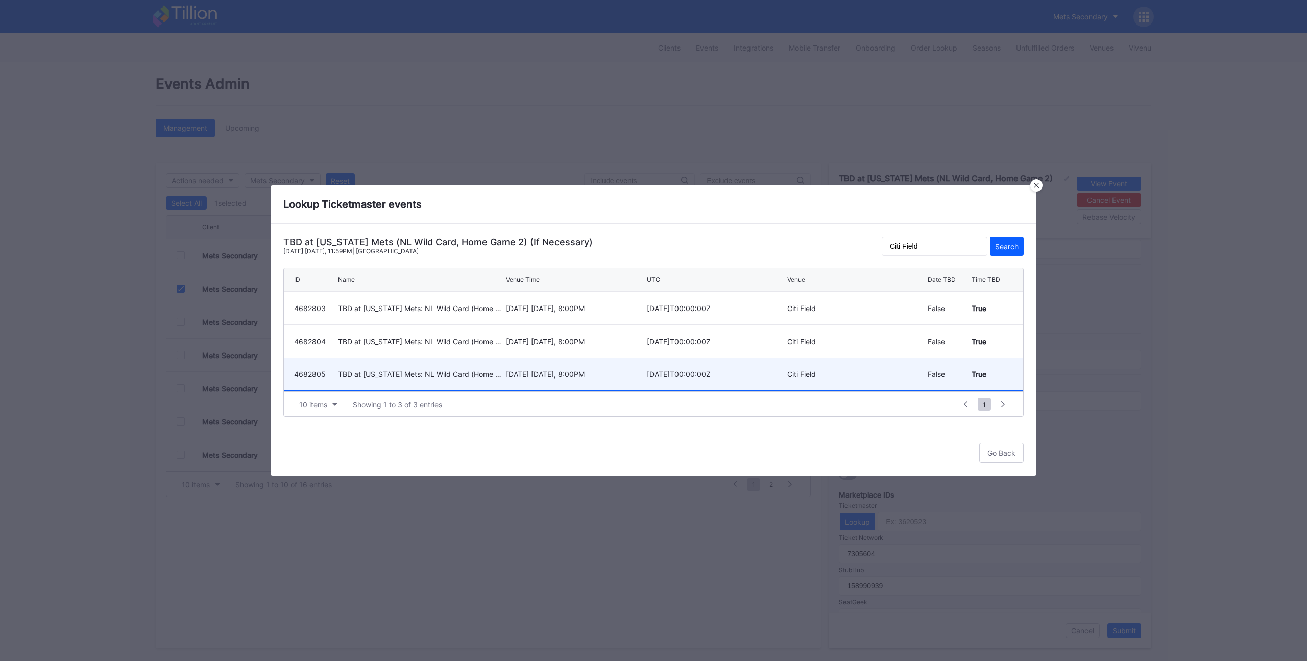
click at [491, 372] on div "TBD at New York Mets: NL Wild Card (Home Game 3, If Necessary)" at bounding box center [420, 374] width 165 height 9
type input "4682805"
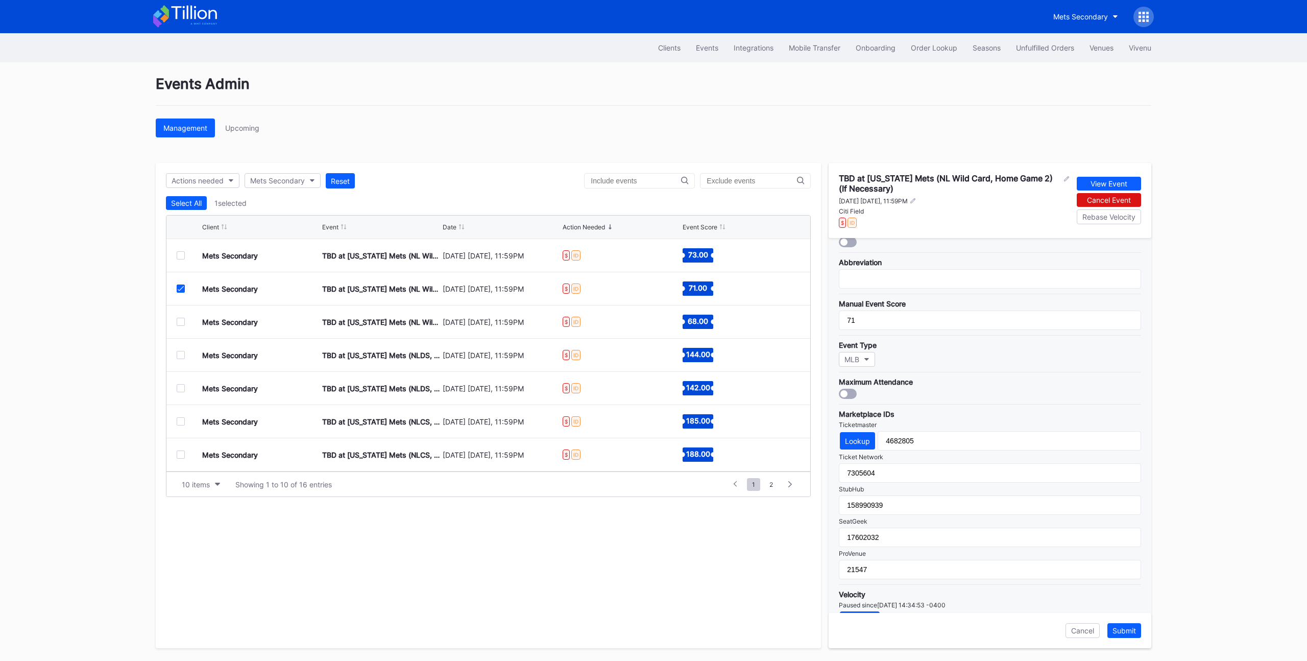
scroll to position [198, 0]
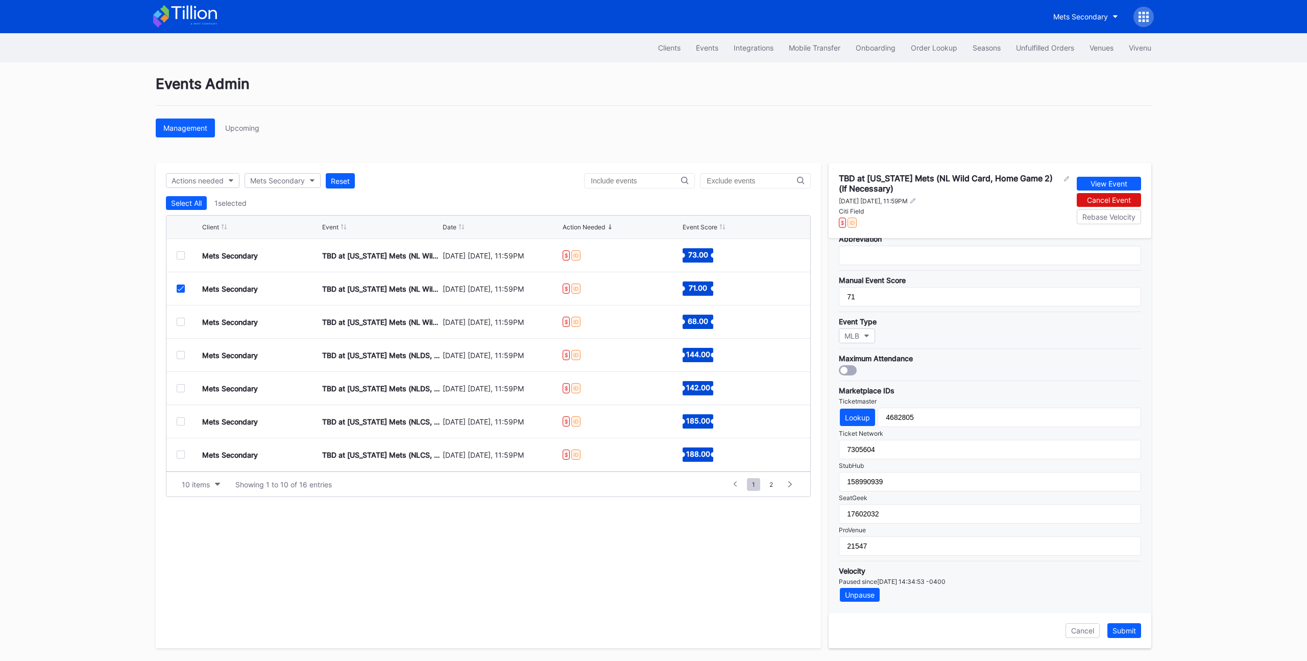
click at [178, 291] on icon at bounding box center [181, 288] width 6 height 5
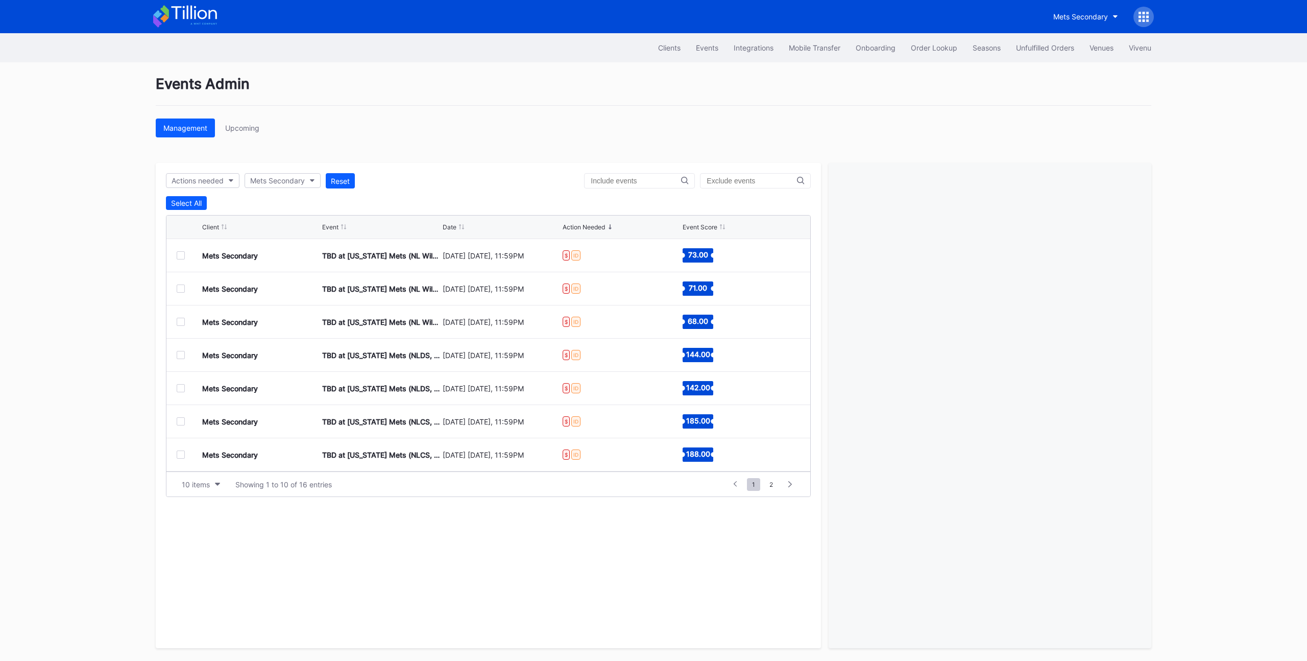
click at [181, 322] on div at bounding box center [181, 322] width 8 height 8
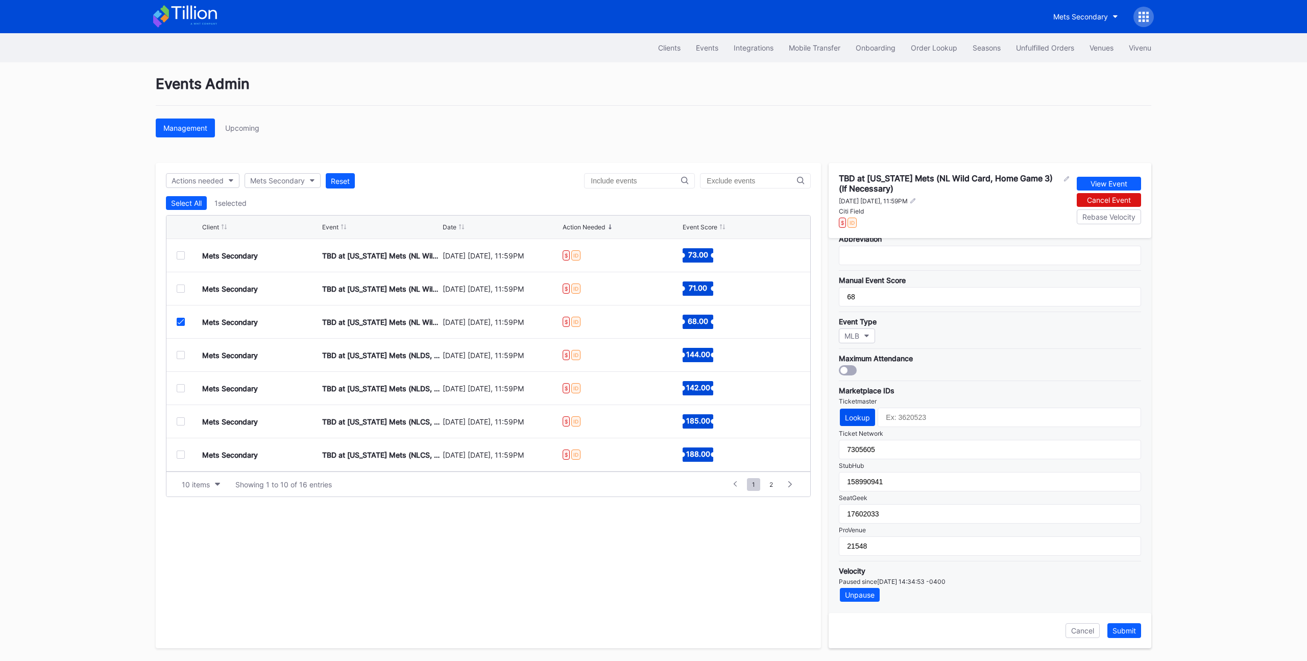
click at [853, 416] on div "Lookup" at bounding box center [857, 417] width 25 height 9
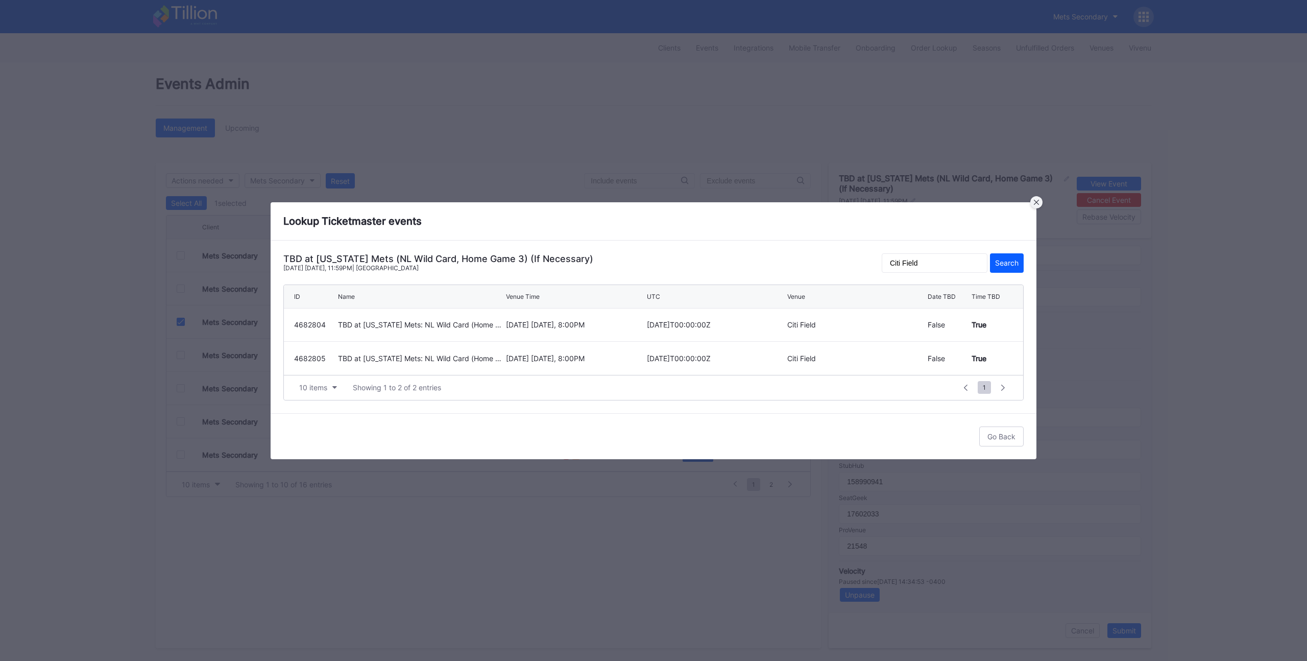
click at [1036, 204] on icon at bounding box center [1036, 202] width 5 height 5
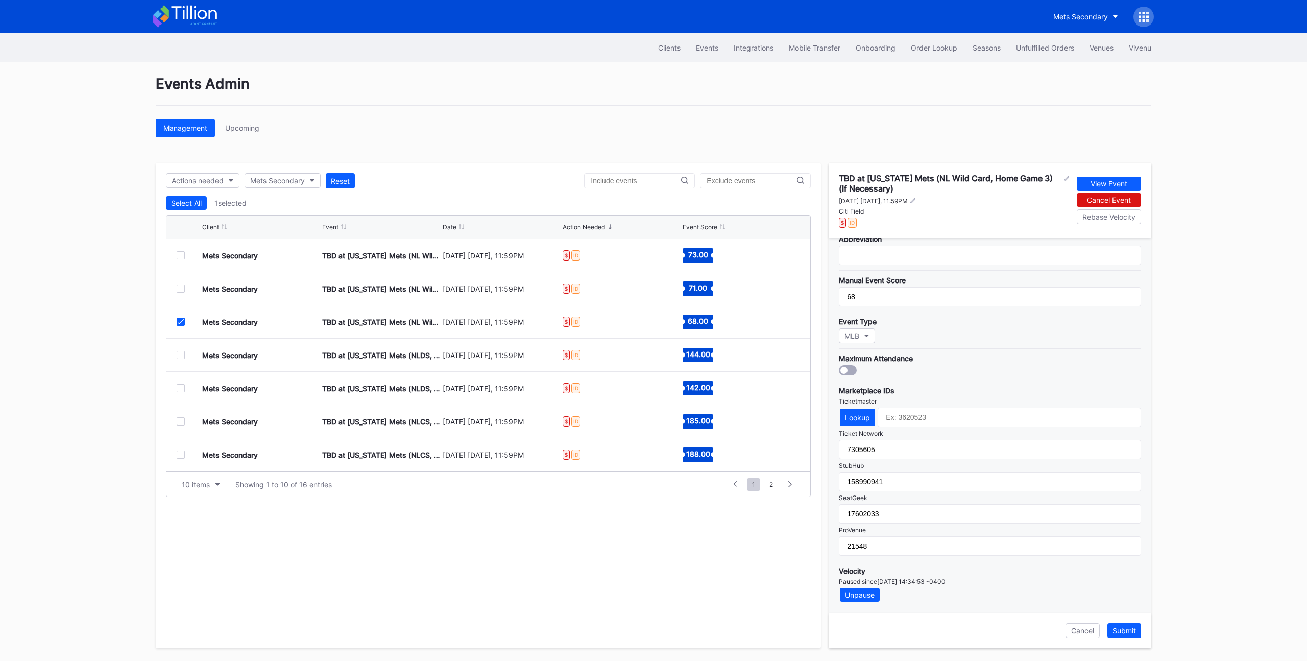
click at [180, 323] on icon at bounding box center [181, 321] width 6 height 5
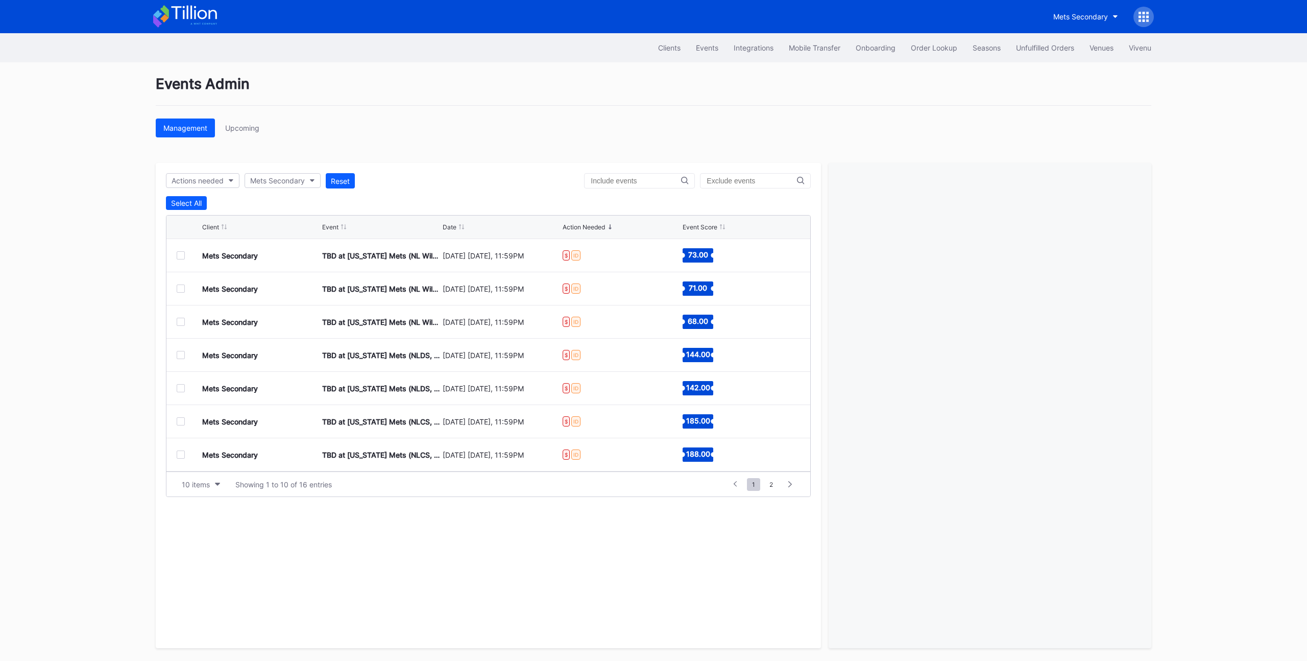
click at [182, 255] on div at bounding box center [181, 255] width 8 height 8
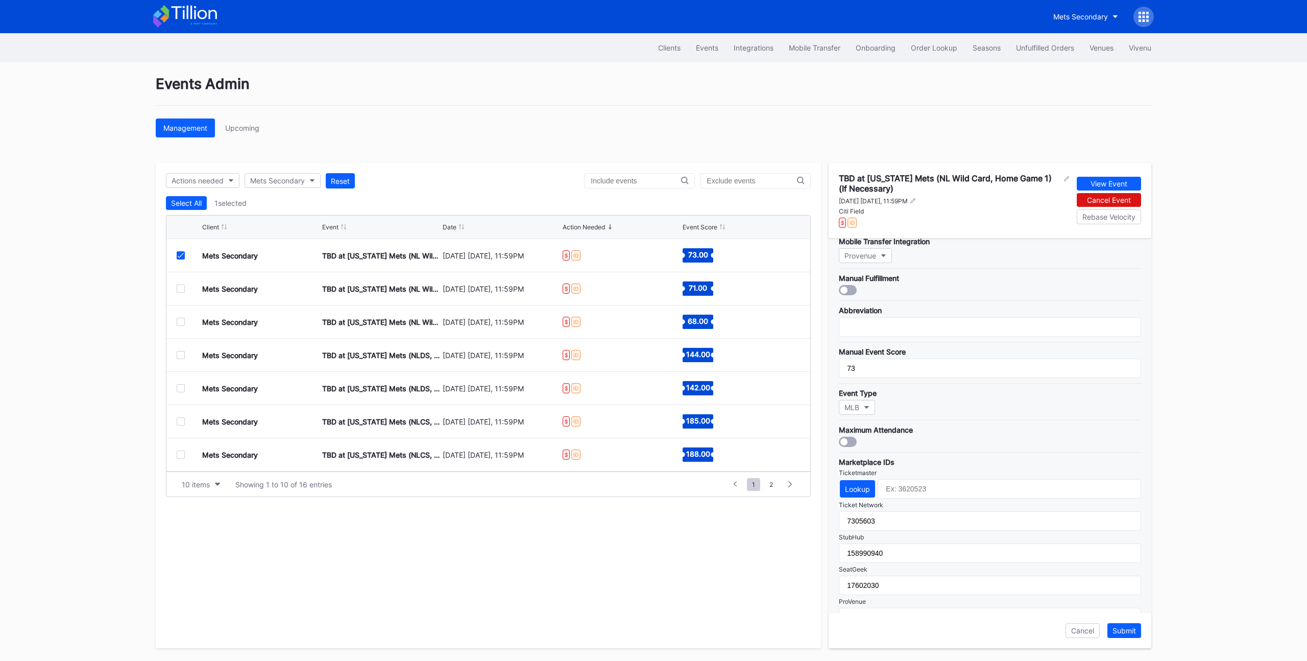
scroll to position [147, 0]
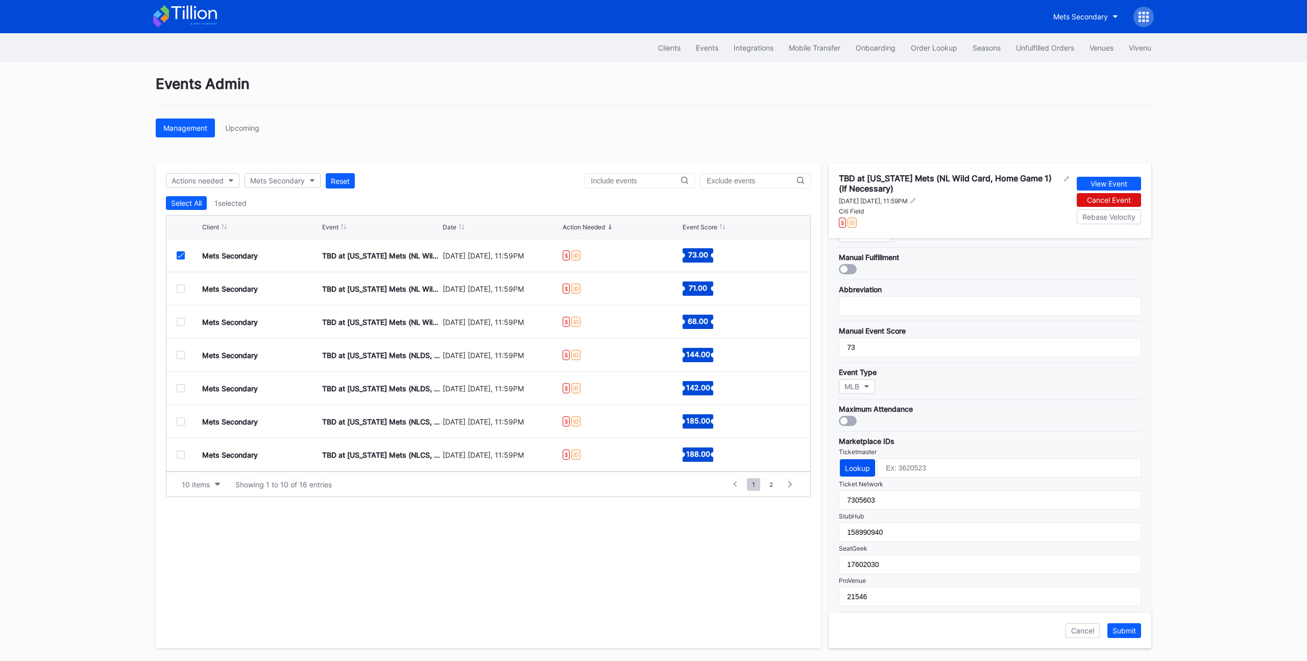
click at [853, 471] on div "Lookup" at bounding box center [857, 468] width 25 height 9
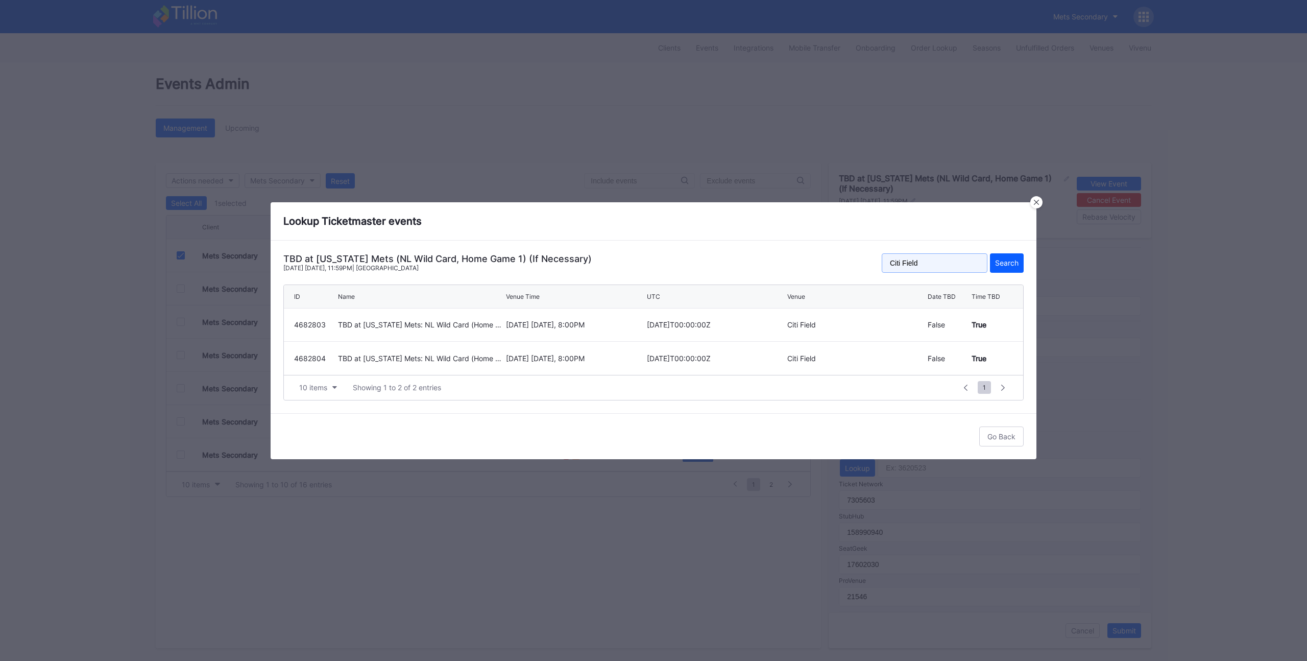
click at [947, 264] on input "Citi Field" at bounding box center [935, 262] width 106 height 19
click at [789, 253] on div "TBD at New York Mets (NL Wild Card, Home Game 1) (If Necessary) September 30 Tu…" at bounding box center [653, 266] width 740 height 26
click at [1036, 205] on div at bounding box center [1036, 202] width 12 height 12
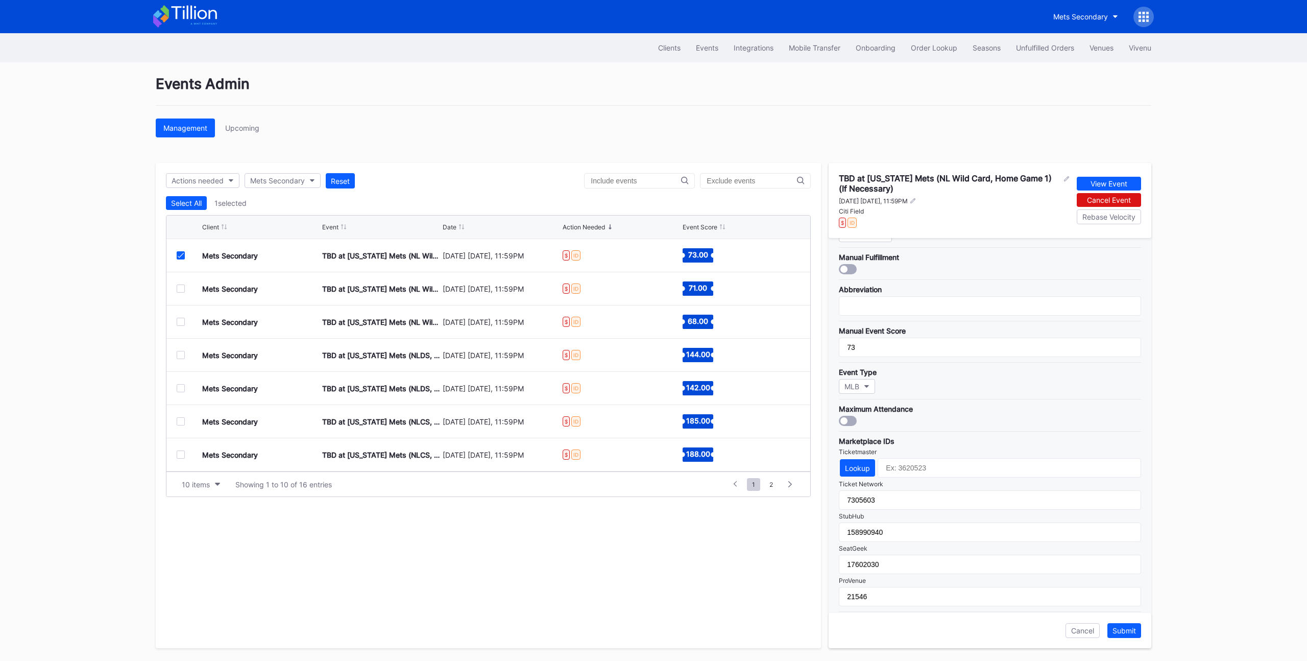
click at [174, 257] on div "Mets Secondary TBD at New York Mets (NL Wild Card, Home Game 1) (If Necessary) …" at bounding box center [488, 255] width 644 height 33
click at [180, 255] on icon at bounding box center [181, 255] width 6 height 5
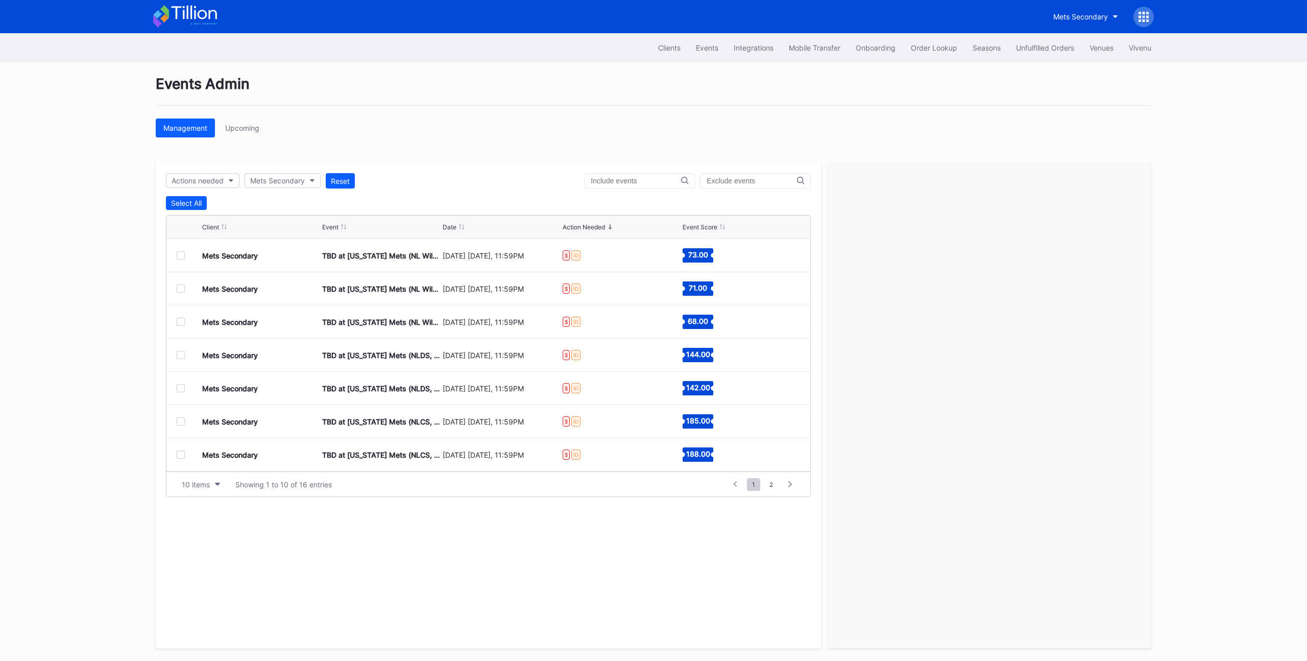
drag, startPoint x: 179, startPoint y: 322, endPoint x: 228, endPoint y: 314, distance: 49.7
click at [179, 322] on div at bounding box center [181, 322] width 8 height 8
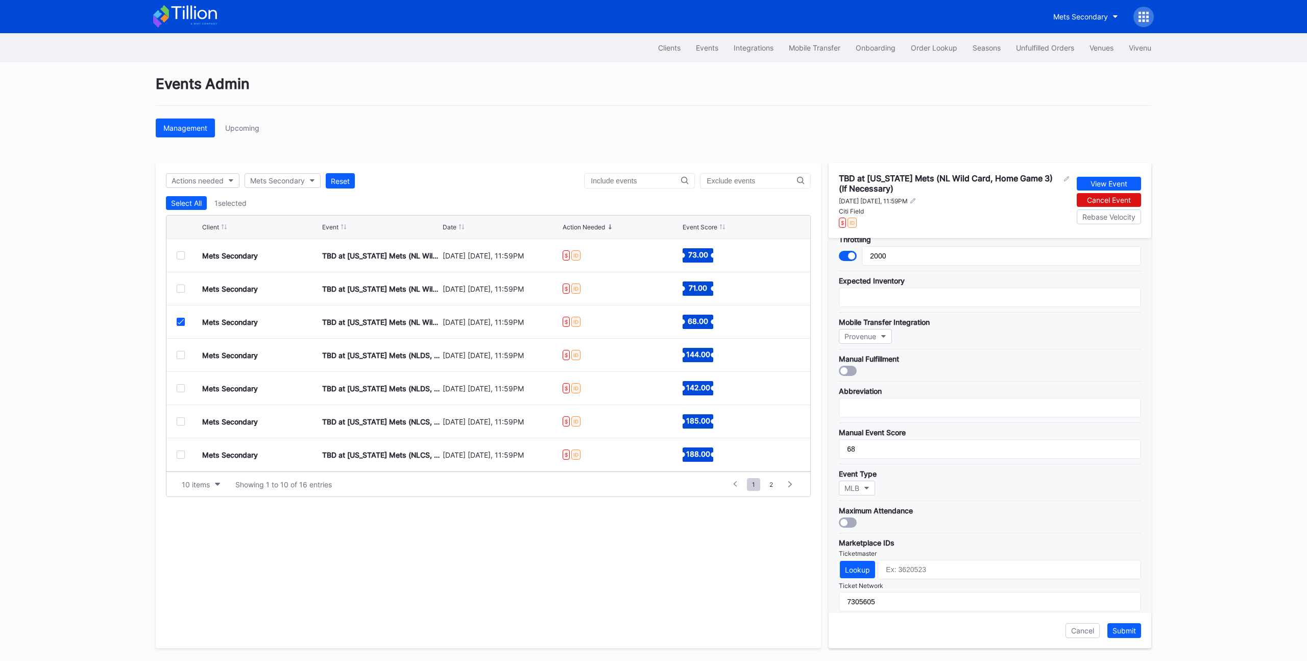
scroll to position [108, 0]
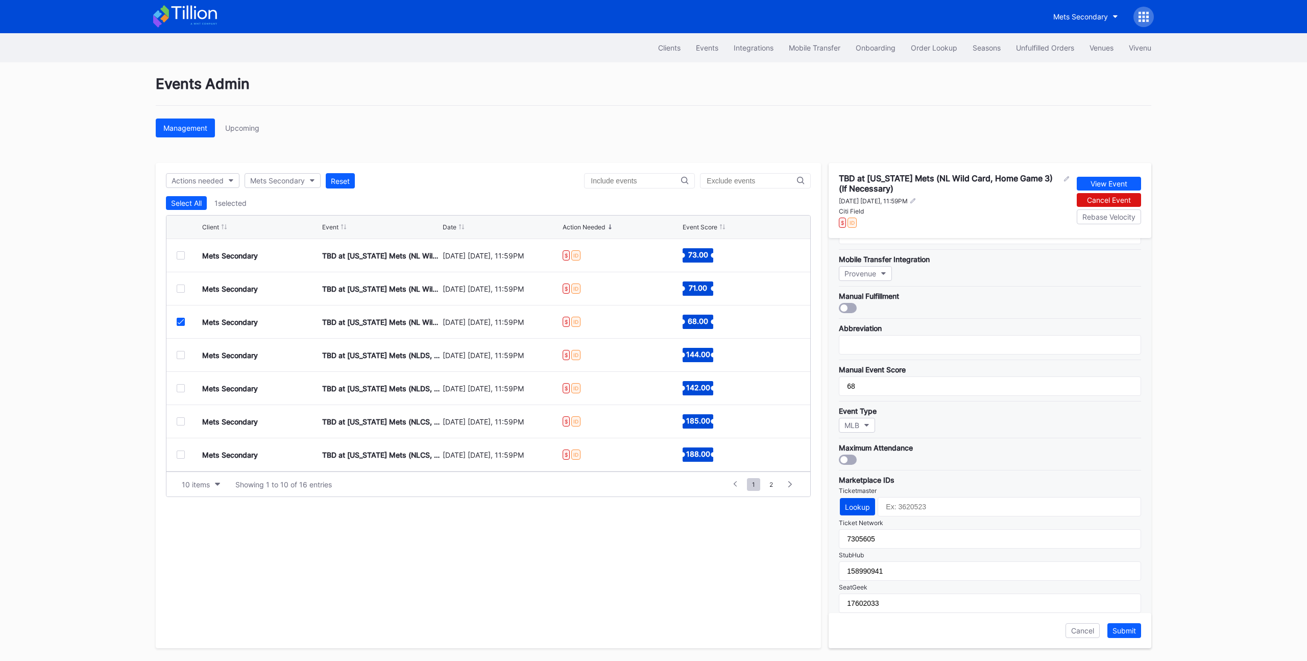
click at [847, 504] on div "Lookup" at bounding box center [857, 506] width 25 height 9
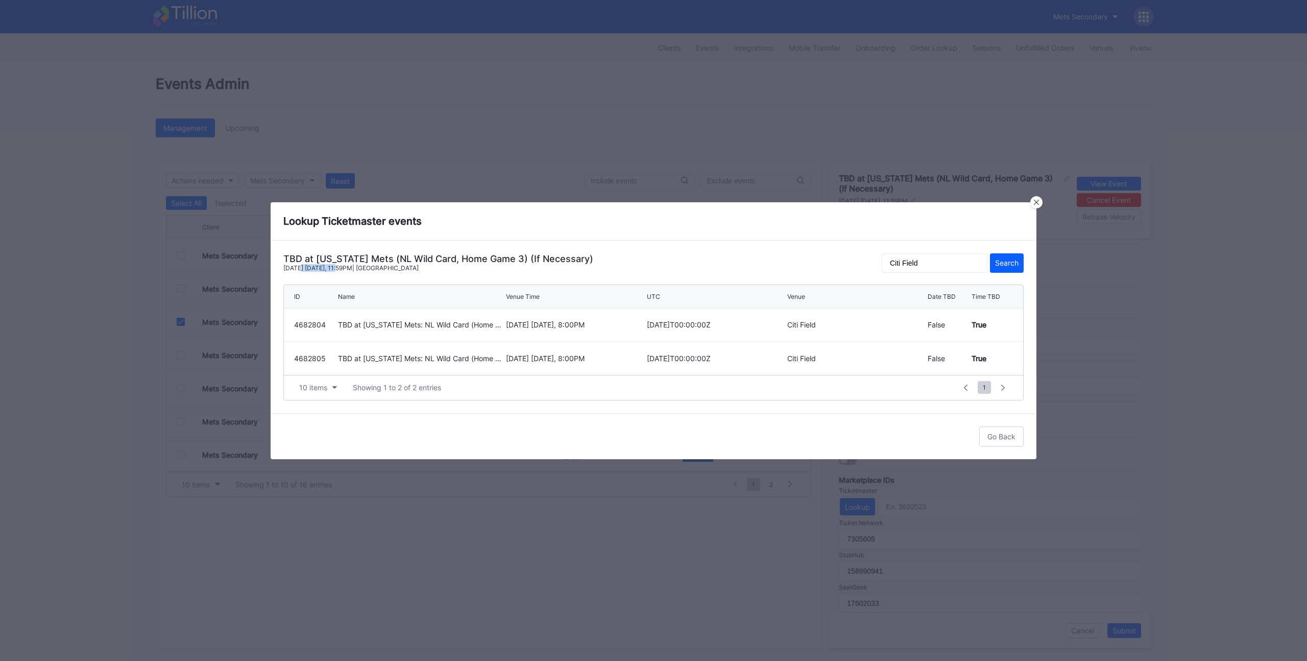
drag, startPoint x: 302, startPoint y: 270, endPoint x: 345, endPoint y: 270, distance: 42.9
click at [343, 270] on div "October 2 Thursday, 11:59PM | Citi Field" at bounding box center [438, 268] width 310 height 8
click at [377, 269] on div "October 2 Thursday, 11:59PM | Citi Field" at bounding box center [438, 268] width 310 height 8
click at [917, 266] on input "Citi Field" at bounding box center [935, 262] width 106 height 19
click at [954, 263] on input "Citi Field" at bounding box center [935, 262] width 106 height 19
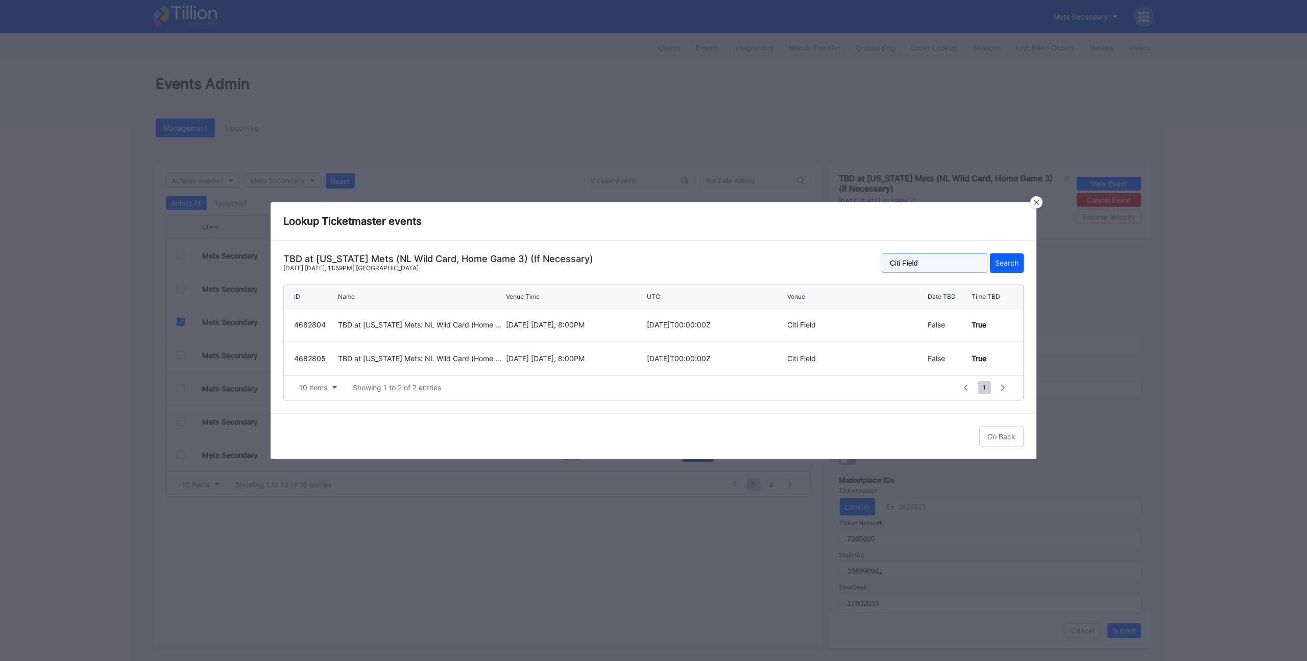
drag, startPoint x: 950, startPoint y: 263, endPoint x: 870, endPoint y: 269, distance: 79.8
click at [870, 269] on div "TBD at New York Mets (NL Wild Card, Home Game 3) (If Necessary) October 2 Thurs…" at bounding box center [653, 266] width 740 height 26
click at [914, 265] on input "Citi Field" at bounding box center [935, 262] width 106 height 19
drag, startPoint x: 951, startPoint y: 265, endPoint x: 877, endPoint y: 268, distance: 74.1
click at [873, 270] on div "TBD at New York Mets (NL Wild Card, Home Game 3) (If Necessary) October 2 Thurs…" at bounding box center [653, 266] width 740 height 26
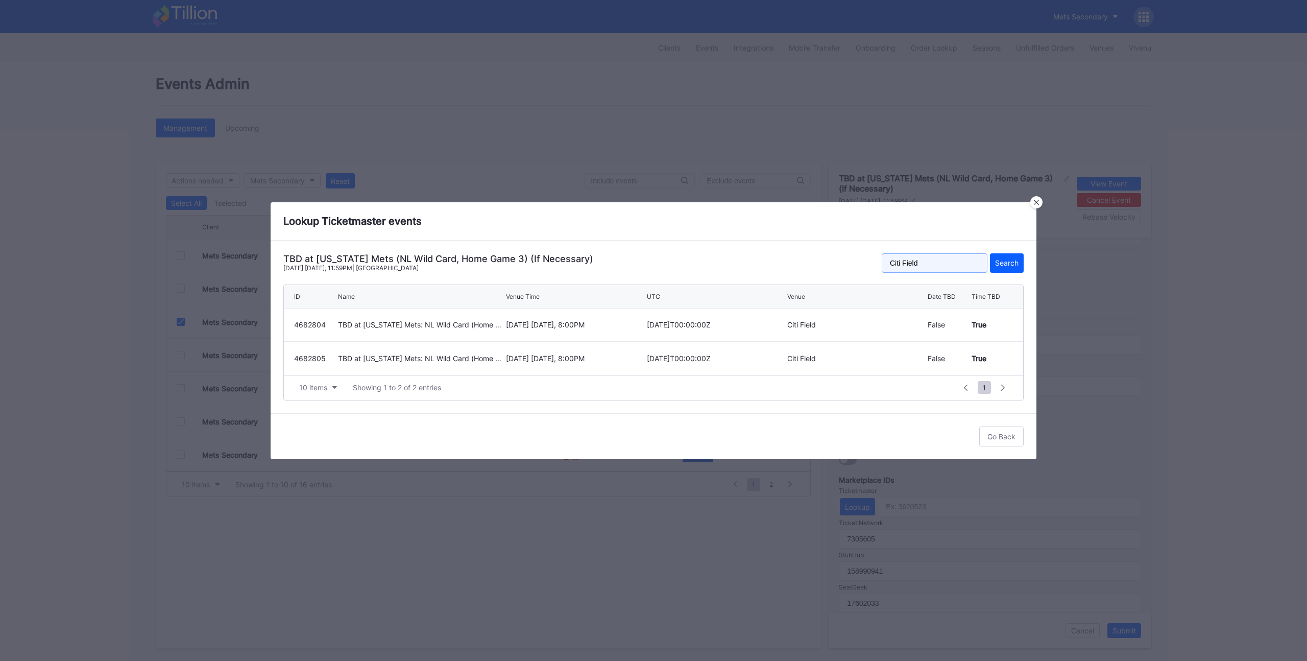
click at [915, 262] on input "Citi Field" at bounding box center [935, 262] width 106 height 19
drag, startPoint x: 937, startPoint y: 263, endPoint x: 878, endPoint y: 262, distance: 59.2
click at [878, 262] on div "TBD at New York Mets (NL Wild Card, Home Game 3) (If Necessary) October 2 Thurs…" at bounding box center [653, 266] width 740 height 26
click at [1011, 261] on div "Search" at bounding box center [1006, 262] width 23 height 9
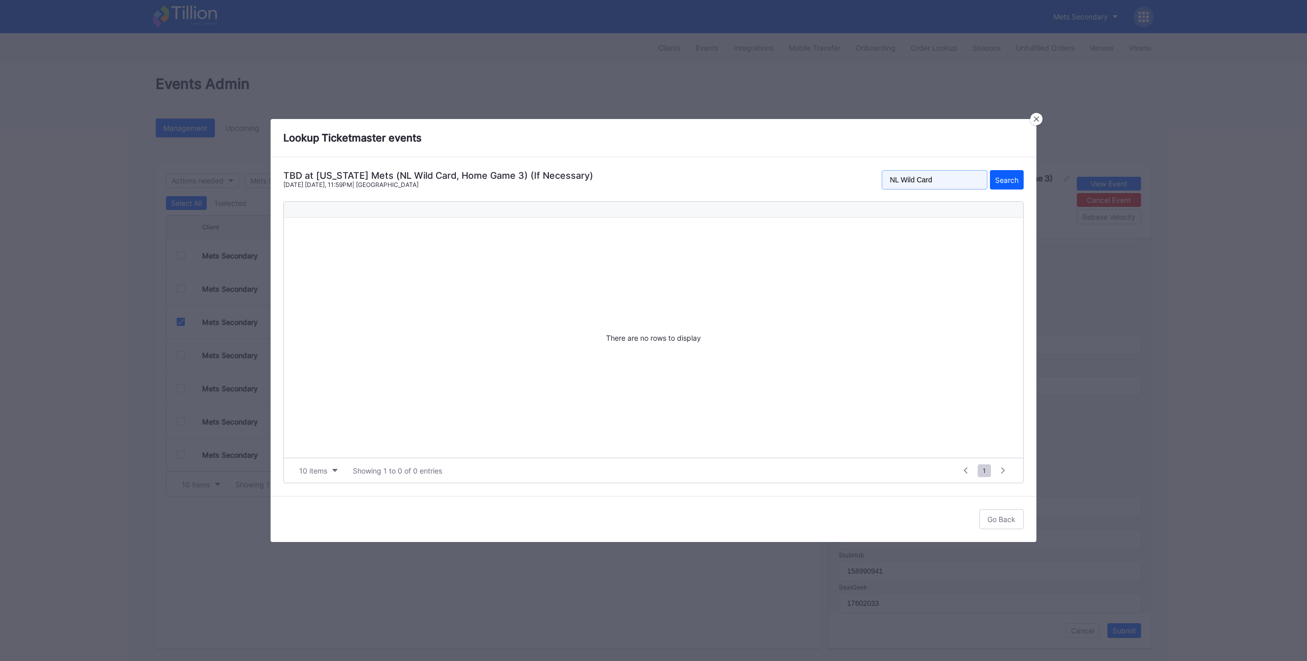
click at [924, 183] on input "NL Wild Card" at bounding box center [935, 179] width 106 height 19
drag, startPoint x: 958, startPoint y: 178, endPoint x: 853, endPoint y: 171, distance: 105.5
click at [853, 171] on div "TBD at New York Mets (NL Wild Card, Home Game 3) (If Necessary) October 2 Thurs…" at bounding box center [653, 183] width 740 height 26
click at [1009, 176] on div "Search" at bounding box center [1006, 180] width 23 height 9
click at [916, 178] on input "Wild Card" at bounding box center [935, 179] width 106 height 19
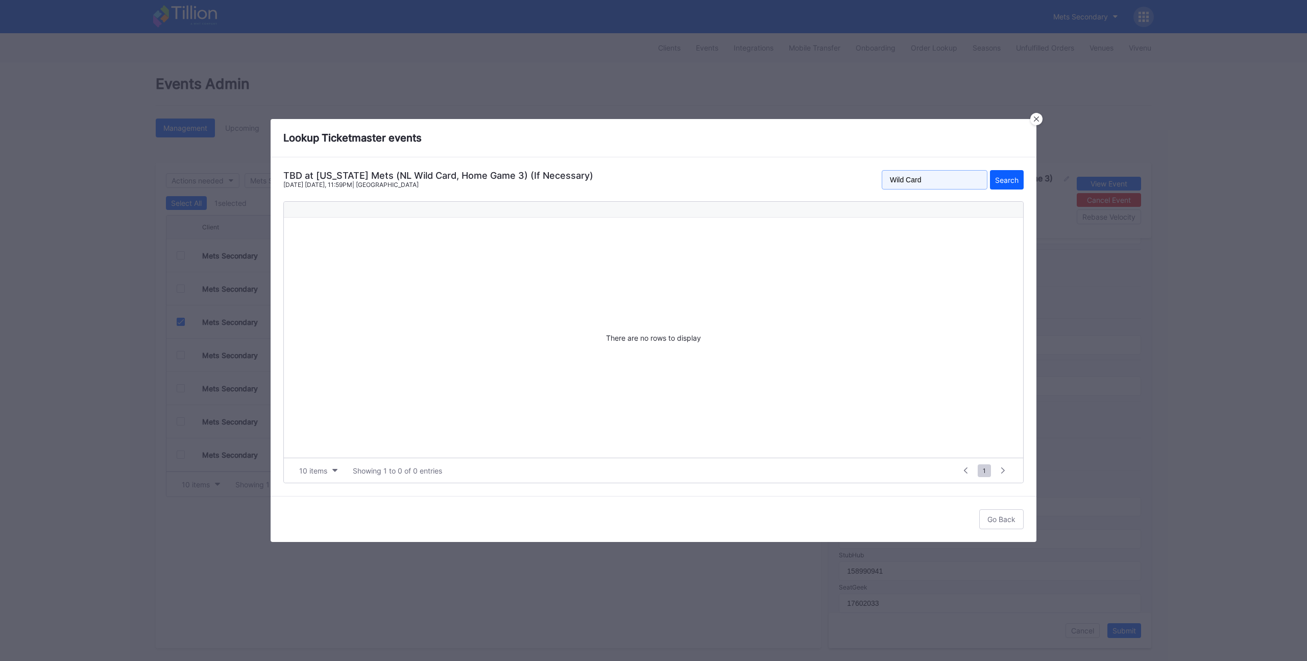
click at [939, 177] on input "Wild Card" at bounding box center [935, 179] width 106 height 19
click at [934, 179] on input "Wild Card" at bounding box center [935, 179] width 106 height 19
click at [1003, 188] on button "Search" at bounding box center [1007, 179] width 34 height 19
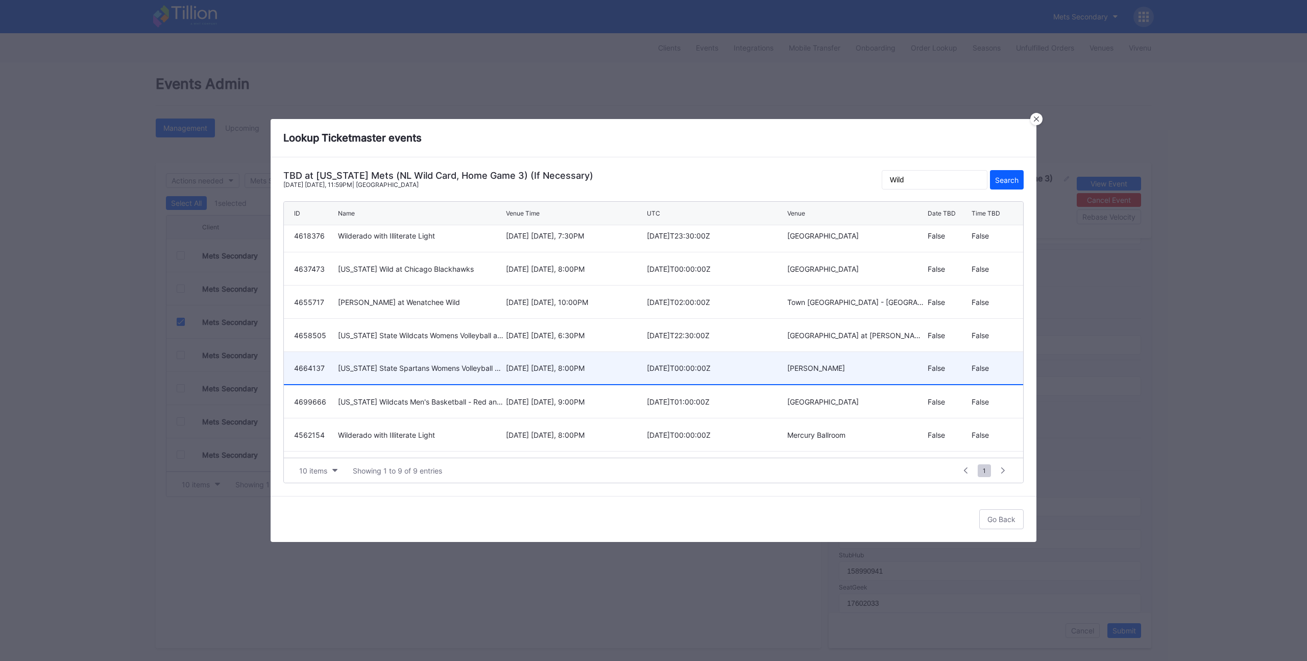
scroll to position [0, 0]
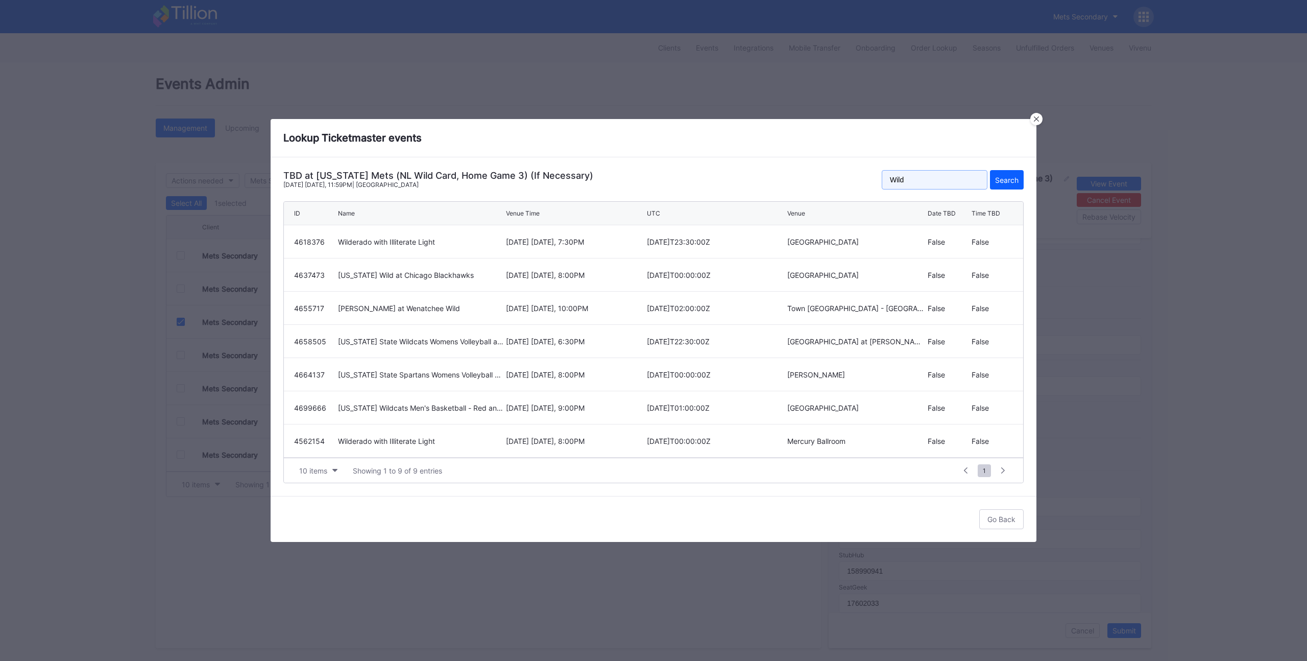
click at [908, 179] on input "Wild" at bounding box center [935, 179] width 106 height 19
type input "Citi Field"
click at [998, 179] on div "Search" at bounding box center [1006, 180] width 23 height 9
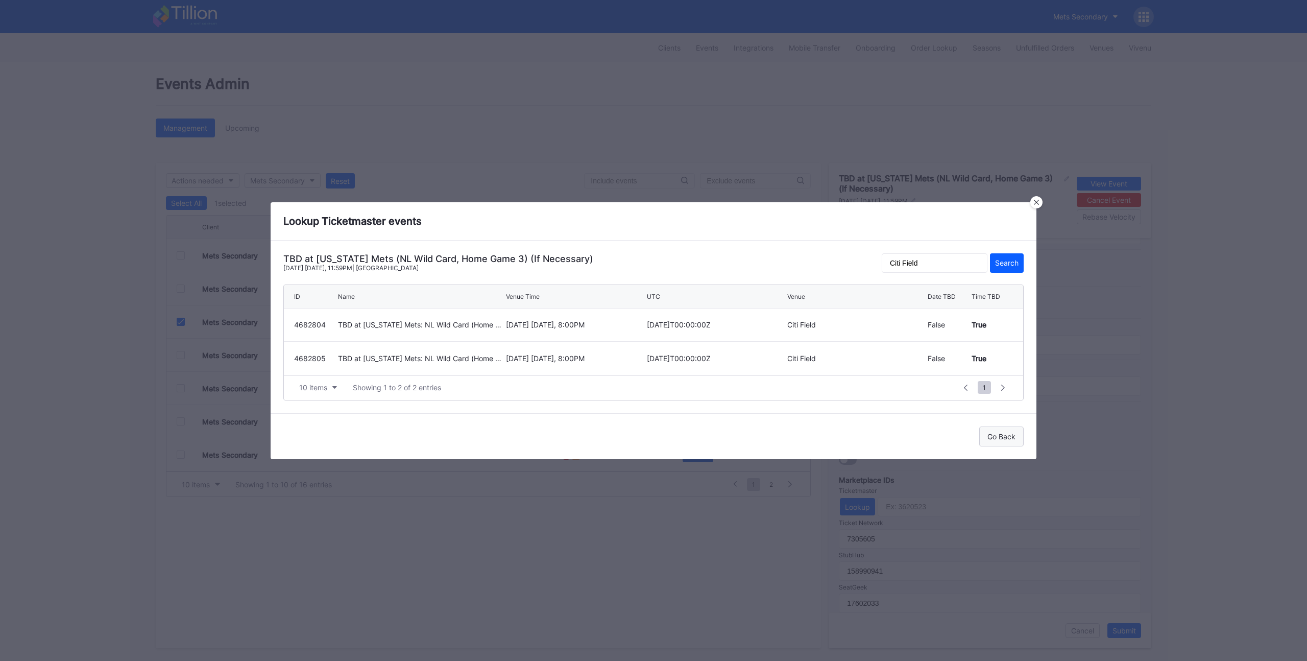
click at [1008, 437] on div "Go Back" at bounding box center [1001, 436] width 28 height 9
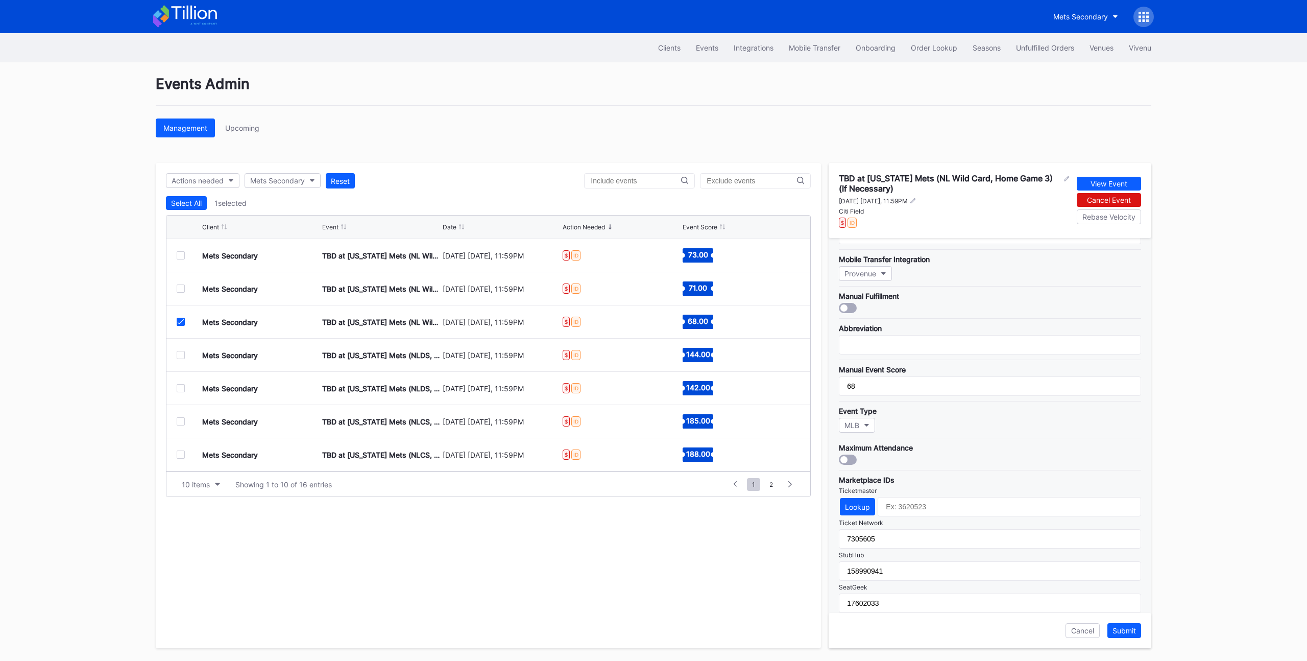
click at [183, 322] on icon at bounding box center [181, 321] width 6 height 5
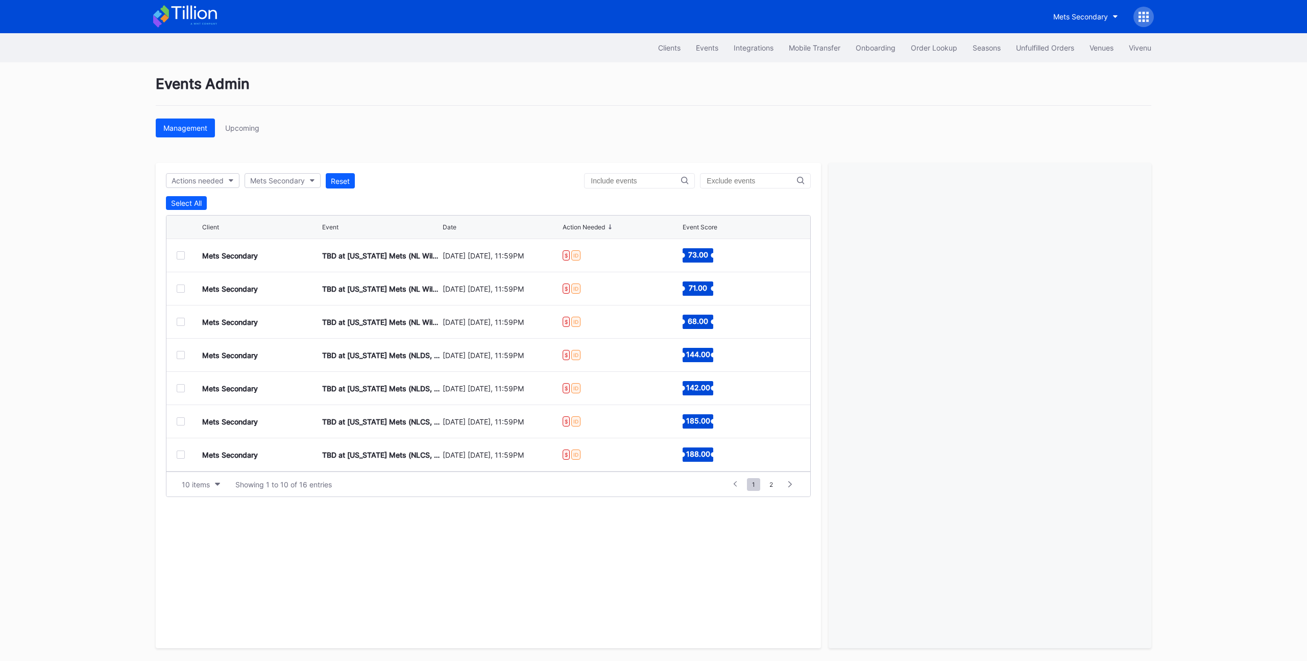
click at [177, 288] on div at bounding box center [181, 288] width 8 height 8
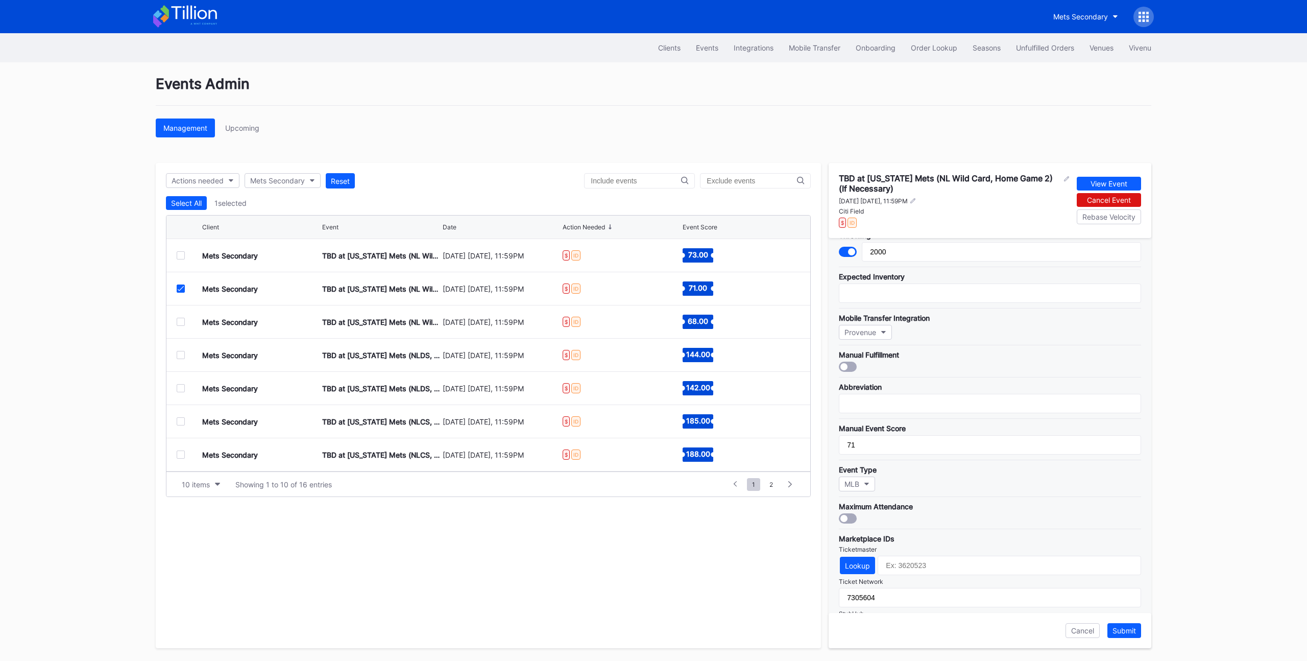
scroll to position [81, 0]
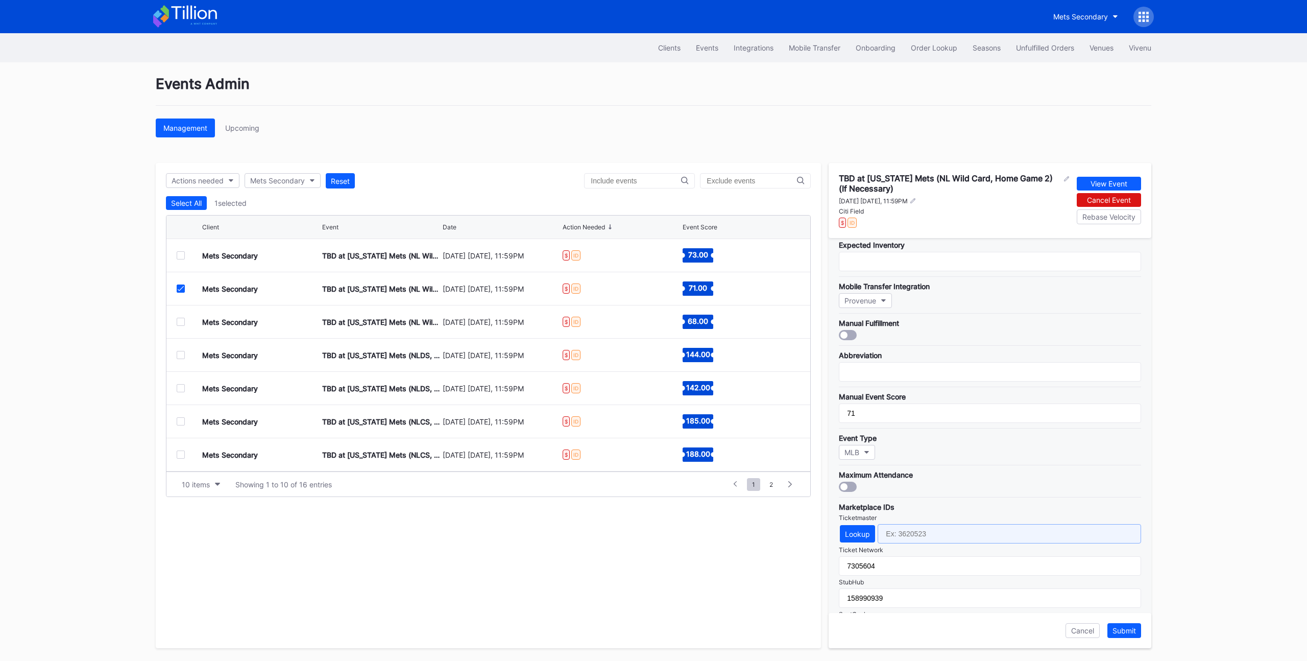
click at [905, 537] on input "text" at bounding box center [1009, 533] width 263 height 19
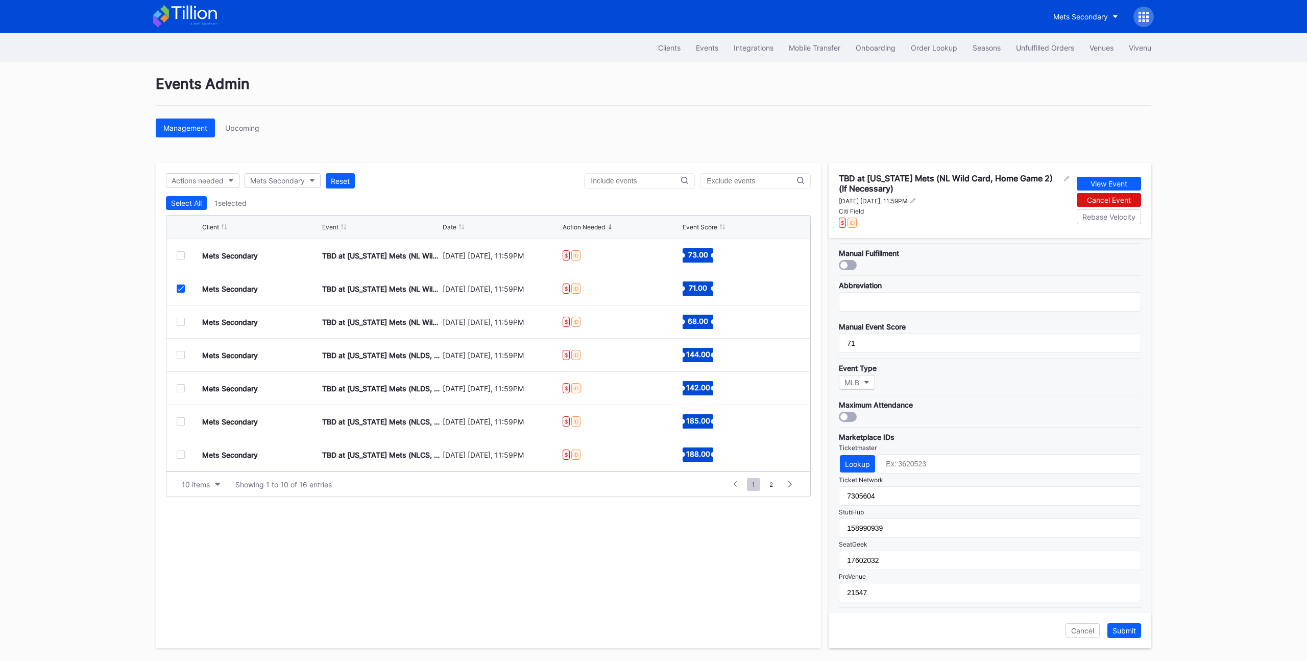
click at [185, 288] on div at bounding box center [190, 288] width 26 height 8
click at [180, 287] on icon at bounding box center [181, 288] width 6 height 5
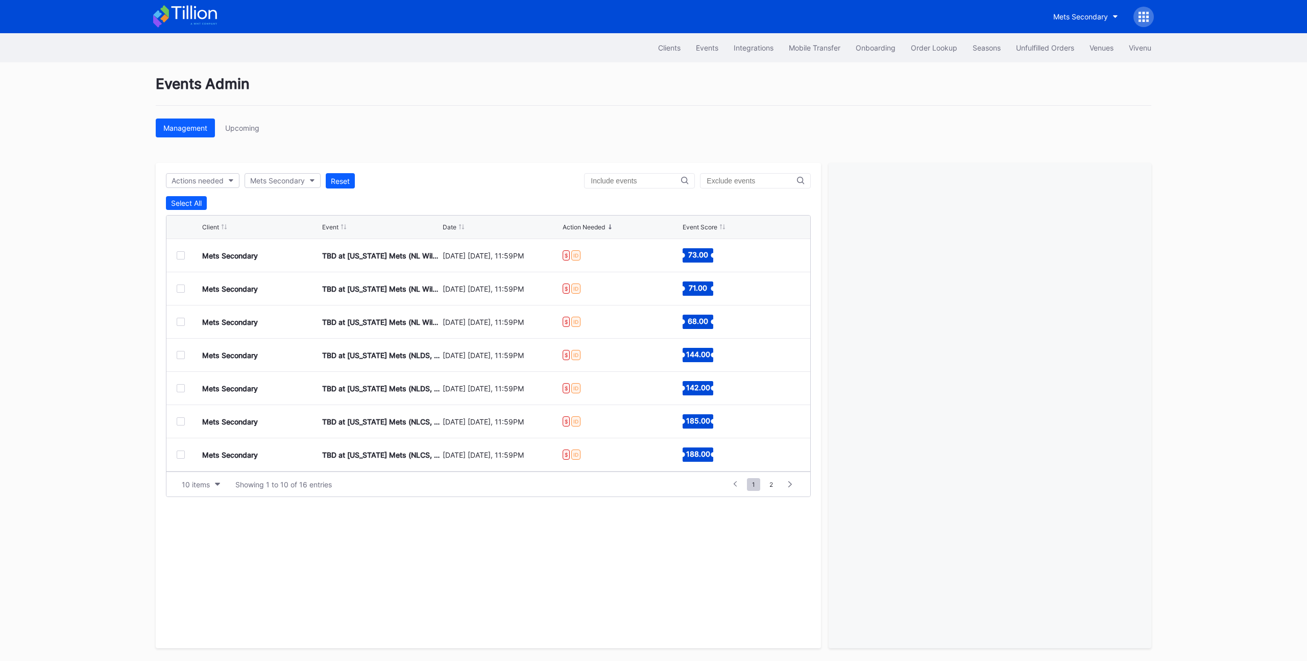
click at [180, 253] on div at bounding box center [181, 255] width 8 height 8
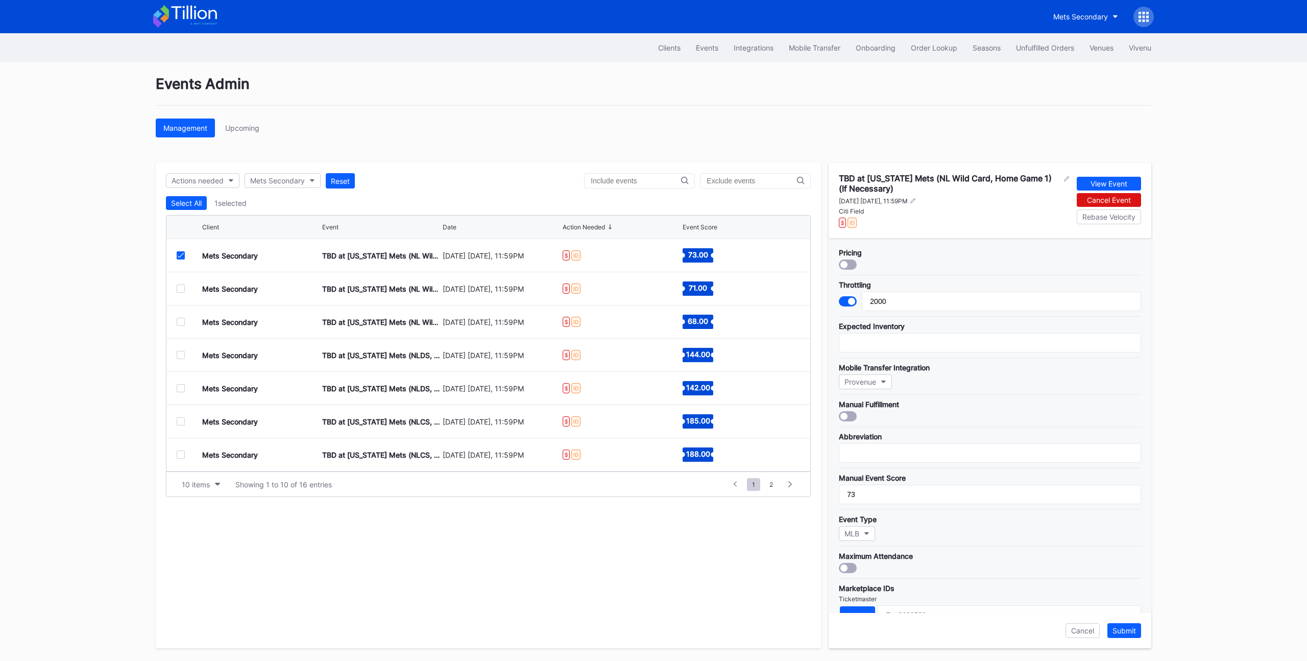
scroll to position [198, 0]
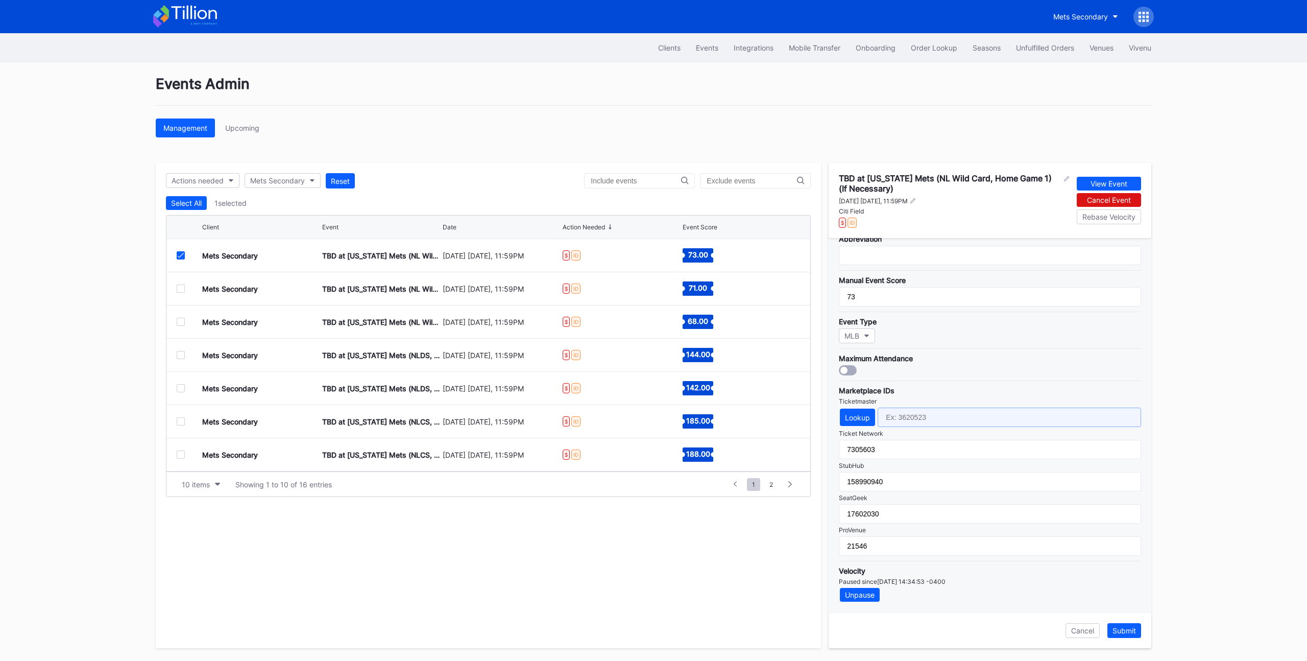
drag, startPoint x: 926, startPoint y: 426, endPoint x: 922, endPoint y: 422, distance: 5.8
click at [923, 423] on input "text" at bounding box center [1009, 416] width 263 height 19
click at [933, 398] on div "Ticketmaster" at bounding box center [990, 401] width 302 height 8
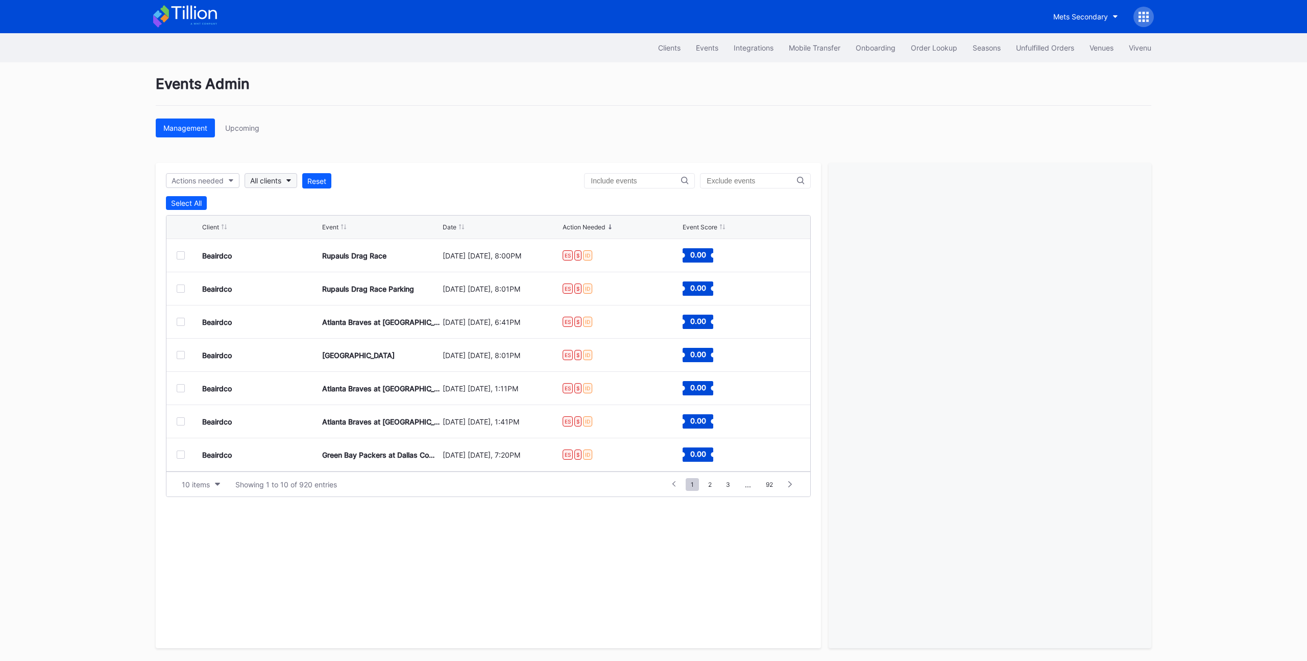
click at [270, 183] on div "All clients" at bounding box center [265, 180] width 31 height 9
type input "mets"
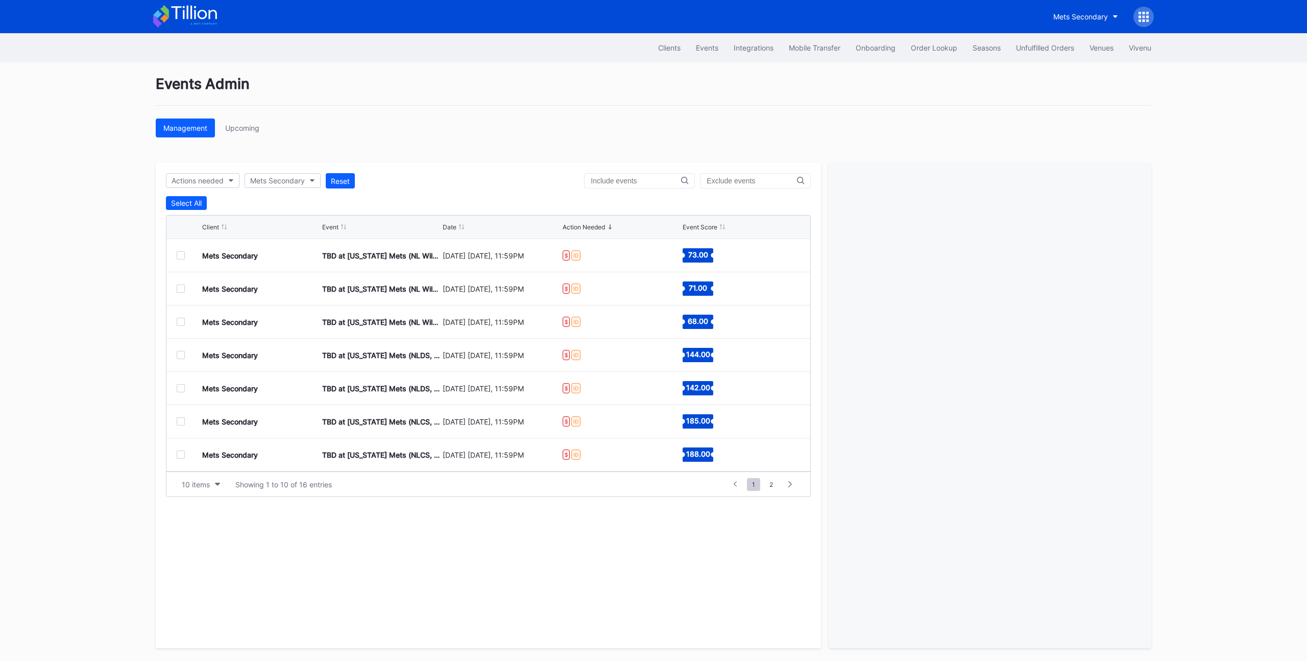
click at [325, 226] on div "Event" at bounding box center [330, 227] width 16 height 8
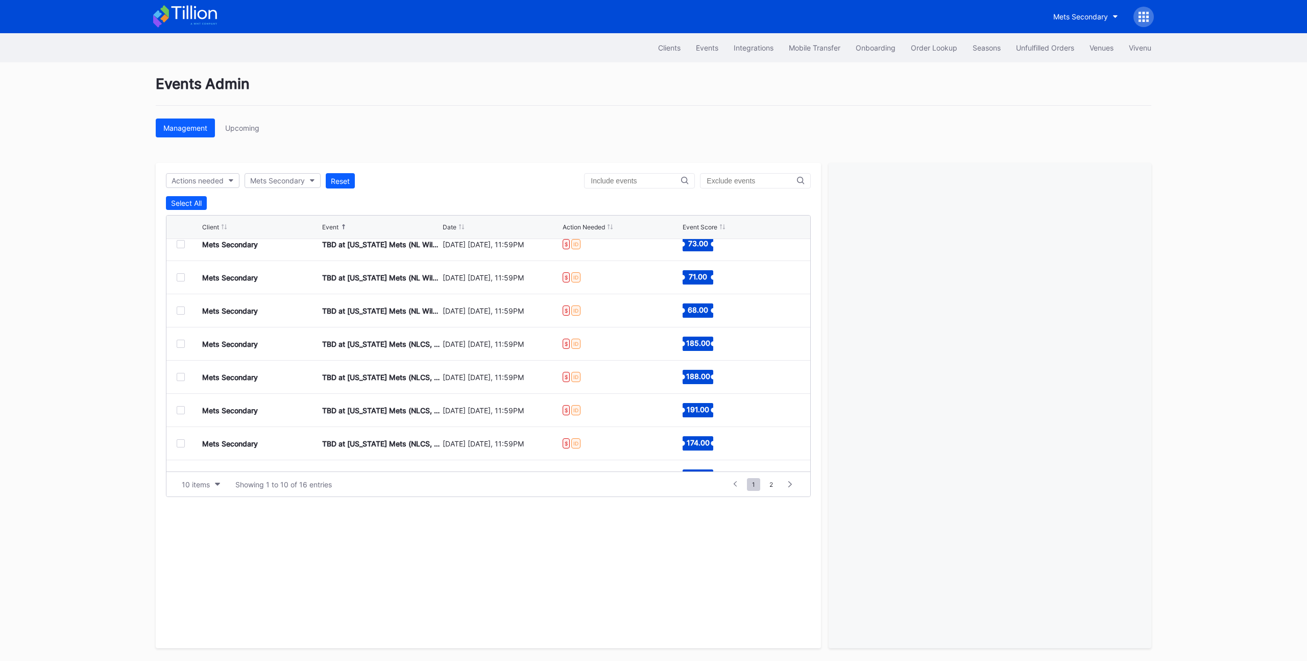
scroll to position [100, 0]
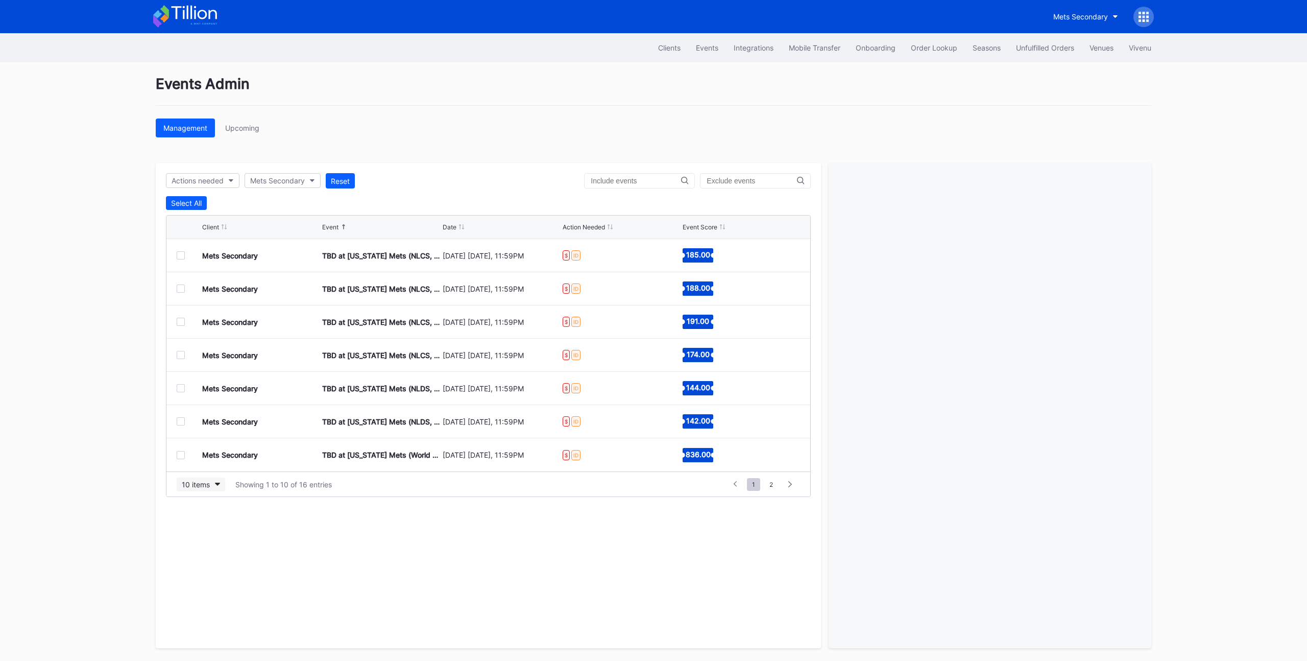
click at [190, 484] on div "10 items" at bounding box center [196, 484] width 28 height 9
click at [220, 572] on div "200 items" at bounding box center [201, 566] width 49 height 19
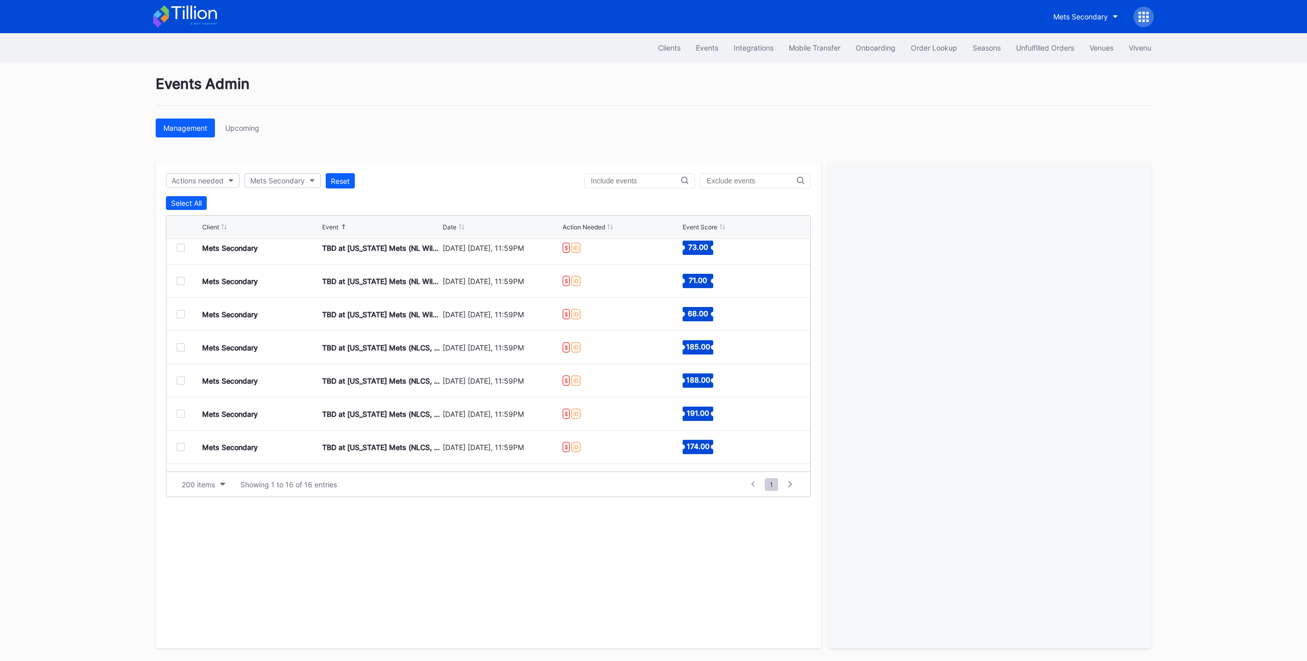
click at [451, 230] on div "Date" at bounding box center [450, 227] width 14 height 8
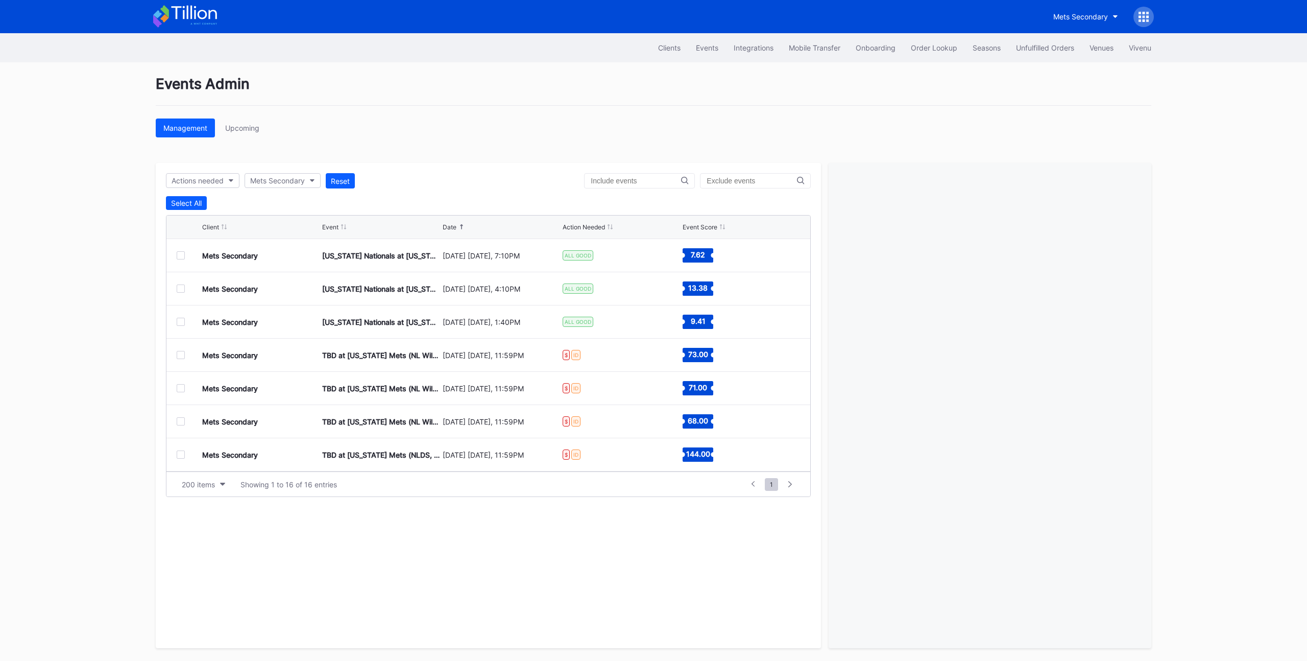
click at [179, 355] on div at bounding box center [181, 355] width 8 height 8
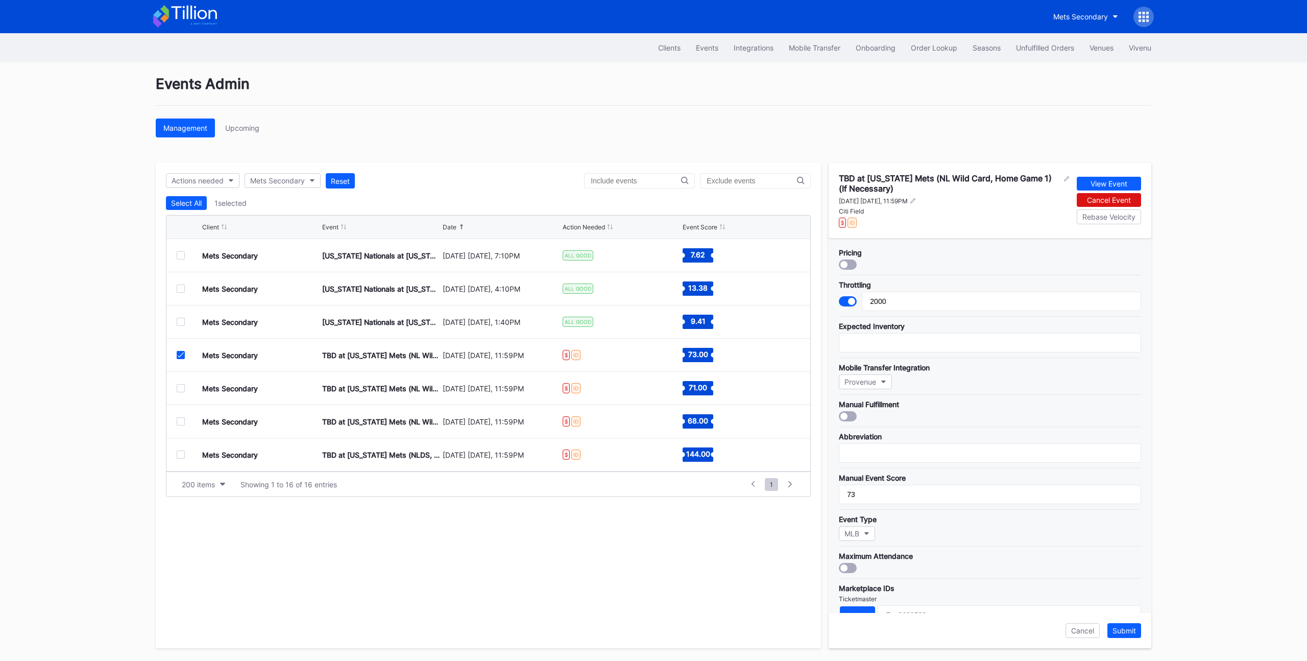
scroll to position [198, 0]
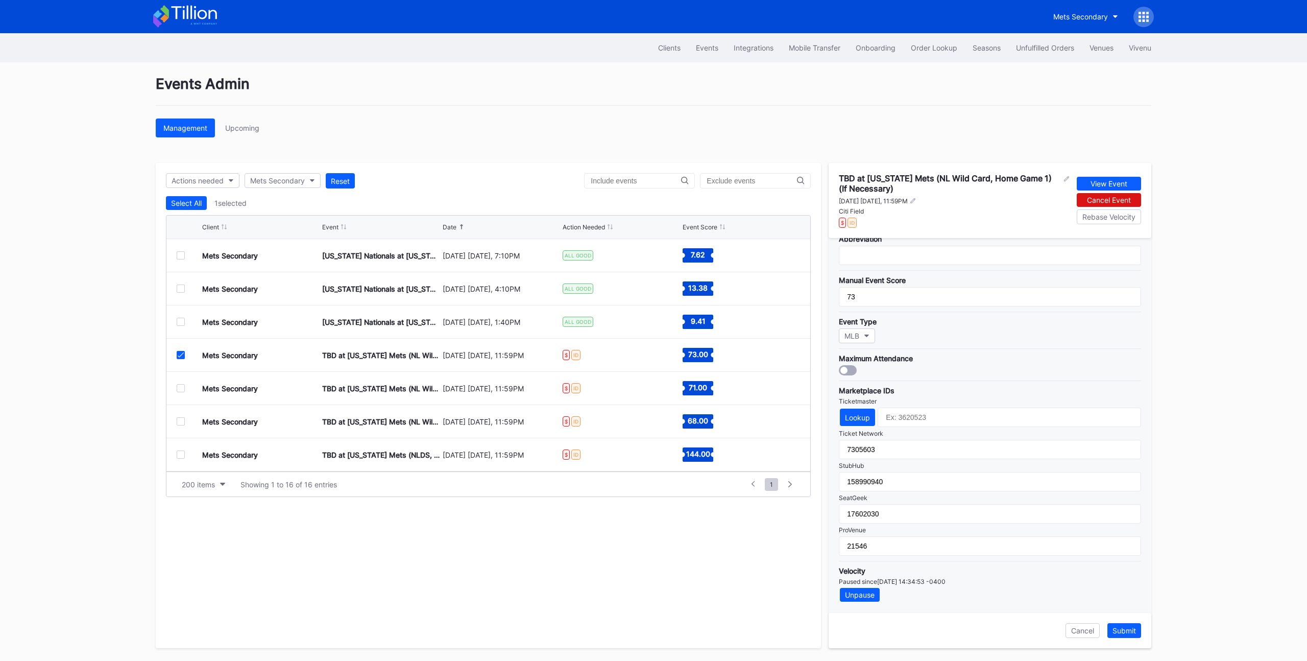
click at [177, 355] on div at bounding box center [181, 355] width 8 height 8
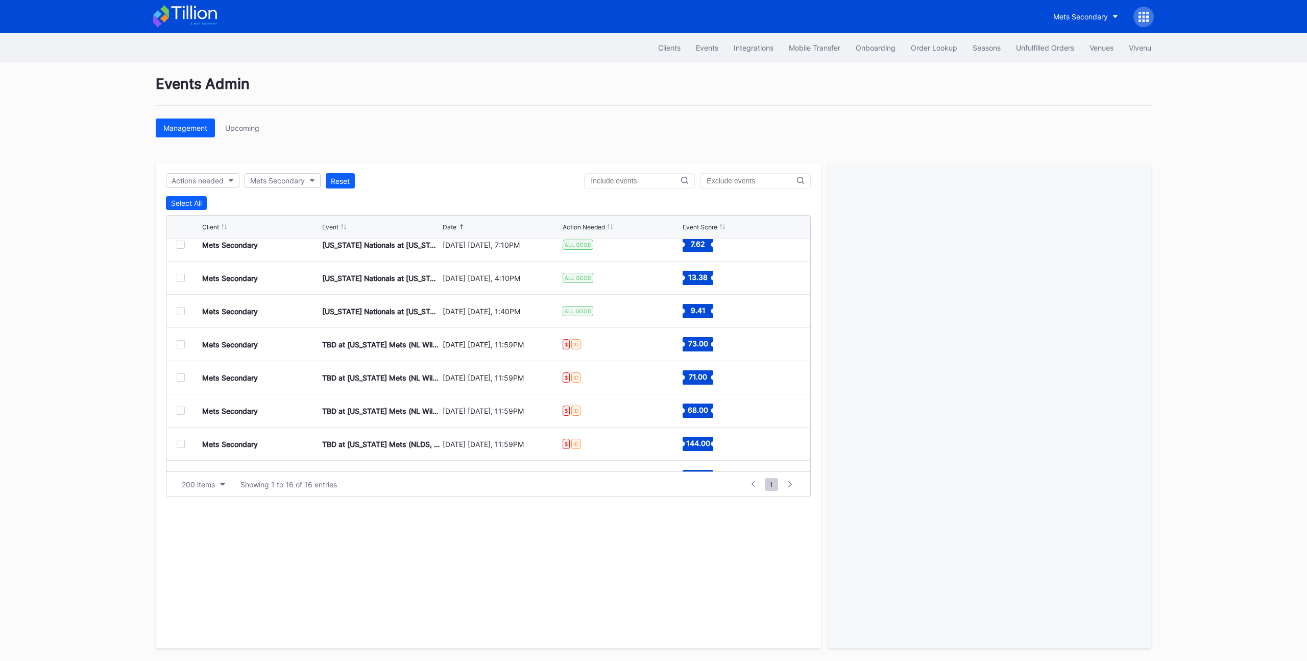
scroll to position [52, 0]
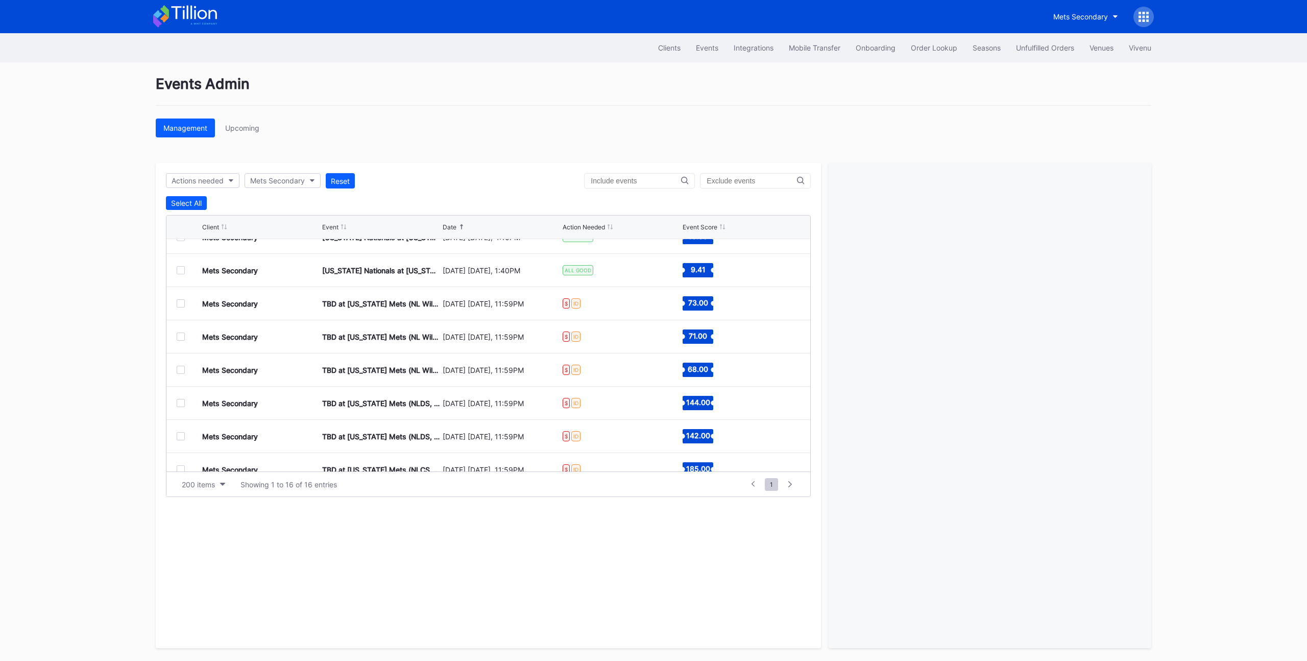
click at [180, 403] on div at bounding box center [181, 403] width 8 height 8
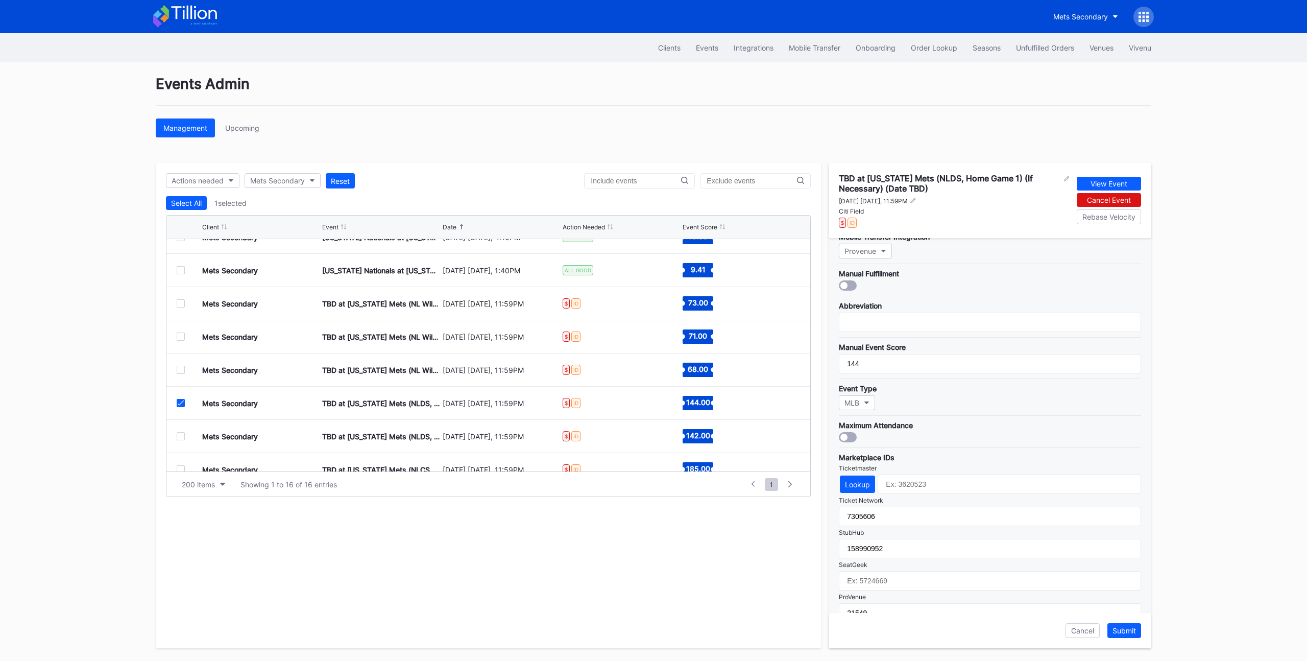
scroll to position [128, 0]
click at [845, 492] on button "Lookup" at bounding box center [857, 486] width 35 height 17
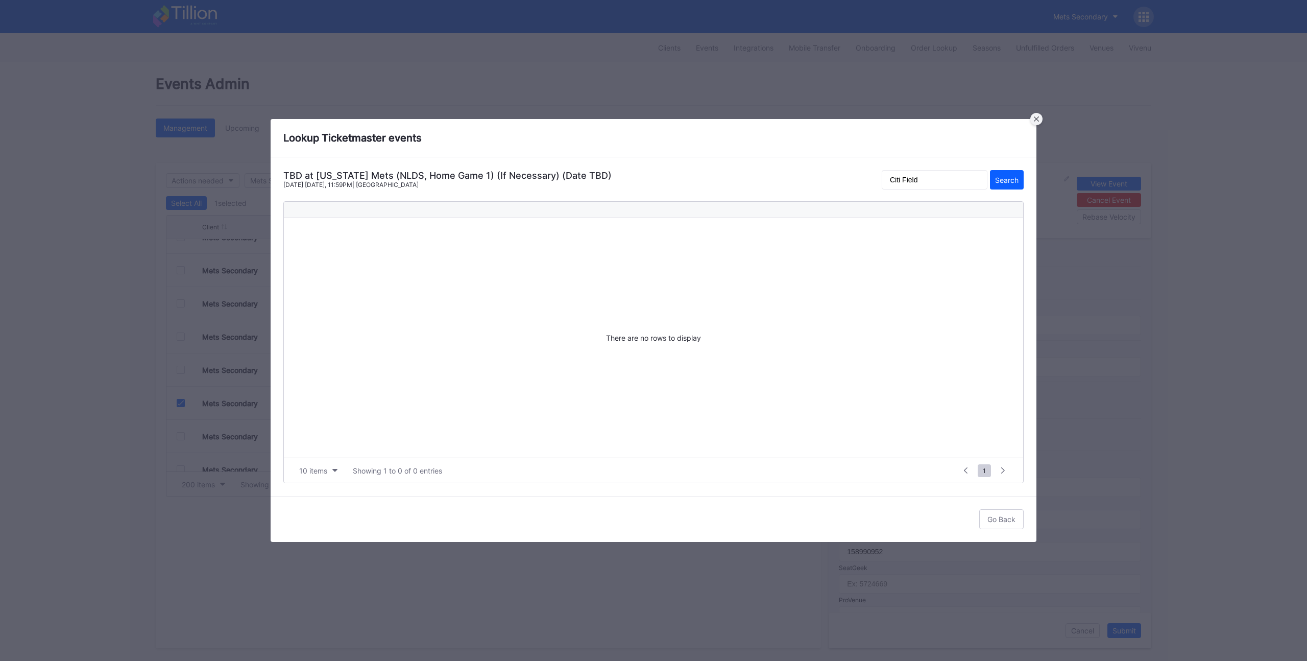
click at [1033, 118] on div at bounding box center [1036, 119] width 12 height 12
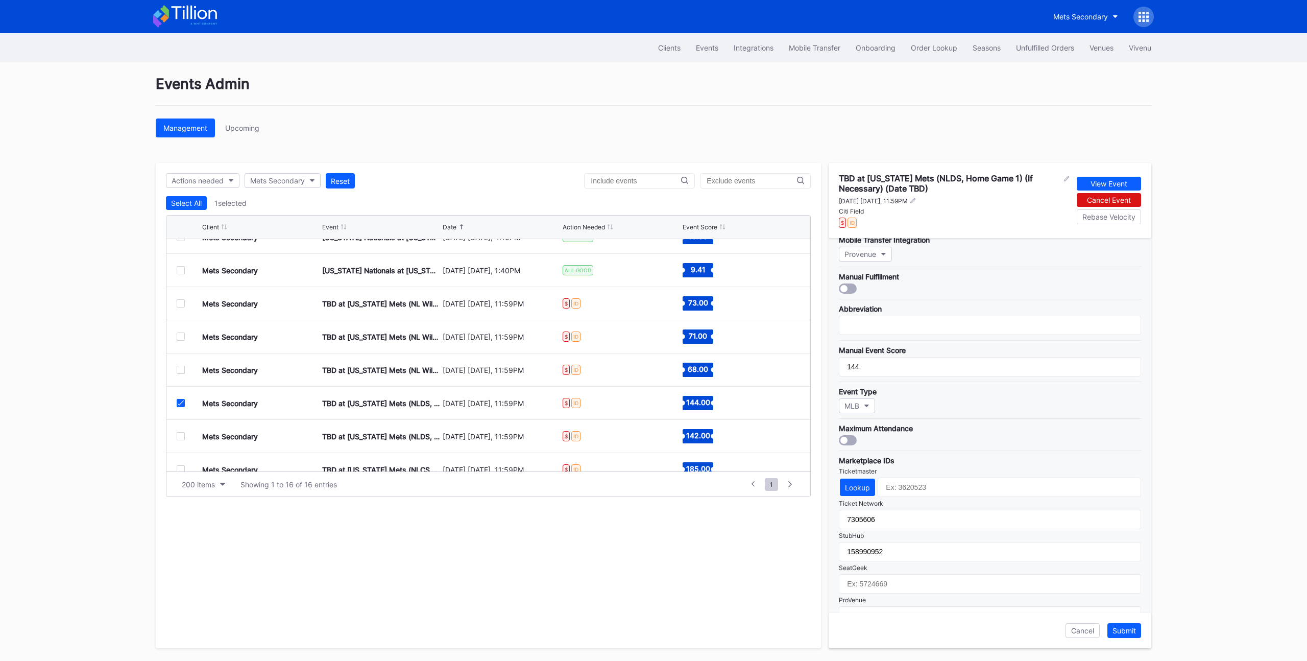
click at [178, 404] on icon at bounding box center [181, 402] width 6 height 5
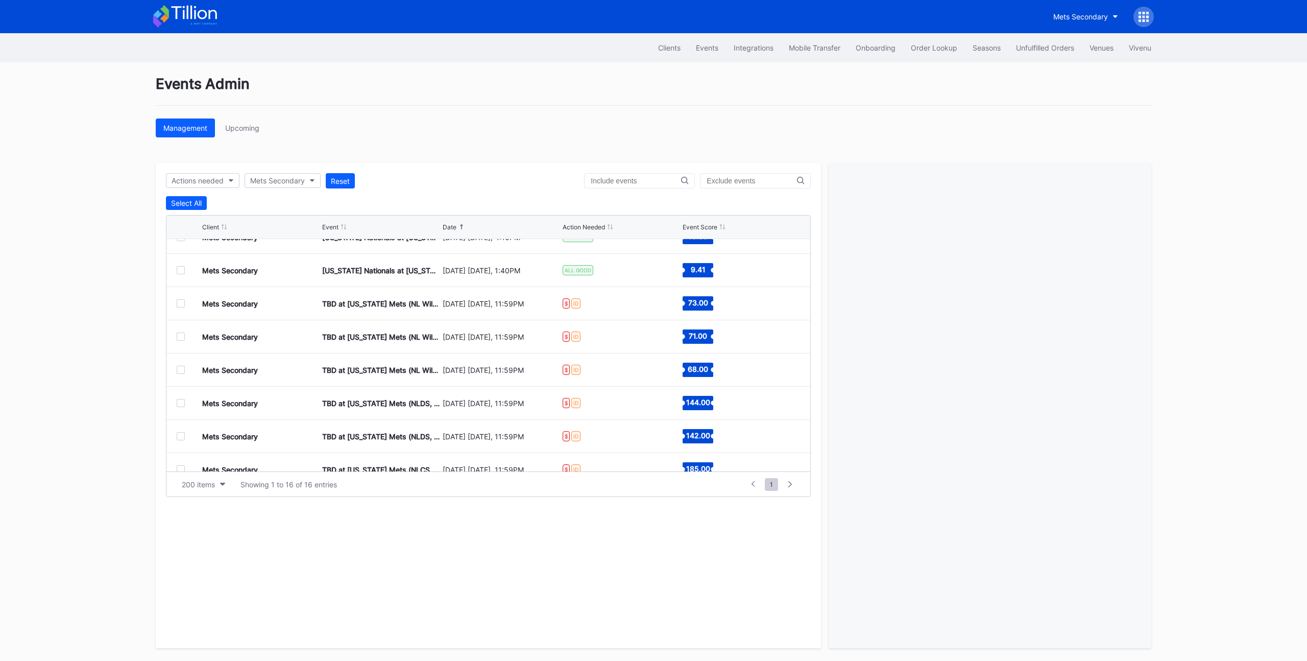
click at [179, 303] on div at bounding box center [181, 303] width 8 height 8
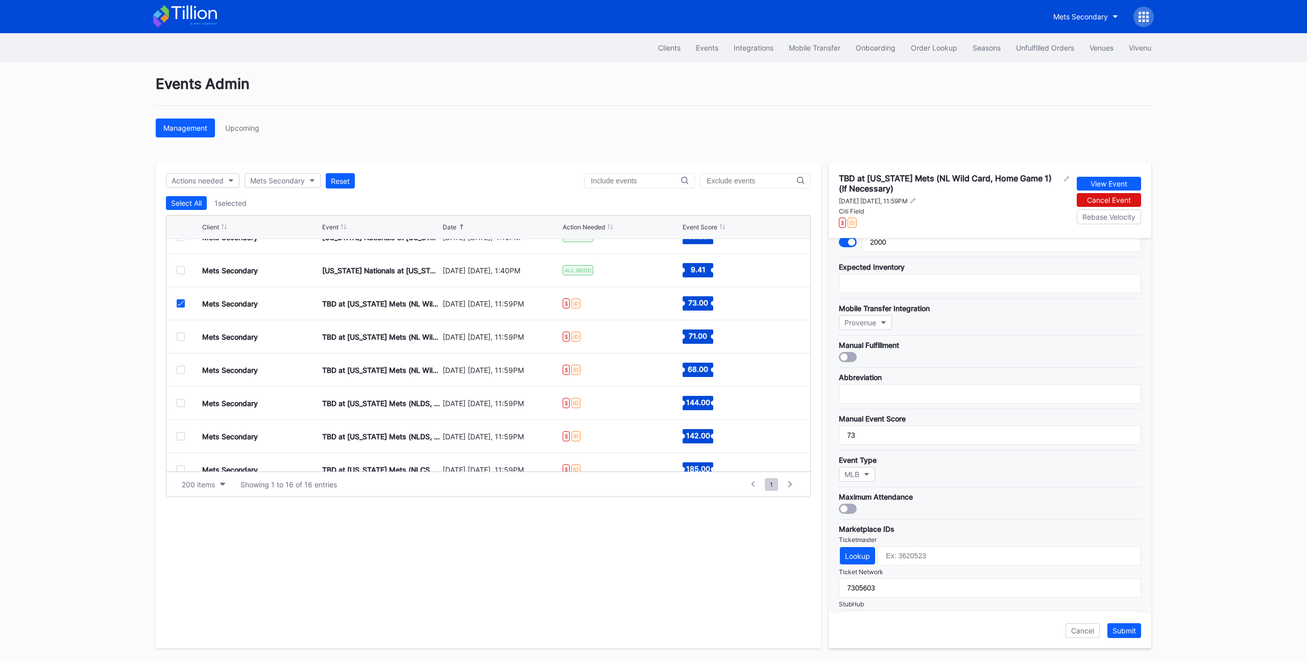
scroll to position [59, 0]
click at [855, 560] on button "Lookup" at bounding box center [857, 555] width 35 height 17
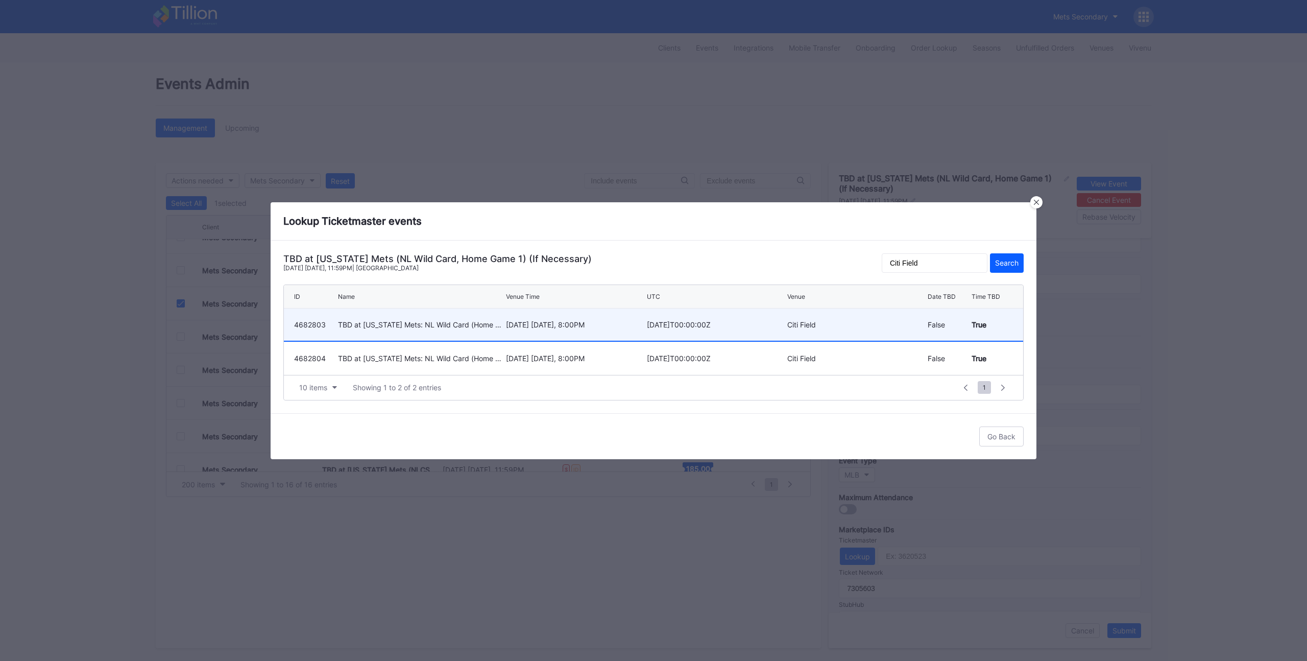
click at [510, 325] on div "September 29 Monday, 8:00PM" at bounding box center [575, 324] width 138 height 9
type input "4682803"
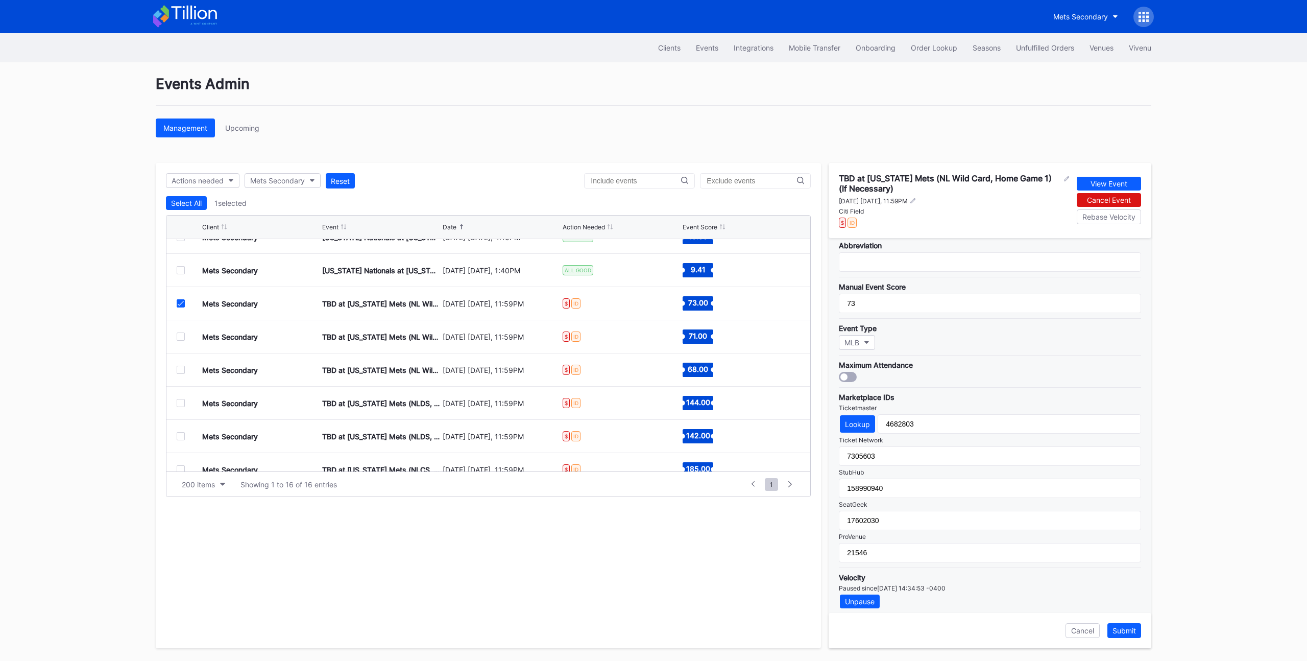
scroll to position [198, 0]
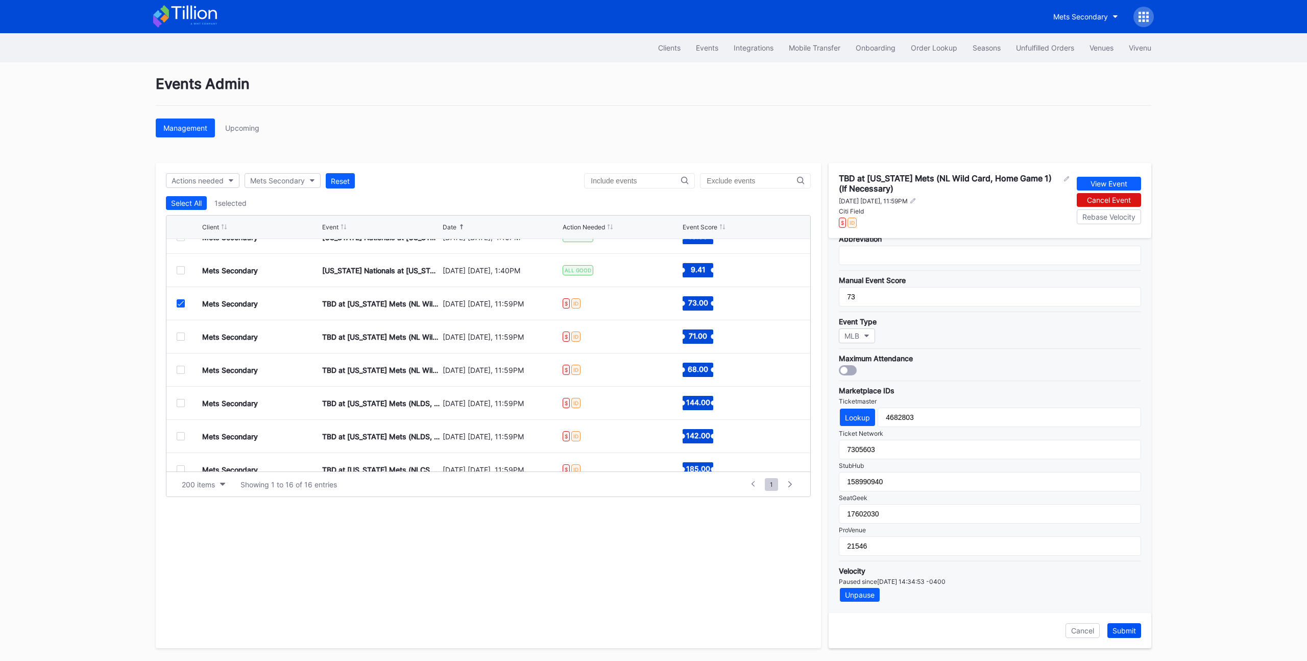
click at [1127, 631] on div "Submit" at bounding box center [1123, 630] width 23 height 9
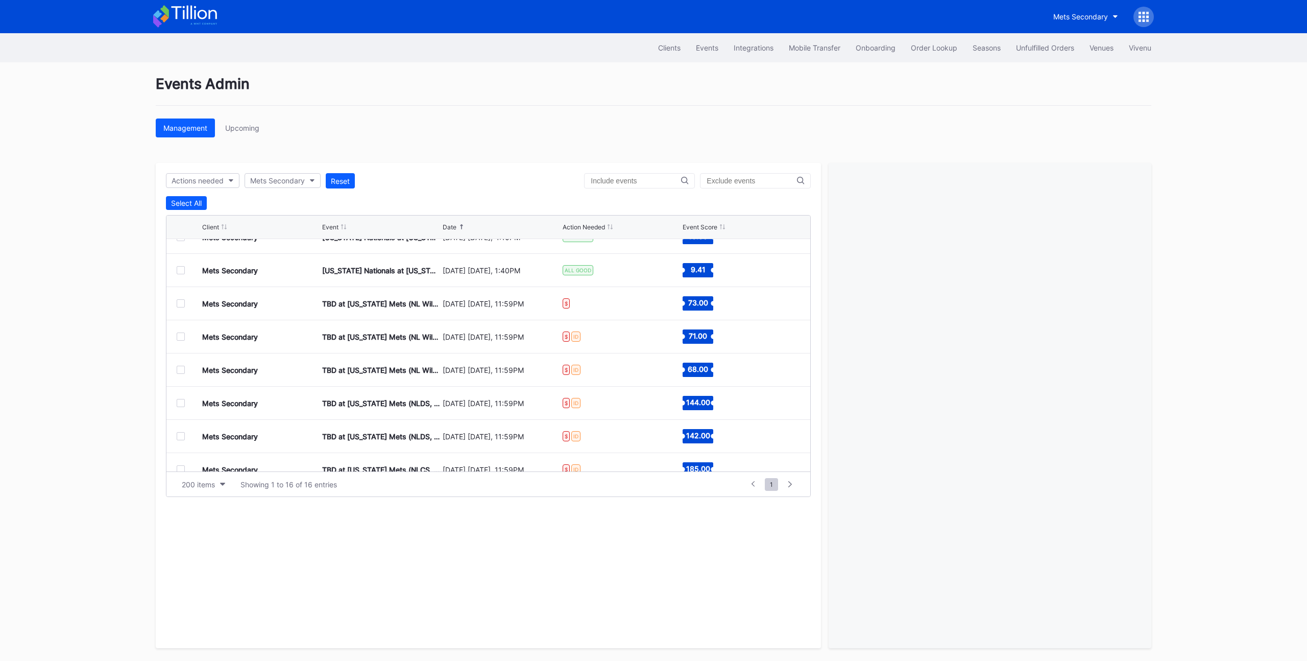
click at [179, 338] on div at bounding box center [181, 336] width 8 height 8
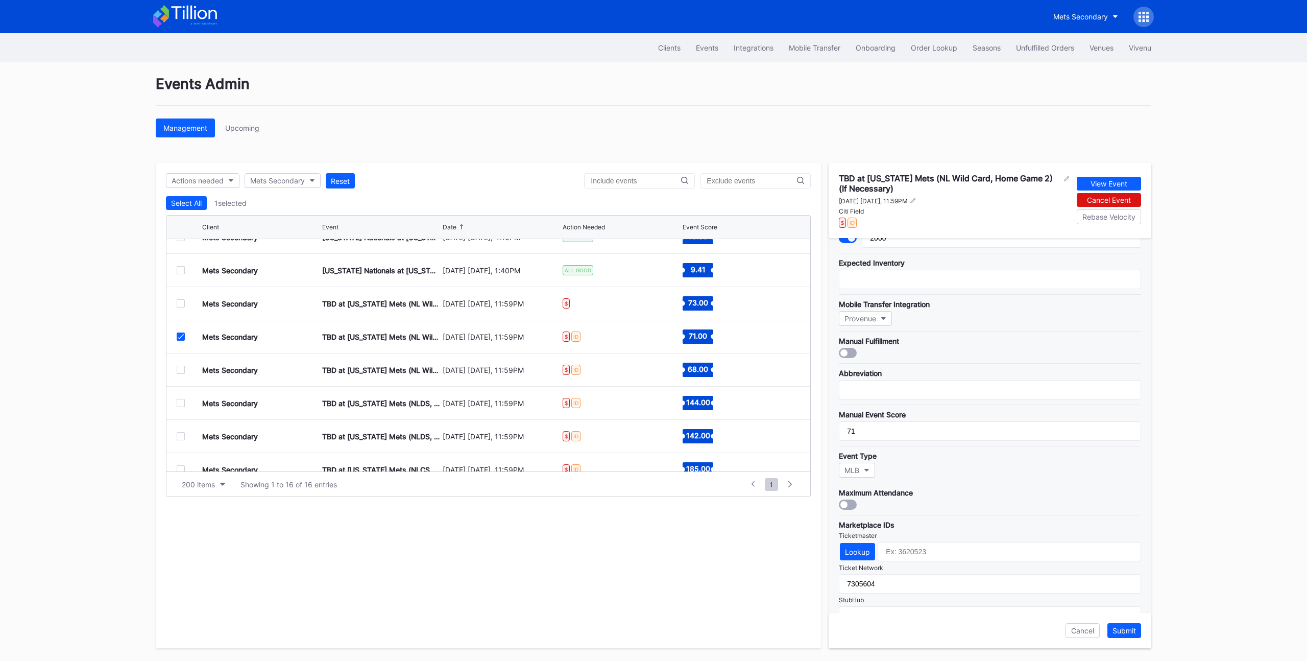
scroll to position [184, 0]
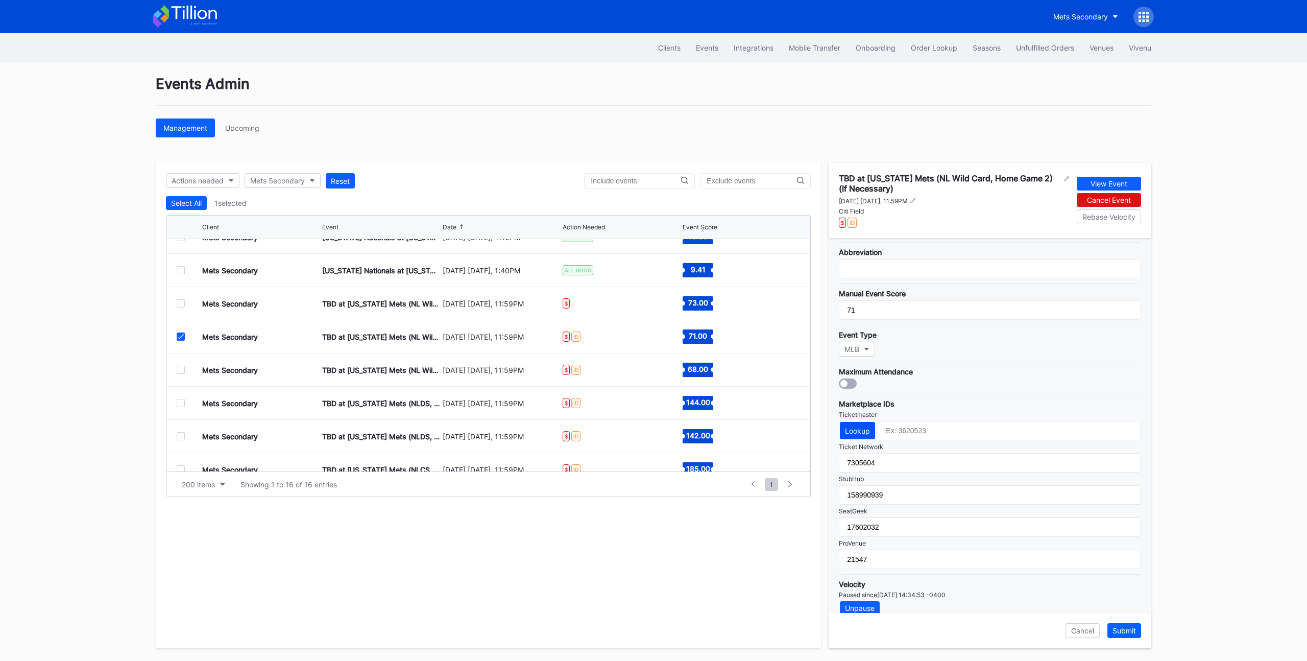
click at [873, 431] on button "Lookup" at bounding box center [857, 430] width 35 height 17
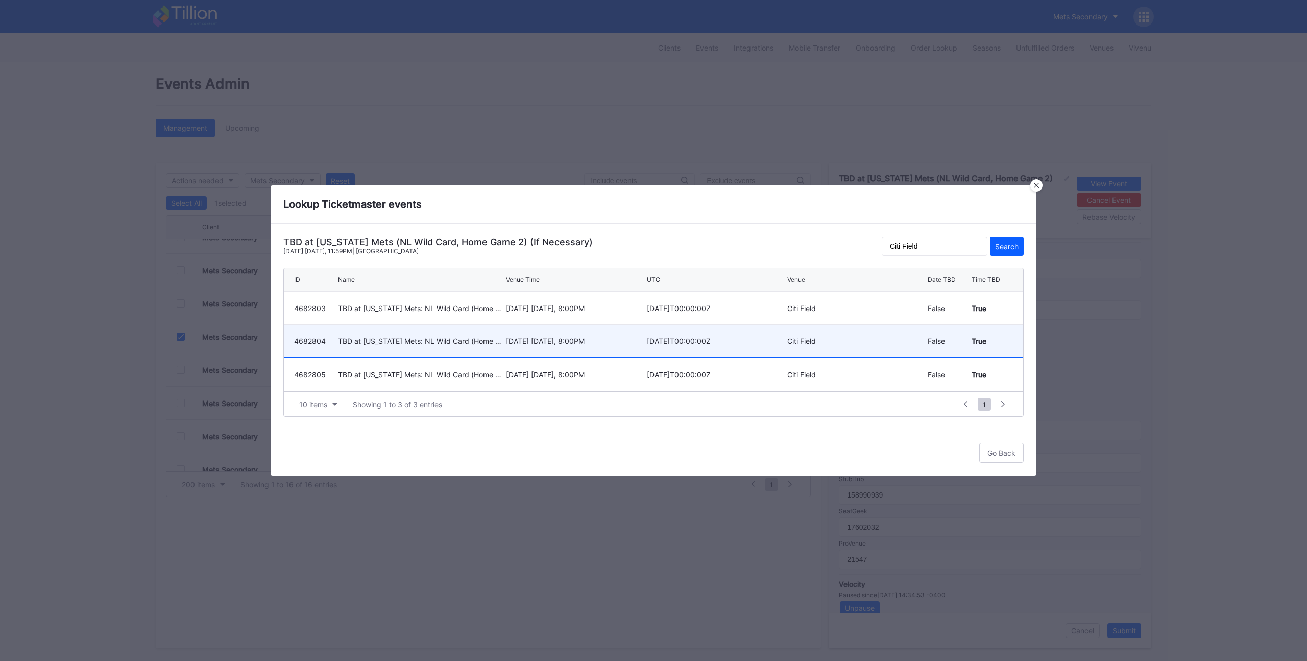
click at [507, 340] on div "September 30 Tuesday, 8:00PM" at bounding box center [575, 340] width 138 height 9
type input "4682804"
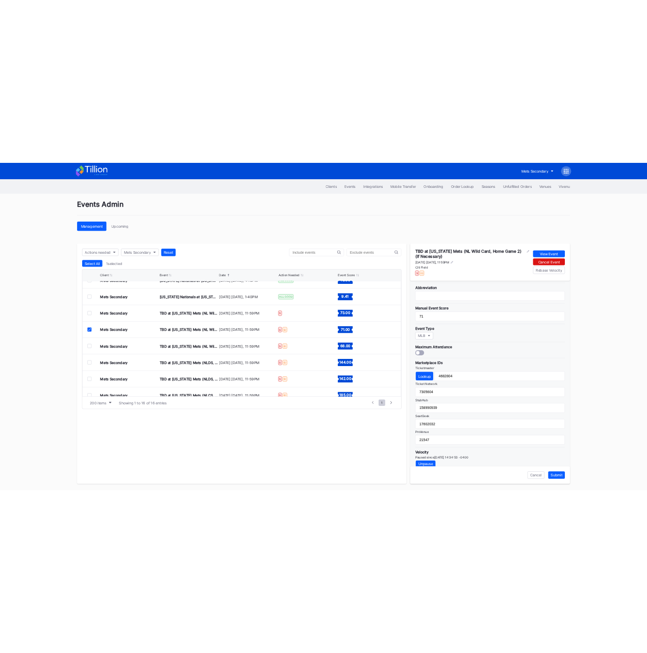
scroll to position [191, 0]
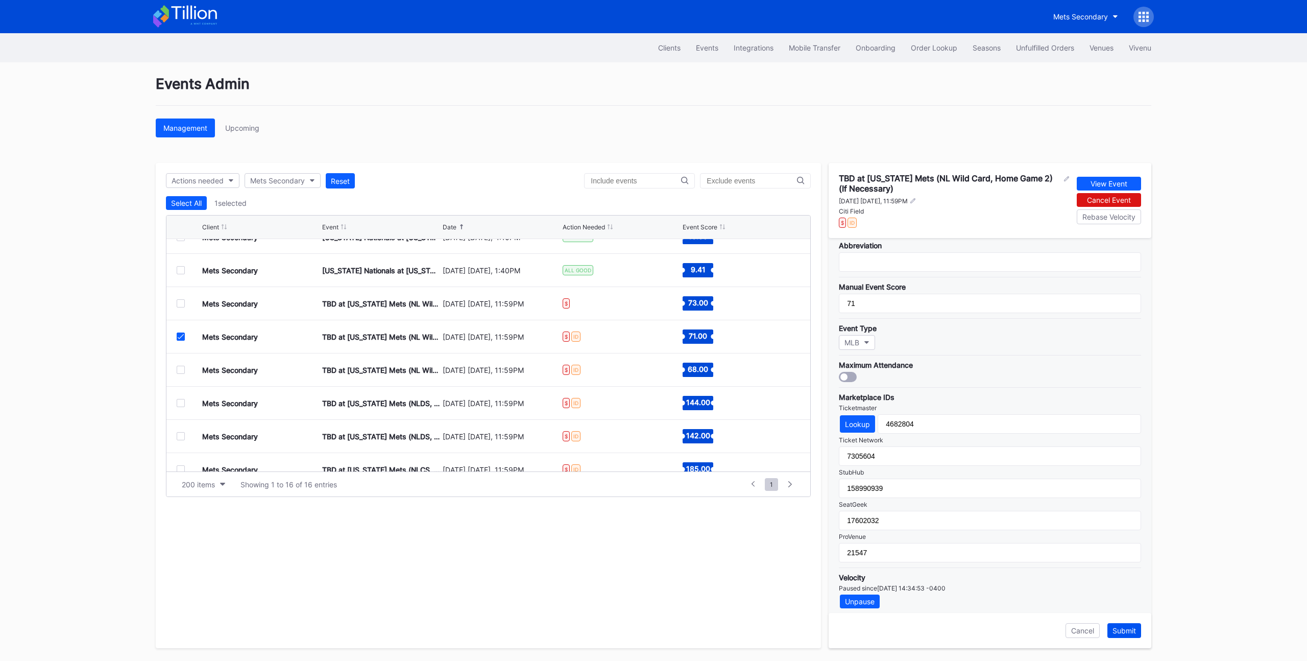
click at [1136, 634] on button "Submit" at bounding box center [1124, 630] width 34 height 15
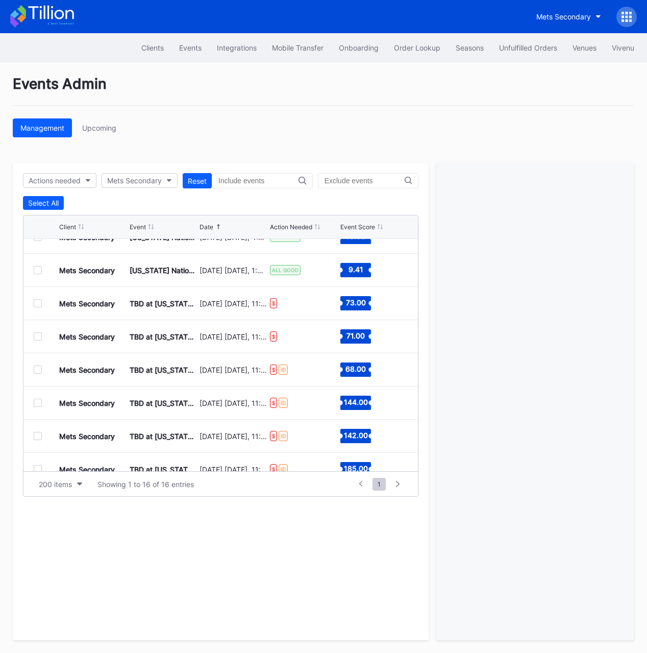
click at [41, 369] on div at bounding box center [38, 370] width 8 height 8
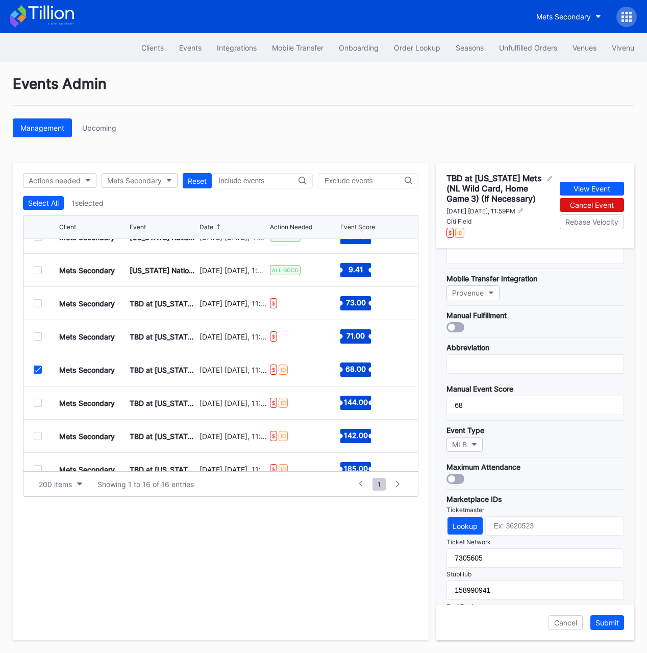
scroll to position [105, 0]
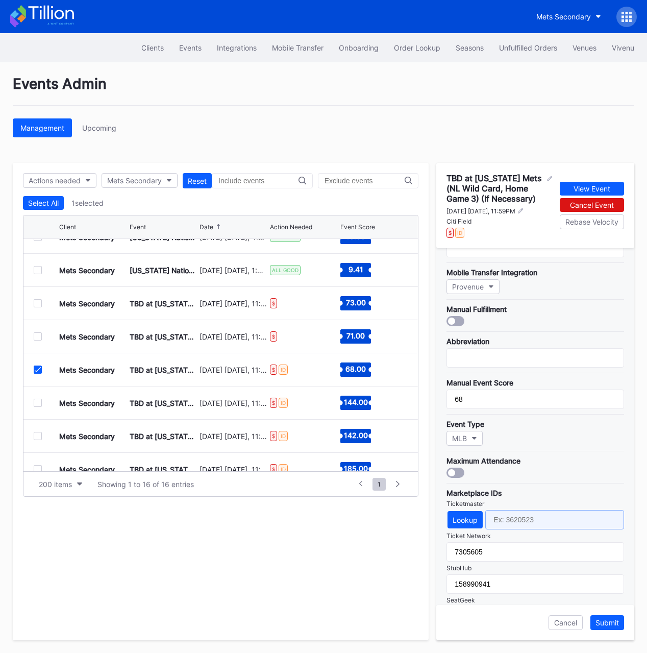
click at [521, 522] on input "text" at bounding box center [555, 519] width 139 height 19
paste input "4682805"
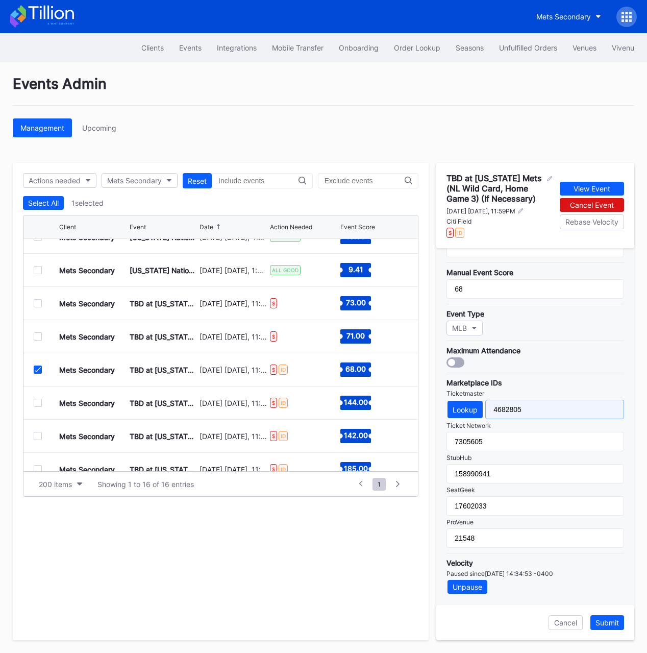
scroll to position [215, 0]
type input "4682805"
click at [607, 624] on div "Submit" at bounding box center [607, 622] width 23 height 9
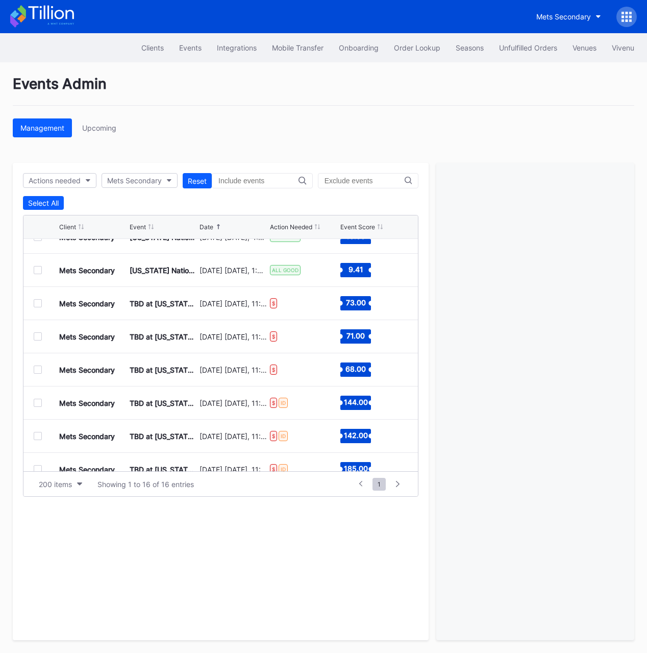
click at [35, 405] on div at bounding box center [38, 403] width 8 height 8
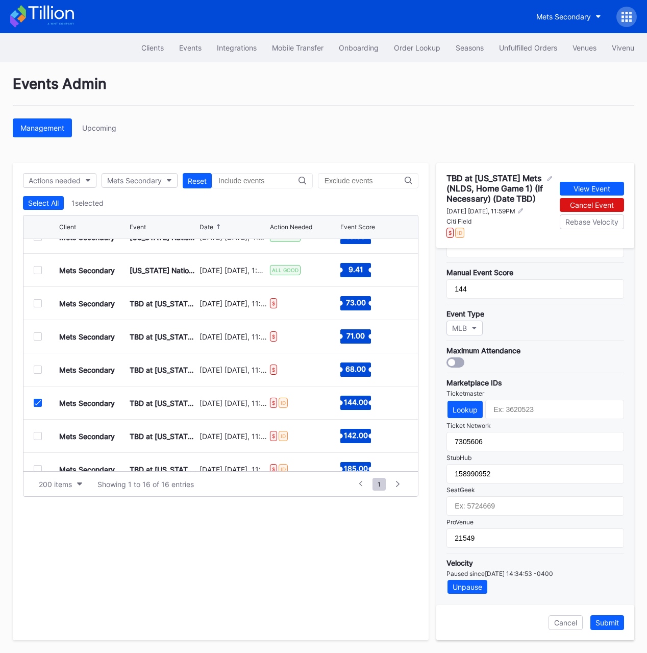
scroll to position [209, 0]
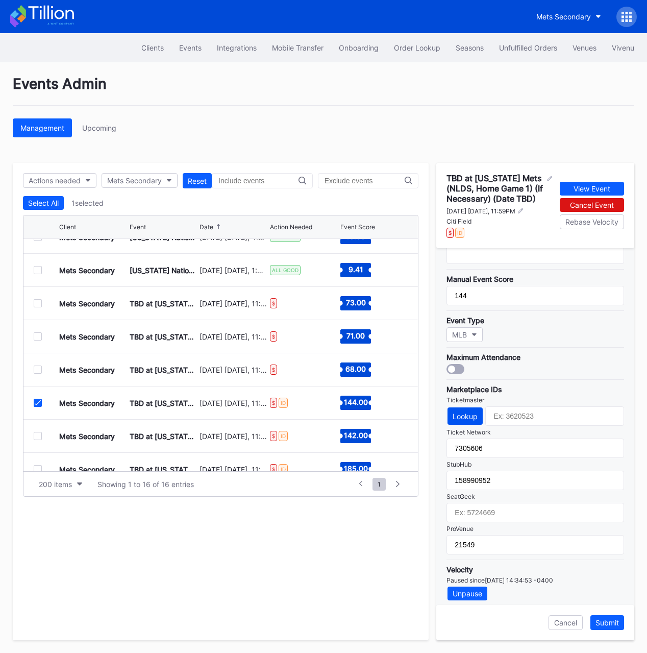
click at [467, 415] on div "Lookup" at bounding box center [465, 416] width 25 height 9
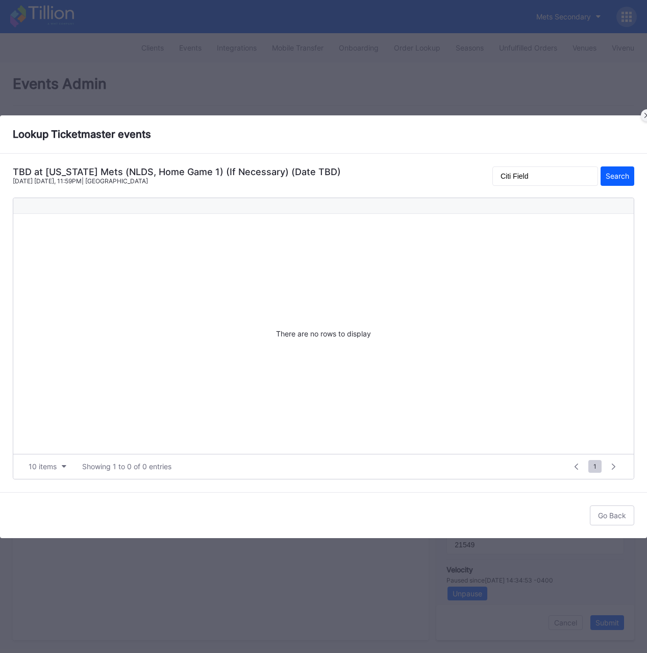
click at [643, 114] on div at bounding box center [647, 115] width 12 height 12
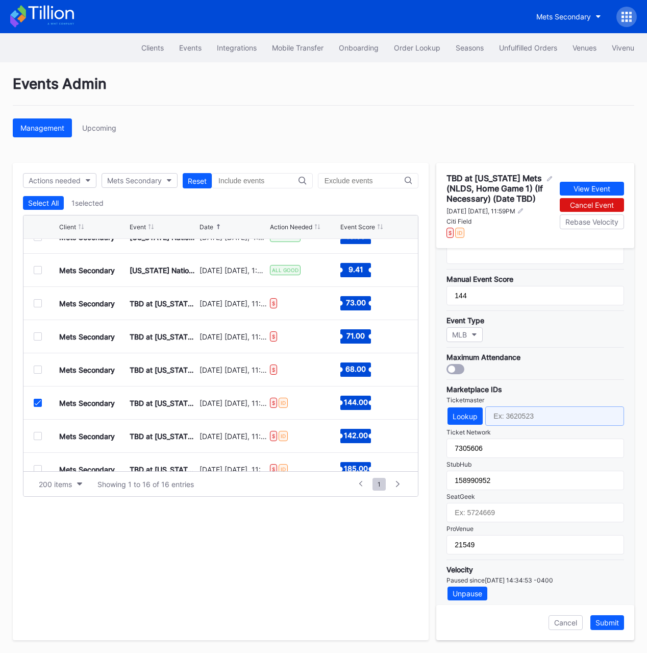
click at [508, 422] on input "text" at bounding box center [555, 415] width 139 height 19
paste input "4682806"
type input "4682806"
click at [612, 624] on div "Submit" at bounding box center [607, 622] width 23 height 9
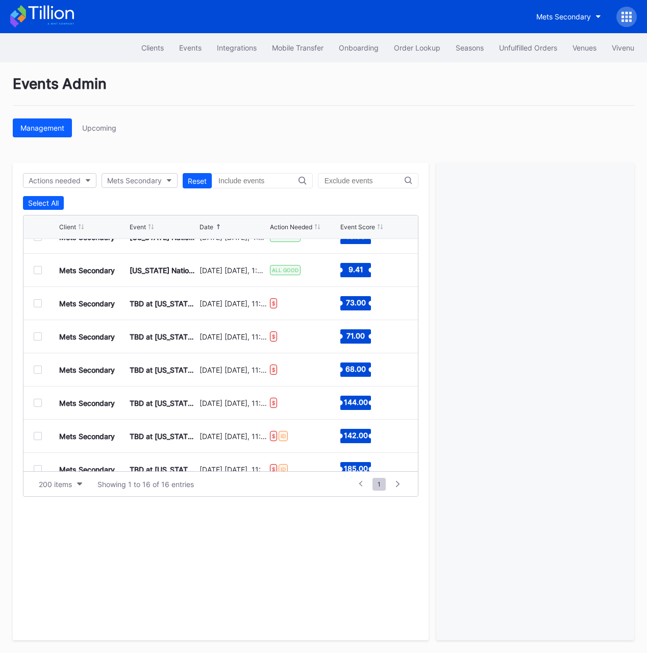
click at [42, 439] on div at bounding box center [47, 436] width 26 height 8
click at [31, 437] on div "Mets Secondary TBD at New York Mets (NLDS, Home Game 2) (If Necessary) (Date TB…" at bounding box center [220, 436] width 395 height 33
click at [36, 437] on div at bounding box center [38, 436] width 8 height 8
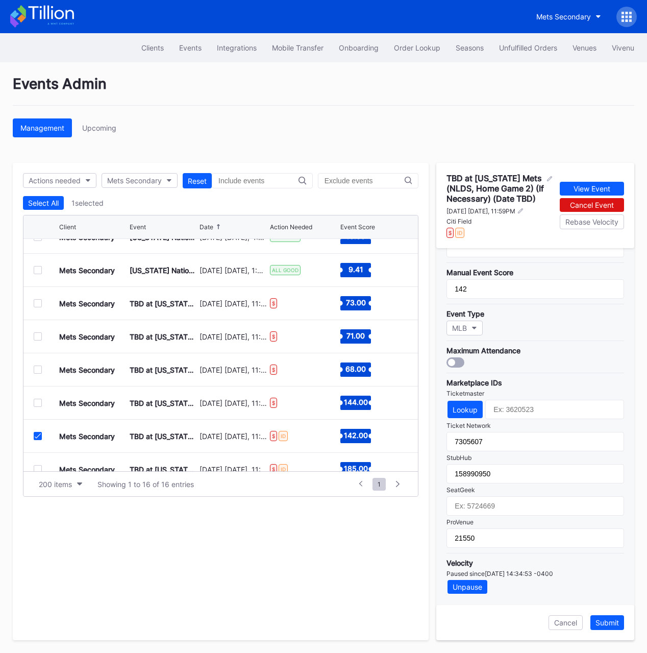
scroll to position [219, 0]
click at [524, 418] on input "text" at bounding box center [555, 409] width 139 height 19
paste input "4682807"
type input "4682807"
click at [550, 395] on div "Marketplace IDs Ticketmaster Lookup 4682807 Ticket Network 7305607 StubHub 1589…" at bounding box center [536, 460] width 178 height 175
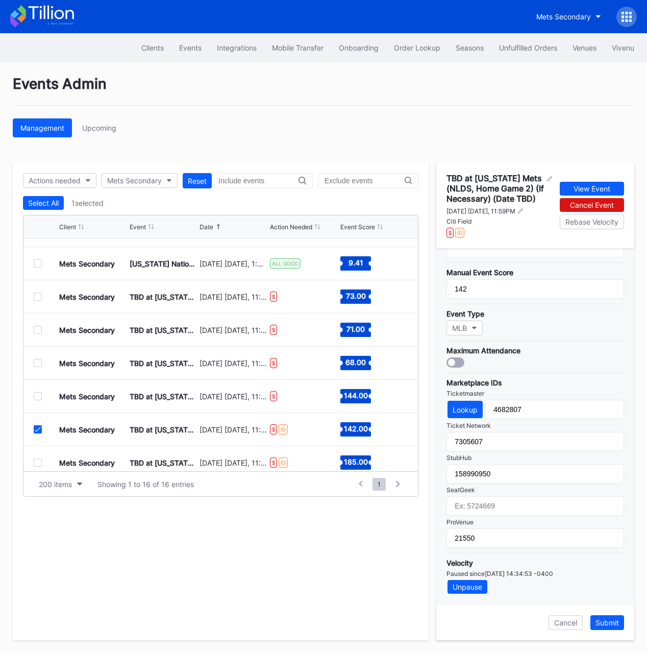
scroll to position [90, 0]
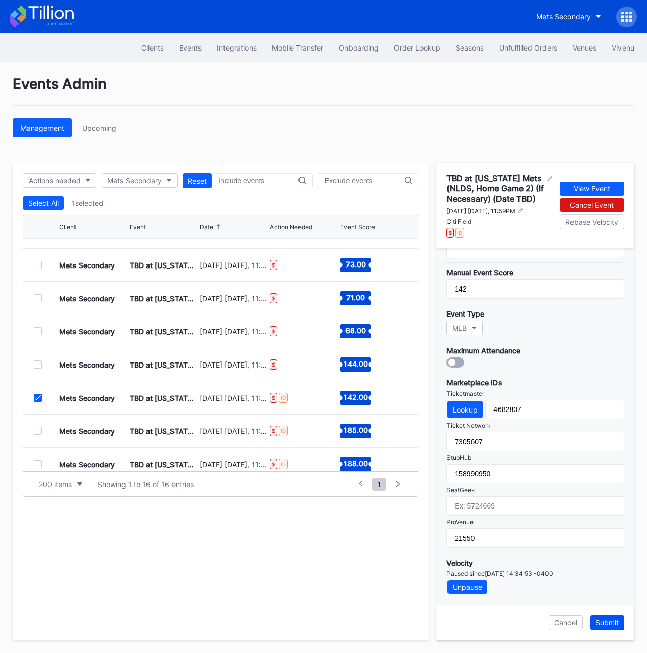
click at [604, 623] on div "Submit" at bounding box center [607, 622] width 23 height 9
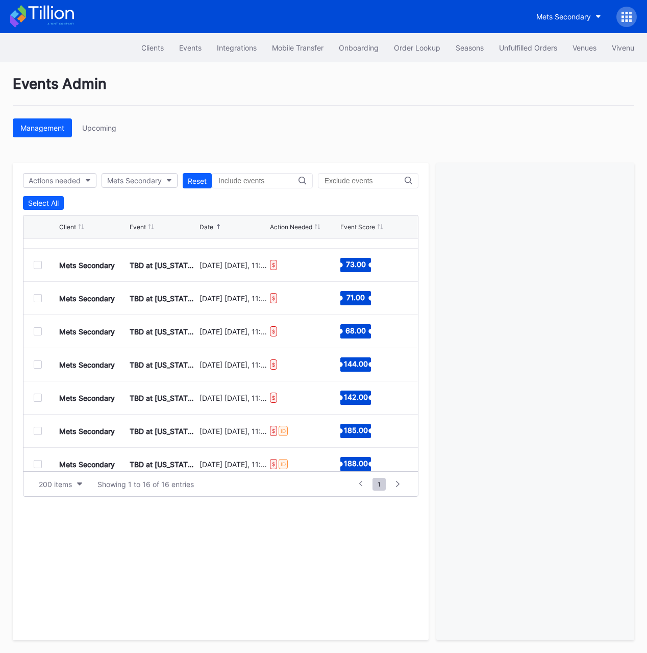
click at [36, 432] on div at bounding box center [38, 431] width 8 height 8
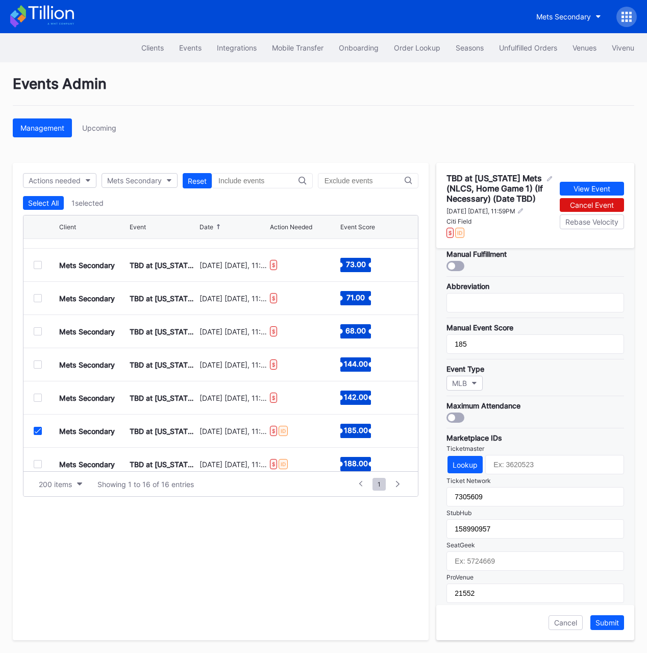
scroll to position [157, 0]
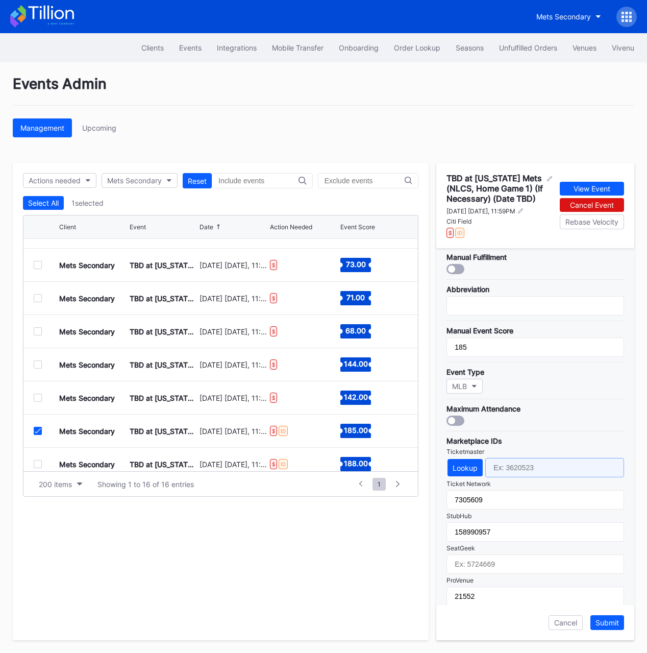
click at [515, 469] on input "text" at bounding box center [555, 467] width 139 height 19
paste input "4682809"
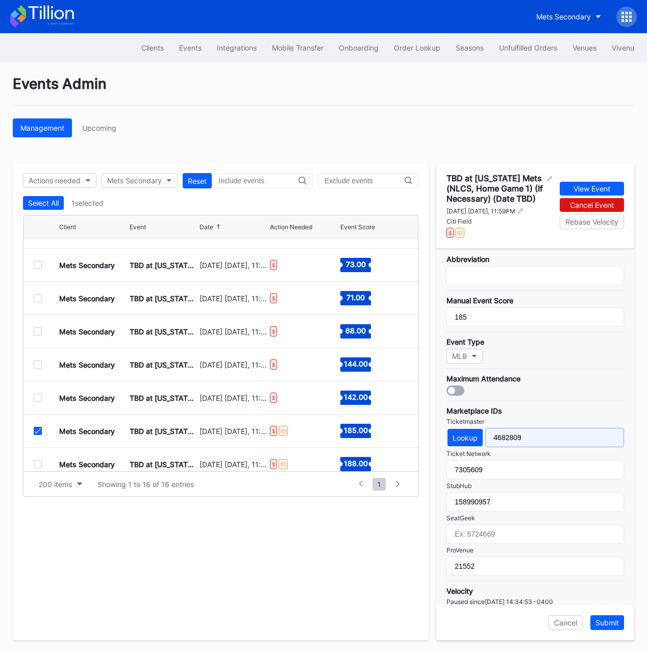
scroll to position [215, 0]
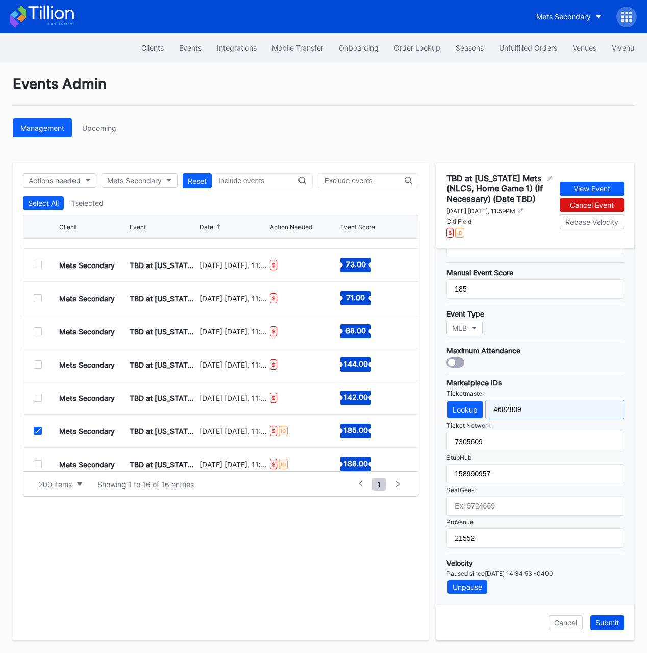
type input "4682809"
click at [613, 624] on div "Submit" at bounding box center [607, 622] width 23 height 9
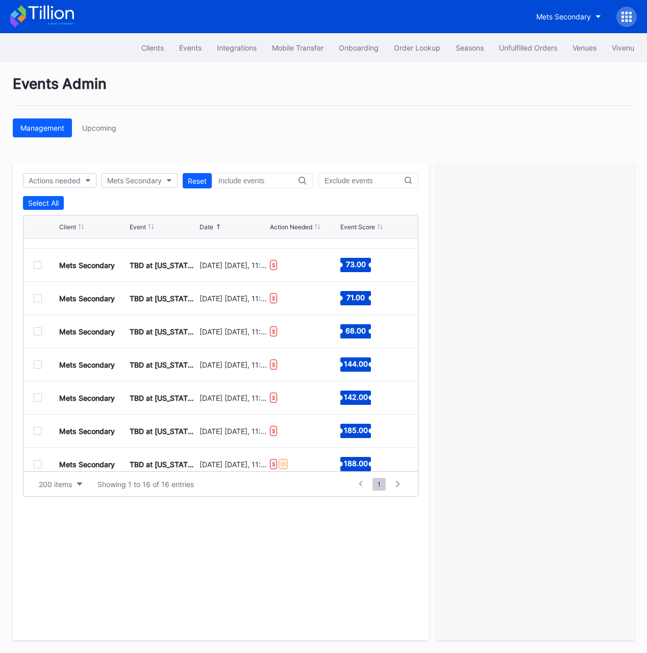
click at [36, 465] on div at bounding box center [38, 464] width 8 height 8
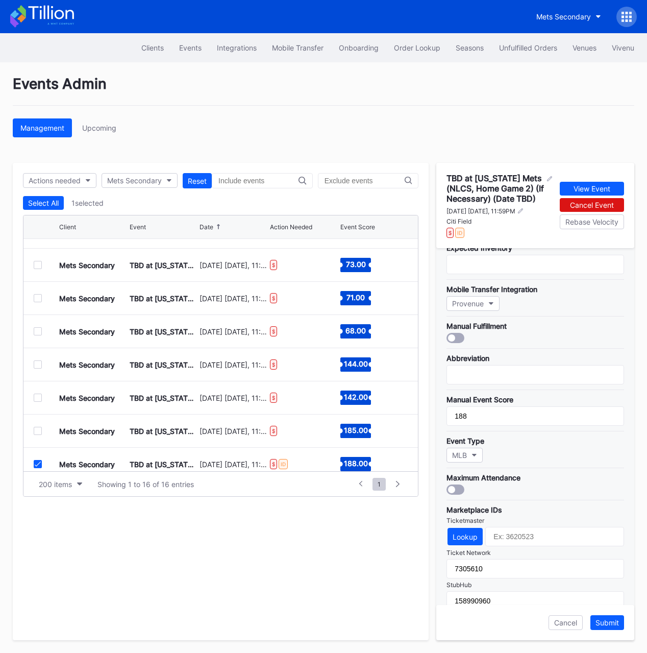
scroll to position [226, 0]
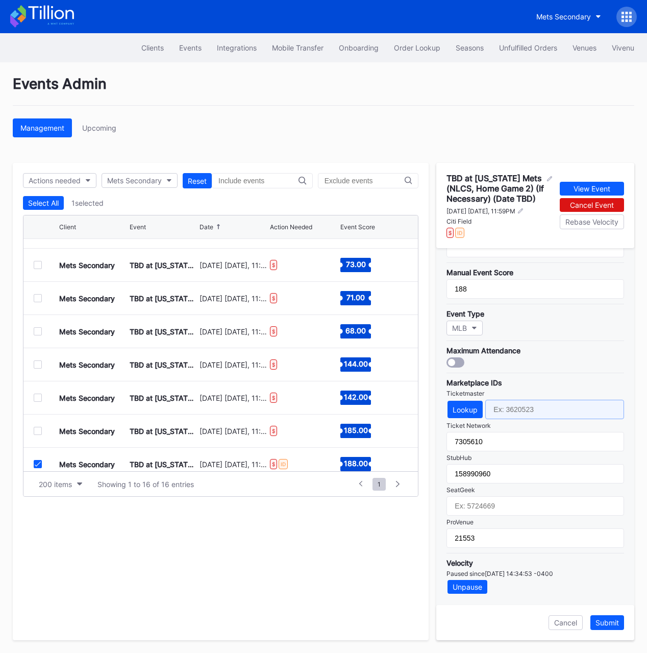
click at [522, 407] on input "text" at bounding box center [555, 409] width 139 height 19
paste input "4682810"
type input "4682810"
click at [611, 625] on div "Submit" at bounding box center [607, 622] width 23 height 9
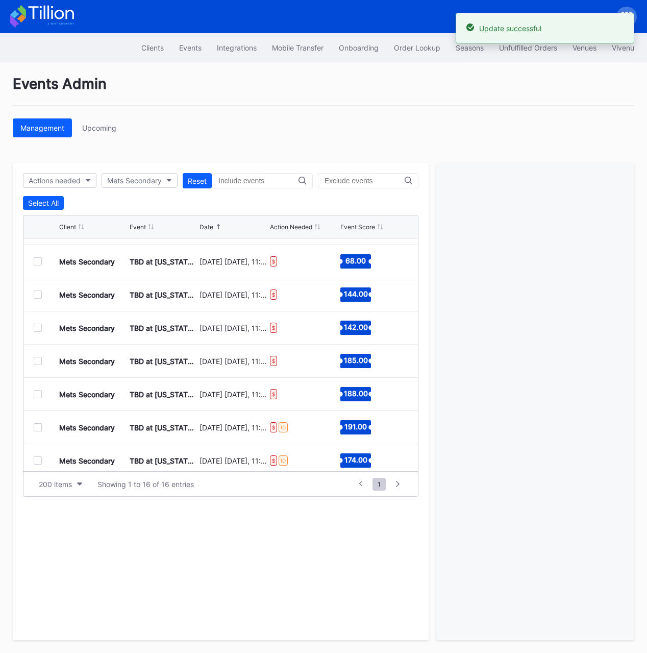
scroll to position [163, 0]
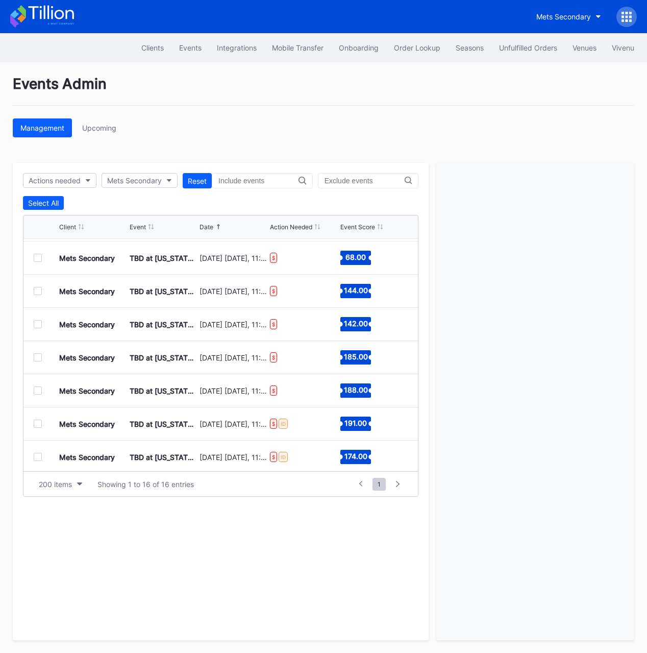
click at [37, 423] on div at bounding box center [38, 424] width 8 height 8
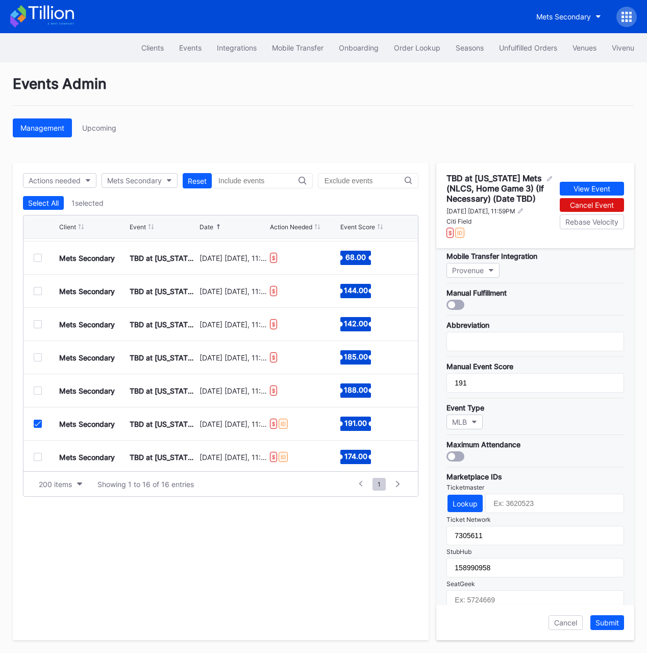
scroll to position [226, 0]
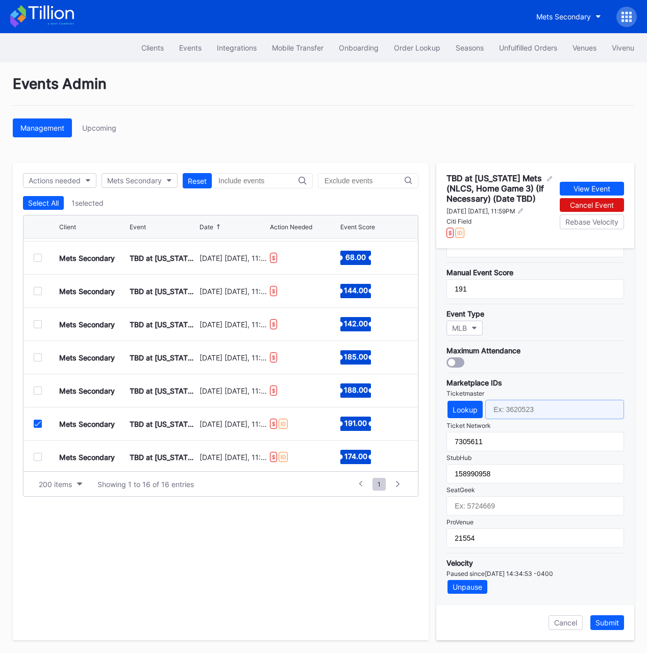
click at [520, 409] on input "text" at bounding box center [555, 409] width 139 height 19
paste input "4682811"
type input "4682811"
click at [170, 432] on div "TBD at [US_STATE] Mets (NLCS, Home Game 3) (If Necessary) (Date TBD)" at bounding box center [164, 423] width 68 height 33
click at [574, 394] on div "Ticketmaster" at bounding box center [536, 394] width 178 height 8
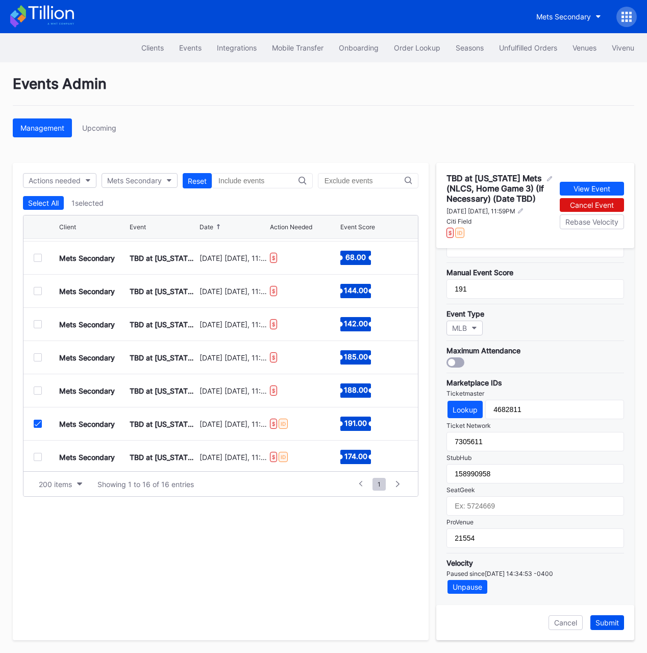
click at [608, 619] on div "Submit" at bounding box center [607, 622] width 23 height 9
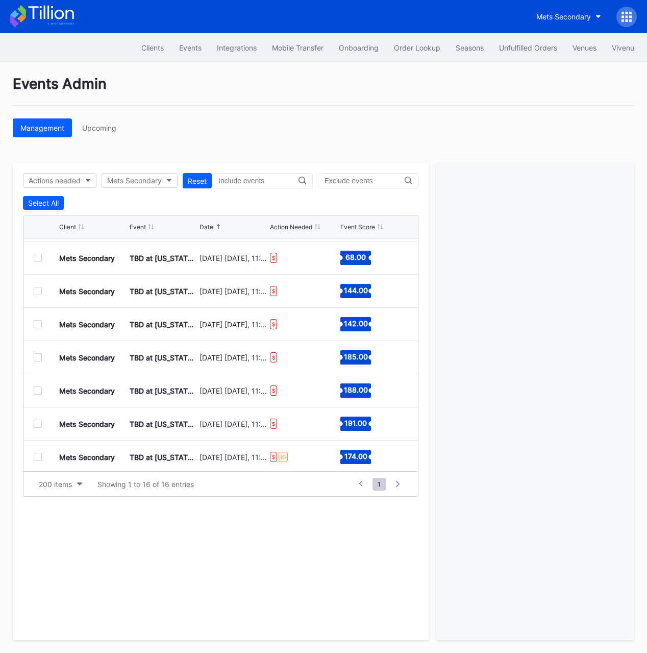
click at [38, 426] on div at bounding box center [38, 424] width 8 height 8
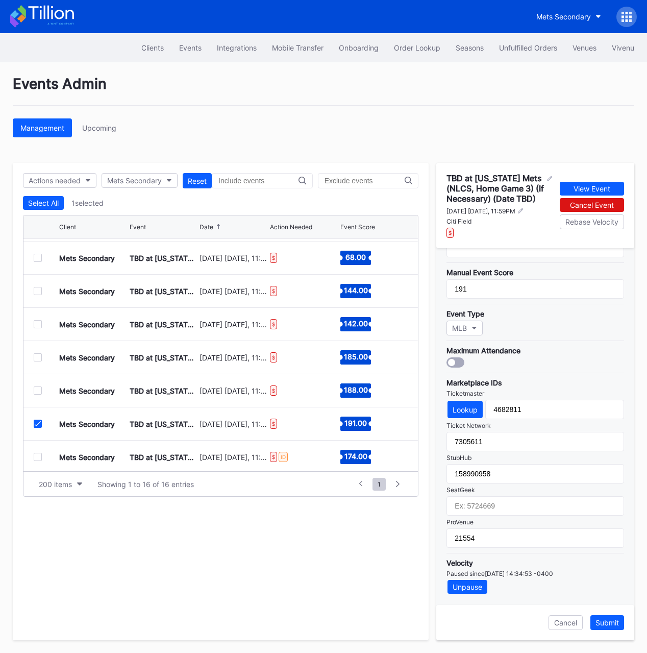
scroll to position [223, 0]
click at [40, 424] on icon at bounding box center [38, 423] width 6 height 5
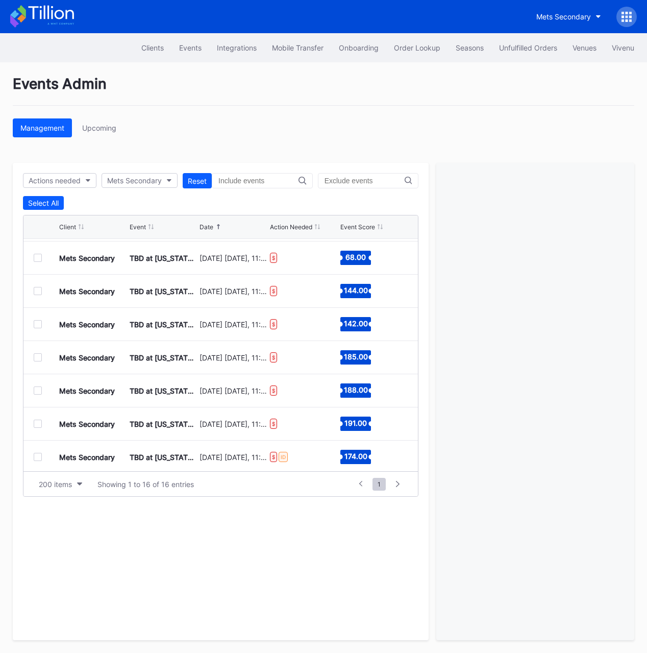
click at [40, 457] on div at bounding box center [38, 457] width 8 height 8
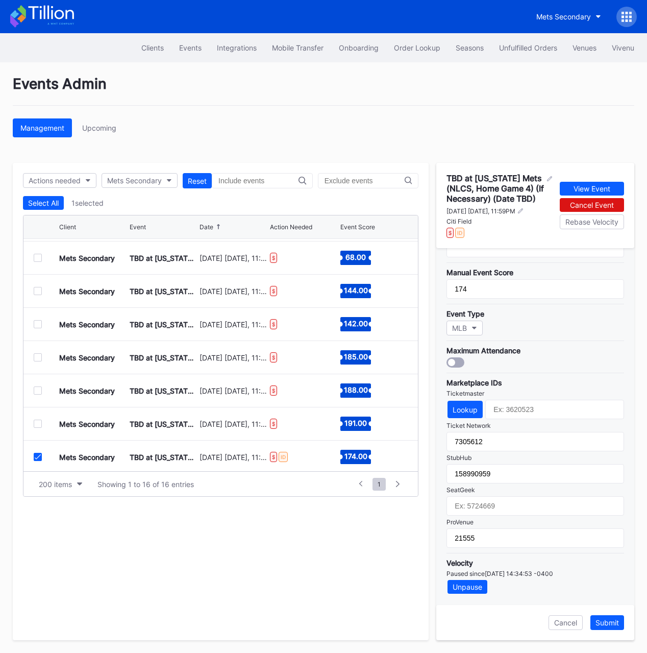
scroll to position [219, 0]
click at [519, 419] on input "text" at bounding box center [555, 409] width 139 height 19
paste input "4682812"
type input "4682812"
click at [610, 622] on div "Submit" at bounding box center [607, 622] width 23 height 9
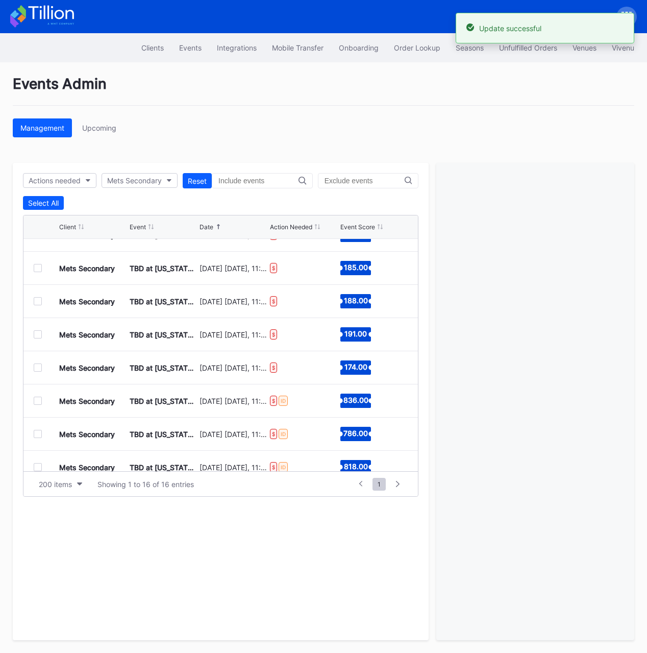
scroll to position [279, 0]
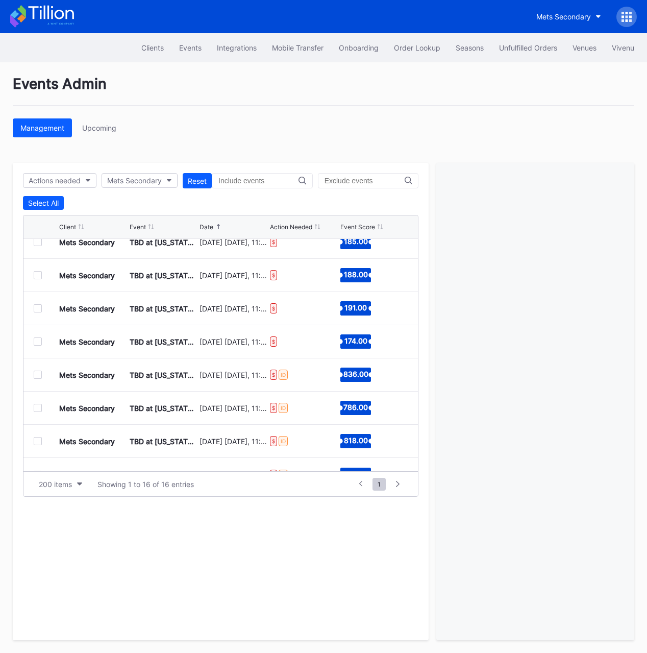
click at [37, 376] on div at bounding box center [38, 375] width 8 height 8
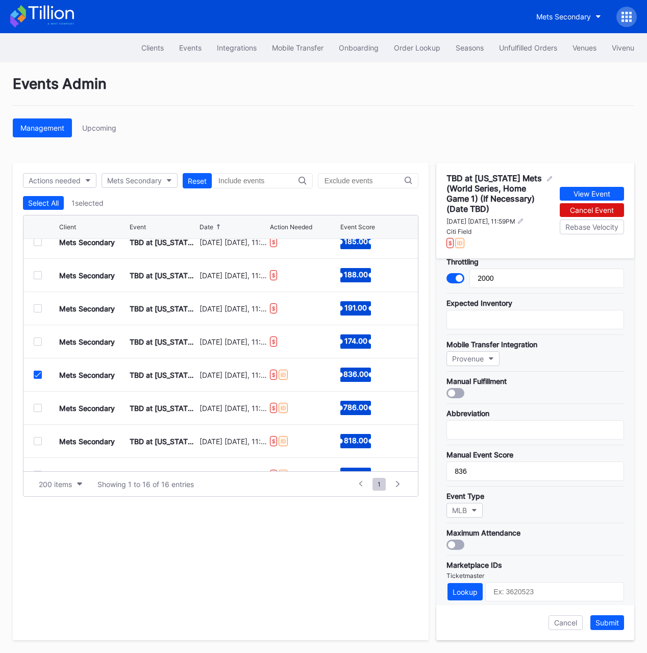
scroll to position [226, 0]
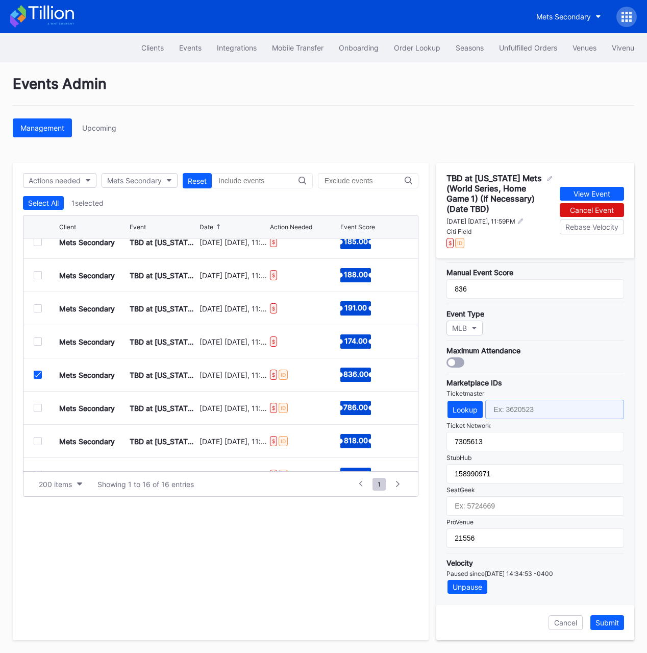
click at [505, 402] on input "text" at bounding box center [555, 409] width 139 height 19
paste input "4682813"
type input "4682813"
click at [607, 620] on div "Submit" at bounding box center [607, 622] width 23 height 9
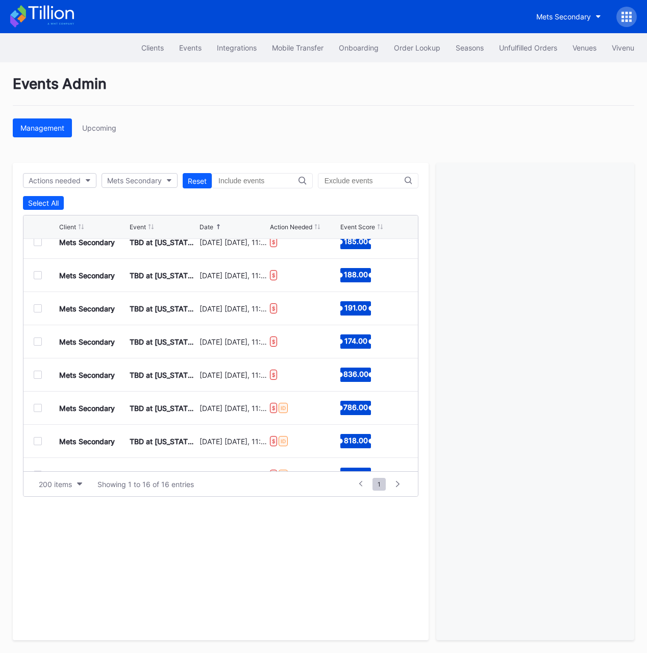
click at [38, 410] on div at bounding box center [38, 408] width 8 height 8
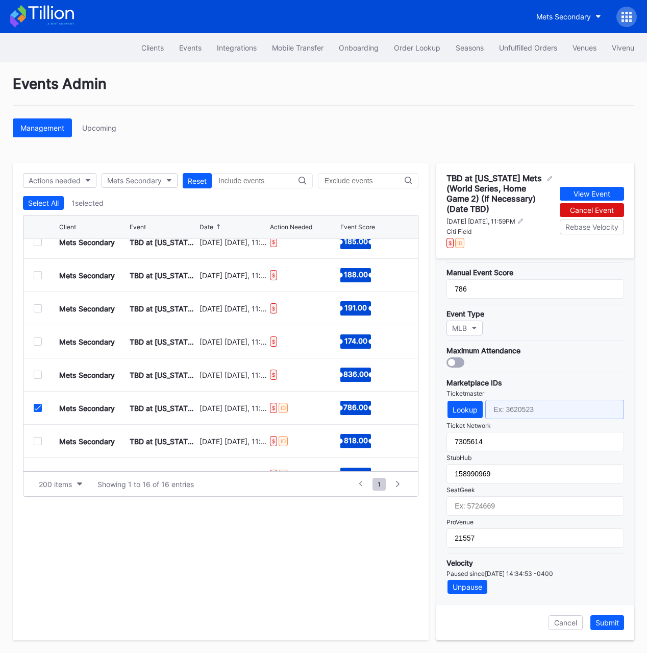
click at [521, 413] on input "text" at bounding box center [555, 409] width 139 height 19
paste input "4682814"
type input "4682814"
click at [603, 623] on div "Submit" at bounding box center [607, 622] width 23 height 9
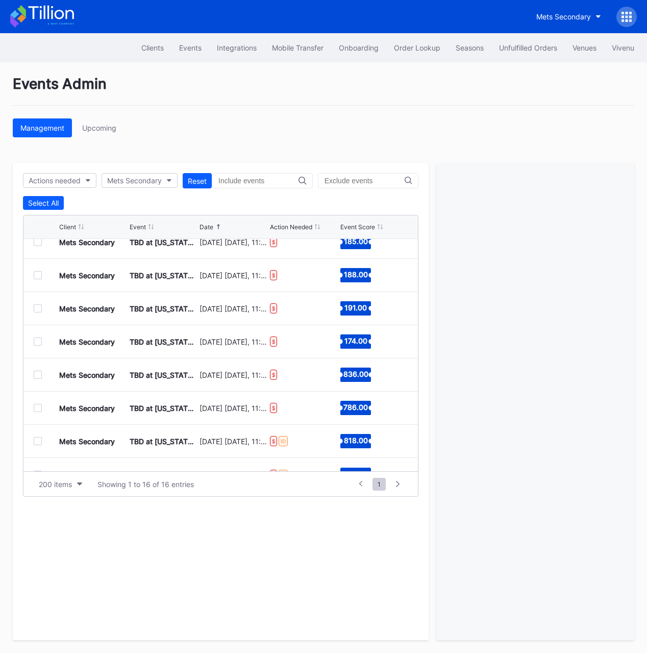
click at [36, 442] on div at bounding box center [38, 441] width 8 height 8
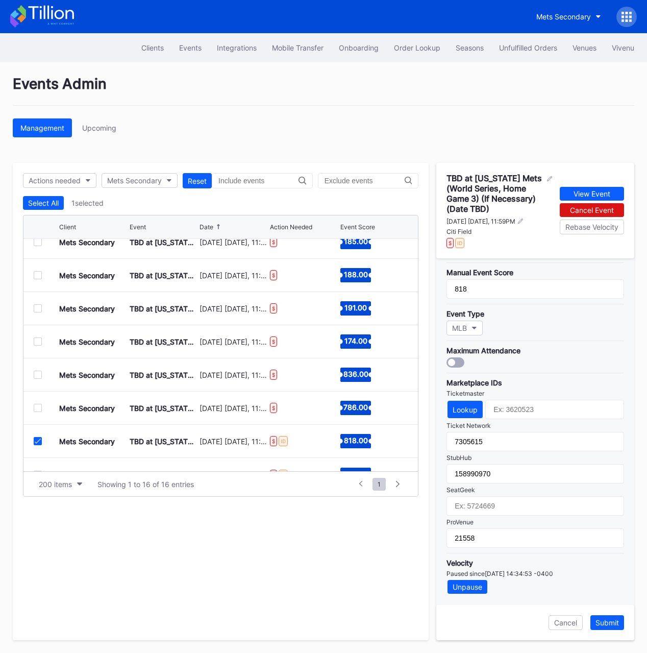
scroll to position [219, 0]
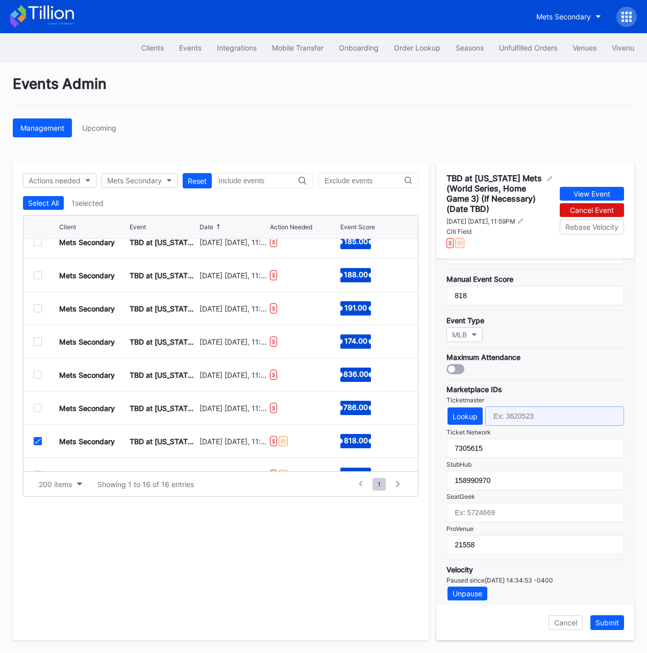
click at [540, 420] on input "text" at bounding box center [555, 415] width 139 height 19
paste input "4682815"
type input "4682815"
click at [605, 622] on div "Submit" at bounding box center [607, 622] width 23 height 9
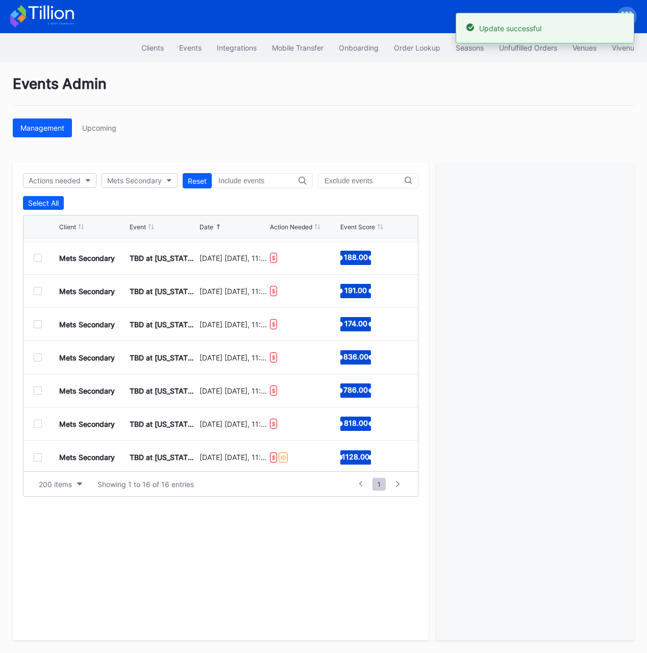
scroll to position [299, 0]
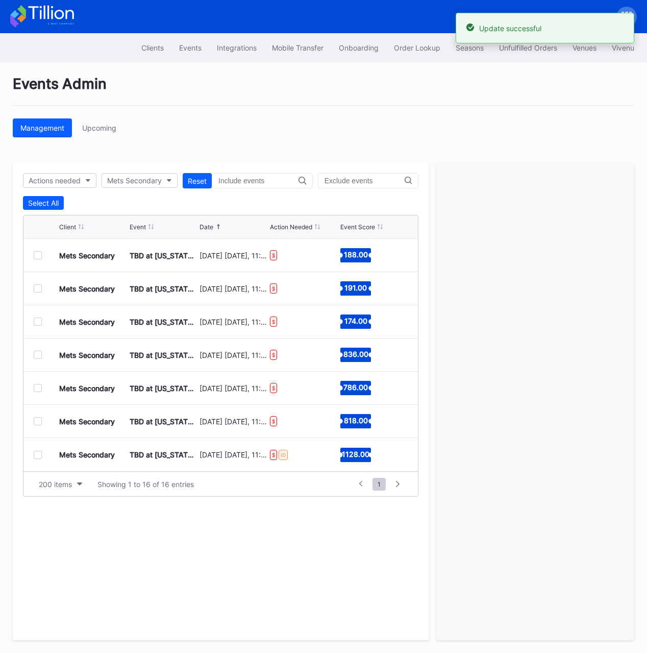
click at [39, 454] on div at bounding box center [38, 455] width 8 height 8
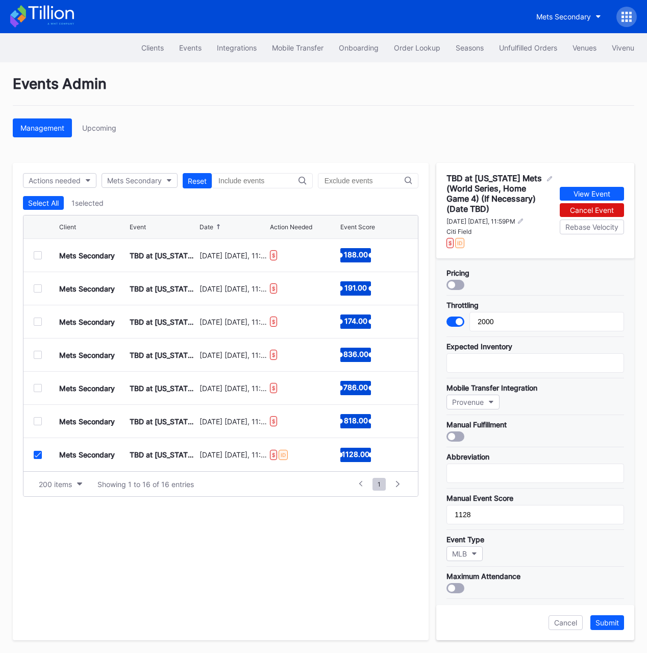
scroll to position [226, 0]
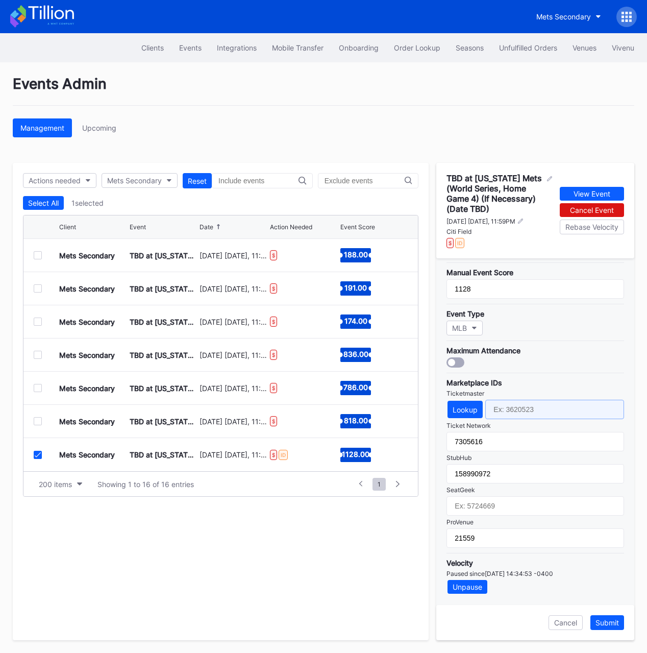
click at [532, 417] on input "text" at bounding box center [555, 409] width 139 height 19
paste input "4682816"
type input "4682816"
click at [603, 620] on div "Submit" at bounding box center [607, 622] width 23 height 9
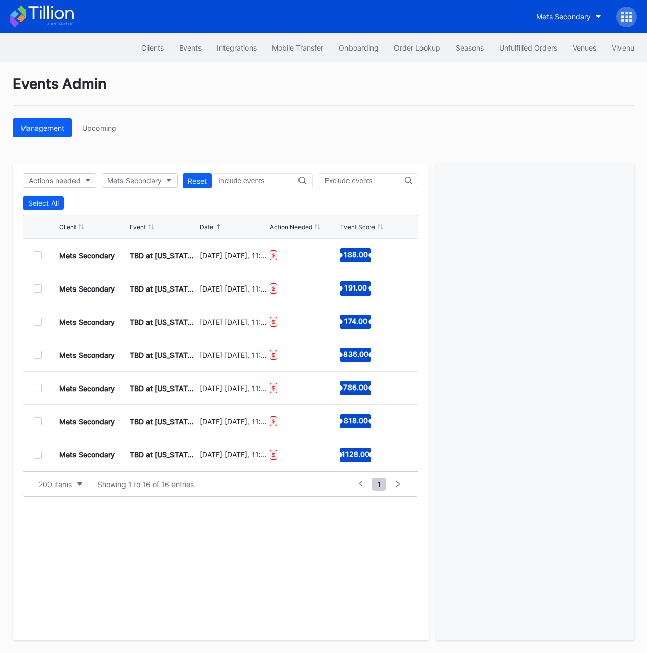
click at [258, 542] on div "Actions needed Mets Secondary Reset Select All Client Event Date Action Needed …" at bounding box center [221, 401] width 416 height 477
click at [184, 120] on div "Management Upcoming" at bounding box center [324, 127] width 622 height 19
click at [208, 142] on div "Events Admin Management Upcoming Actions needed Mets Secondary Reset Select All…" at bounding box center [323, 357] width 647 height 591
click at [461, 299] on div at bounding box center [536, 401] width 198 height 477
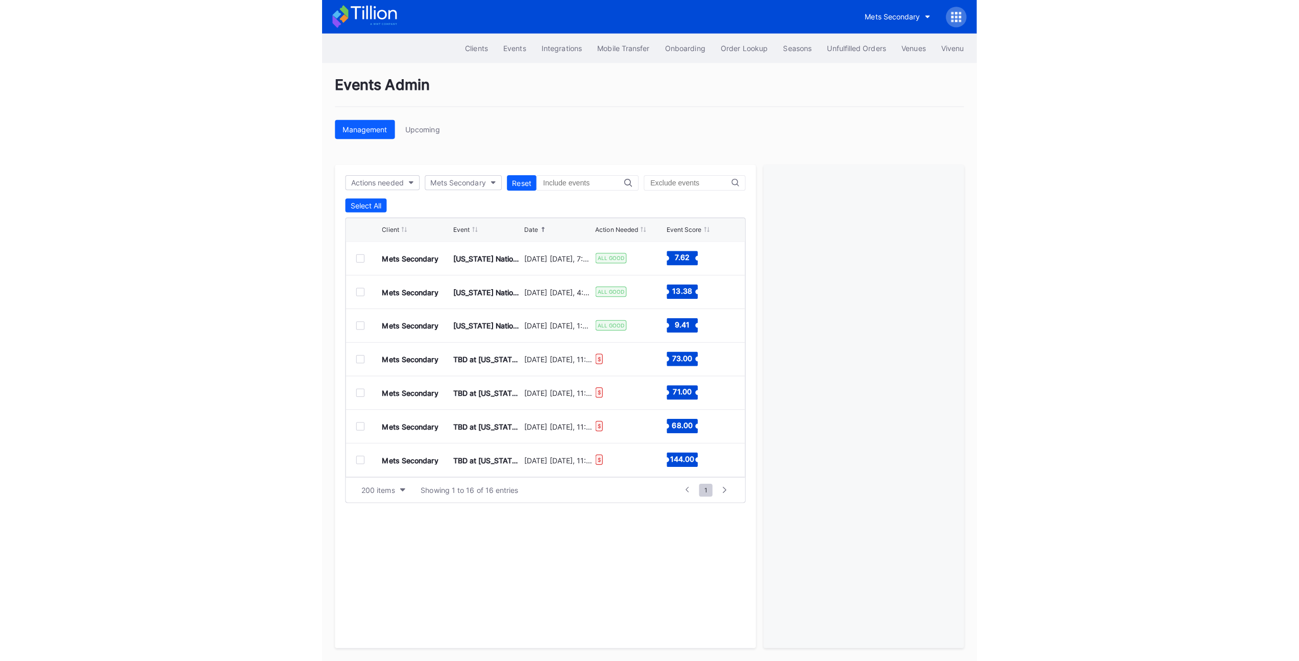
scroll to position [29, 0]
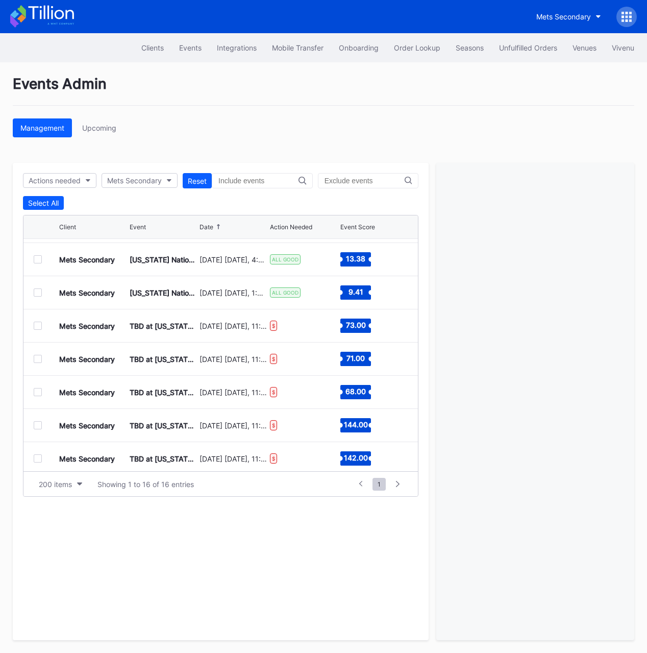
click at [483, 321] on div at bounding box center [536, 401] width 198 height 477
click at [448, 228] on div at bounding box center [536, 401] width 198 height 477
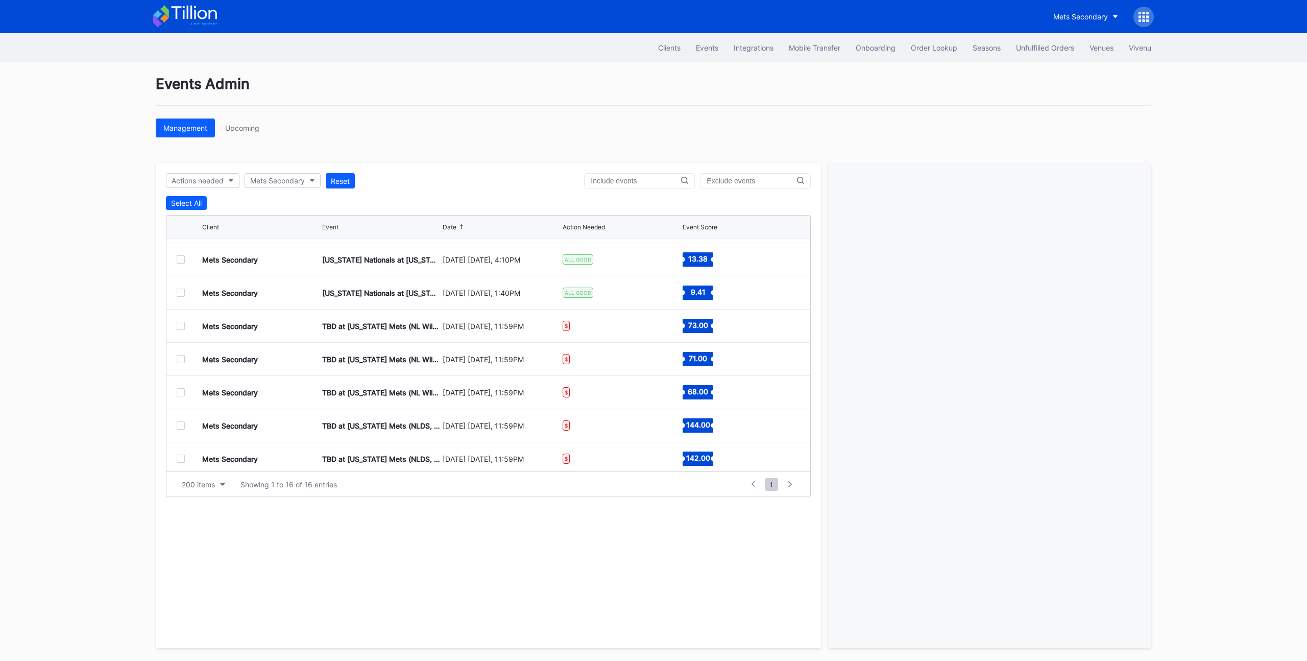
click at [870, 134] on div "Management Upcoming" at bounding box center [654, 127] width 996 height 19
click at [1149, 16] on div at bounding box center [1143, 17] width 20 height 20
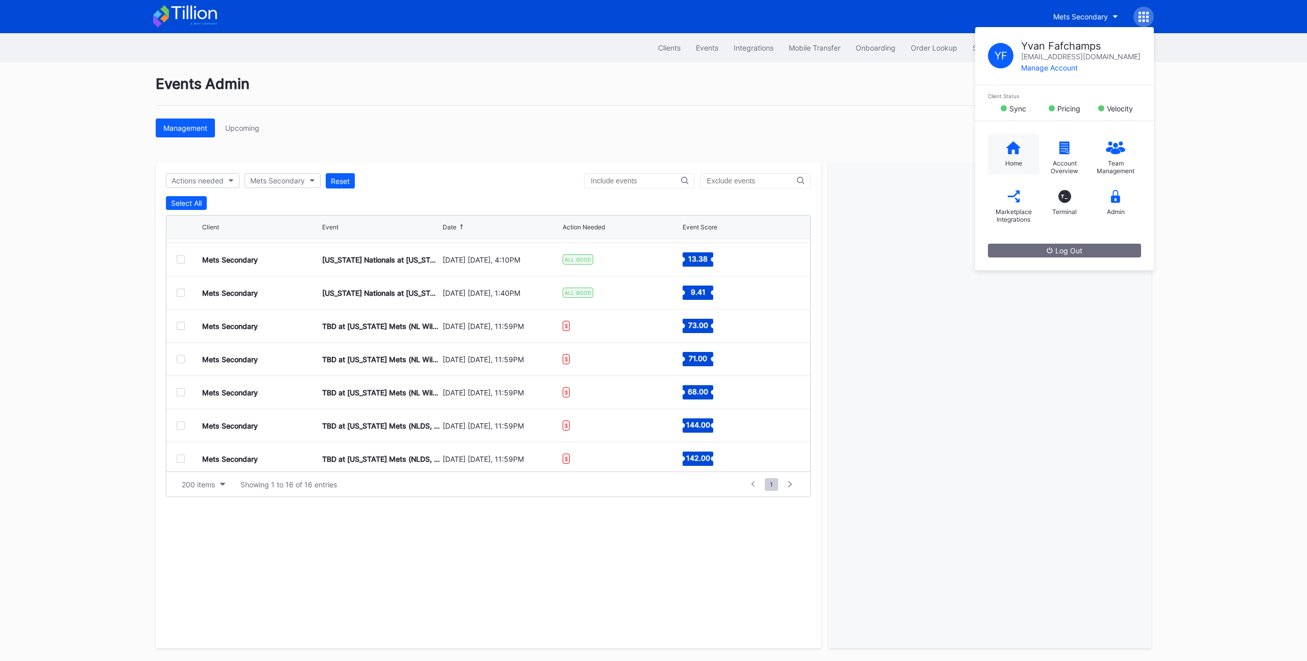
click at [1018, 155] on div "Home" at bounding box center [1013, 154] width 51 height 41
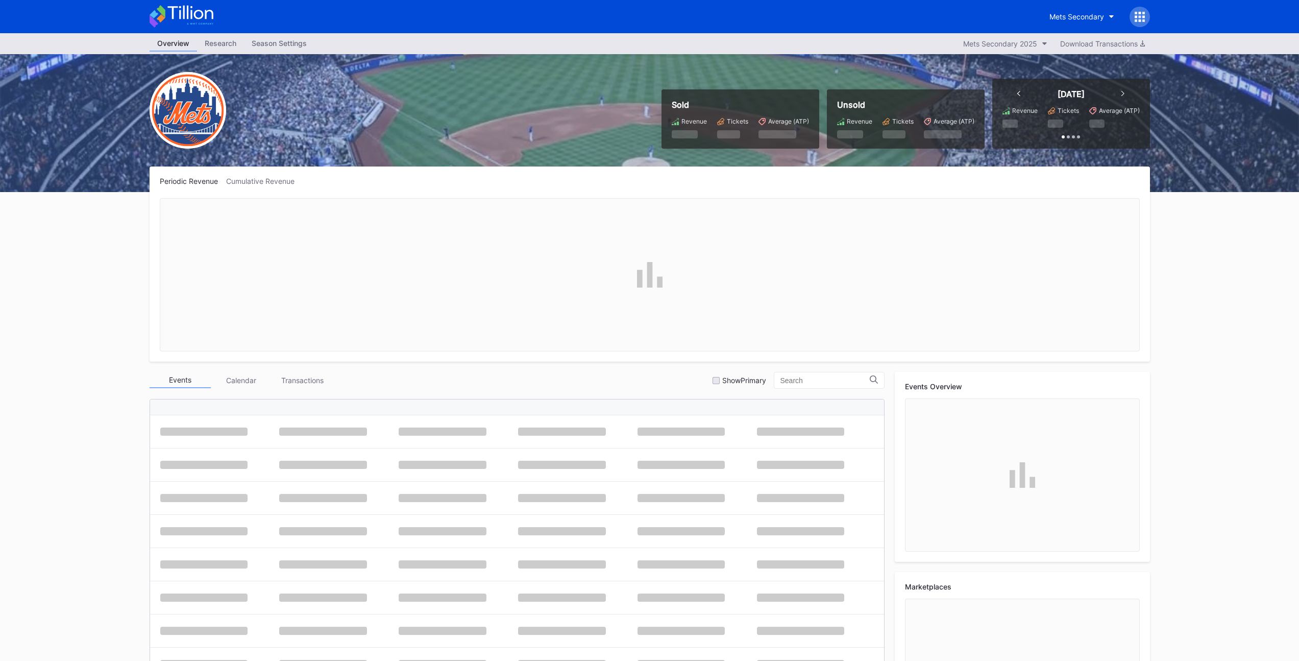
click at [523, 111] on div "Sold Revenue Tickets Average (ATP) Unsold Revenue Tickets Average (ATP) Today R…" at bounding box center [649, 123] width 1021 height 138
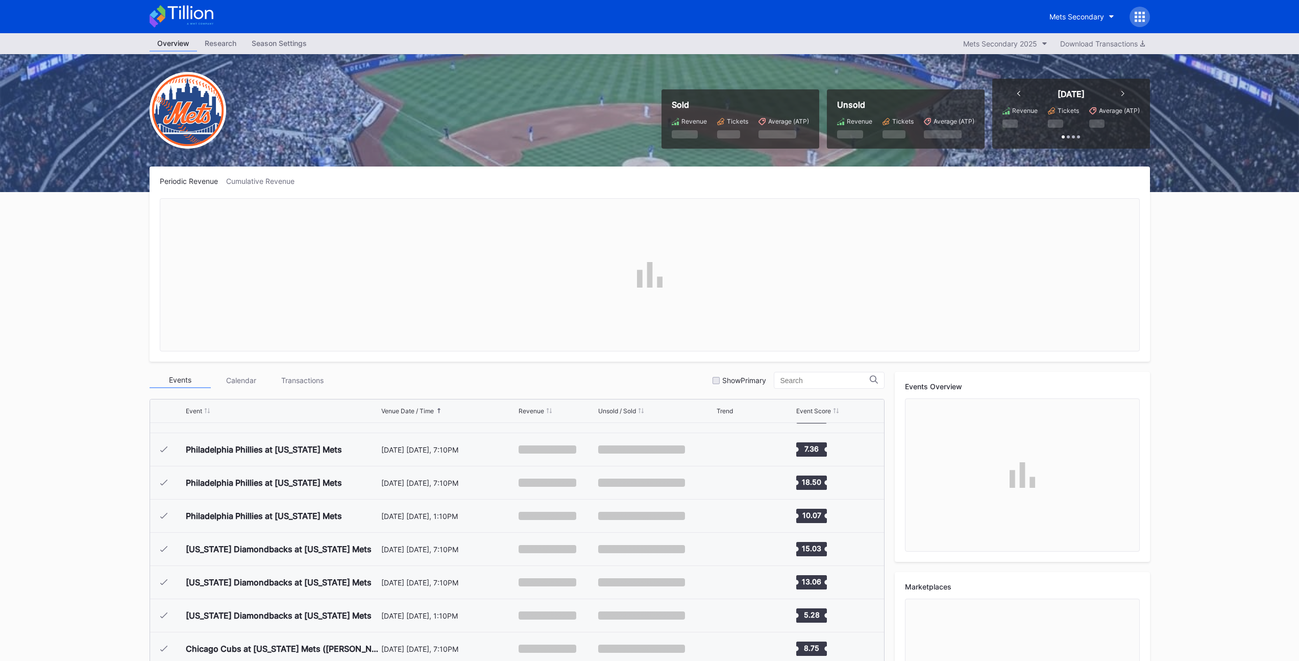
scroll to position [2555, 0]
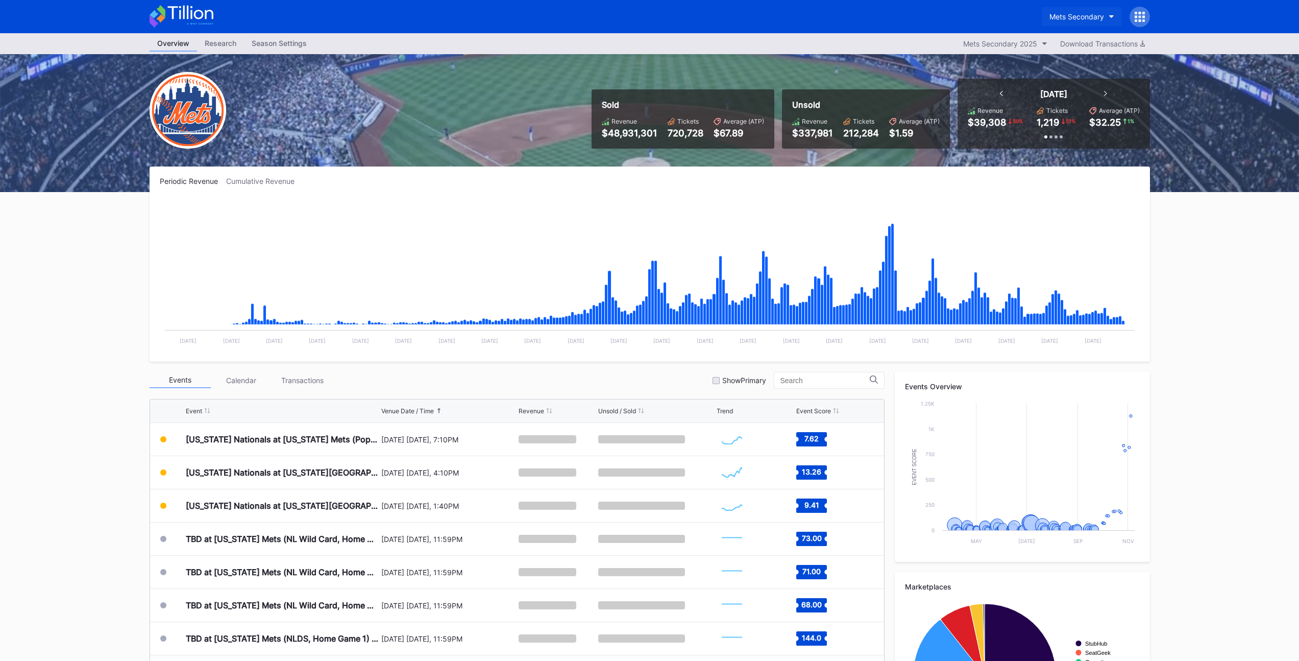
click at [1069, 21] on button "Mets Secondary" at bounding box center [1082, 16] width 80 height 19
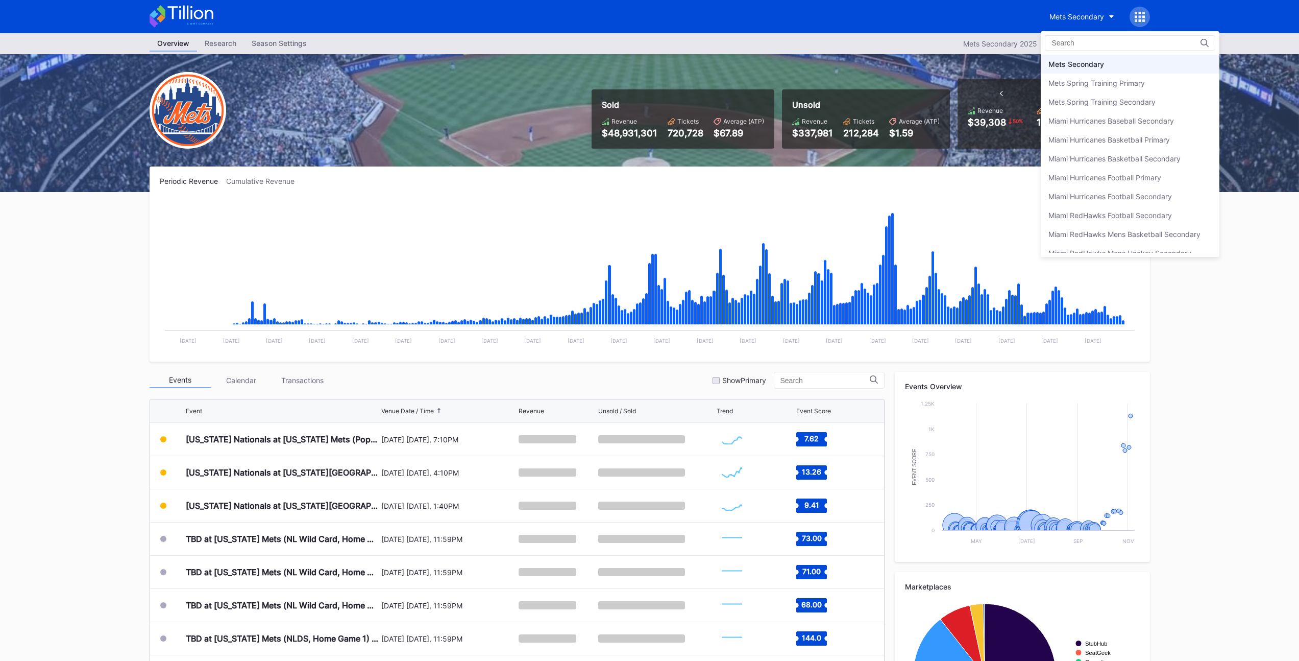
scroll to position [1537, 0]
click at [1083, 113] on div "Mets Primary" at bounding box center [1071, 113] width 44 height 9
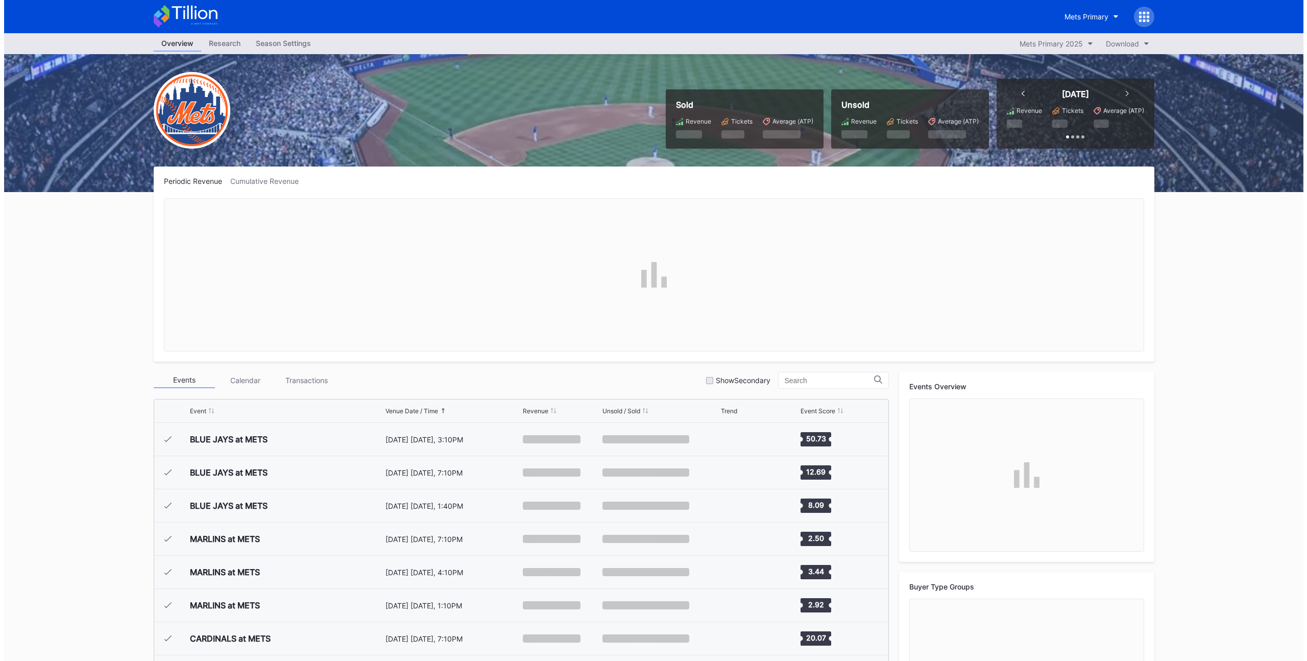
scroll to position [2555, 0]
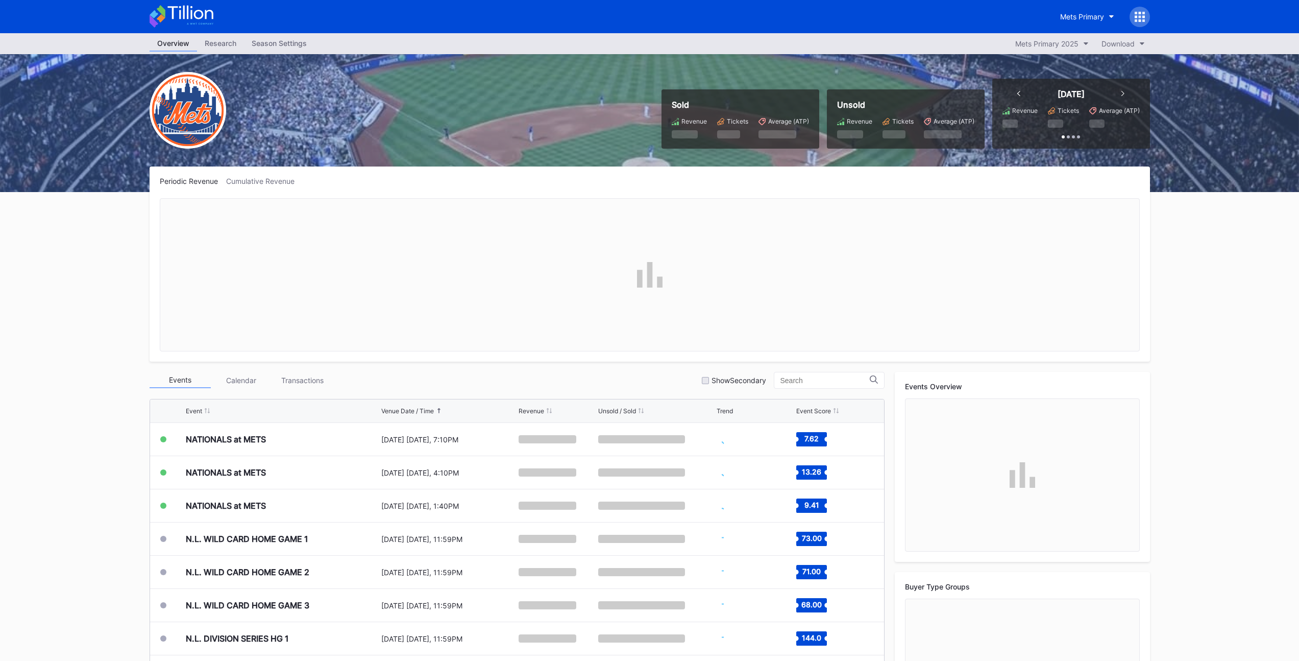
click at [264, 41] on div "Season Settings" at bounding box center [279, 43] width 70 height 15
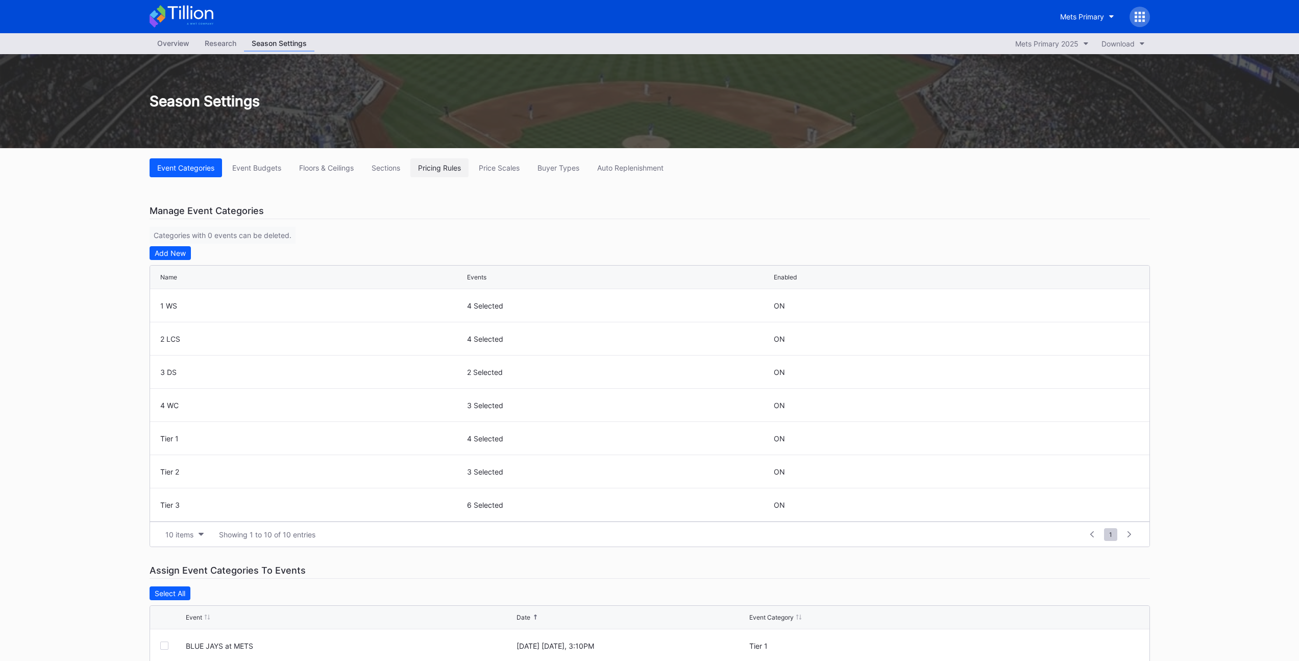
click at [440, 175] on button "Pricing Rules" at bounding box center [439, 167] width 58 height 19
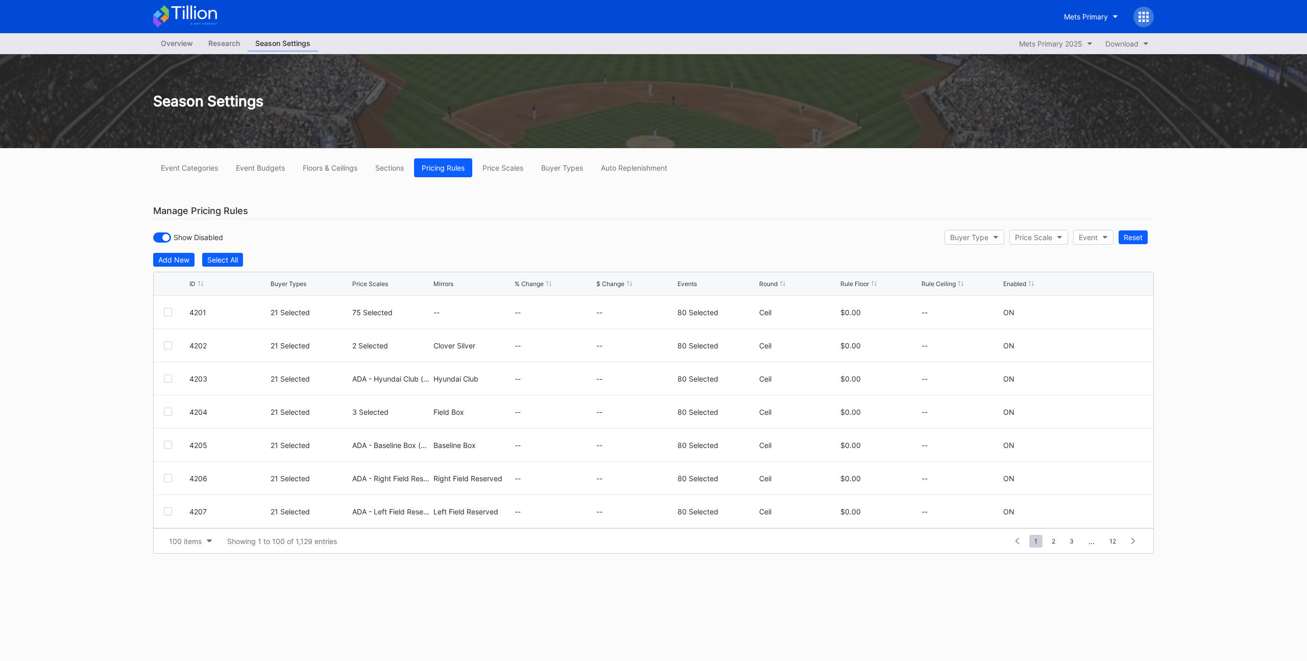
click at [373, 241] on div "Show Disabled Buyer Type Price Scale Event Reset" at bounding box center [653, 237] width 1001 height 21
click at [191, 283] on div "ID" at bounding box center [192, 284] width 6 height 8
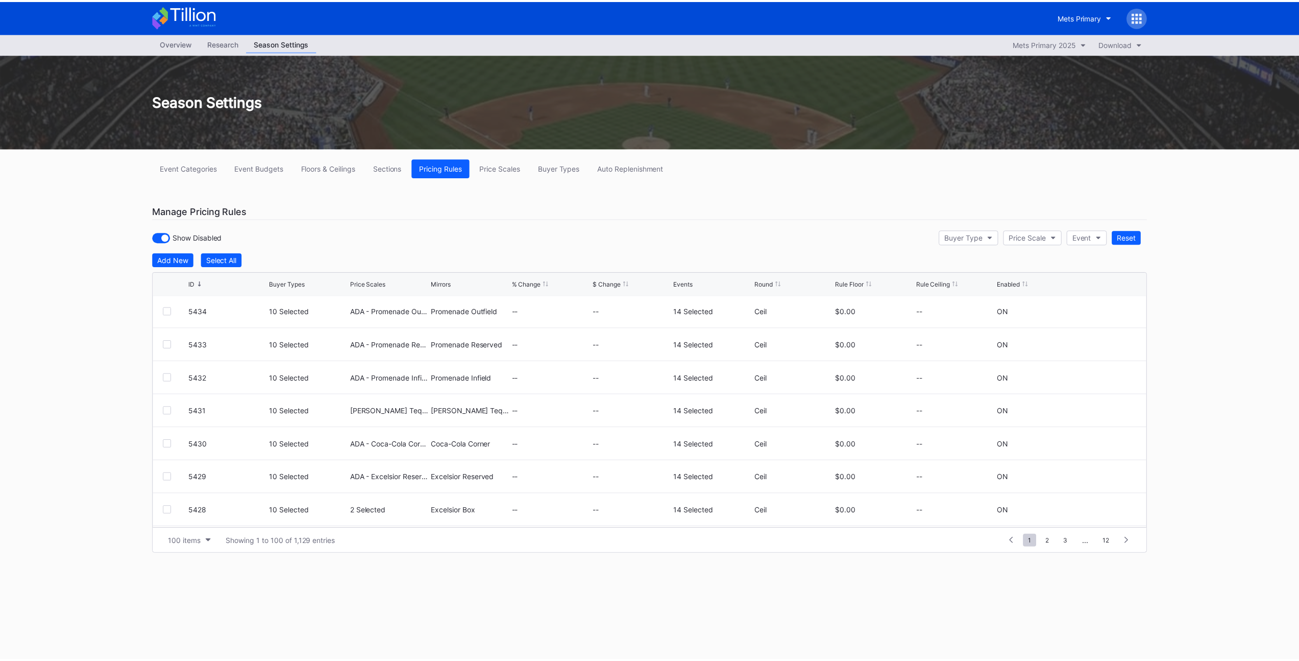
scroll to position [0, 0]
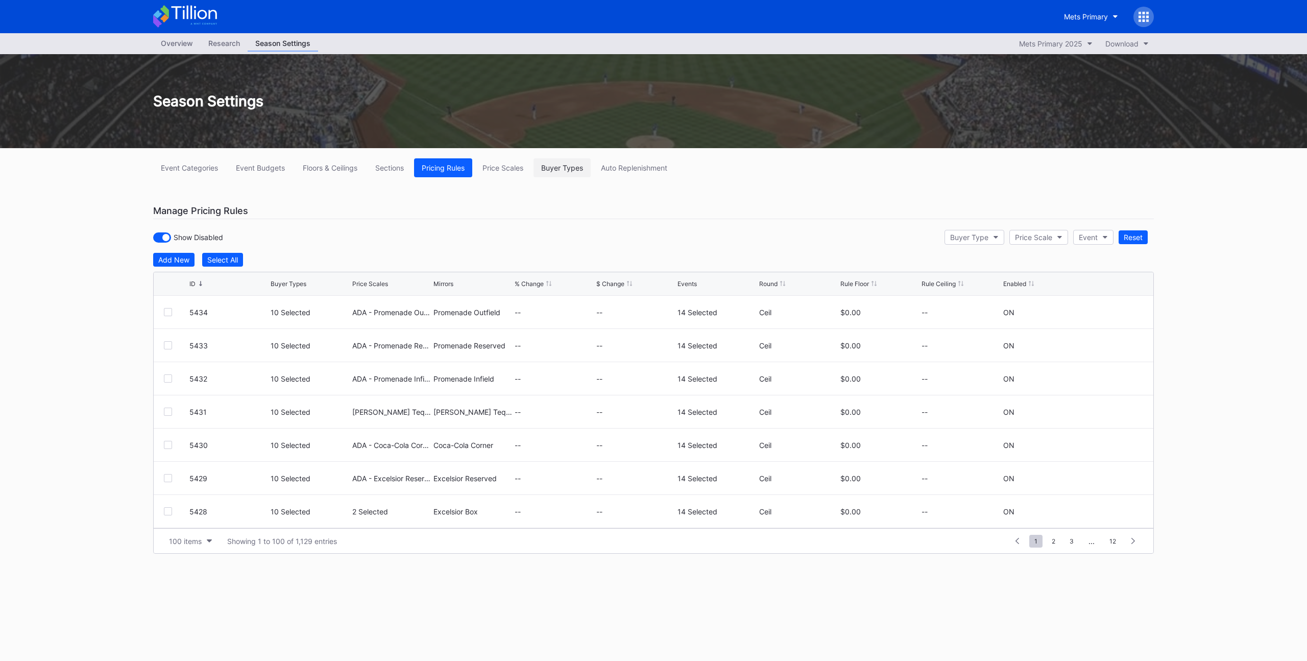
click at [558, 168] on div "Buyer Types" at bounding box center [562, 167] width 42 height 9
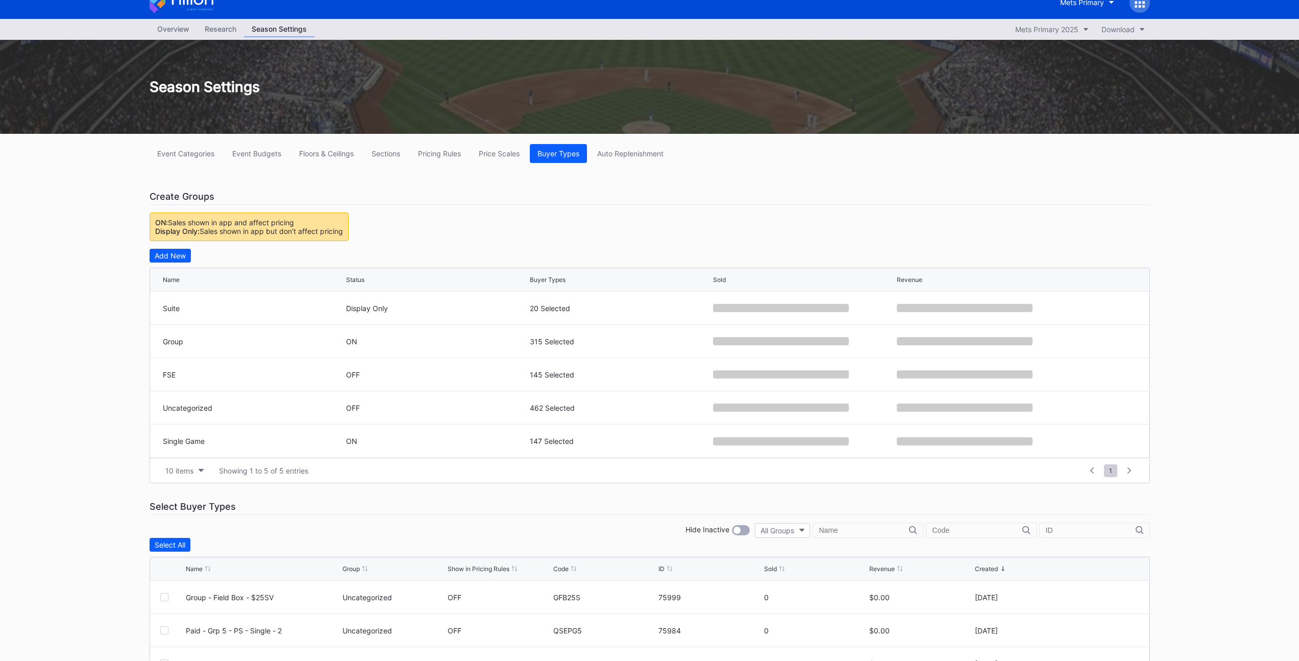
scroll to position [60, 0]
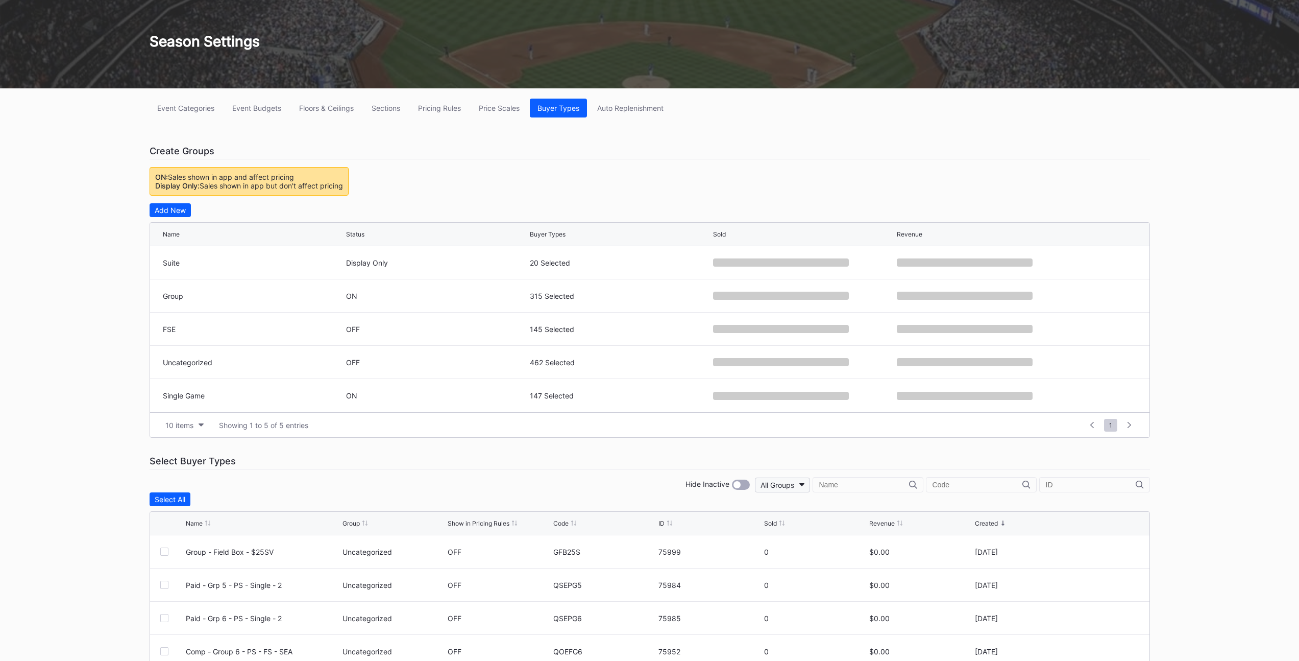
click at [810, 483] on button "All Groups" at bounding box center [782, 484] width 55 height 15
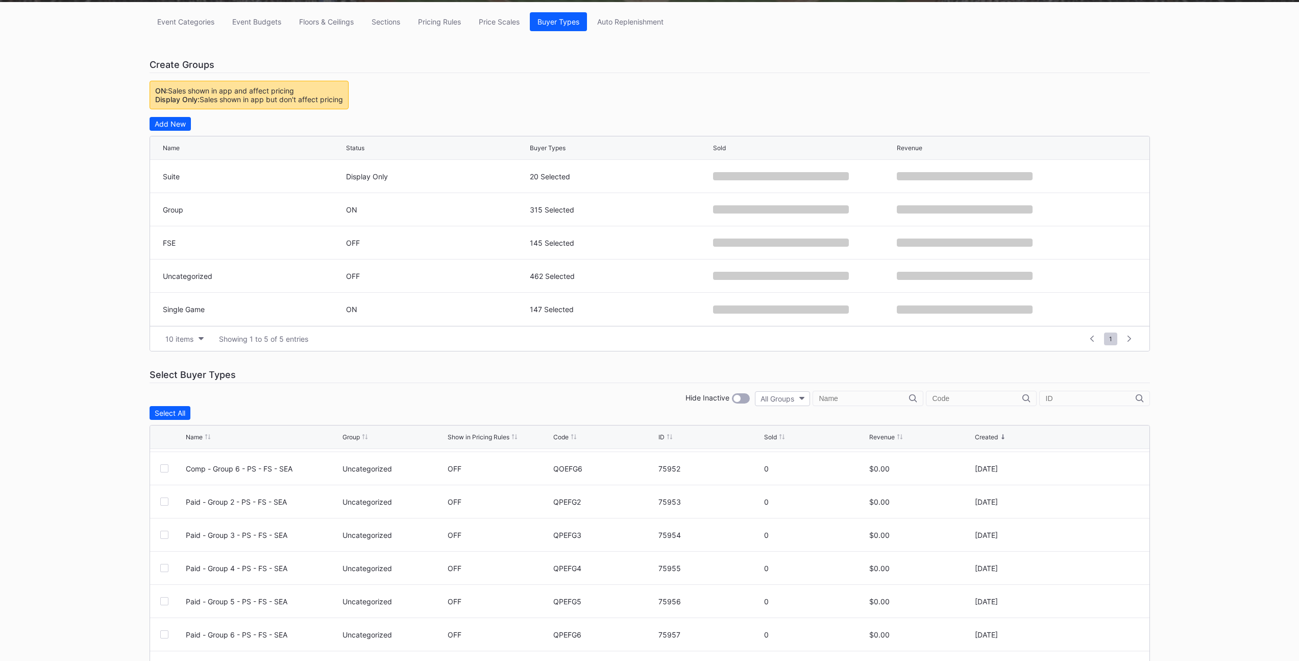
scroll to position [0, 0]
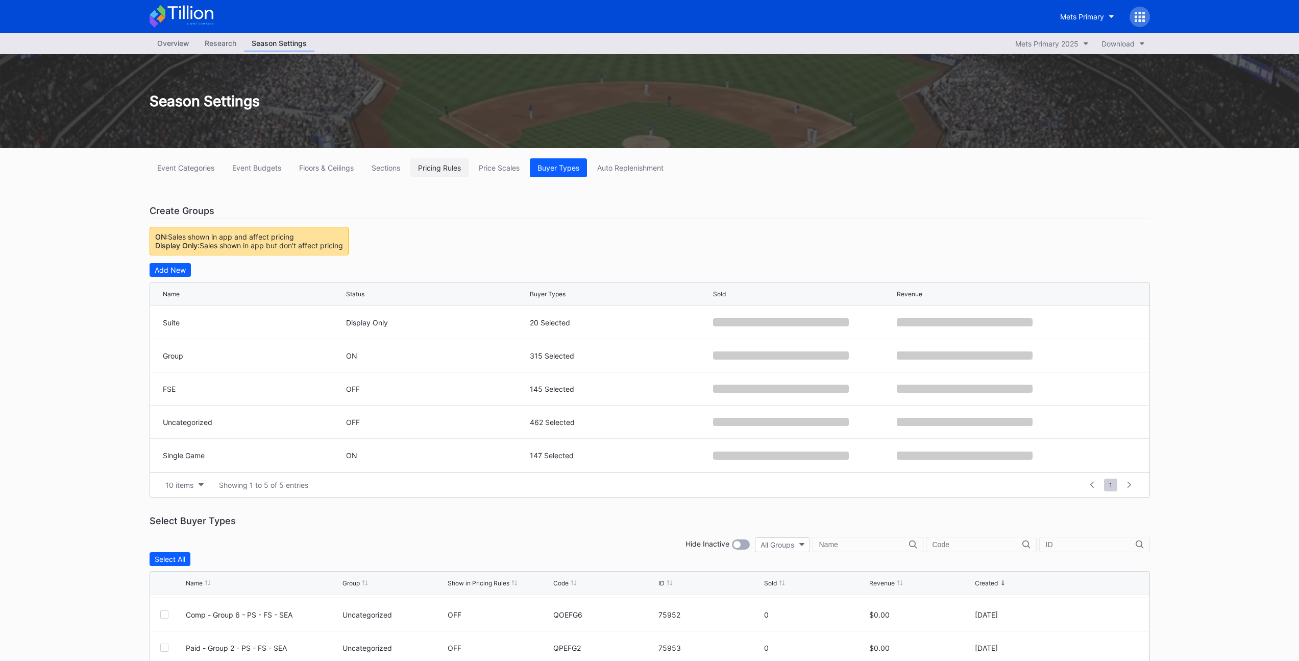
click at [430, 165] on div "Pricing Rules" at bounding box center [439, 167] width 43 height 9
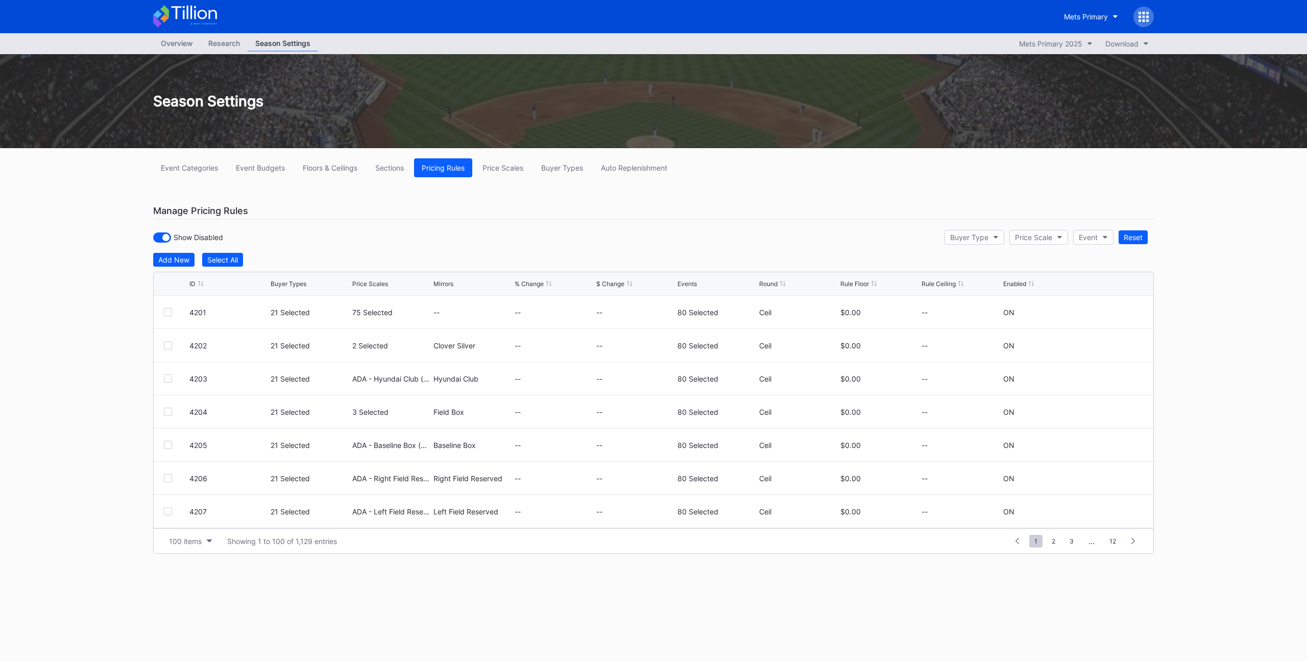
click at [195, 282] on div "ID" at bounding box center [192, 284] width 6 height 8
click at [562, 173] on button "Buyer Types" at bounding box center [562, 167] width 57 height 19
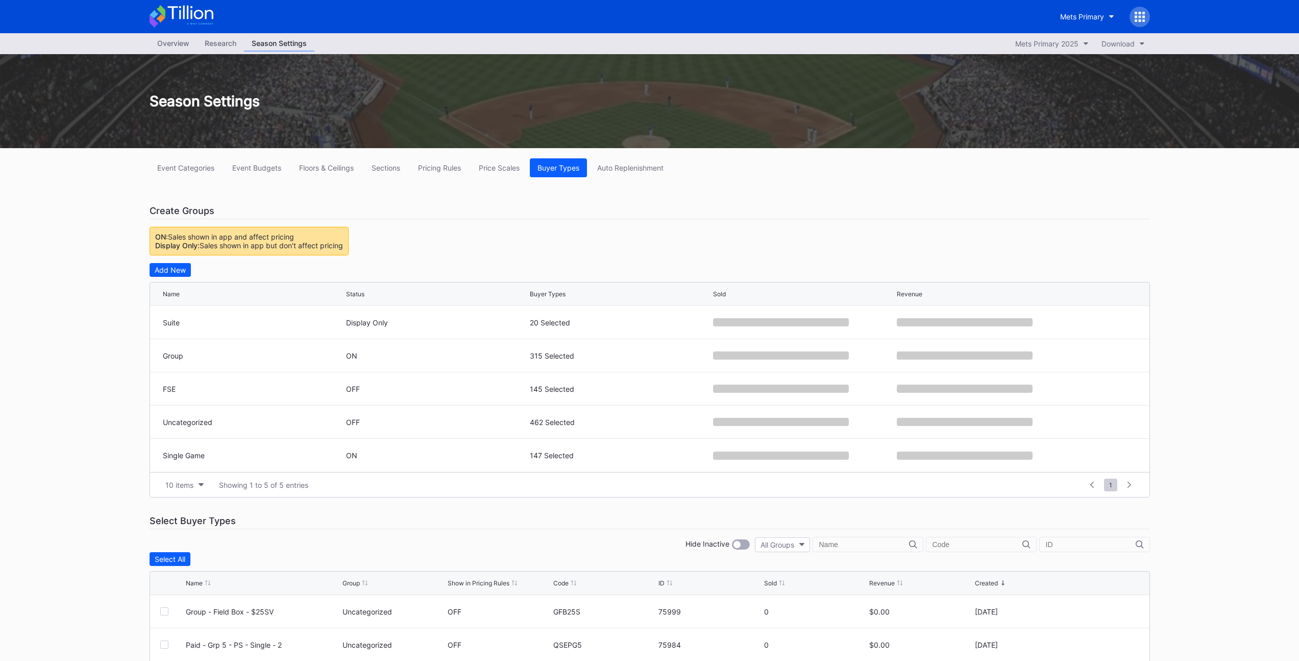
click at [578, 521] on div "Select Buyer Types" at bounding box center [650, 521] width 1001 height 16
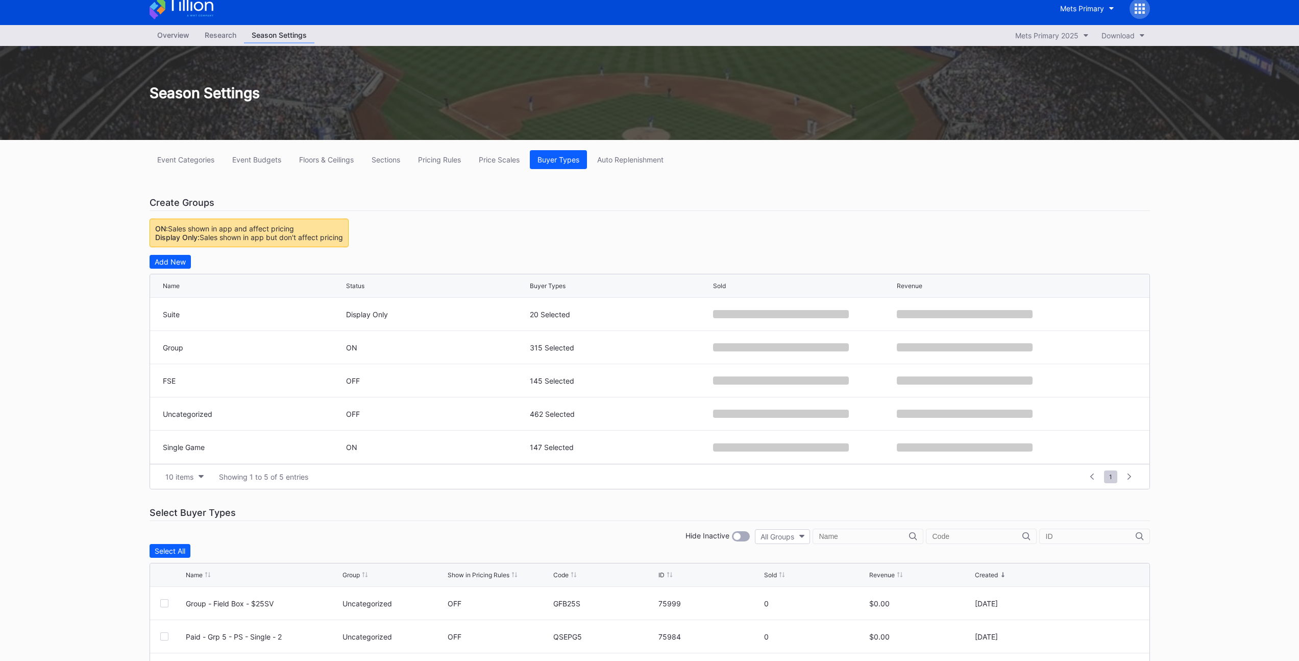
scroll to position [97, 0]
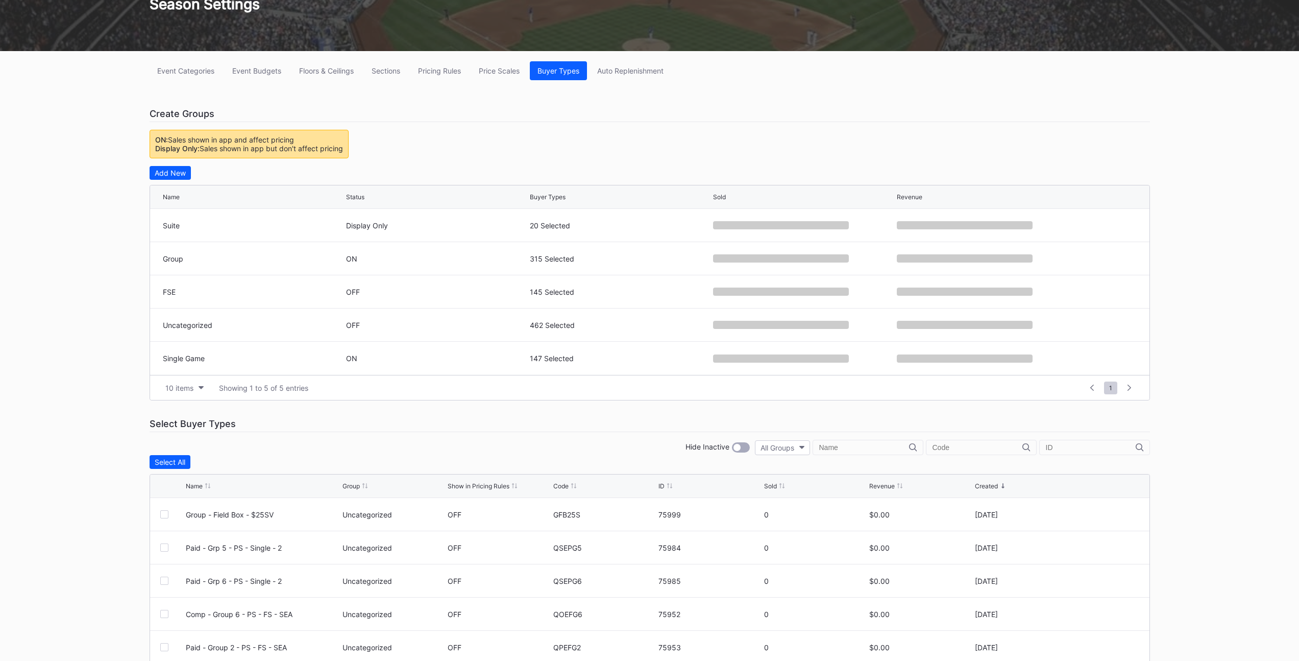
click at [879, 449] on input "text" at bounding box center [864, 447] width 90 height 8
click at [970, 444] on input "text" at bounding box center [978, 447] width 90 height 8
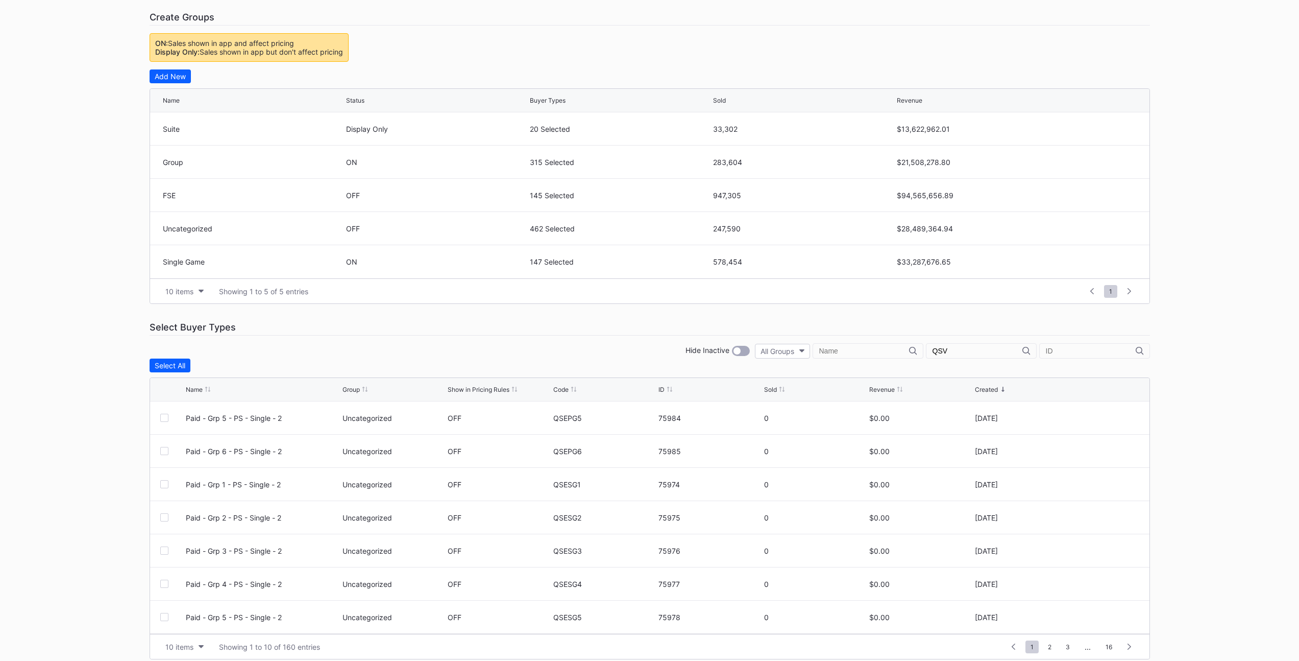
scroll to position [103, 0]
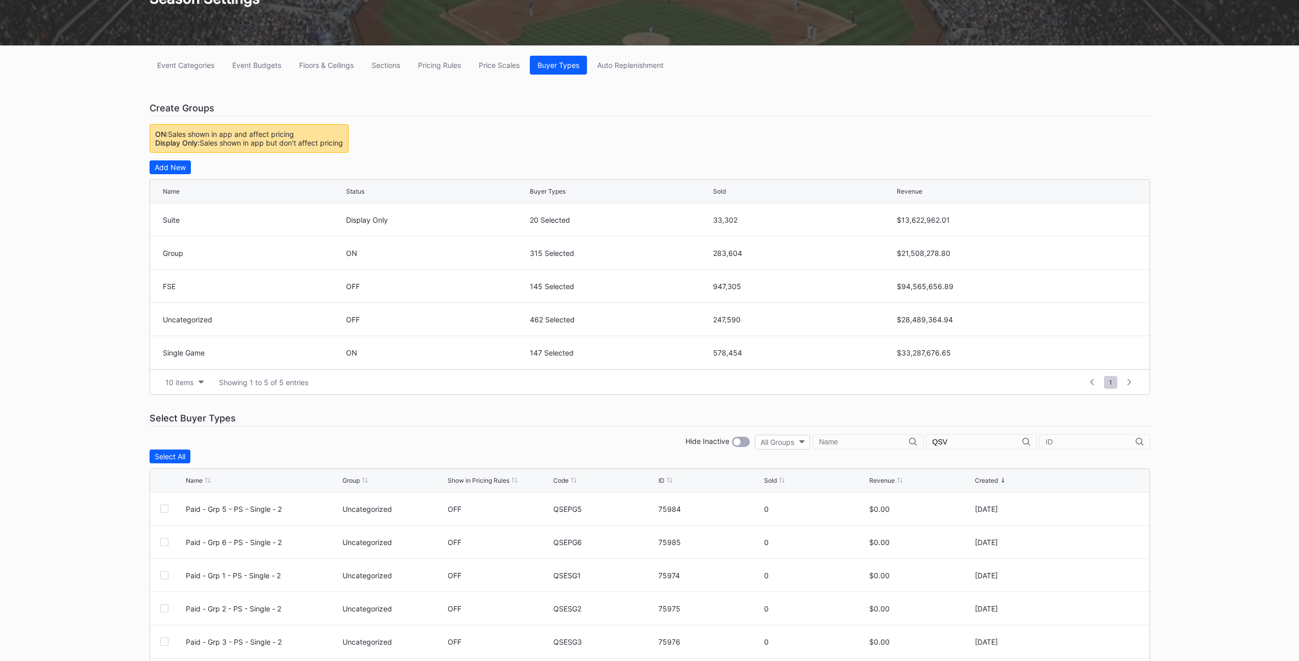
type input "QSVP"
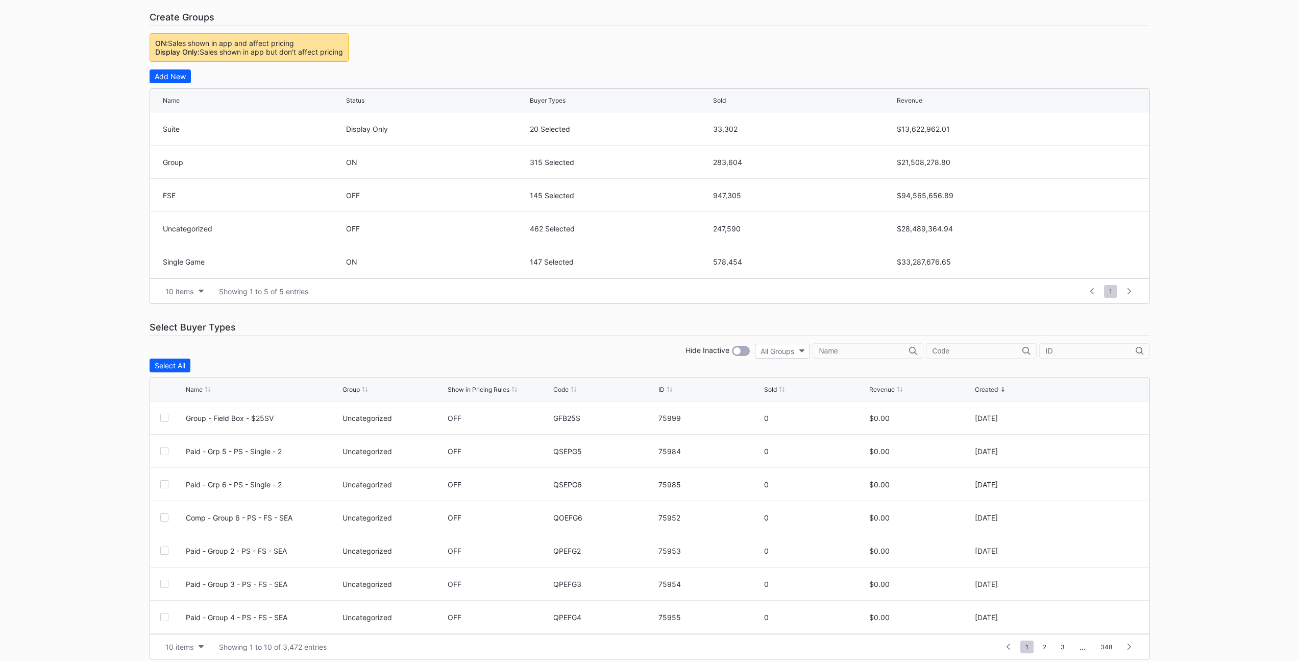
click at [548, 344] on div "Hide Inactive All Groups" at bounding box center [650, 350] width 1001 height 15
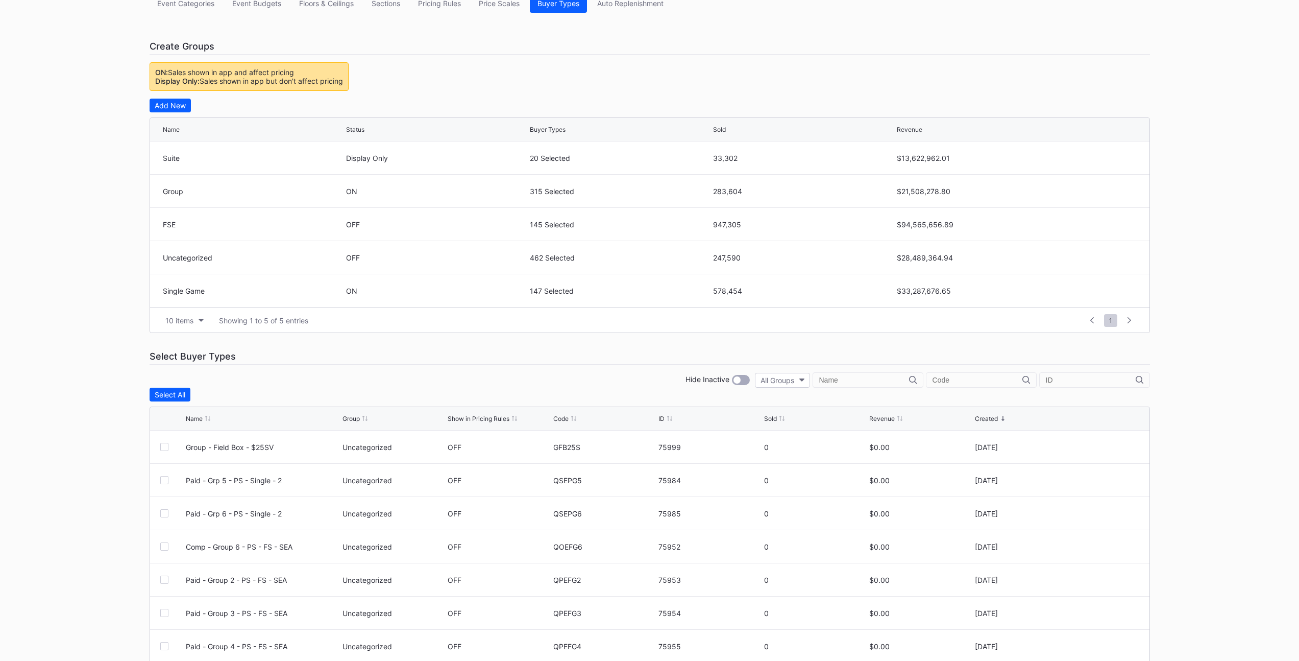
scroll to position [94, 0]
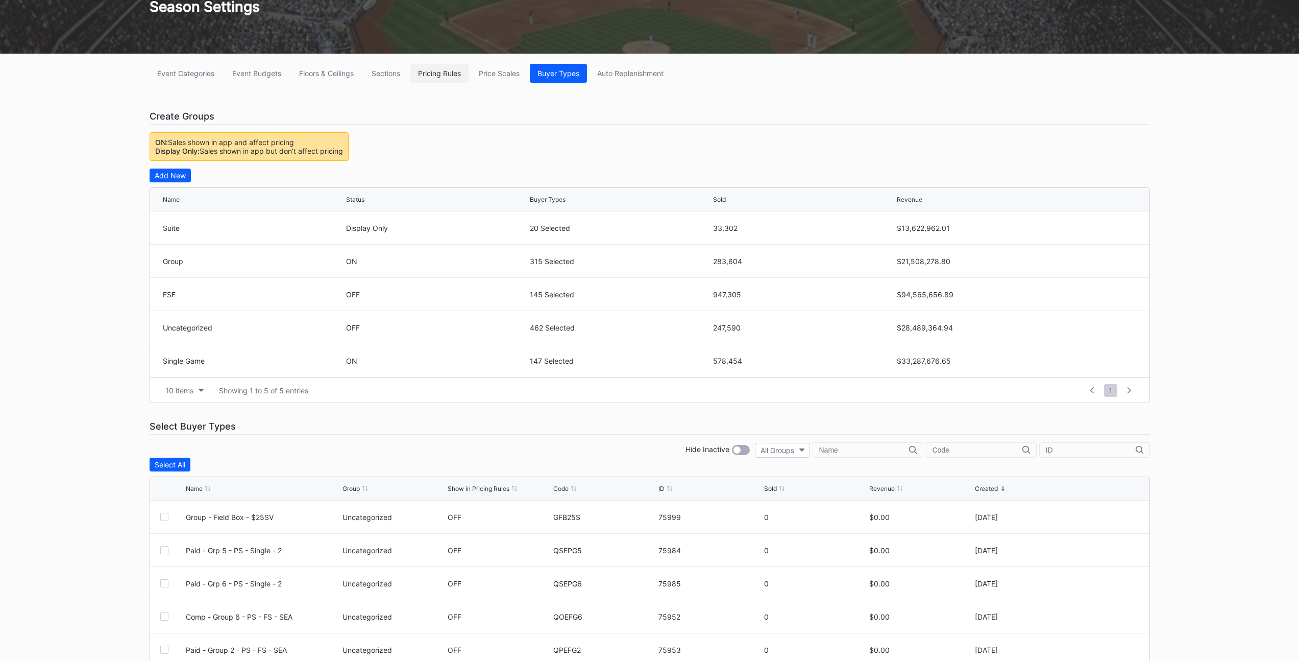
click at [441, 76] on div "Pricing Rules" at bounding box center [439, 73] width 43 height 9
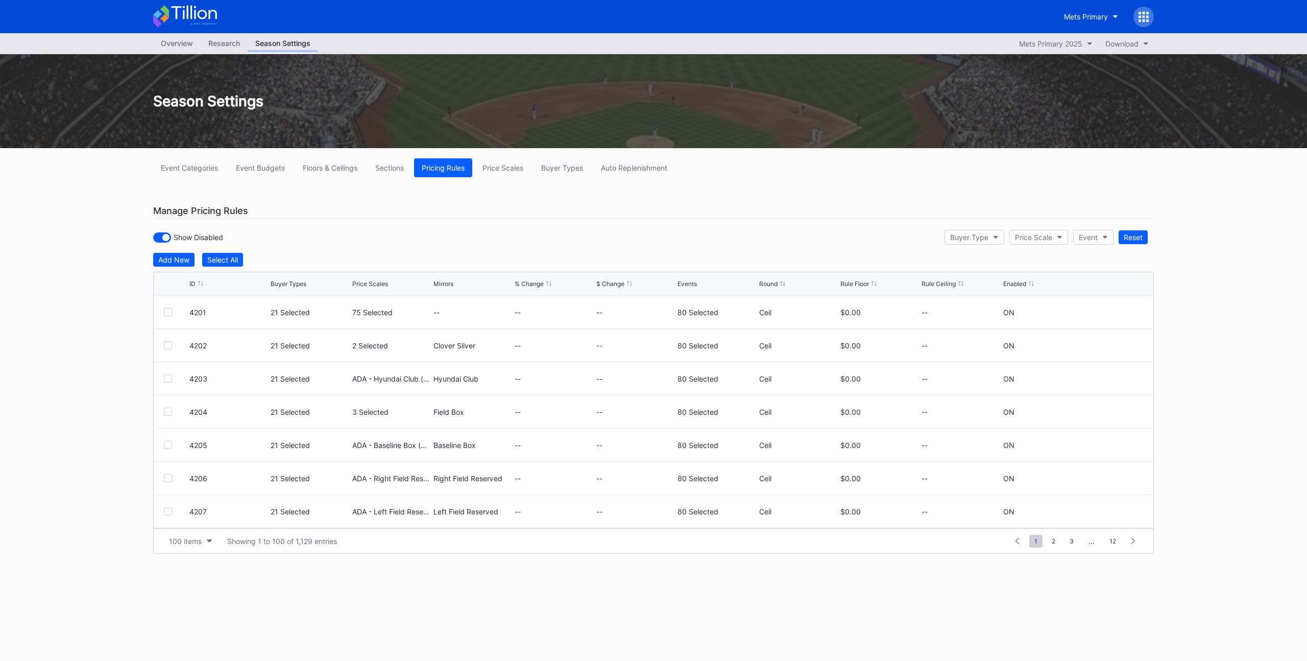
click at [199, 285] on icon at bounding box center [200, 283] width 5 height 5
click at [191, 281] on div "ID" at bounding box center [192, 284] width 6 height 8
click at [788, 213] on div "Manage Pricing Rules" at bounding box center [653, 211] width 1001 height 16
click at [568, 165] on div "Buyer Types" at bounding box center [562, 167] width 42 height 9
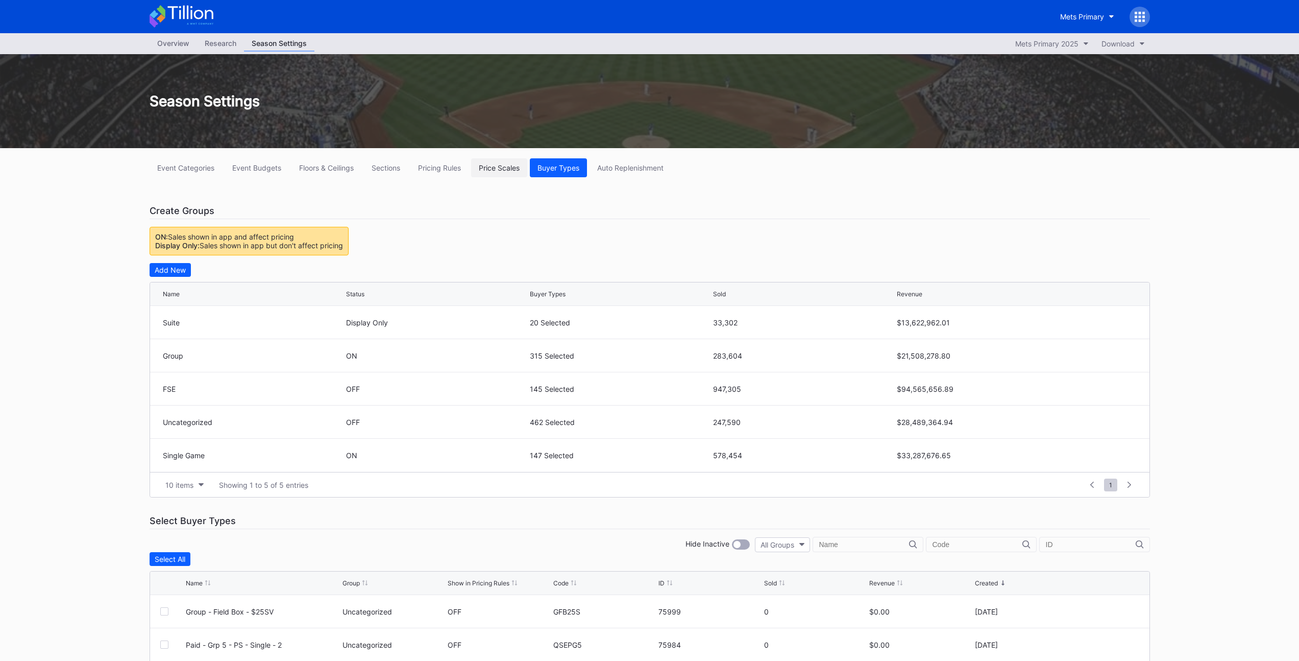
click at [508, 168] on div "Price Scales" at bounding box center [499, 167] width 41 height 9
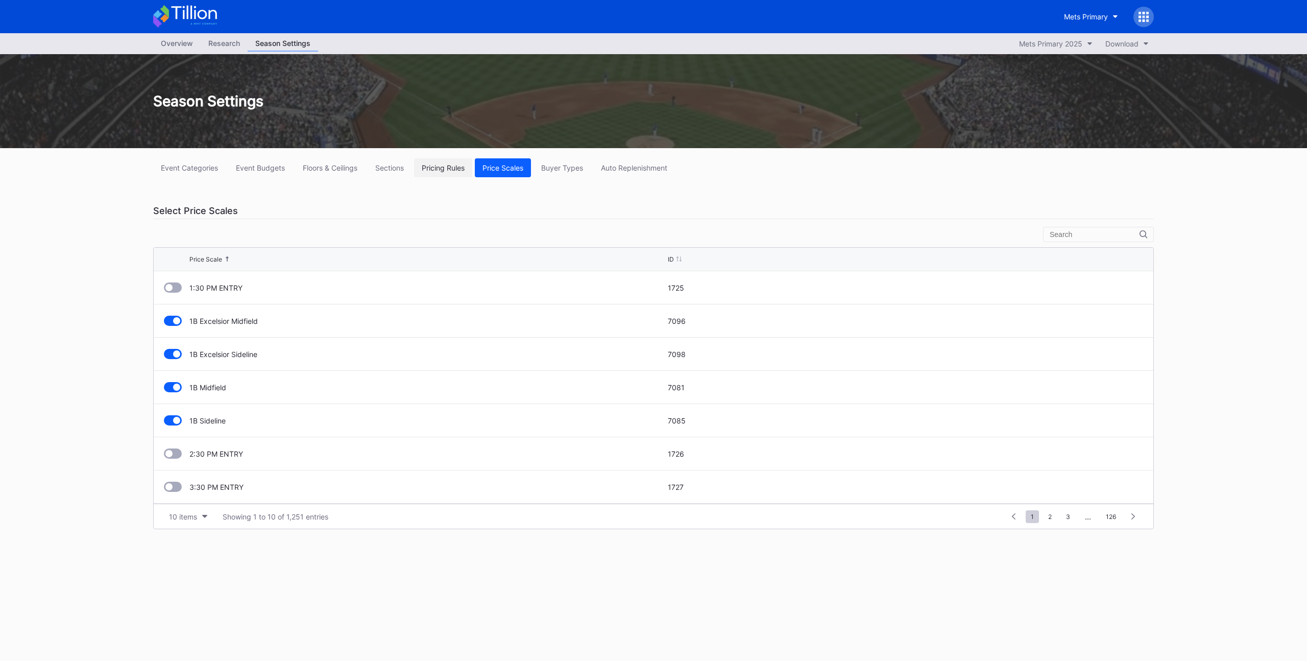
click at [455, 170] on div "Pricing Rules" at bounding box center [443, 167] width 43 height 9
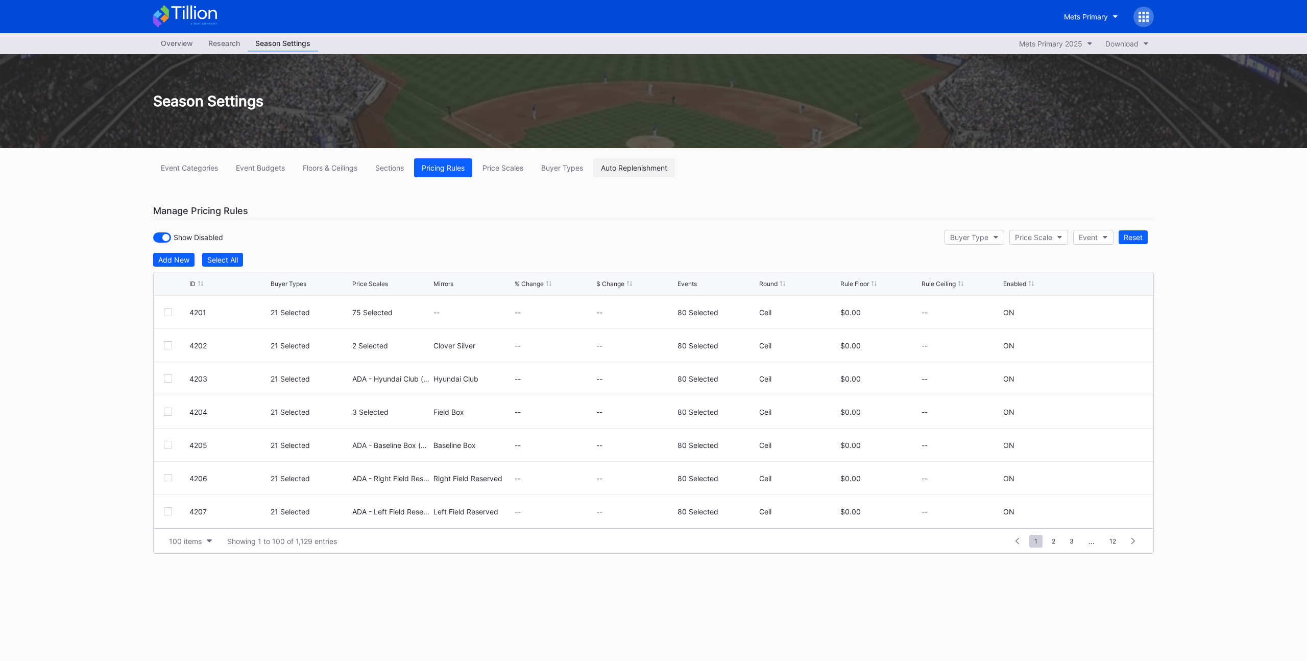
click at [641, 170] on div "Auto Replenishment" at bounding box center [634, 167] width 66 height 9
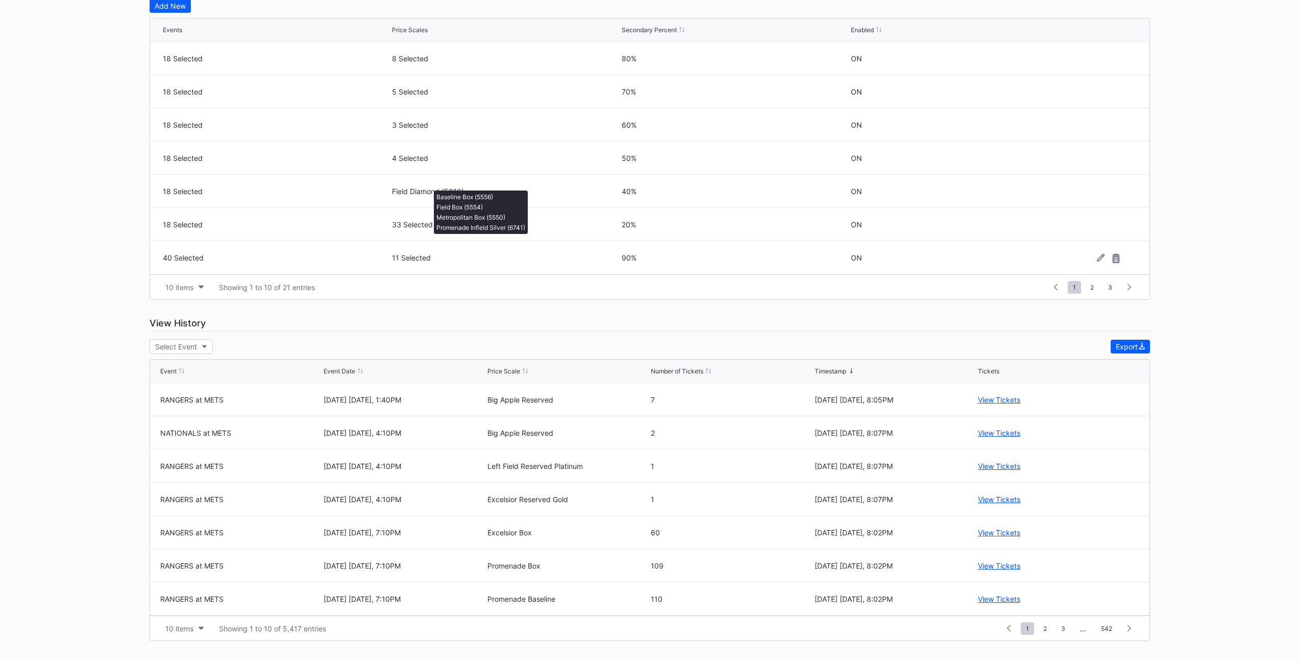
scroll to position [249, 0]
click at [197, 286] on button "10 items" at bounding box center [184, 287] width 49 height 14
click at [190, 372] on div "200 items" at bounding box center [184, 369] width 33 height 9
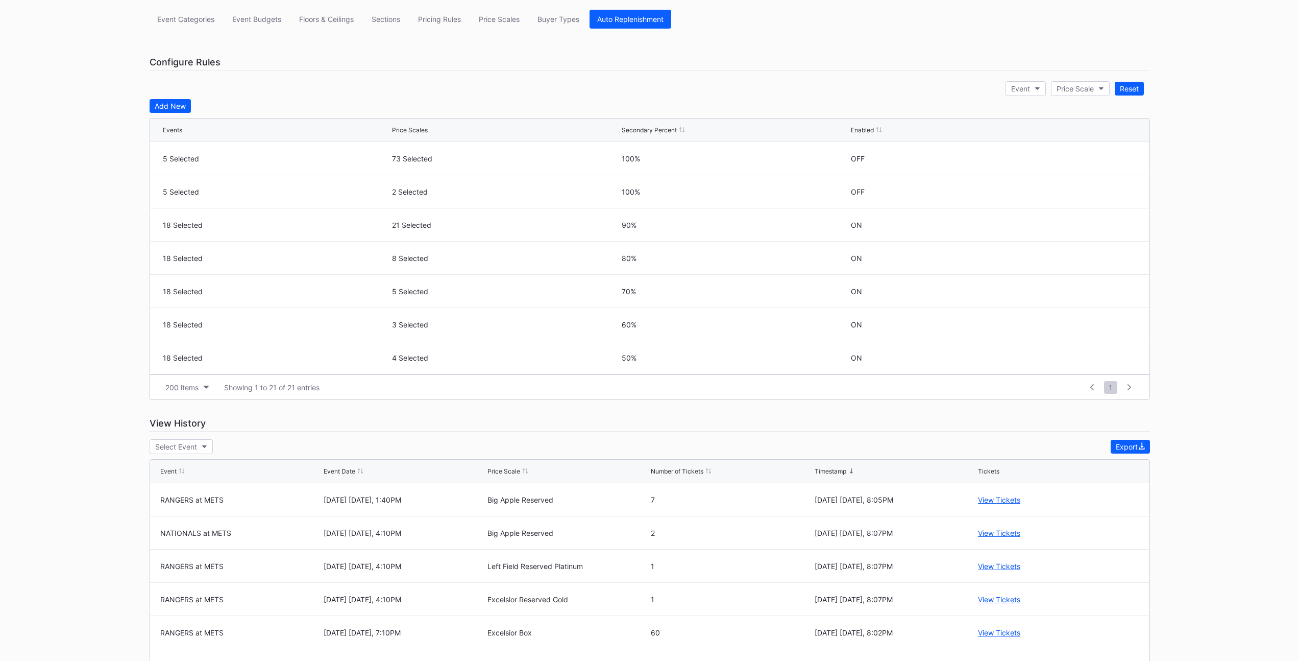
scroll to position [0, 0]
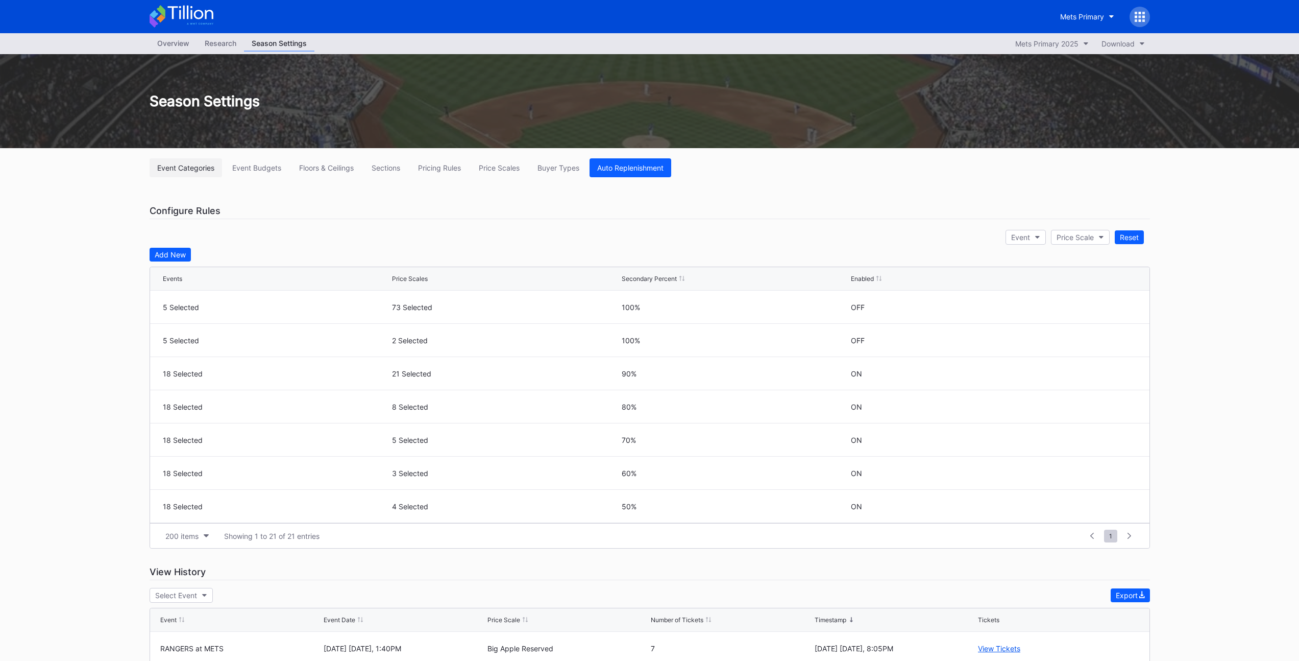
click at [191, 170] on div "Event Categories" at bounding box center [185, 167] width 57 height 9
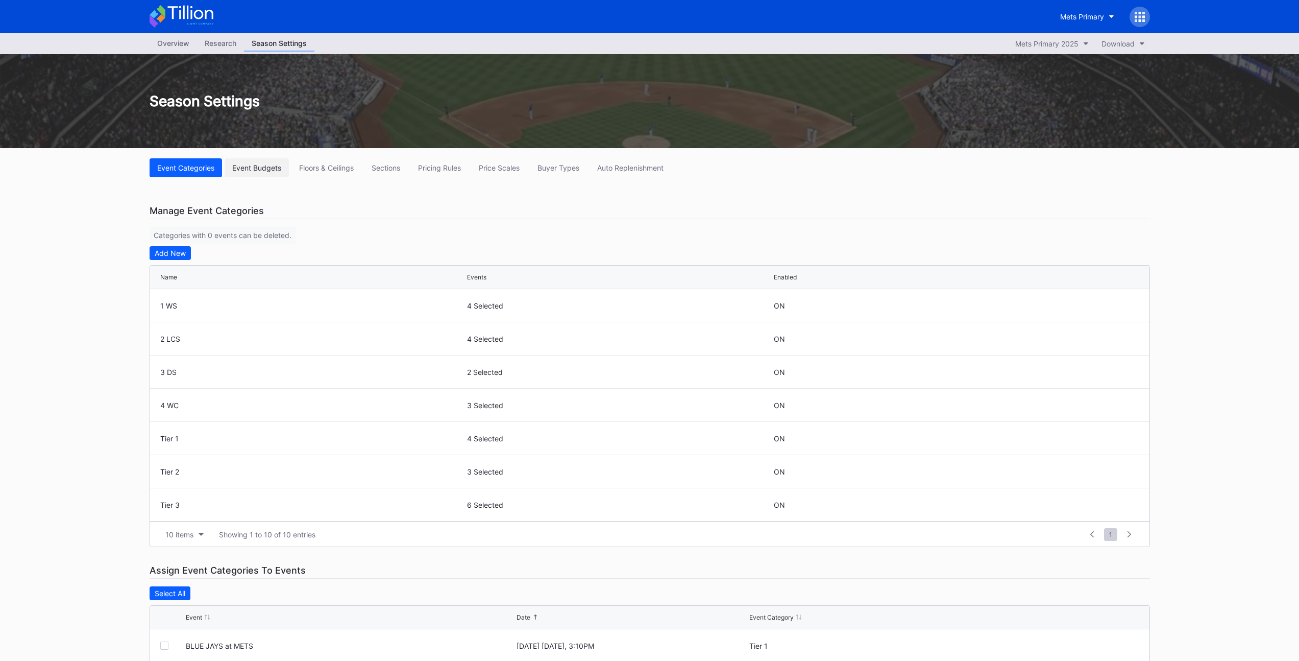
click at [272, 171] on div "Event Budgets" at bounding box center [256, 167] width 49 height 9
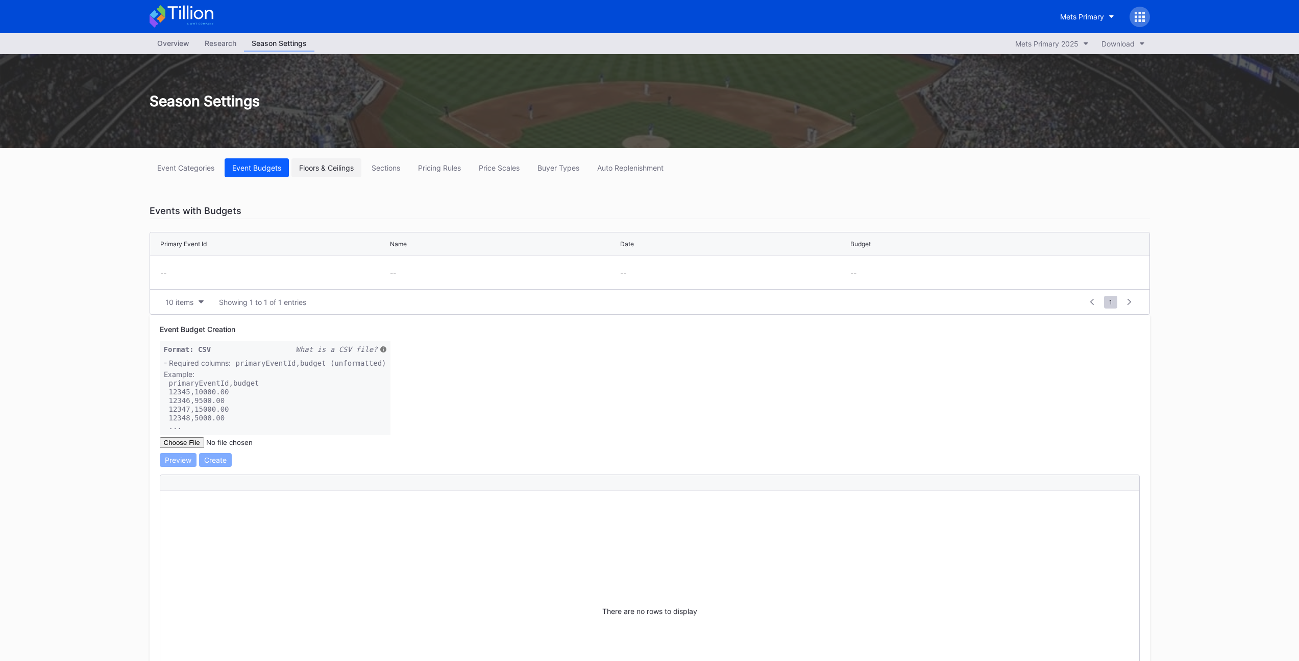
click at [320, 174] on button "Floors & Ceilings" at bounding box center [327, 167] width 70 height 19
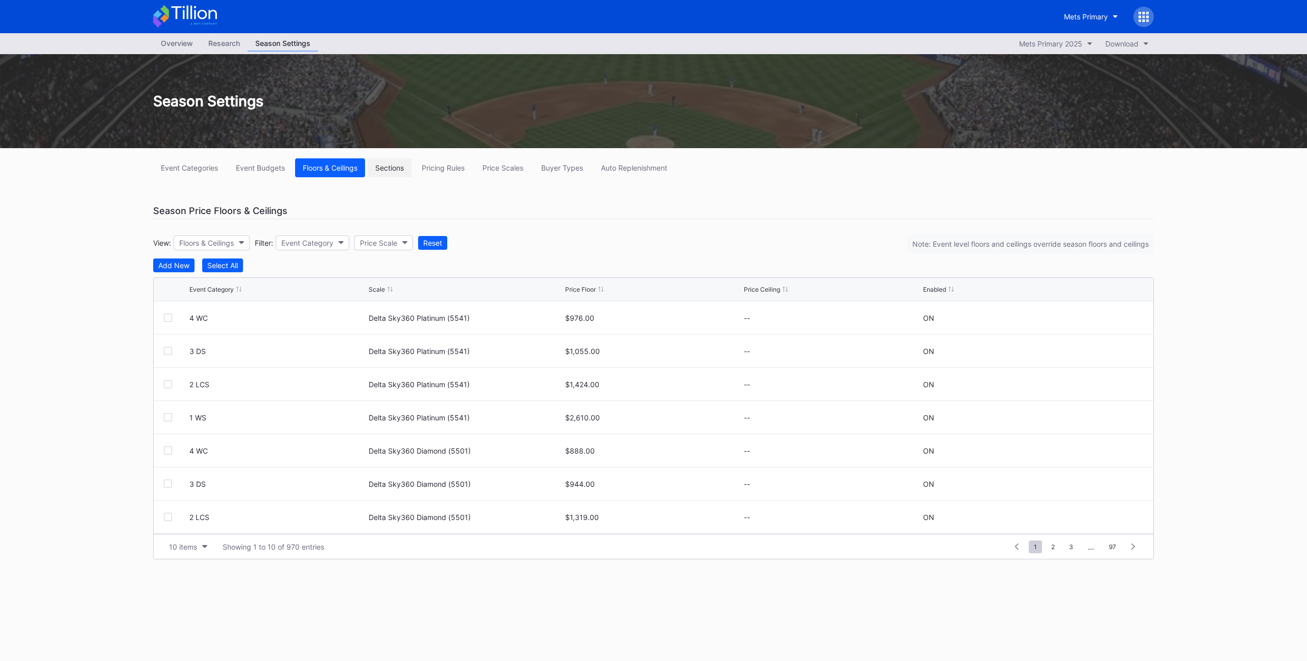
click at [389, 169] on div "Sections" at bounding box center [389, 167] width 29 height 9
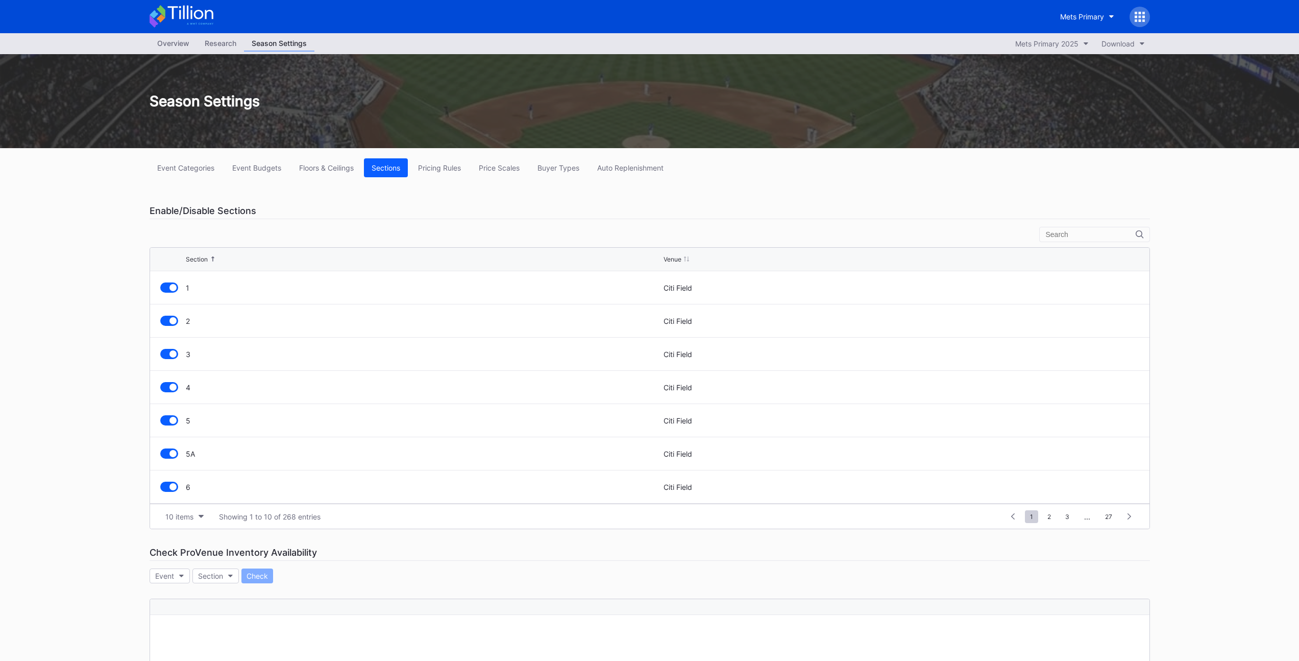
click at [172, 46] on div "Overview" at bounding box center [173, 43] width 47 height 15
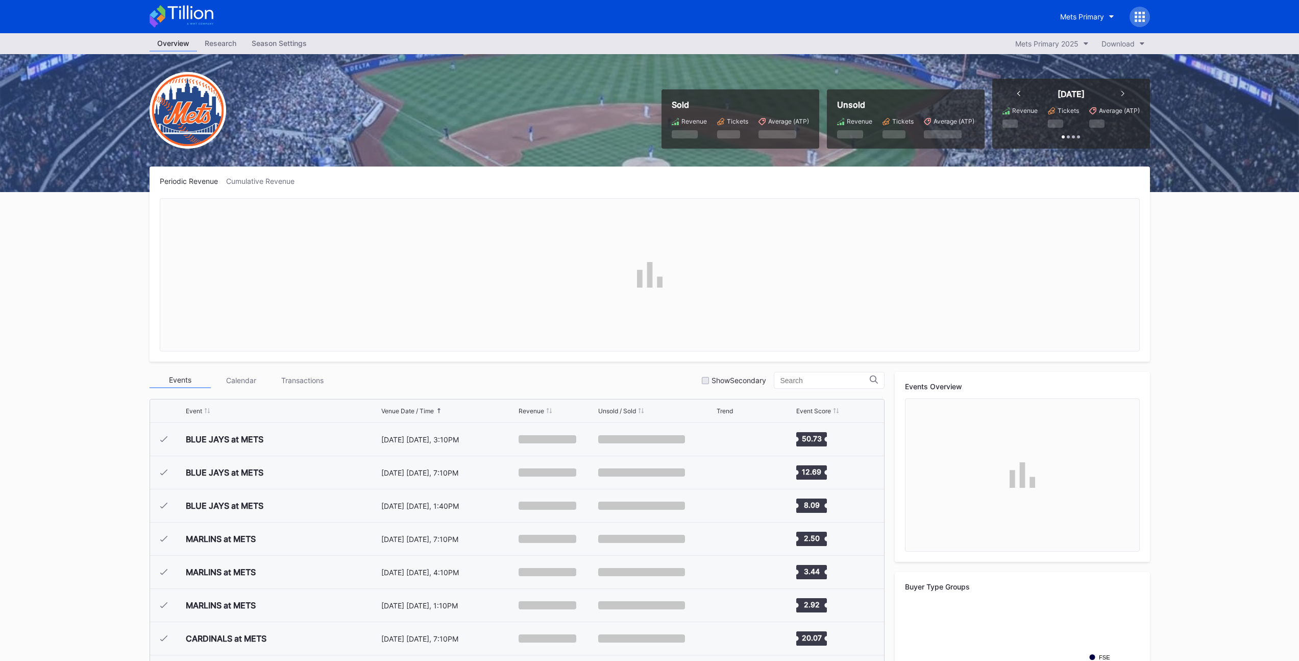
scroll to position [2555, 0]
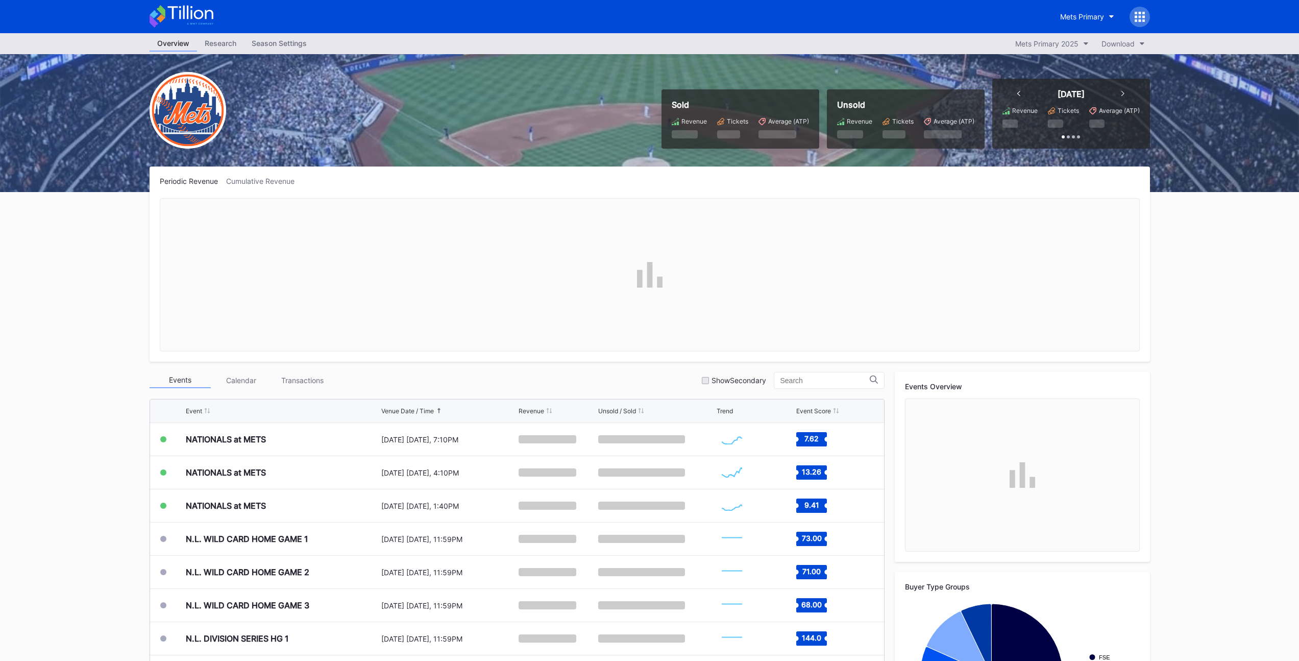
click at [108, 215] on div "Overview Research Season Settings Mets Primary 2025 Download Sold Revenue Ticke…" at bounding box center [649, 402] width 1299 height 739
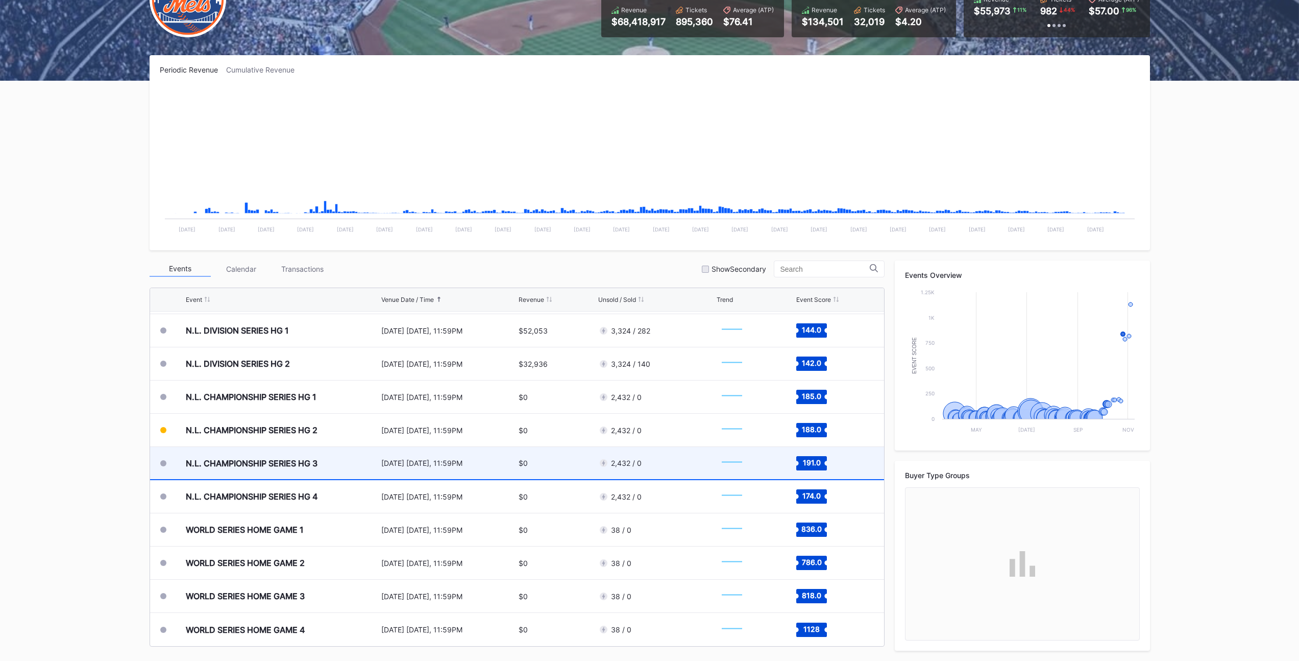
scroll to position [2749, 0]
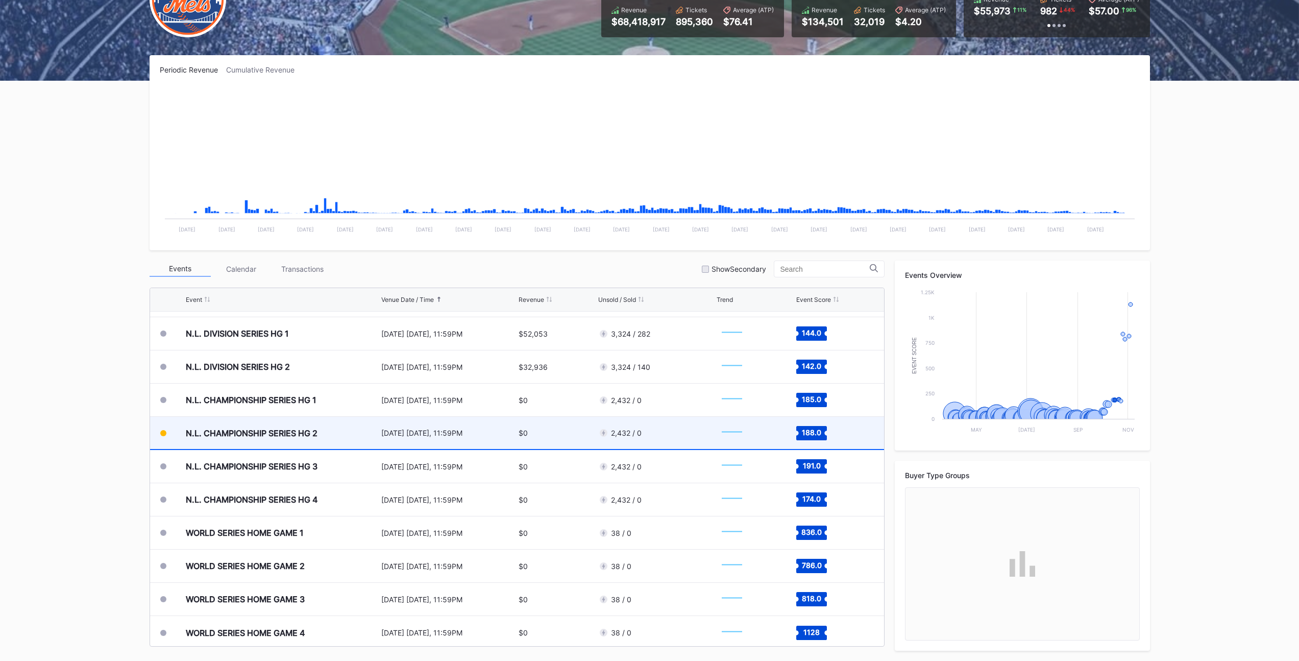
click at [307, 431] on div "N.L. CHAMPIONSHIP SERIES HG 2" at bounding box center [252, 433] width 132 height 10
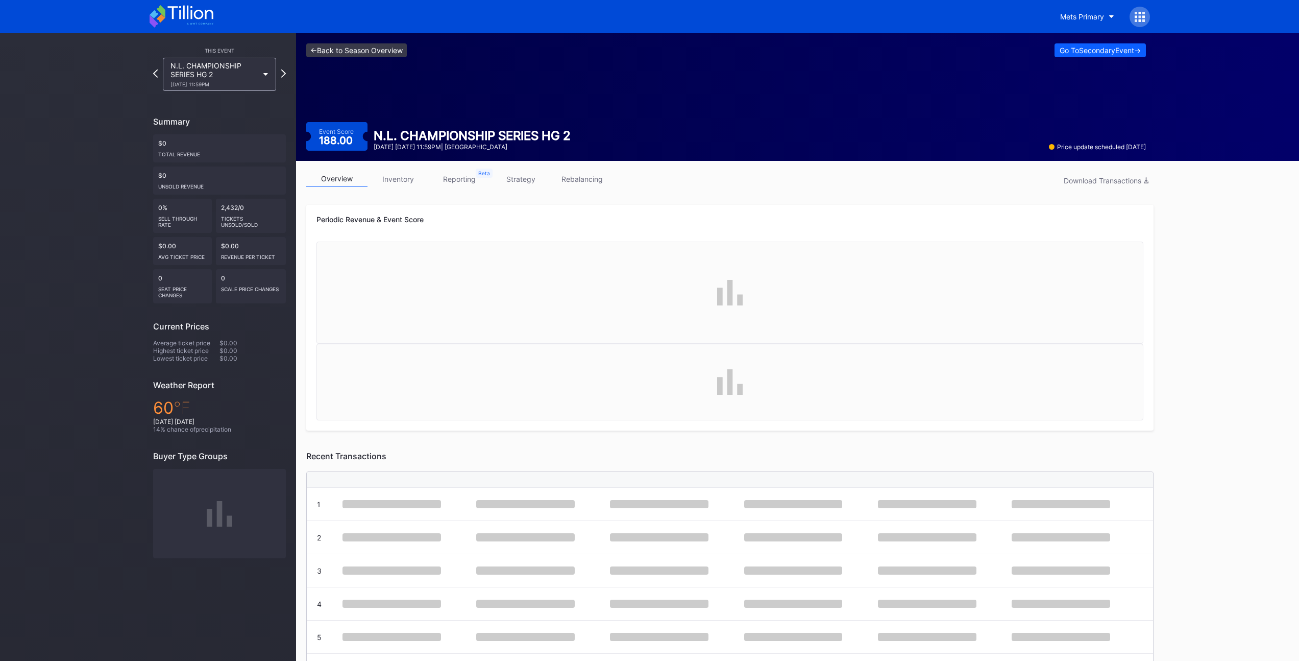
click at [343, 55] on link "<- Back to Season Overview" at bounding box center [356, 50] width 101 height 14
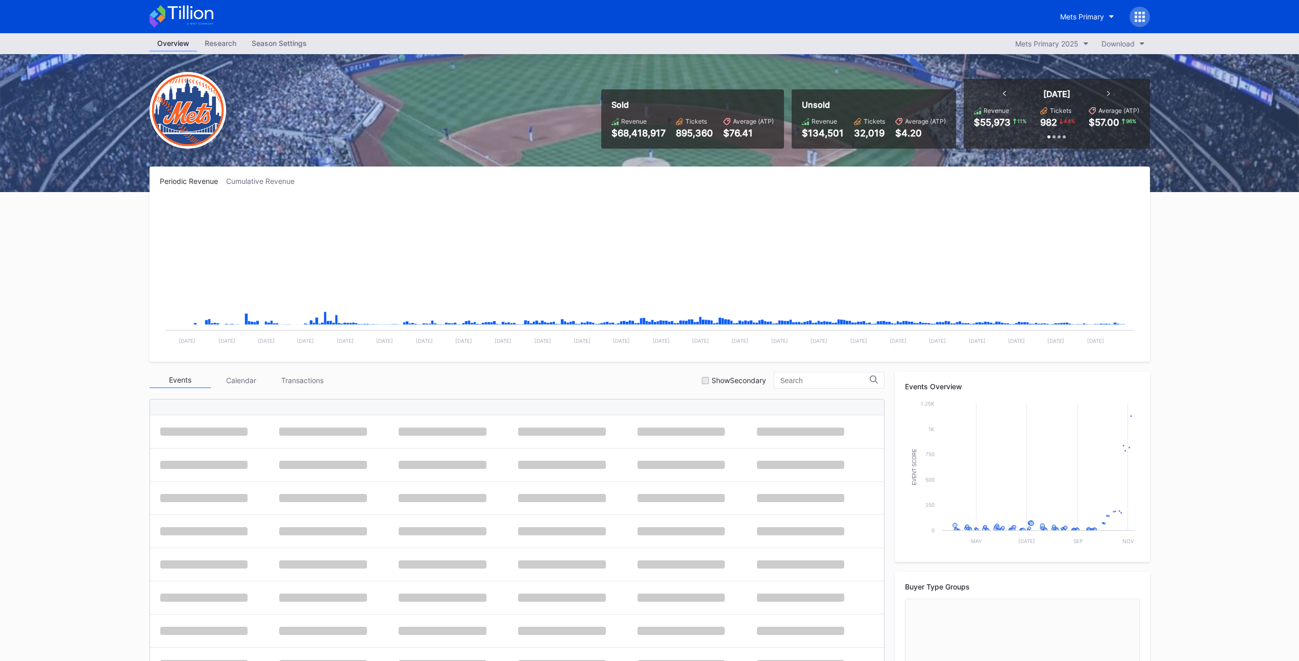
scroll to position [2555, 0]
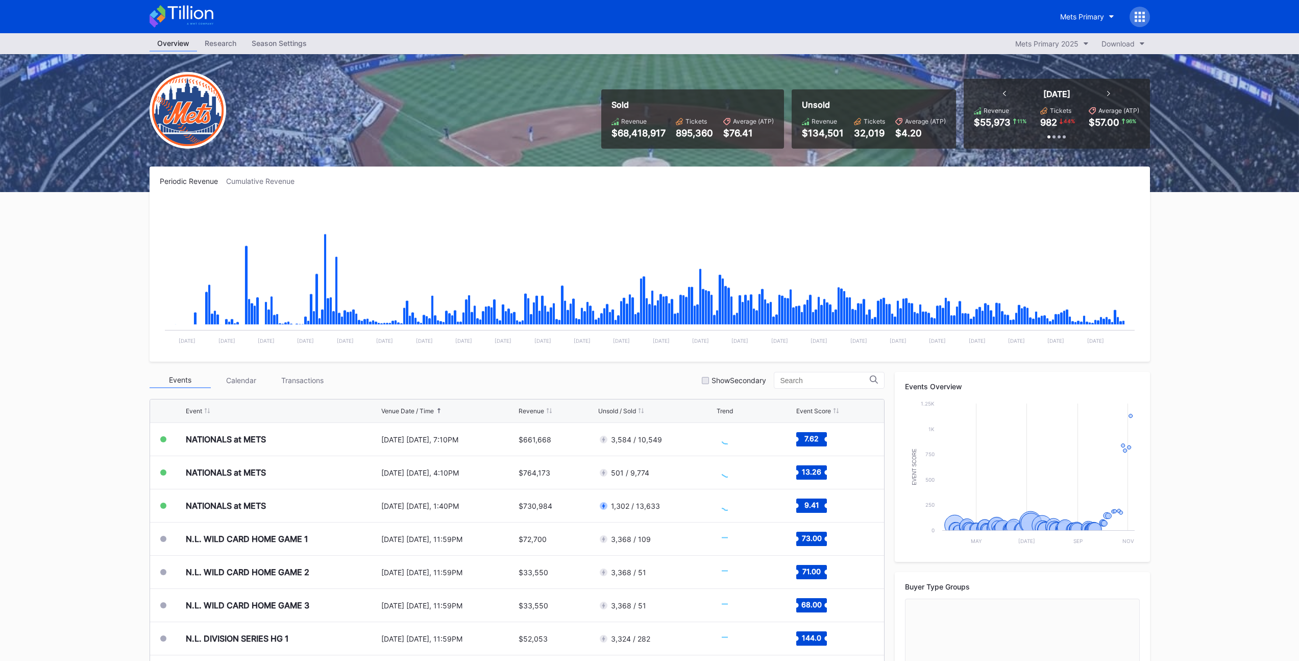
drag, startPoint x: 76, startPoint y: 267, endPoint x: 111, endPoint y: 29, distance: 240.5
click at [76, 267] on div "Overview Research Season Settings Mets Primary 2025 Download Sold Revenue $68,4…" at bounding box center [649, 402] width 1299 height 739
